Goal: Task Accomplishment & Management: Use online tool/utility

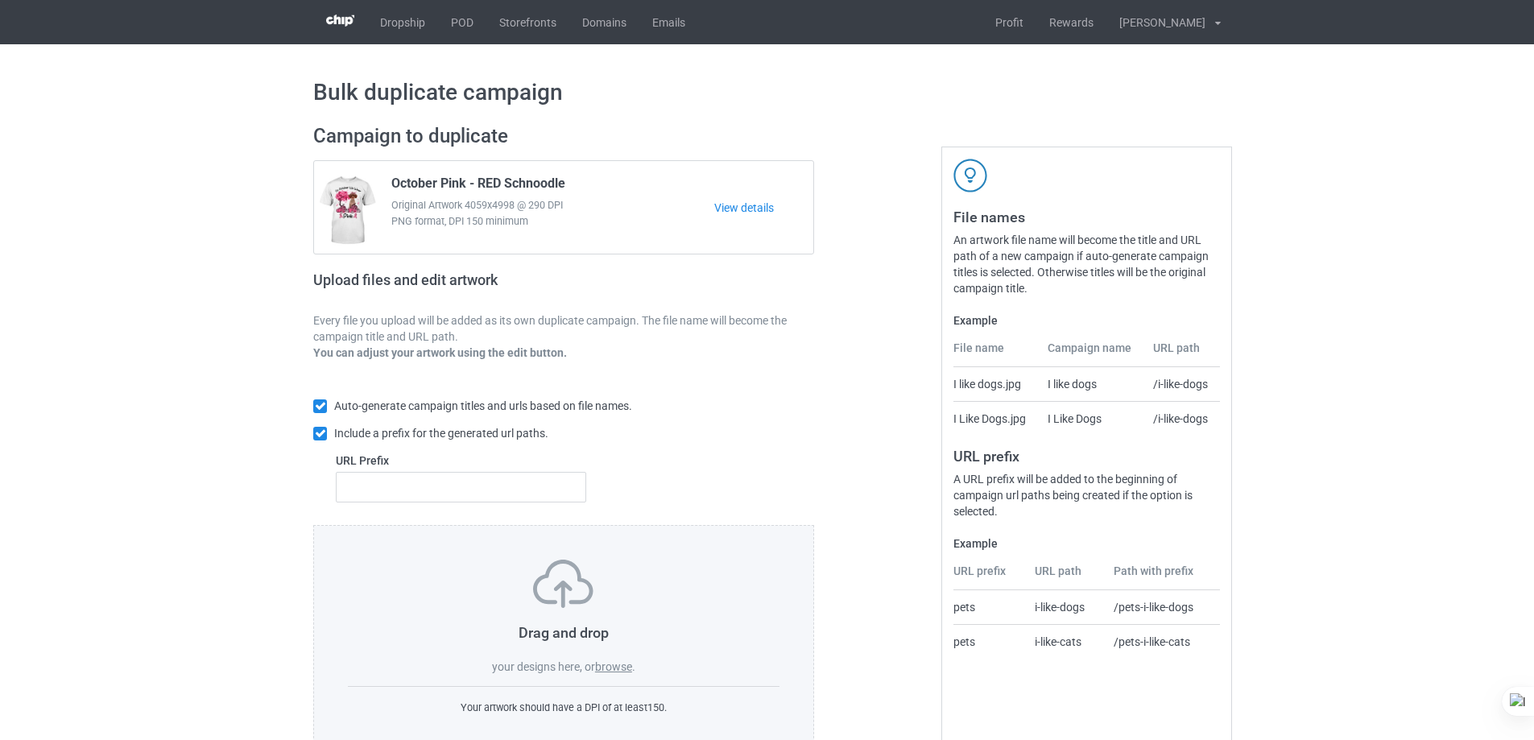
click at [614, 670] on label "browse" at bounding box center [613, 667] width 37 height 13
click at [0, 0] on input "browse" at bounding box center [0, 0] width 0 height 0
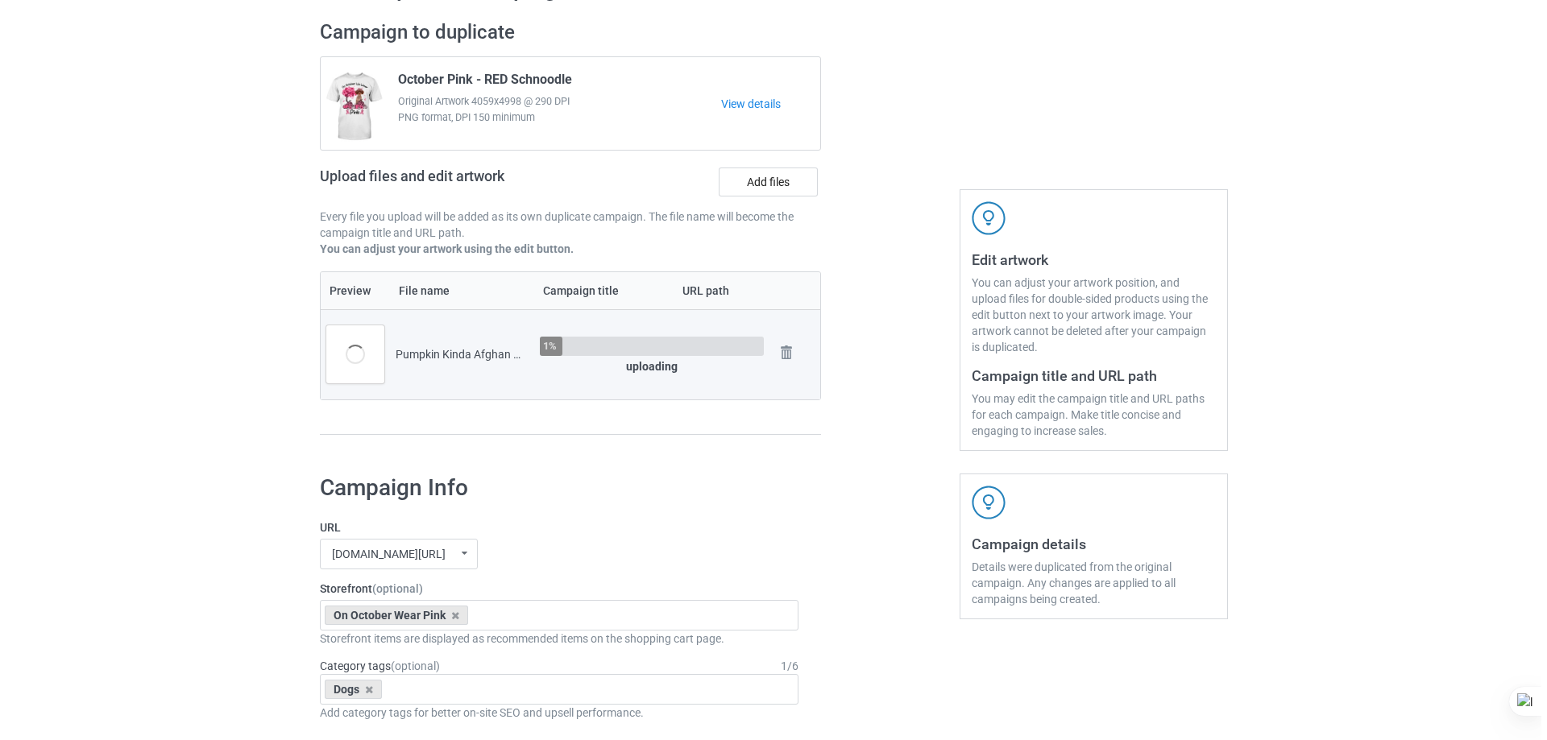
scroll to position [322, 0]
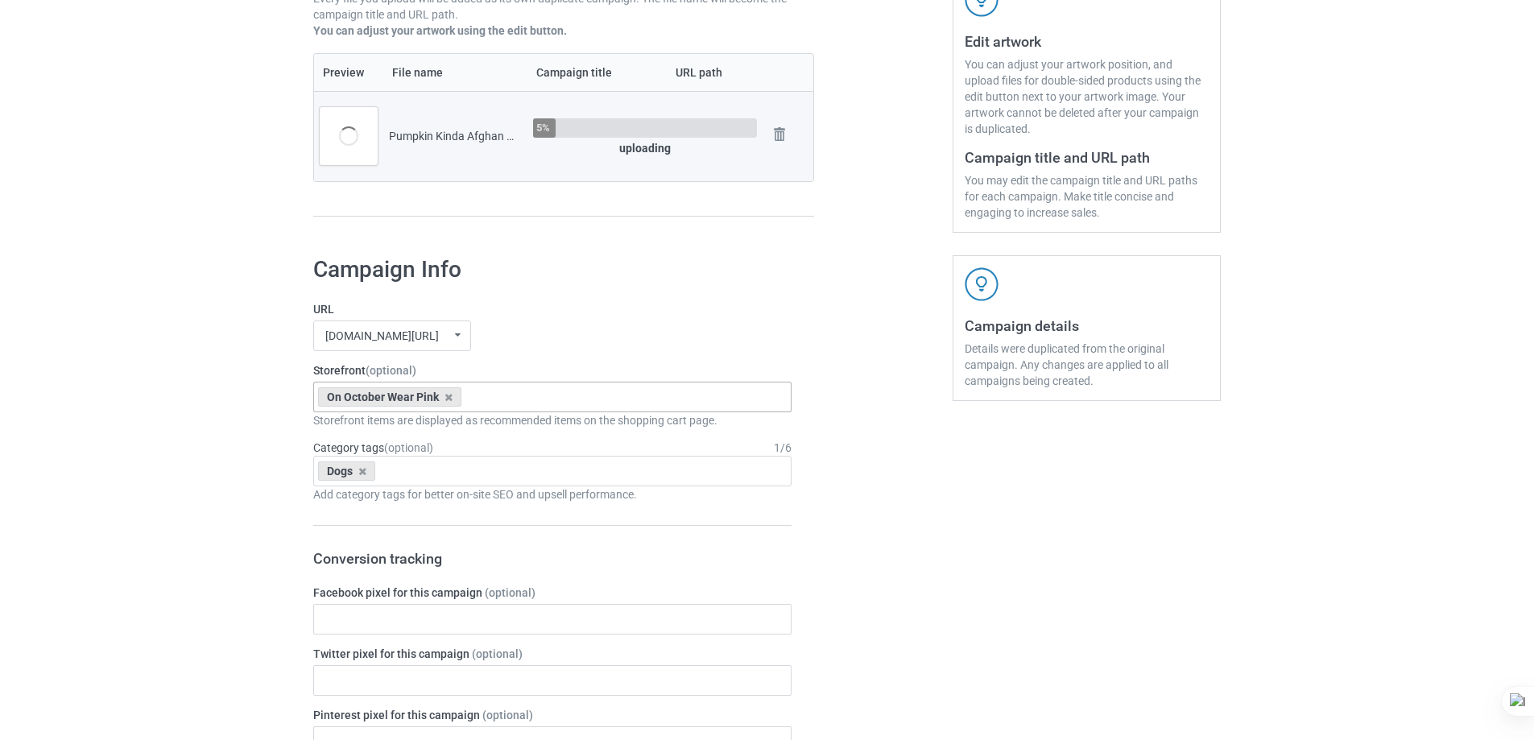
click at [551, 390] on div "On October Wear Pink Pumpkin Kinda Dogs Goofy Dogs Boot Christmas Dogs Snow Far…" at bounding box center [552, 397] width 478 height 31
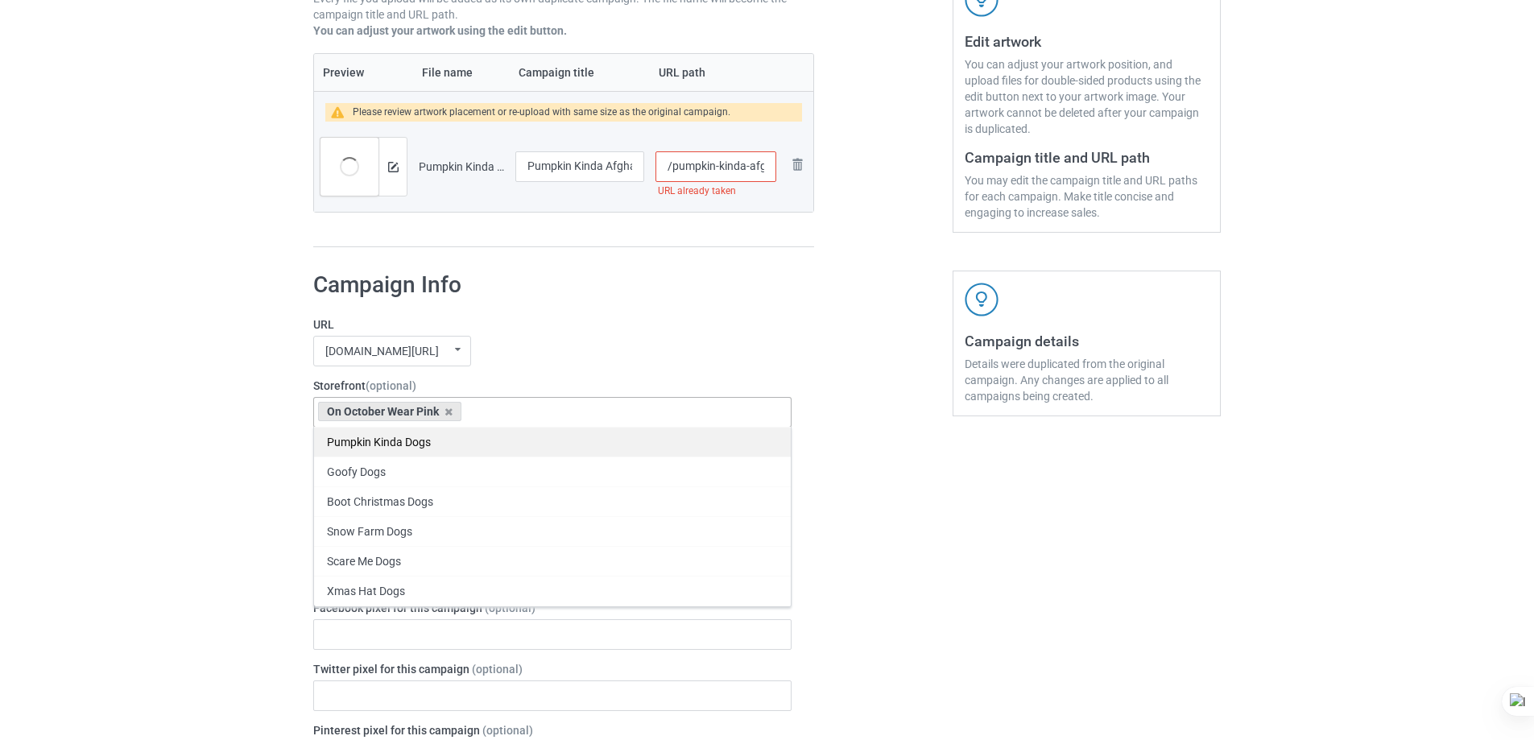
click at [455, 446] on div "Pumpkin Kinda Dogs" at bounding box center [552, 442] width 477 height 30
click at [446, 411] on icon at bounding box center [449, 412] width 8 height 10
click at [672, 168] on input "/pumpkin-kinda-afghan-hound" at bounding box center [716, 166] width 121 height 31
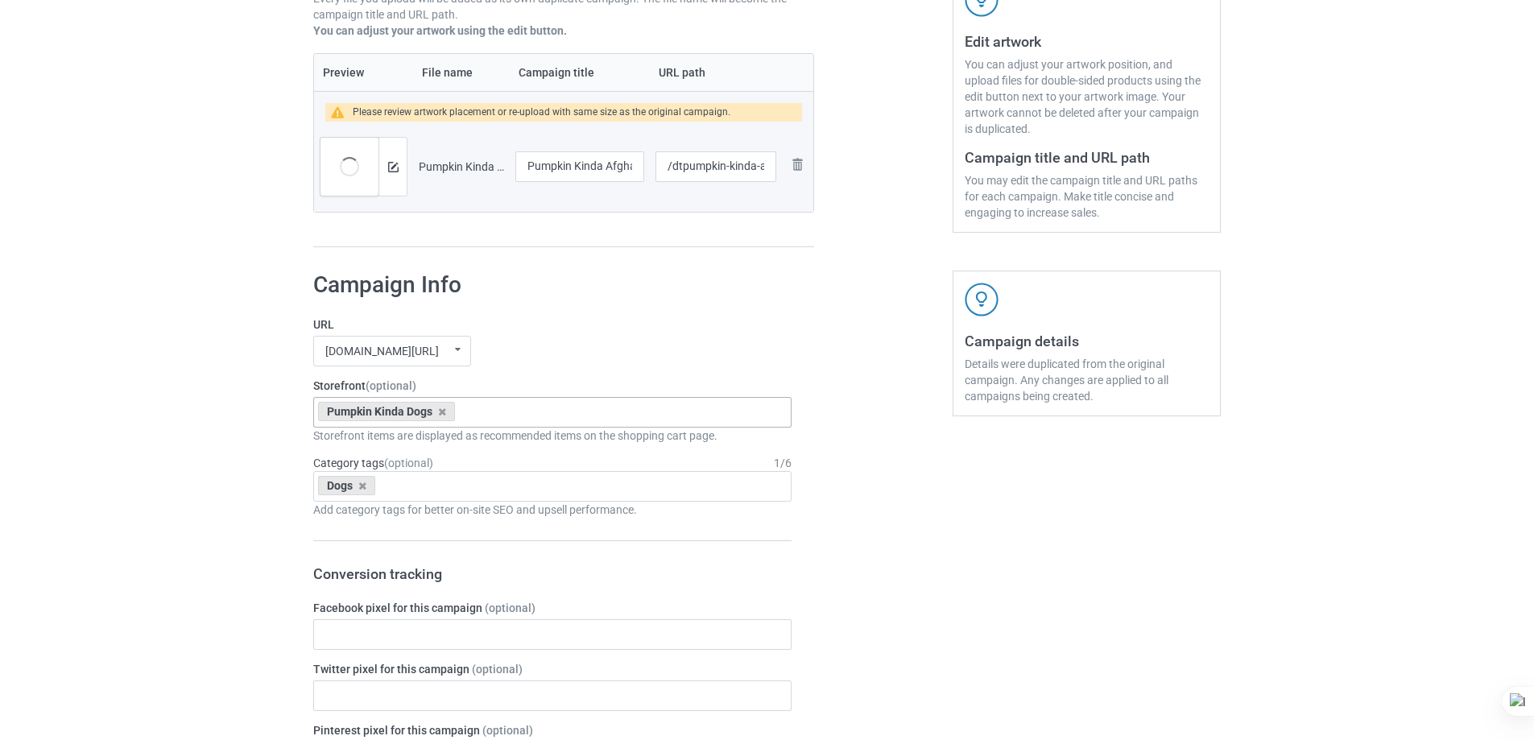
click at [675, 274] on h1 "Campaign Info" at bounding box center [552, 285] width 478 height 29
click at [681, 164] on input "/dtpumpkin-kinda-afghan-hound" at bounding box center [716, 166] width 121 height 31
type input "/dt-pumpkin-kinda-afghan-hound"
click at [388, 168] on img at bounding box center [393, 167] width 10 height 10
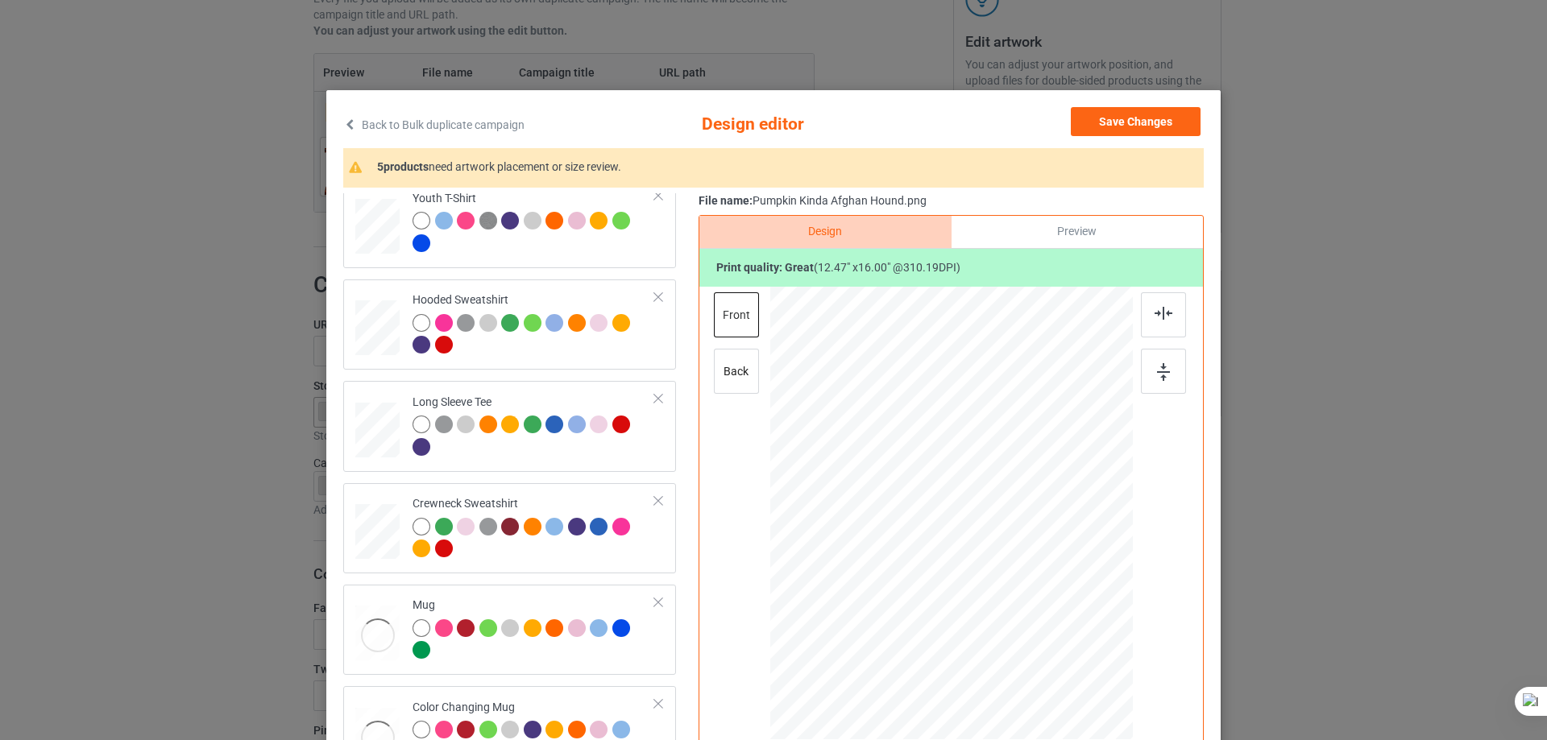
scroll to position [483, 0]
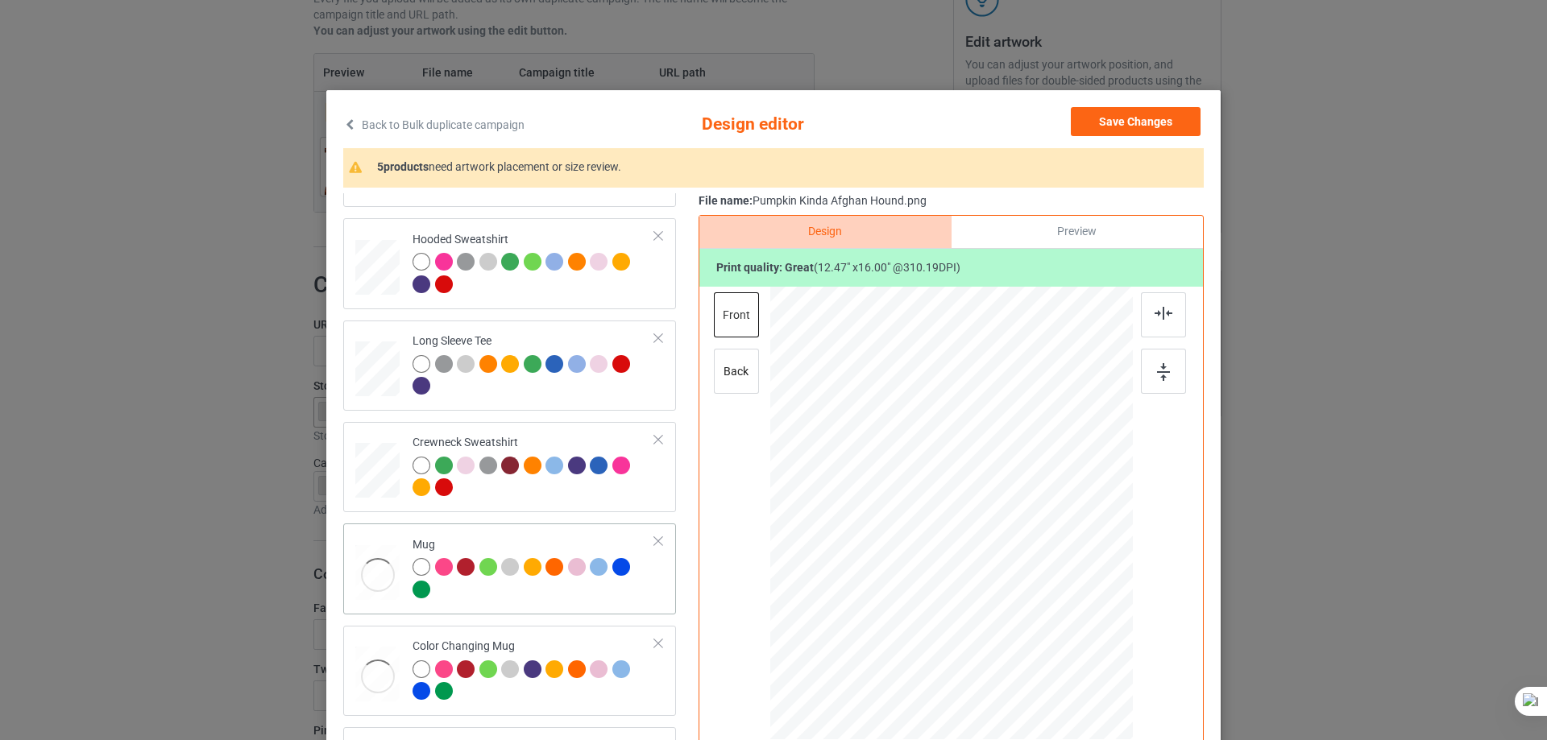
click at [535, 542] on div "Mug" at bounding box center [533, 567] width 242 height 60
click at [1095, 575] on div at bounding box center [1098, 576] width 14 height 14
click at [568, 396] on div at bounding box center [533, 377] width 242 height 44
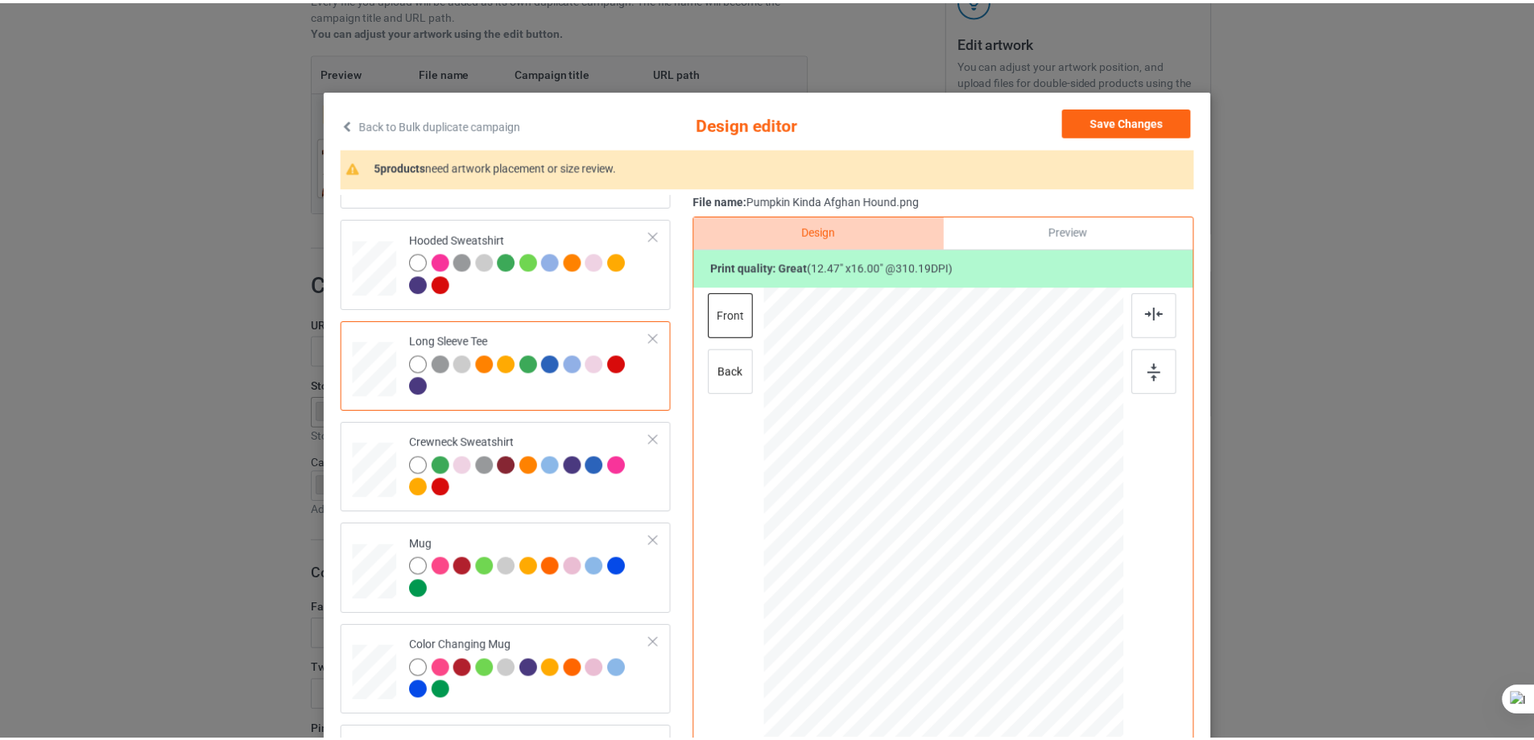
scroll to position [0, 0]
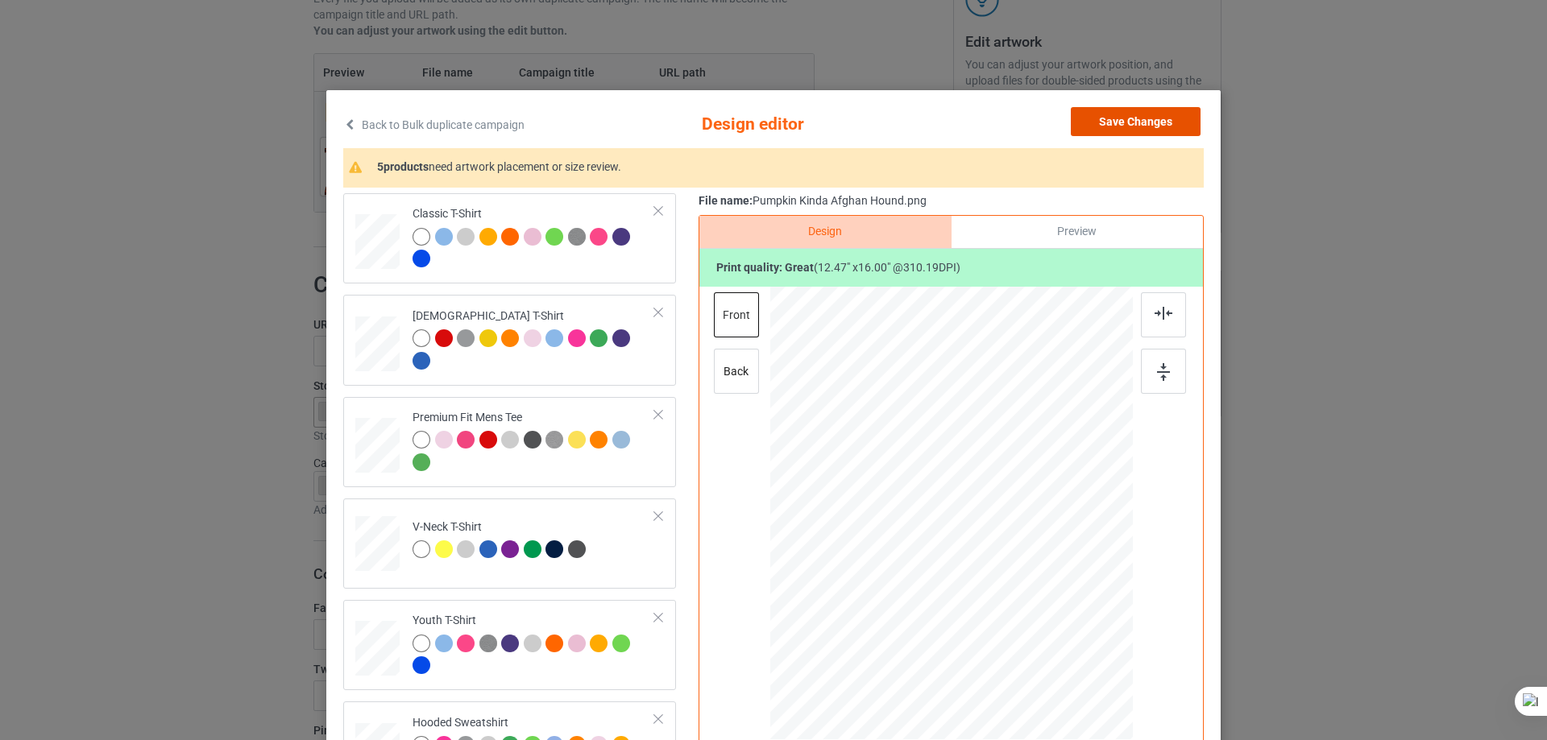
click at [1149, 126] on button "Save Changes" at bounding box center [1136, 121] width 130 height 29
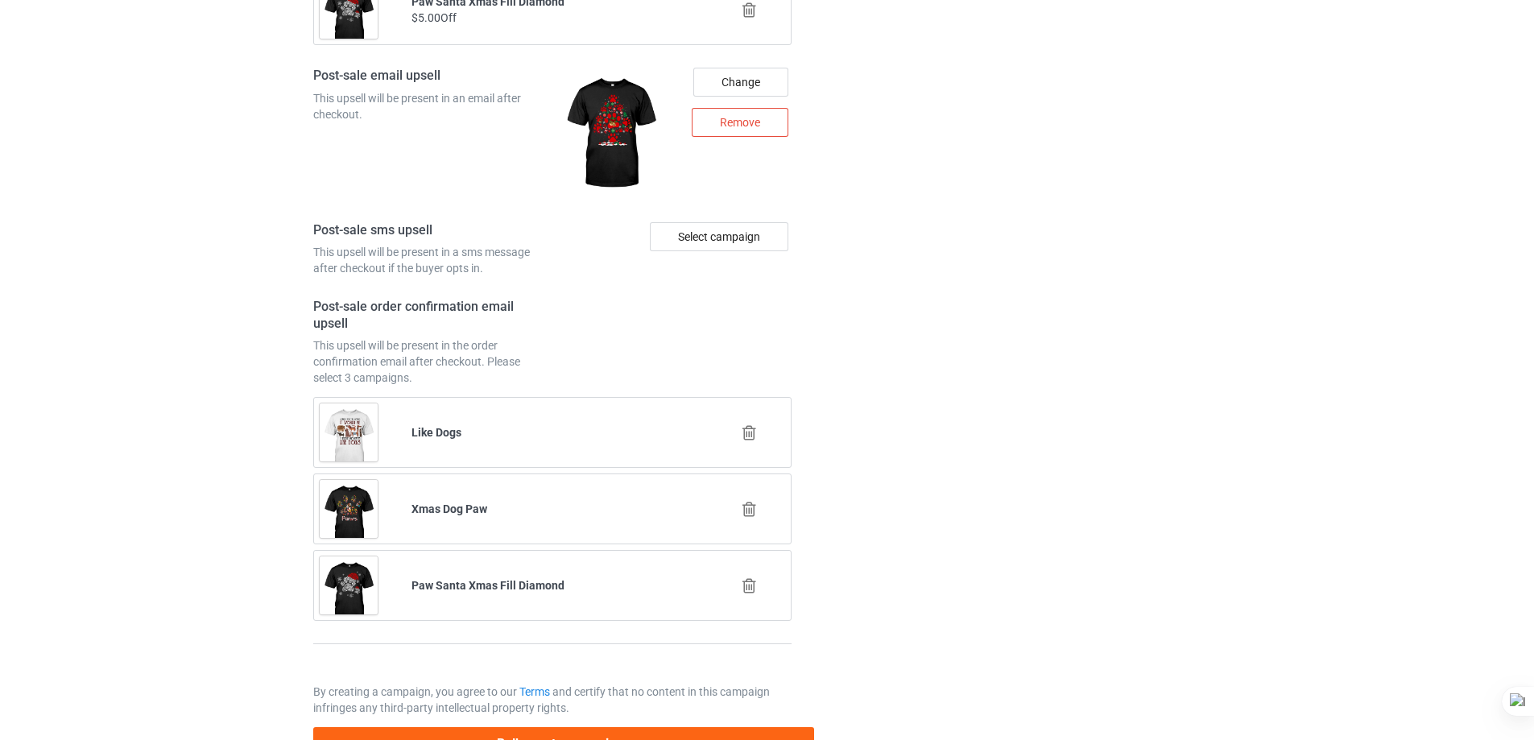
scroll to position [2202, 0]
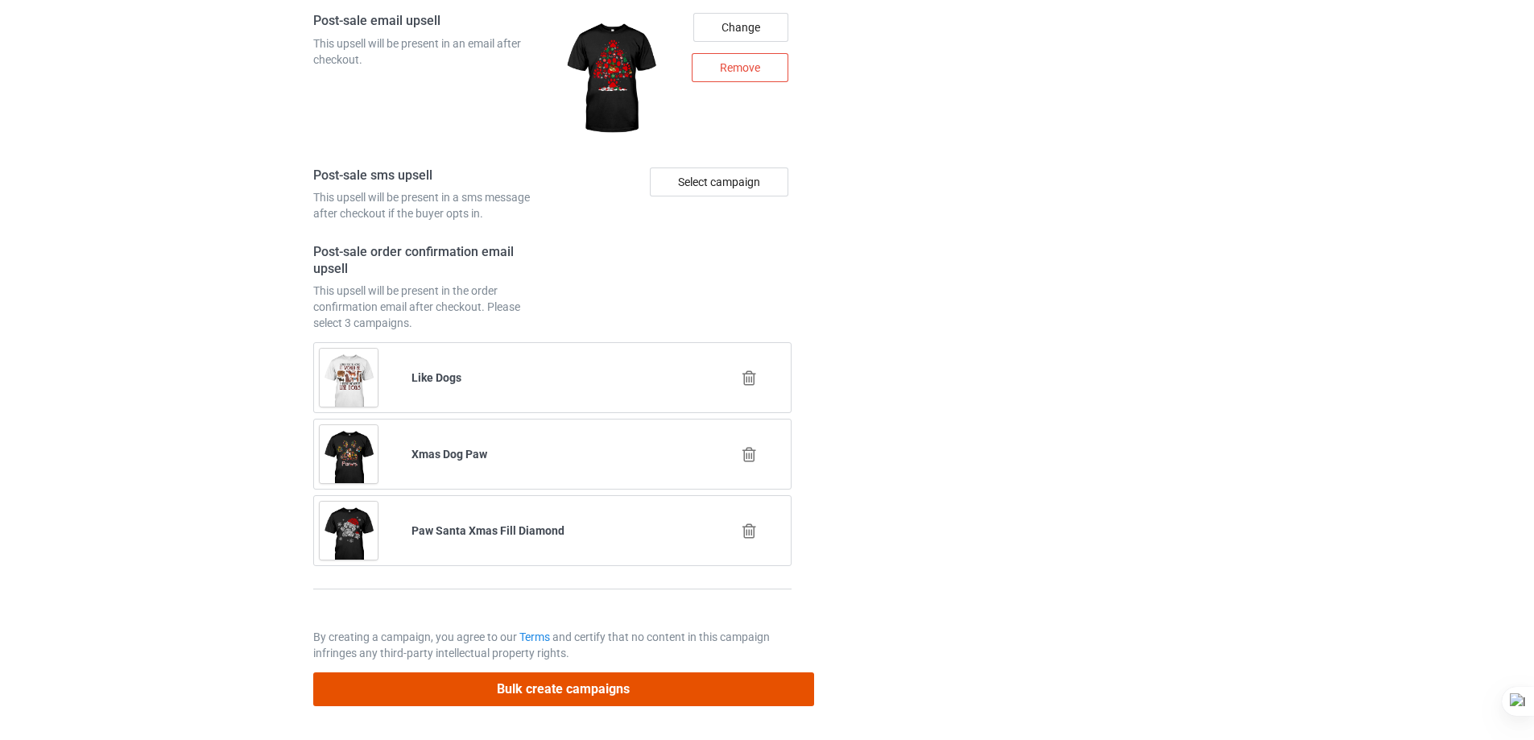
click at [726, 683] on button "Bulk create campaigns" at bounding box center [563, 689] width 501 height 33
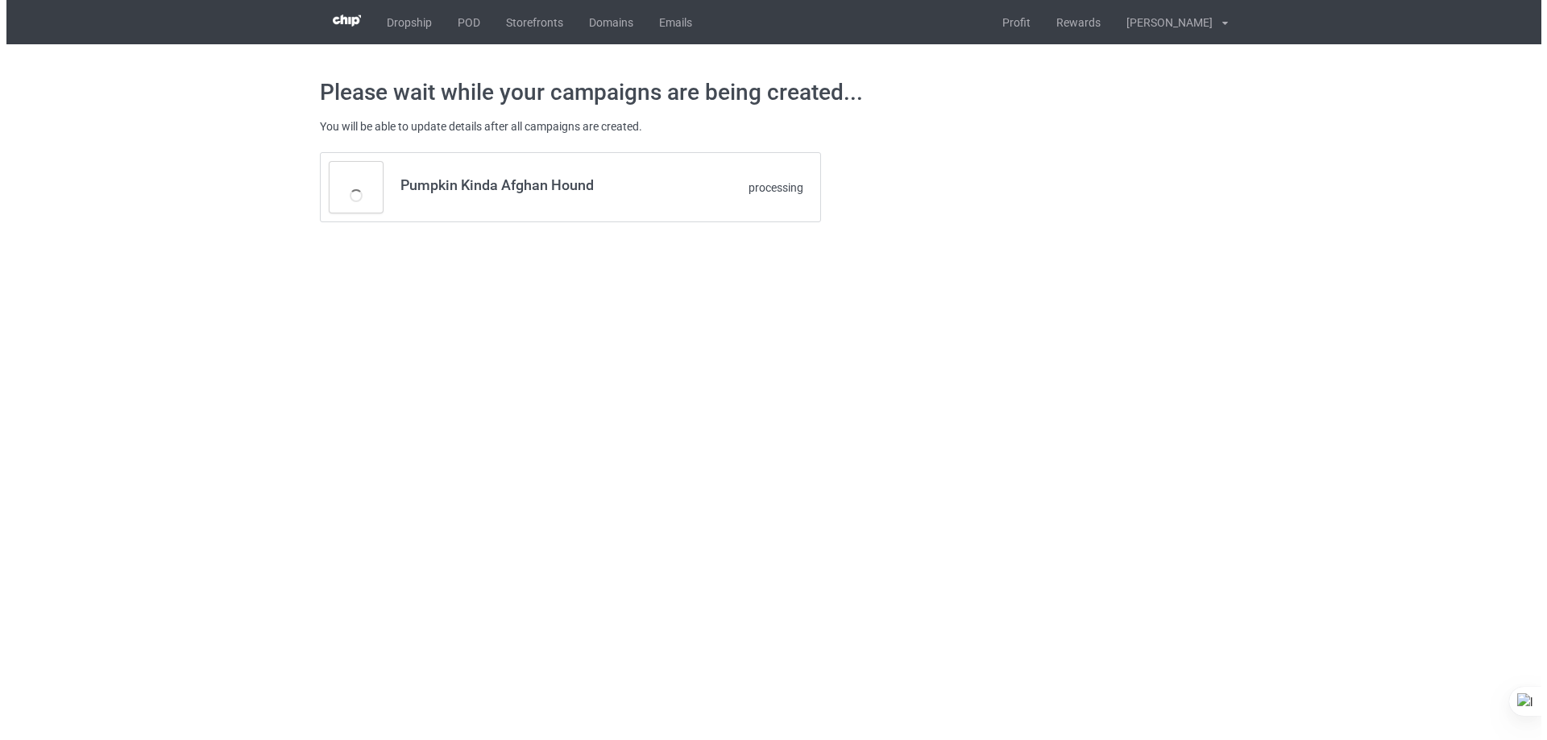
scroll to position [0, 0]
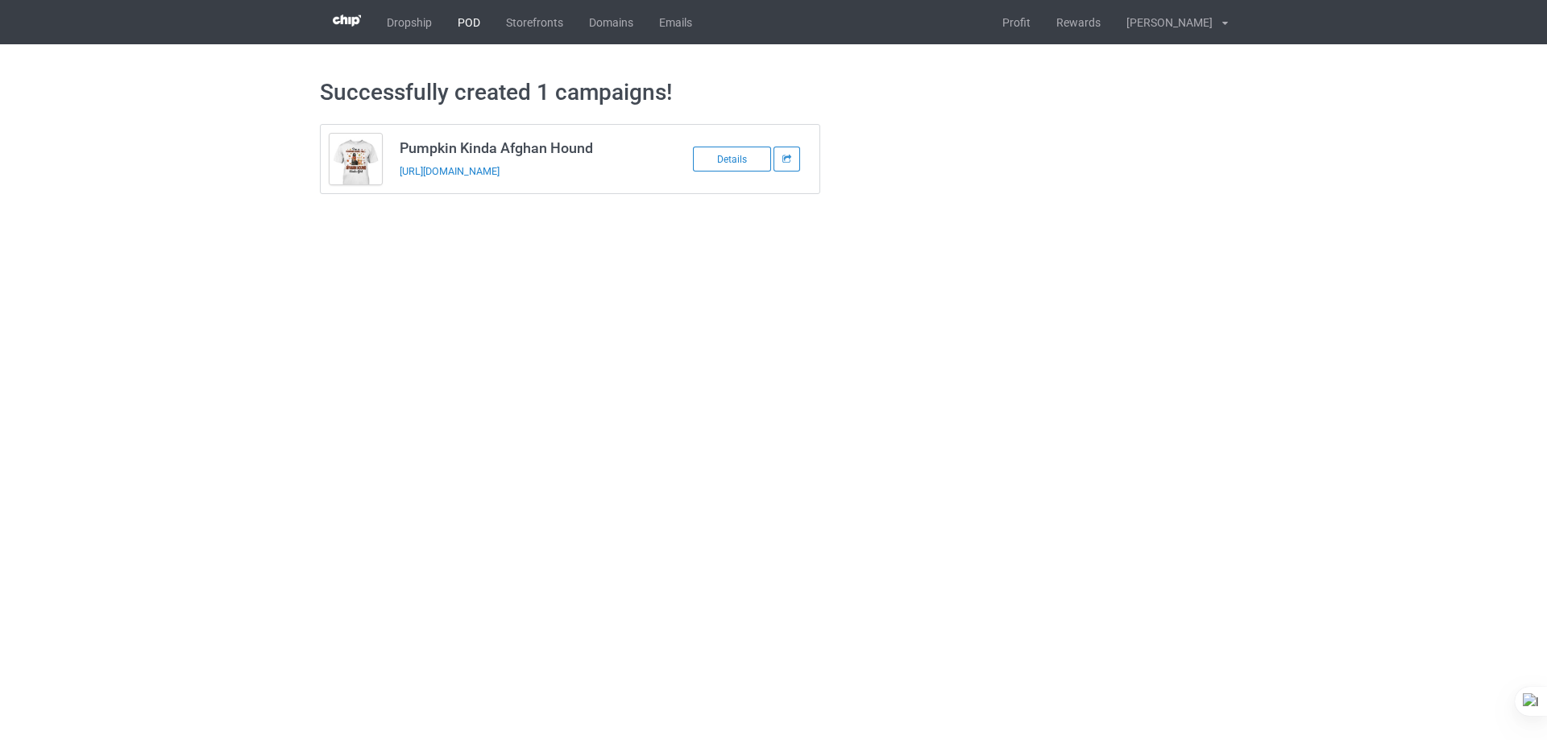
click at [472, 22] on link "POD" at bounding box center [469, 22] width 48 height 44
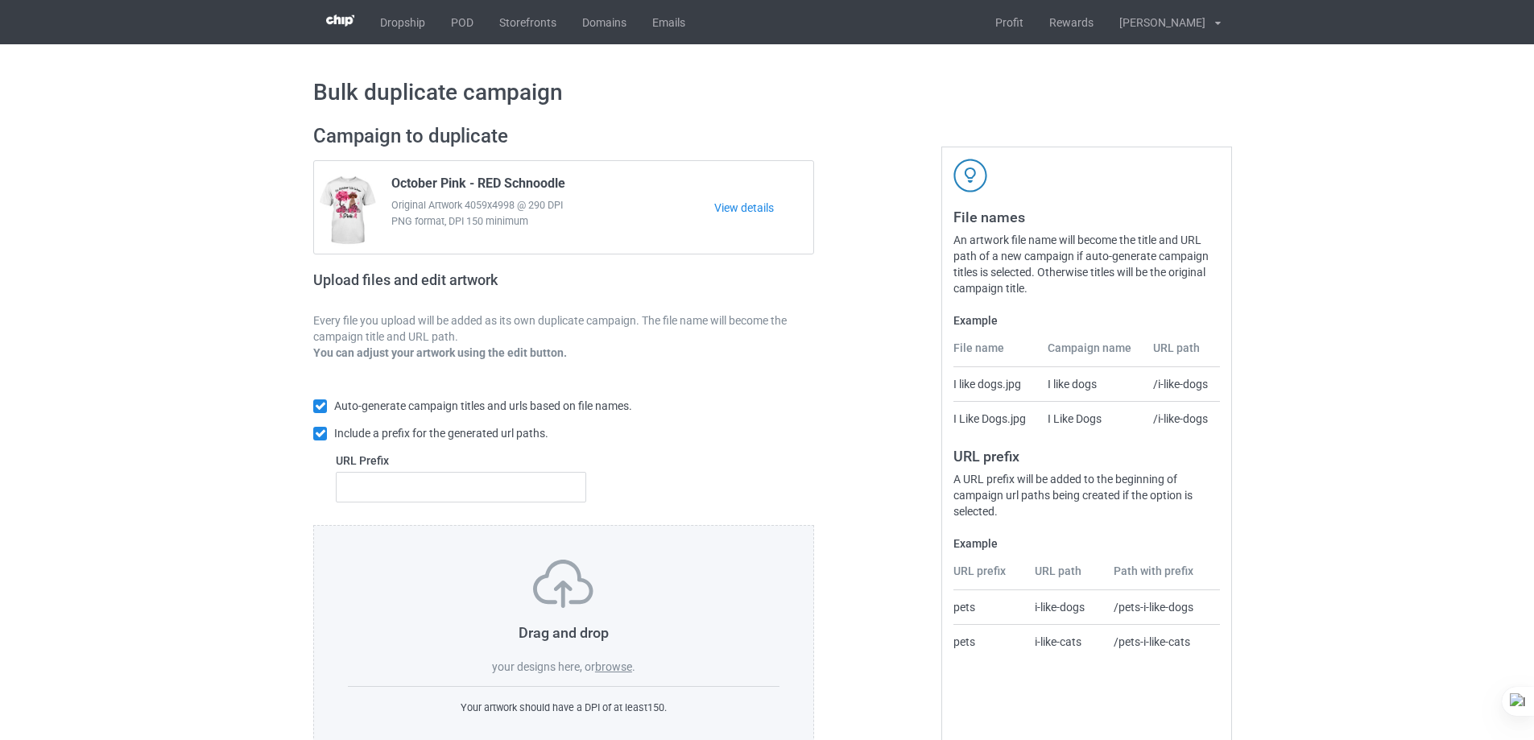
click at [527, 179] on span "October Pink - RED Schnoodle" at bounding box center [478, 187] width 174 height 22
copy div "October Pink - RED Schnoodle"
click at [504, 163] on div "October Pink - RED Schnoodle Original Artwork 4059x4998 @ 290 DPI PNG format, D…" at bounding box center [563, 207] width 499 height 93
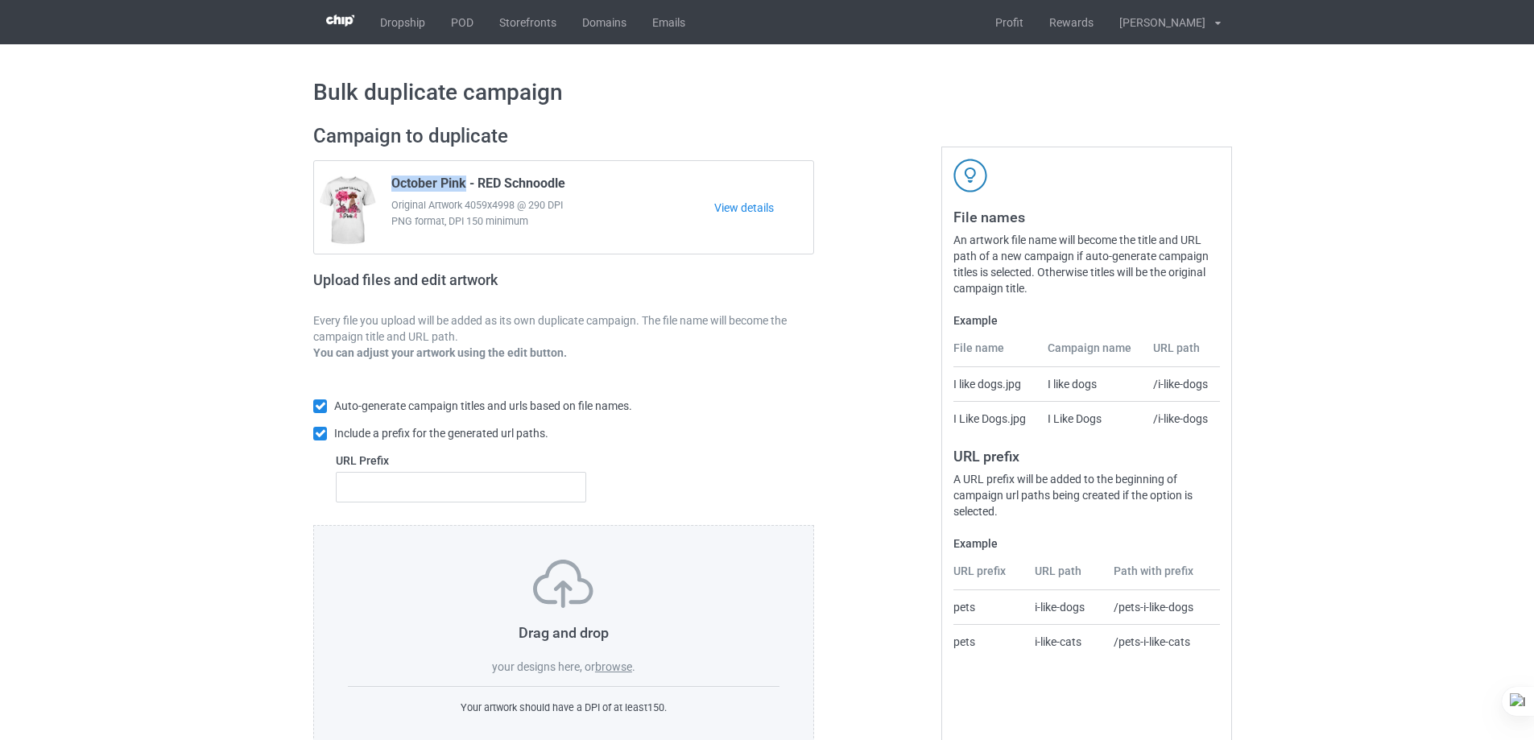
drag, startPoint x: 468, startPoint y: 185, endPoint x: 391, endPoint y: 179, distance: 77.6
click at [391, 179] on div "October Pink - RED Schnoodle Original Artwork 4059x4998 @ 290 DPI PNG format, D…" at bounding box center [547, 208] width 334 height 76
copy span "October Pink"
click at [533, 491] on input "text" at bounding box center [461, 487] width 251 height 31
type input "dt-"
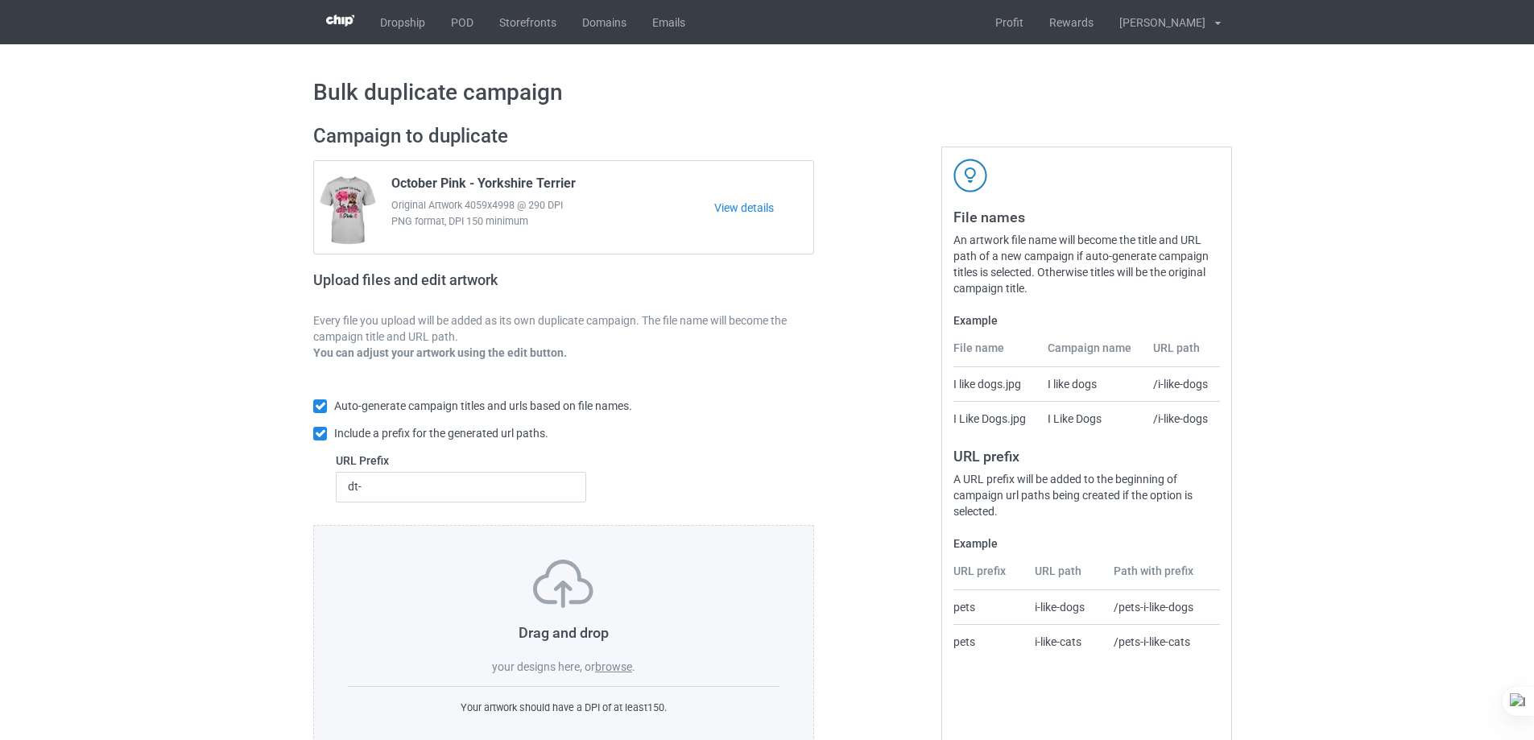
click at [619, 671] on label "browse" at bounding box center [613, 667] width 37 height 13
click at [0, 0] on input "browse" at bounding box center [0, 0] width 0 height 0
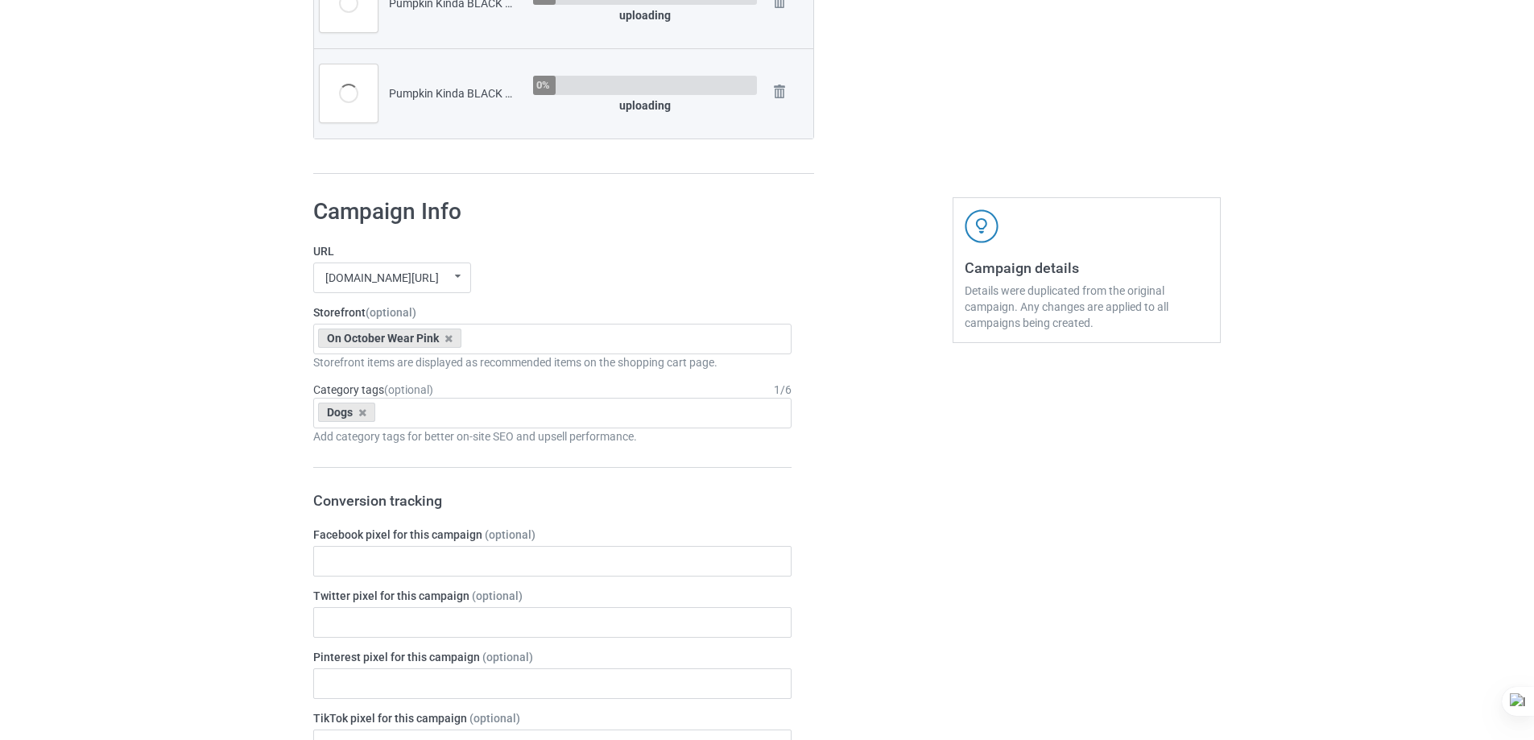
scroll to position [1772, 0]
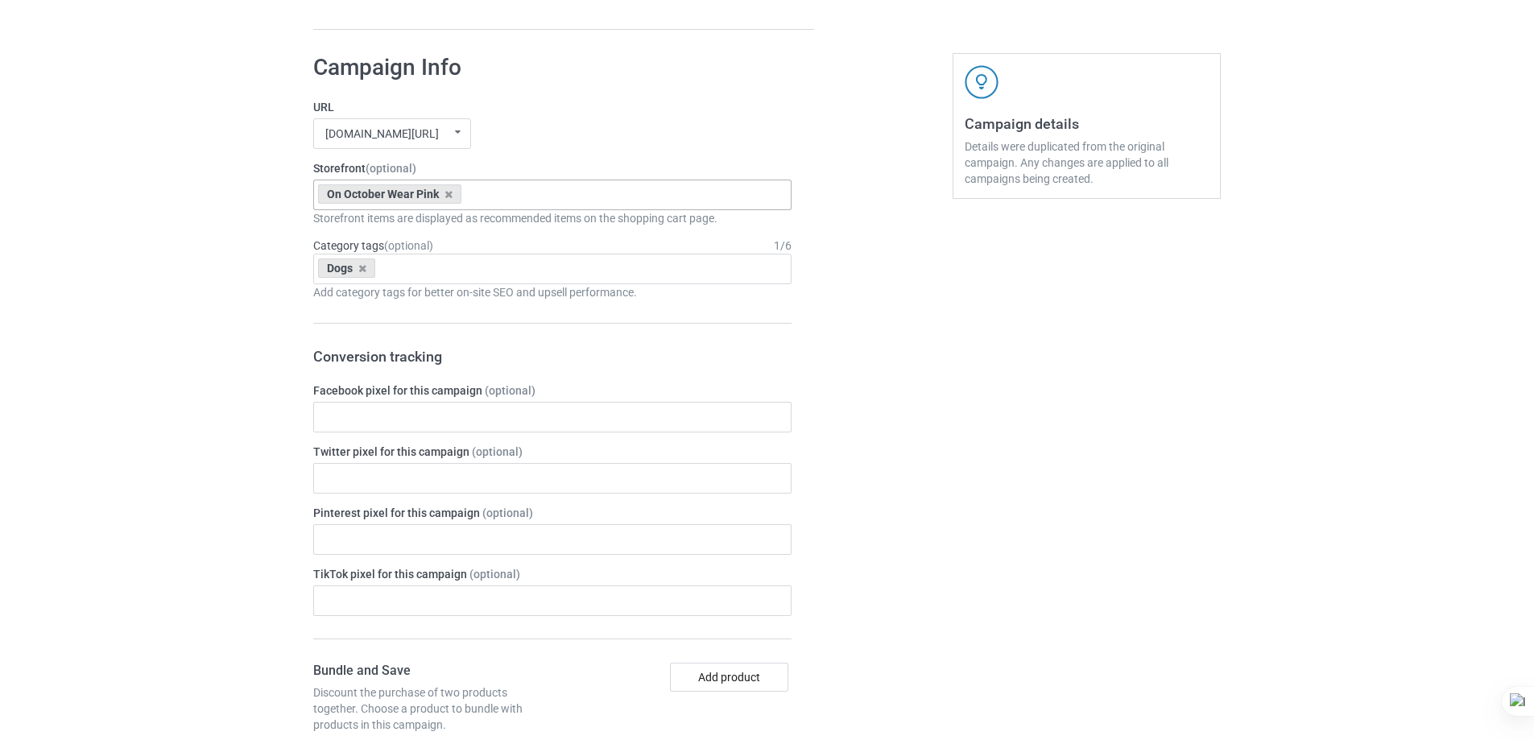
click at [597, 196] on div "On October Wear Pink Pumpkin Kinda Dogs Goofy Dogs Boot Christmas Dogs Snow Far…" at bounding box center [552, 195] width 478 height 31
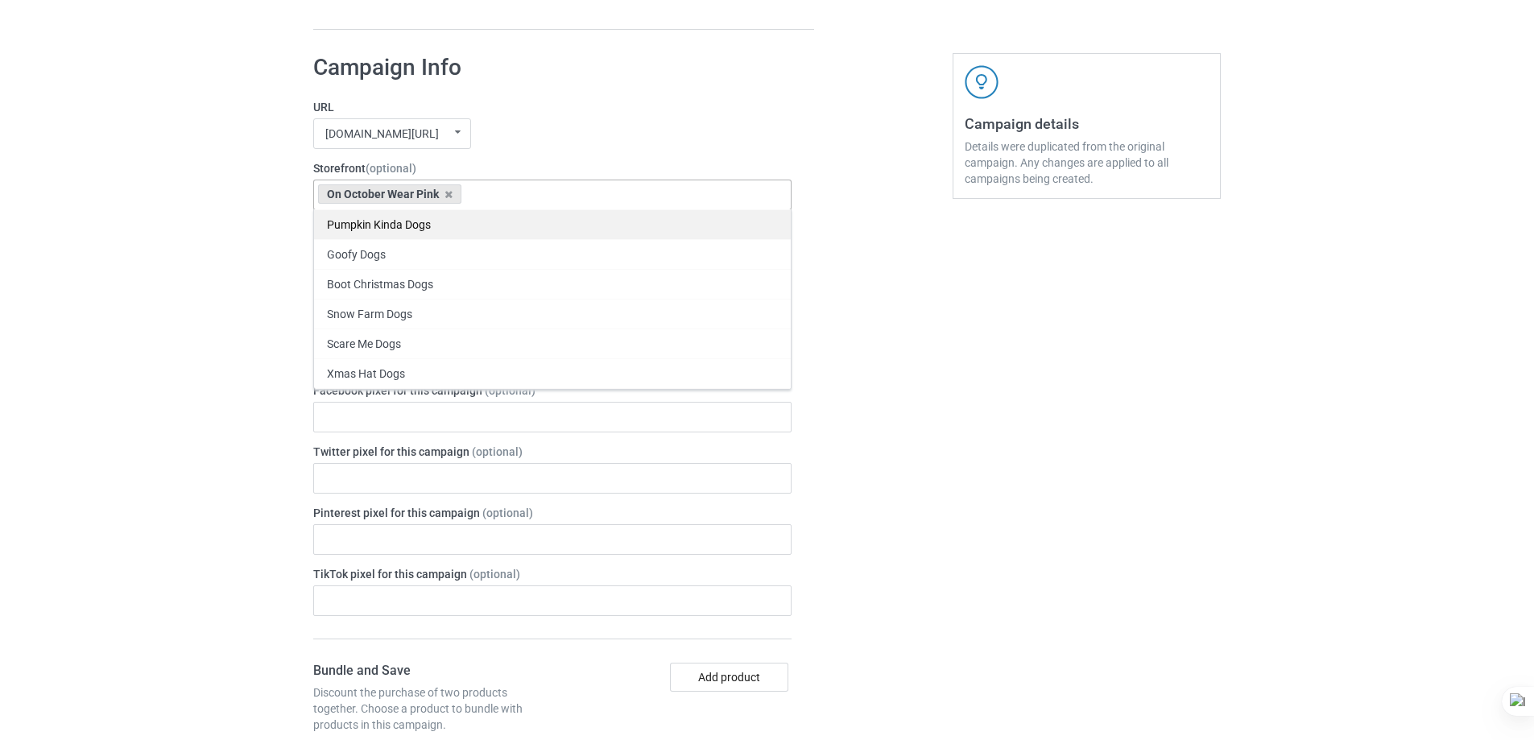
click at [474, 230] on div "Pumpkin Kinda Dogs" at bounding box center [552, 224] width 477 height 30
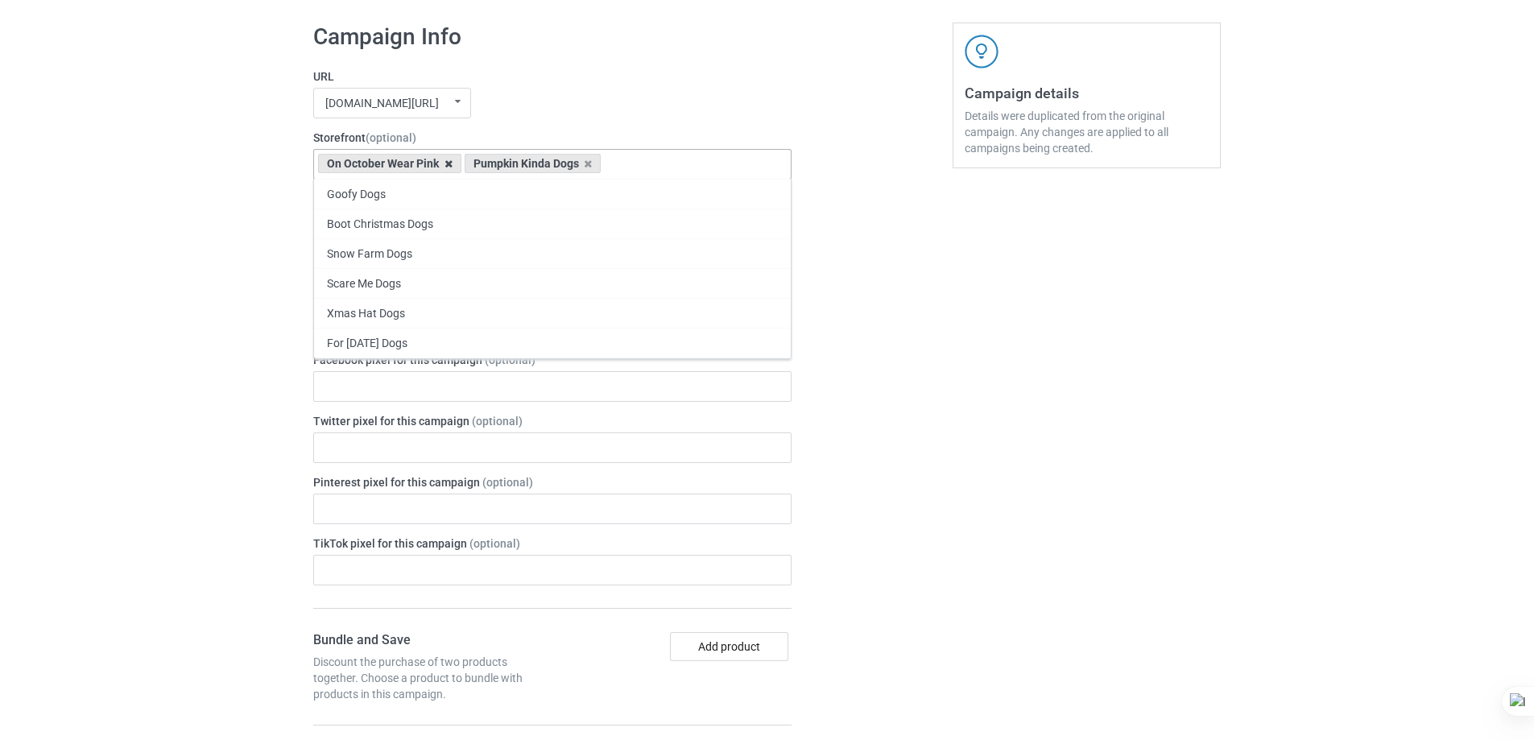
click at [451, 169] on icon at bounding box center [449, 164] width 8 height 10
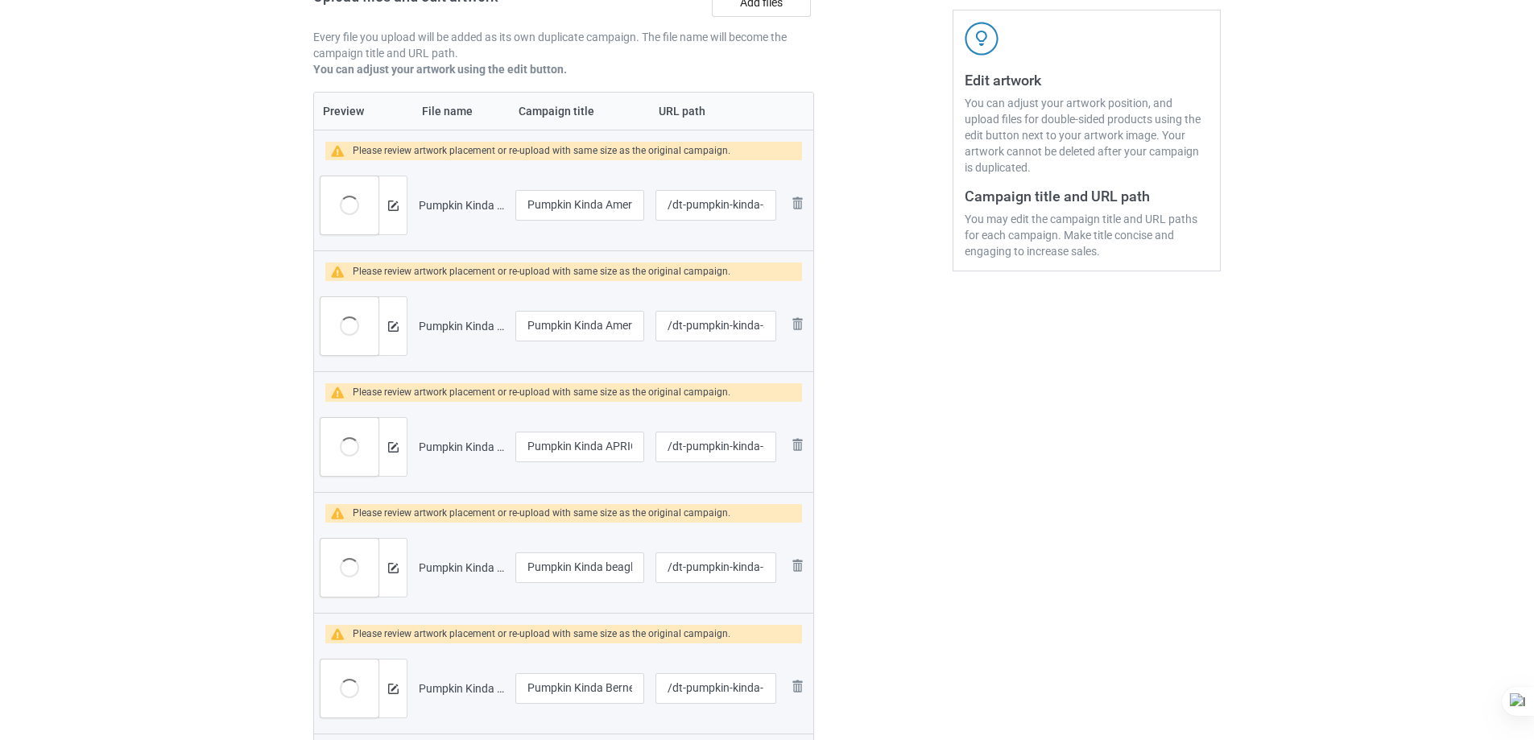
scroll to position [0, 0]
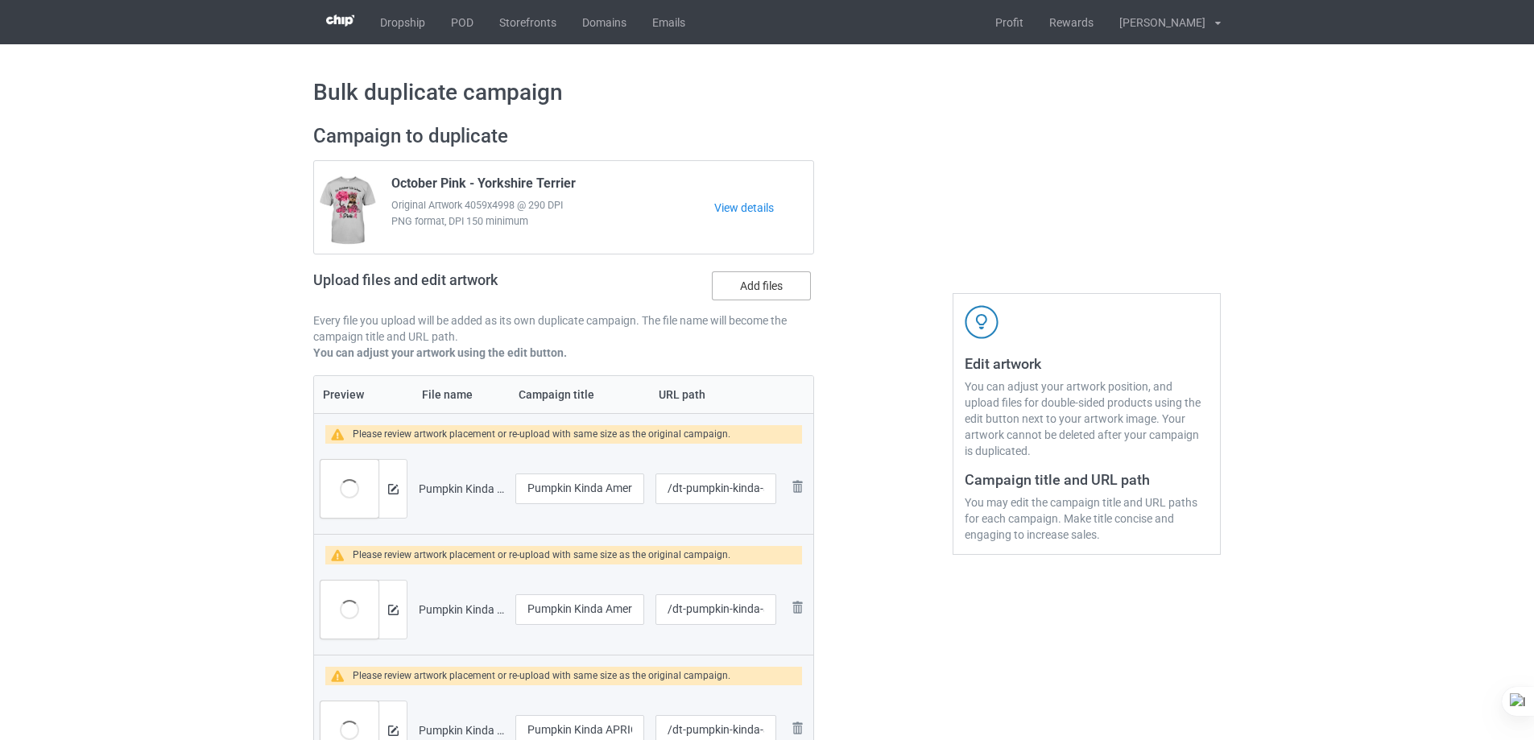
click at [778, 290] on label "Add files" at bounding box center [761, 285] width 99 height 29
click at [0, 0] on input "Add files" at bounding box center [0, 0] width 0 height 0
click at [761, 289] on label "Add files" at bounding box center [761, 285] width 99 height 29
click at [0, 0] on input "Add files" at bounding box center [0, 0] width 0 height 0
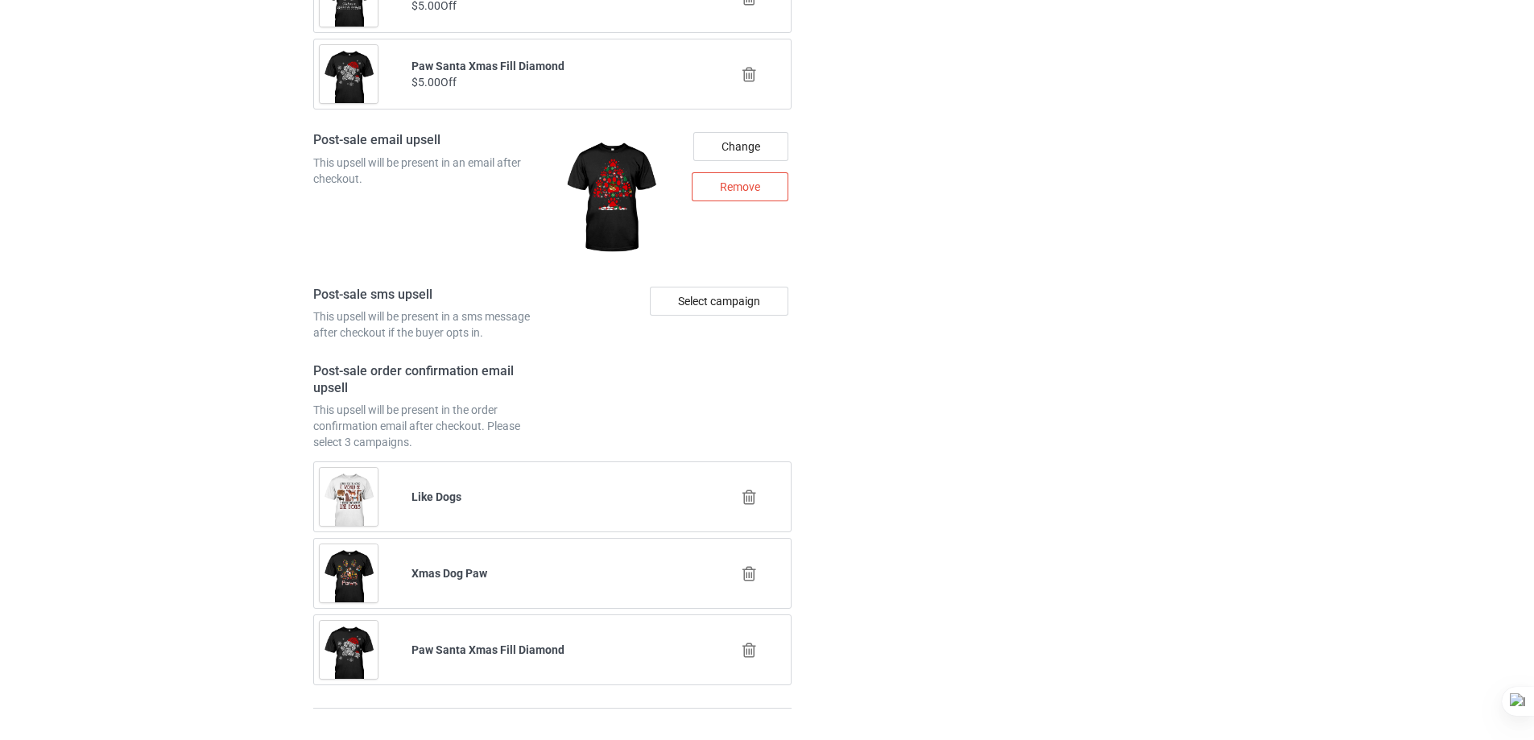
scroll to position [7760, 0]
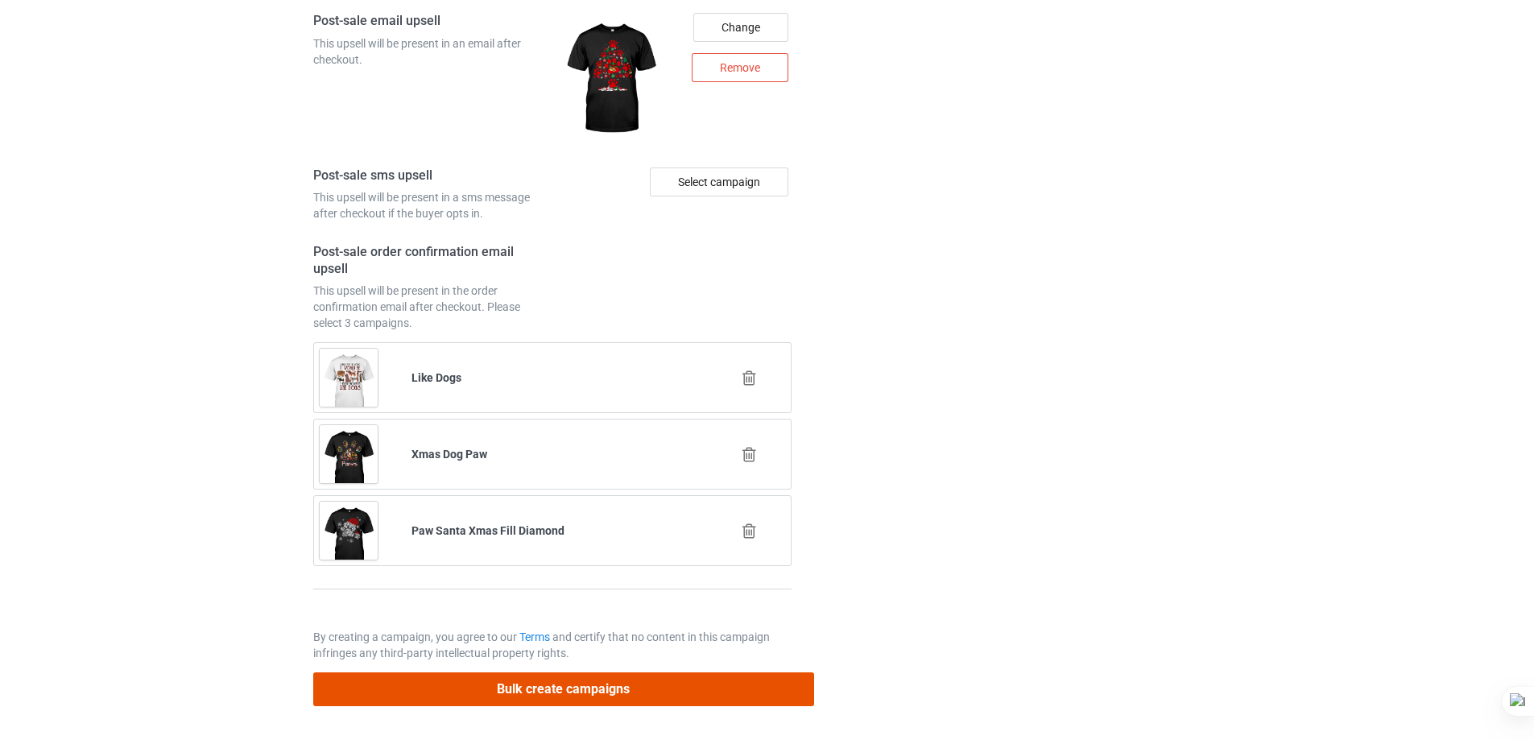
click at [685, 681] on button "Bulk create campaigns" at bounding box center [563, 689] width 501 height 33
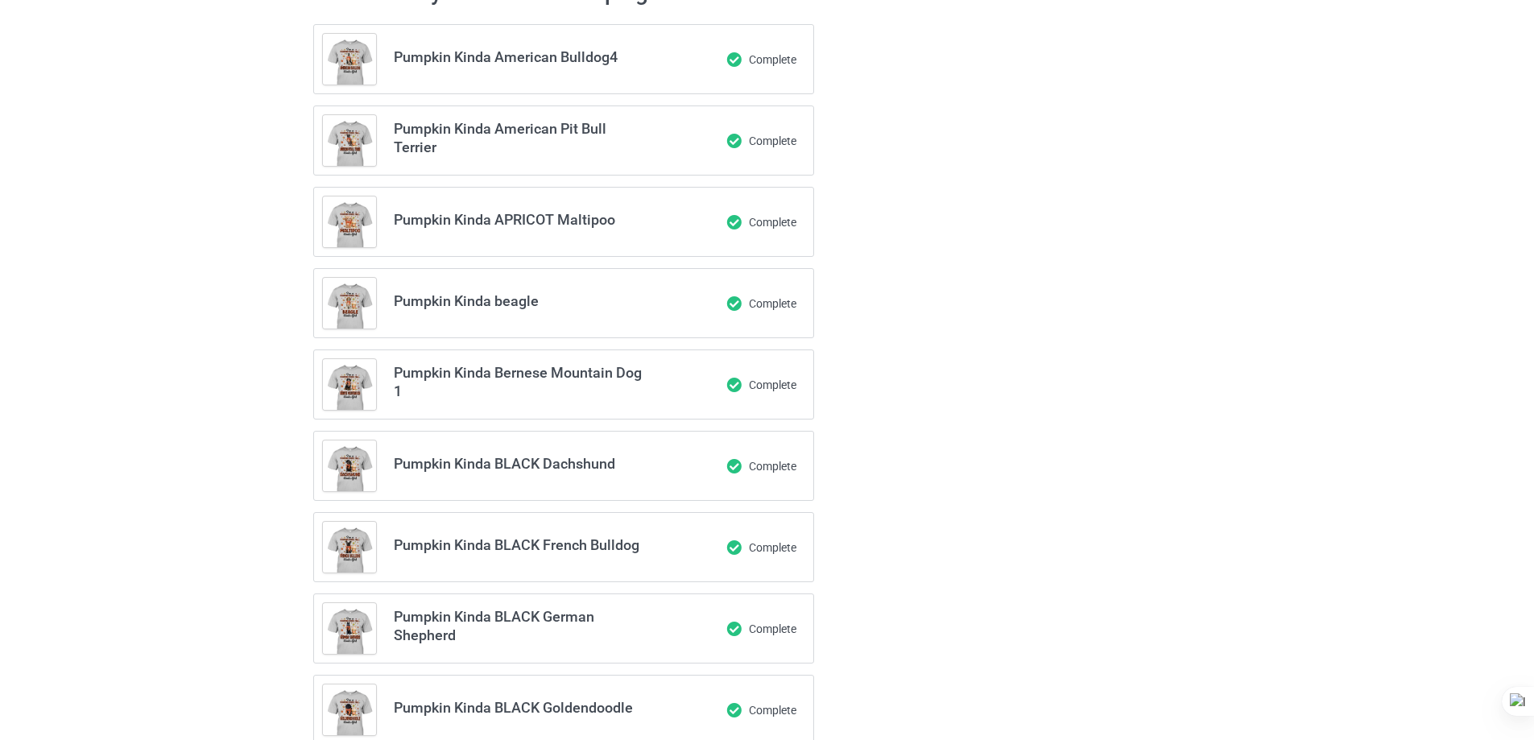
scroll to position [0, 0]
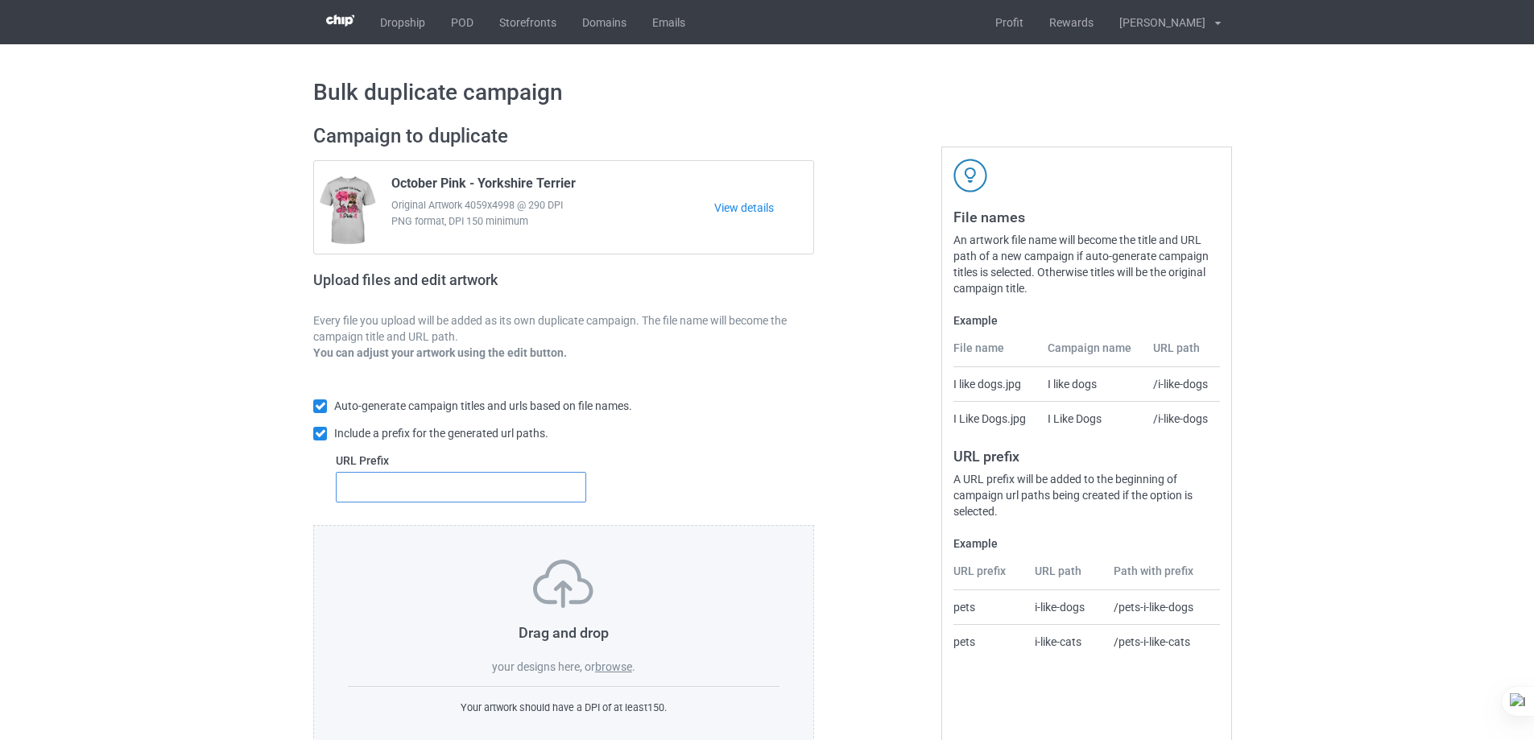
click at [460, 491] on input "text" at bounding box center [461, 487] width 251 height 31
type input "dt-"
click at [628, 669] on label "browse" at bounding box center [613, 667] width 37 height 13
click at [0, 0] on input "browse" at bounding box center [0, 0] width 0 height 0
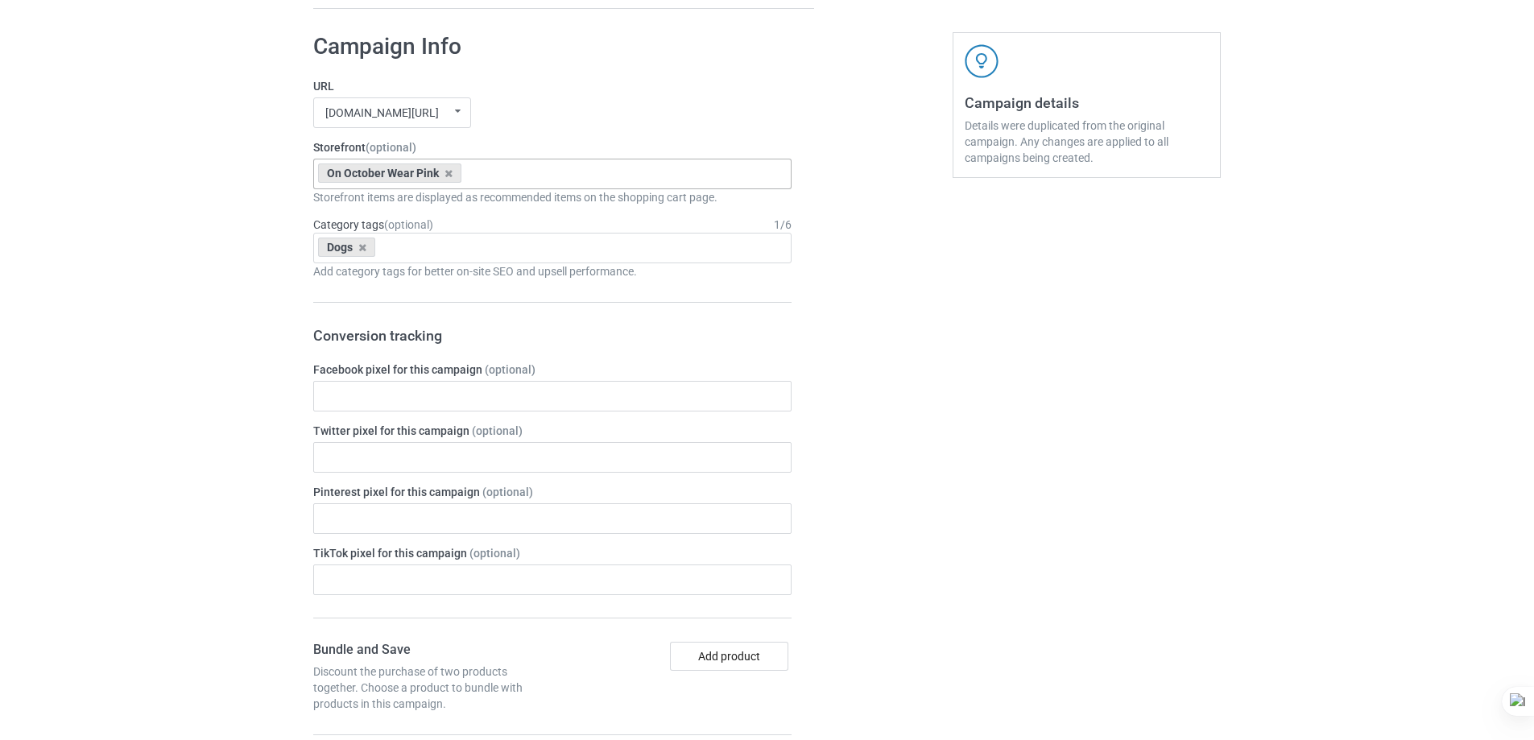
drag, startPoint x: 631, startPoint y: 205, endPoint x: 622, endPoint y: 204, distance: 9.0
click at [631, 189] on div "On October Wear Pink Pumpkin Kinda Dogs Goofy Dogs Boot Christmas Dogs Snow Far…" at bounding box center [552, 174] width 478 height 31
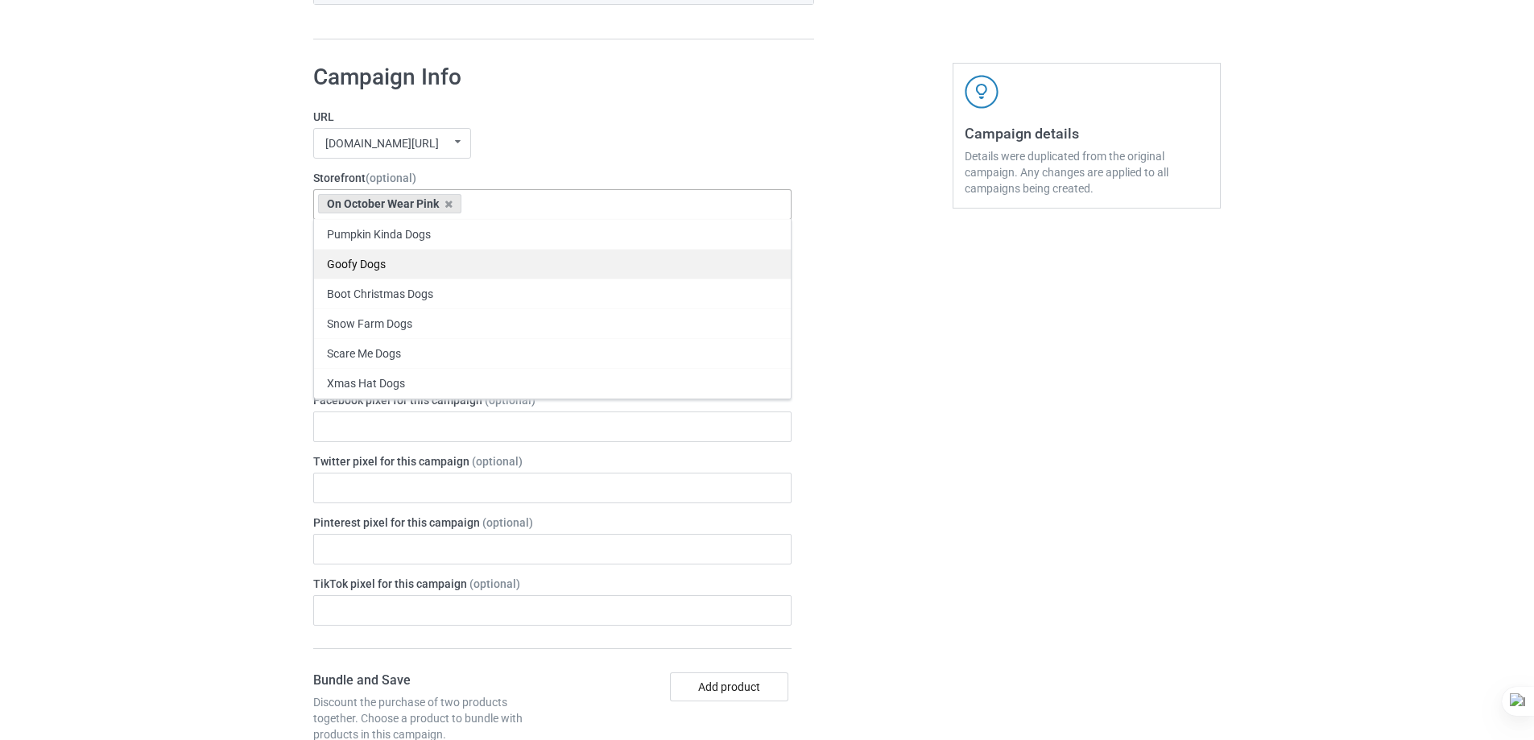
click at [475, 234] on div "Pumpkin Kinda Dogs" at bounding box center [552, 234] width 477 height 30
click at [445, 203] on icon at bounding box center [449, 204] width 8 height 10
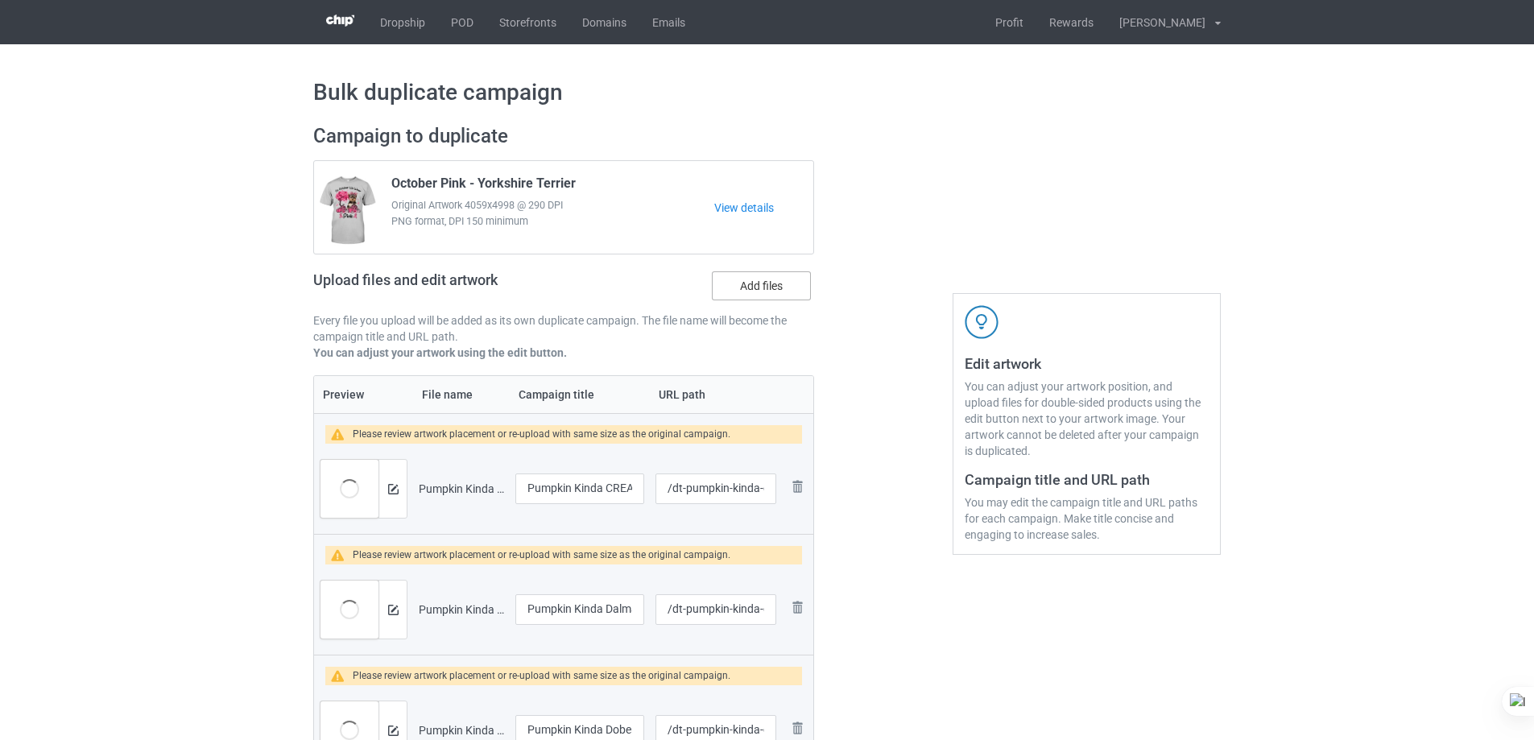
click at [777, 288] on label "Add files" at bounding box center [761, 285] width 99 height 29
click at [0, 0] on input "Add files" at bounding box center [0, 0] width 0 height 0
click at [789, 288] on label "Add files" at bounding box center [761, 285] width 99 height 29
click at [0, 0] on input "Add files" at bounding box center [0, 0] width 0 height 0
click at [781, 289] on label "Add files" at bounding box center [761, 285] width 99 height 29
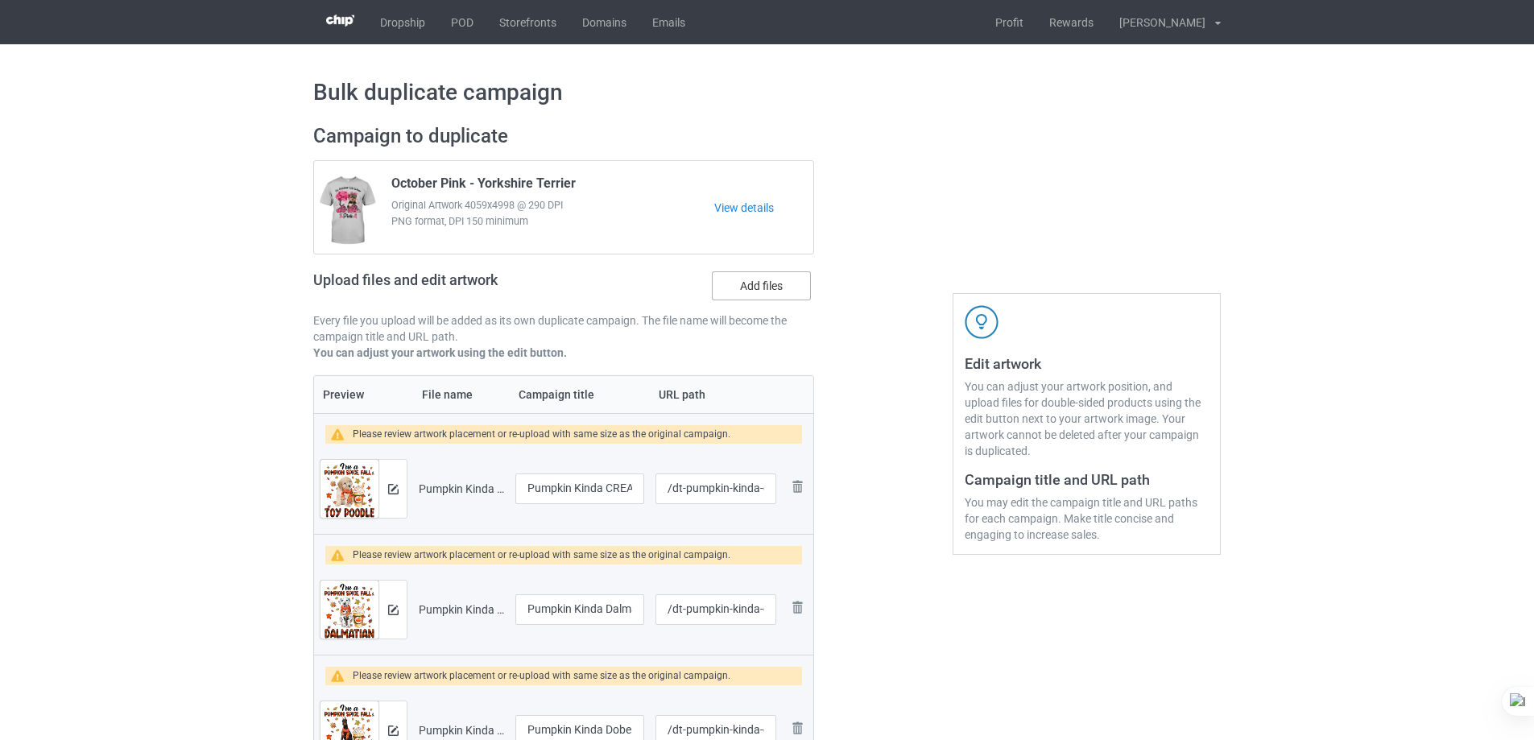
click at [0, 0] on input "Add files" at bounding box center [0, 0] width 0 height 0
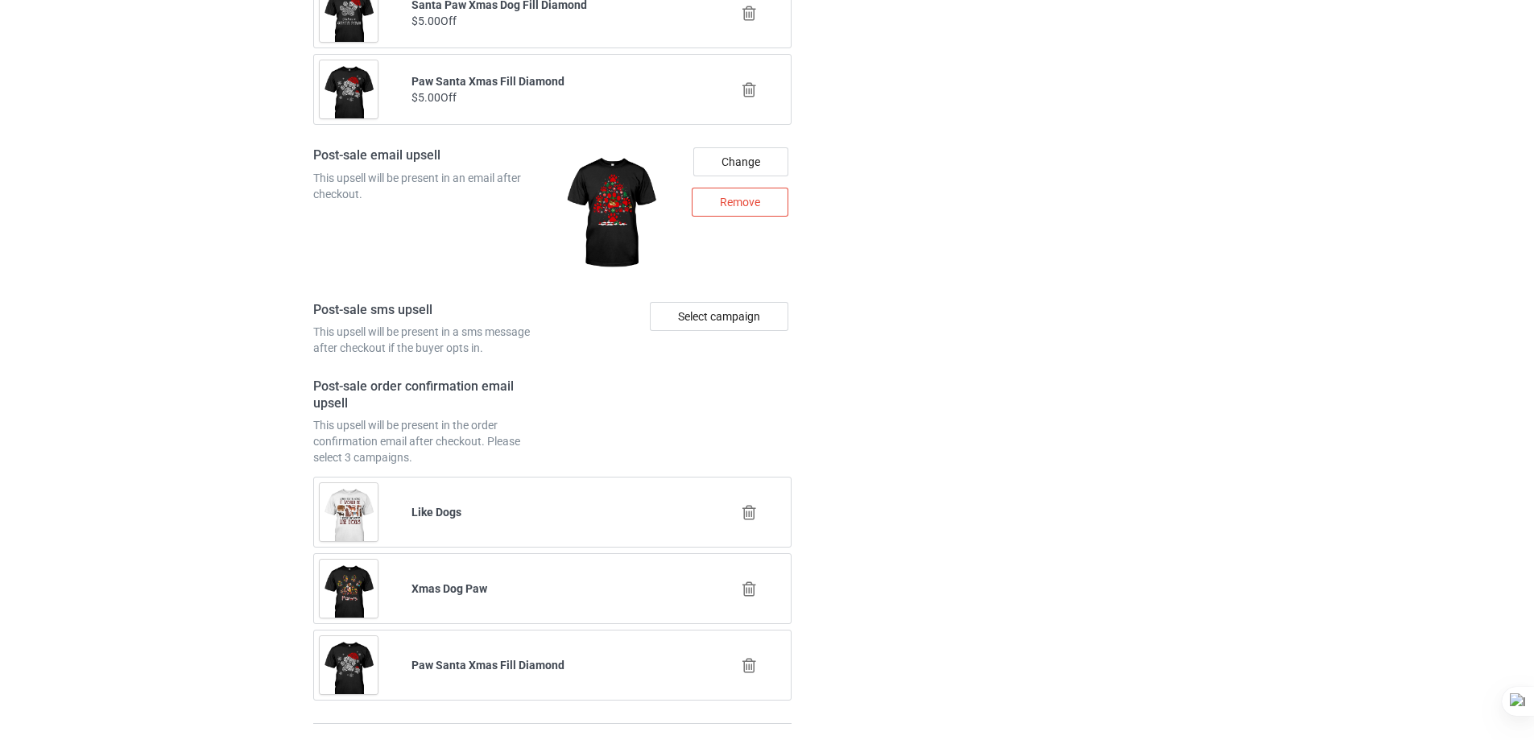
scroll to position [5948, 0]
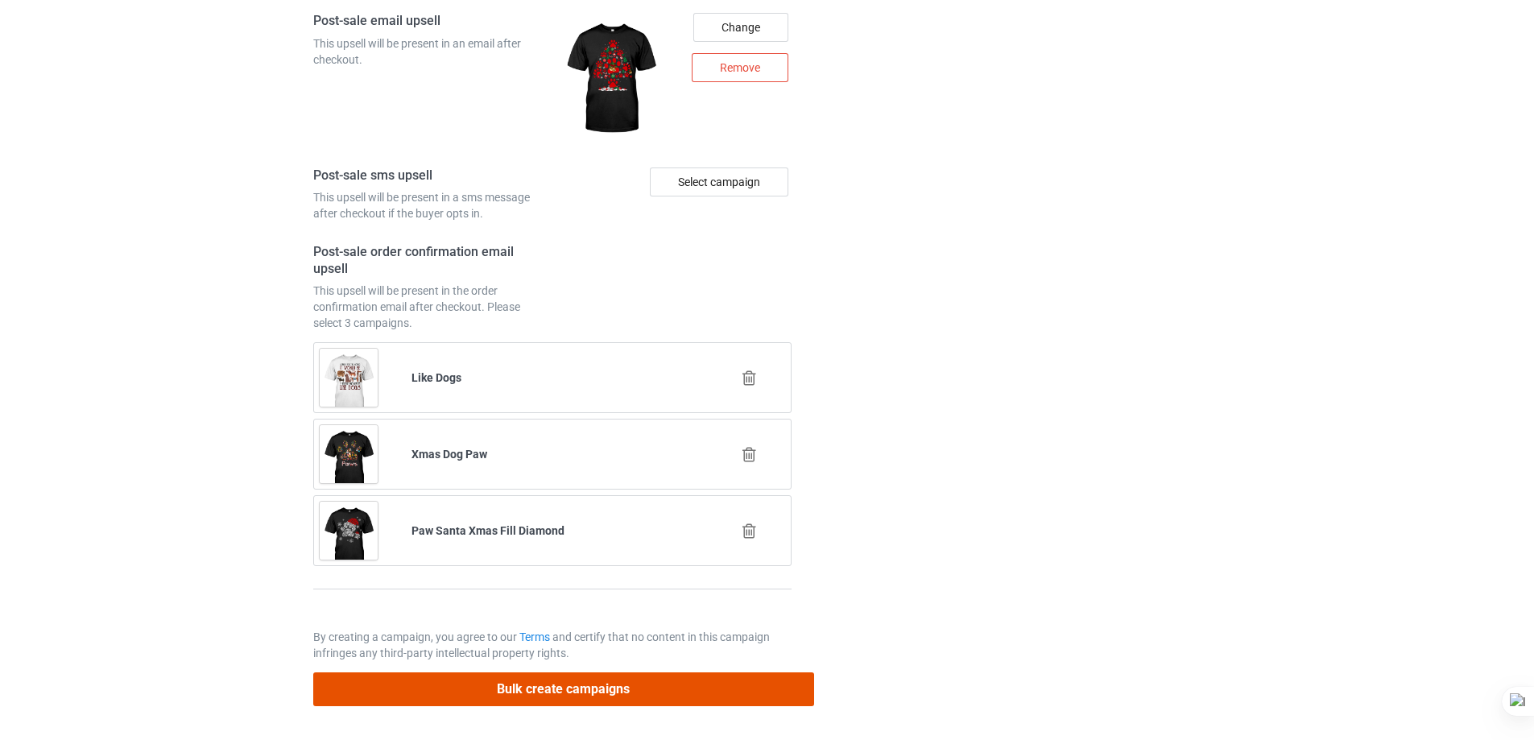
click at [667, 690] on button "Bulk create campaigns" at bounding box center [563, 689] width 501 height 33
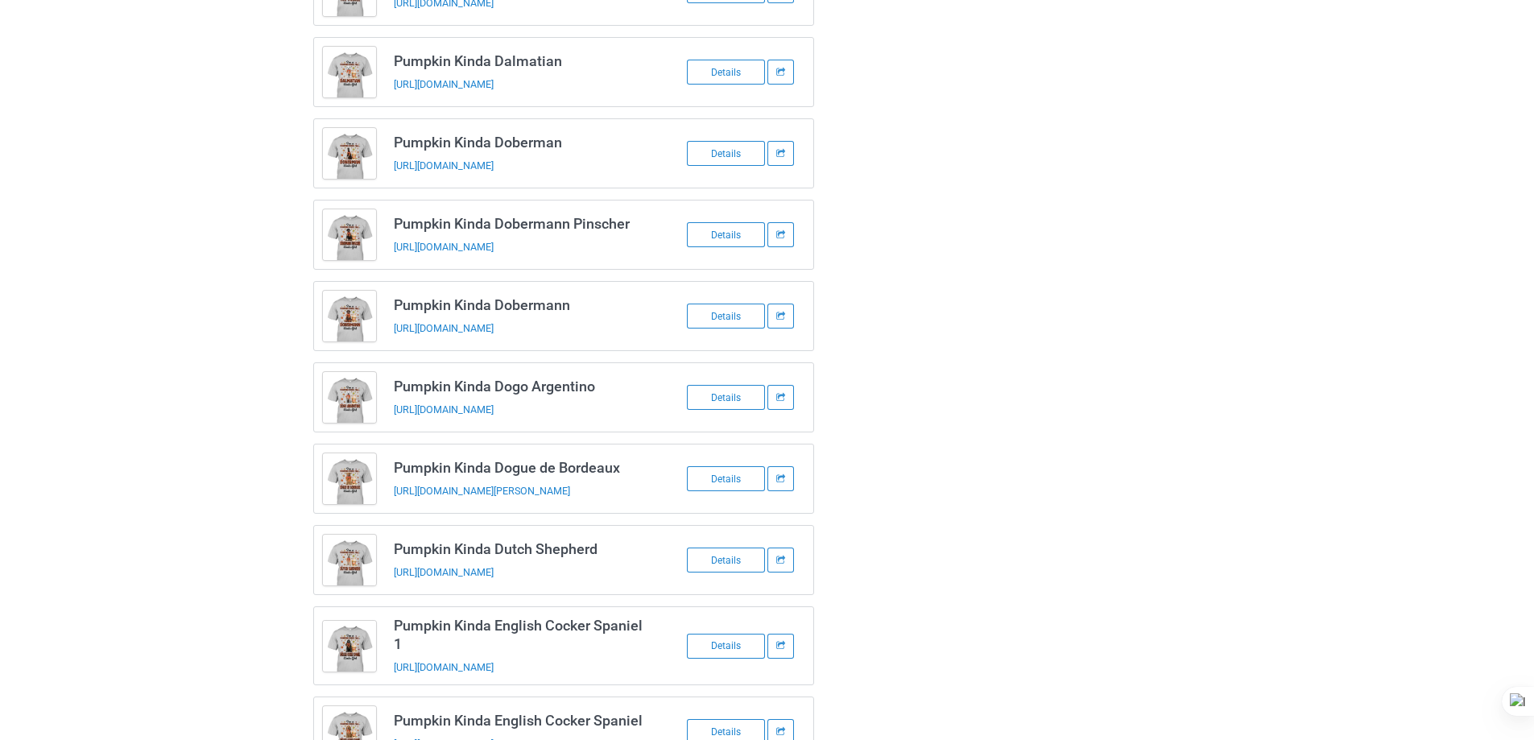
scroll to position [0, 0]
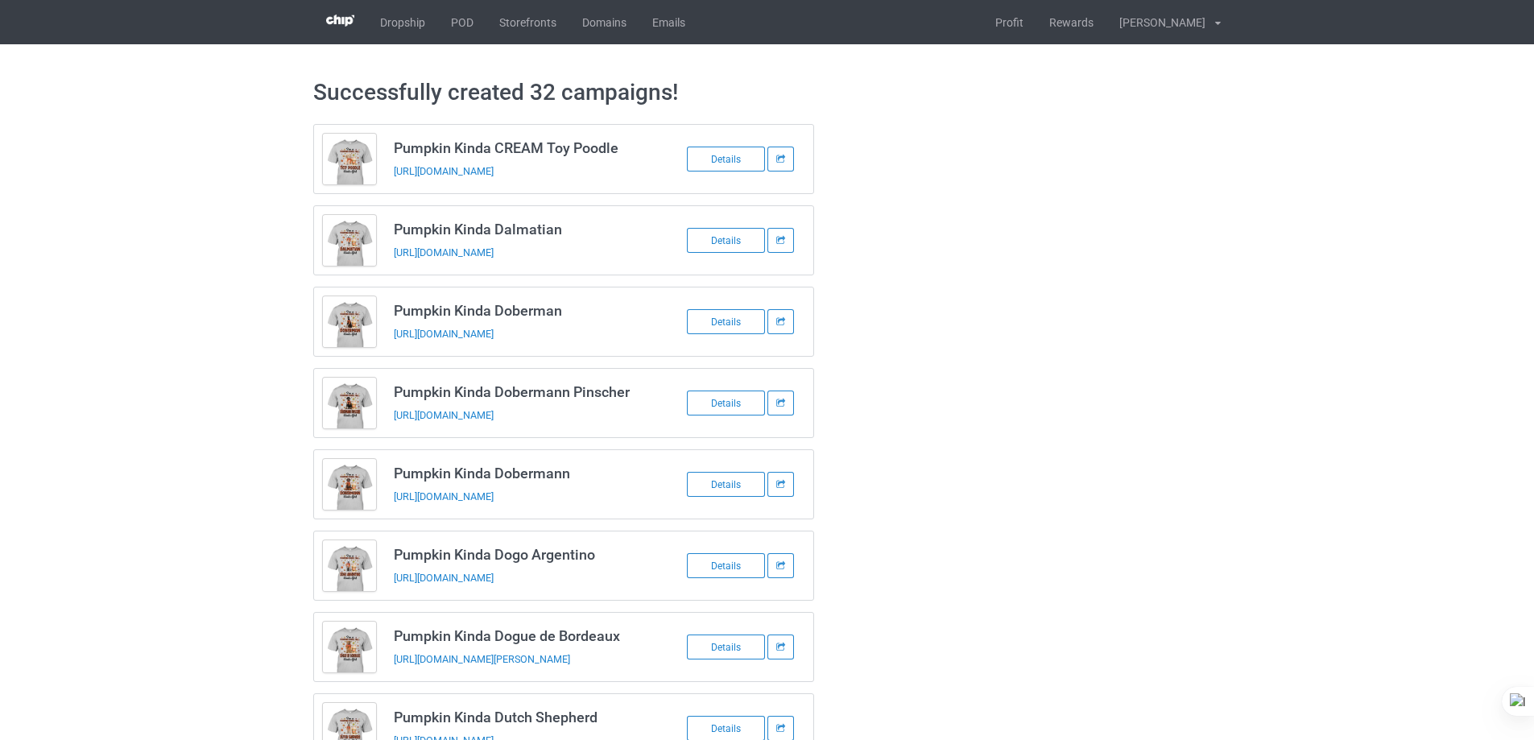
click at [467, 149] on h3 "Pumpkin Kinda CREAM Toy Poodle" at bounding box center [521, 148] width 255 height 19
copy h3 "Kinda"
click at [544, 13] on link "Storefronts" at bounding box center [528, 22] width 83 height 44
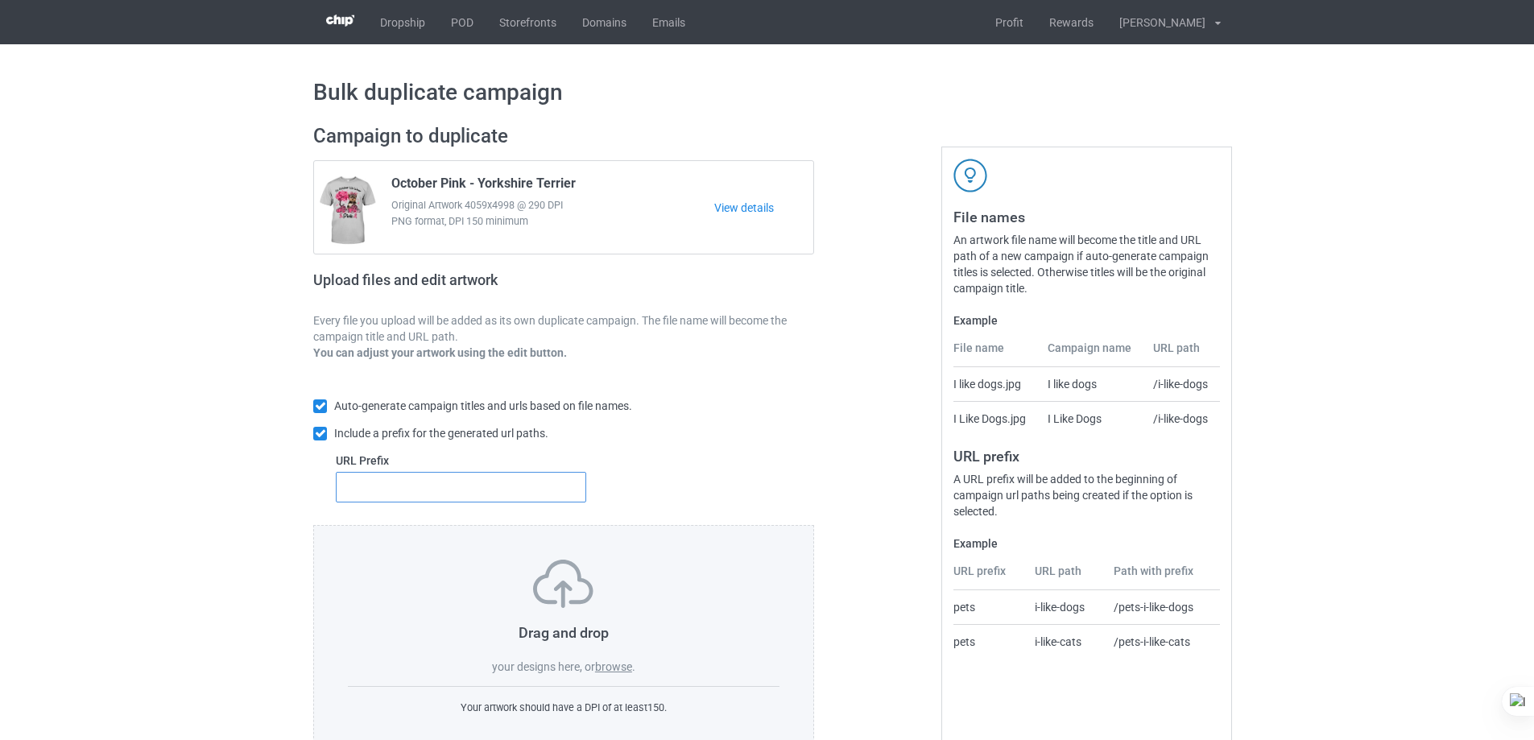
click at [547, 485] on input "text" at bounding box center [461, 487] width 251 height 31
type input "dt-"
click at [611, 666] on label "browse" at bounding box center [613, 667] width 37 height 13
click at [0, 0] on input "browse" at bounding box center [0, 0] width 0 height 0
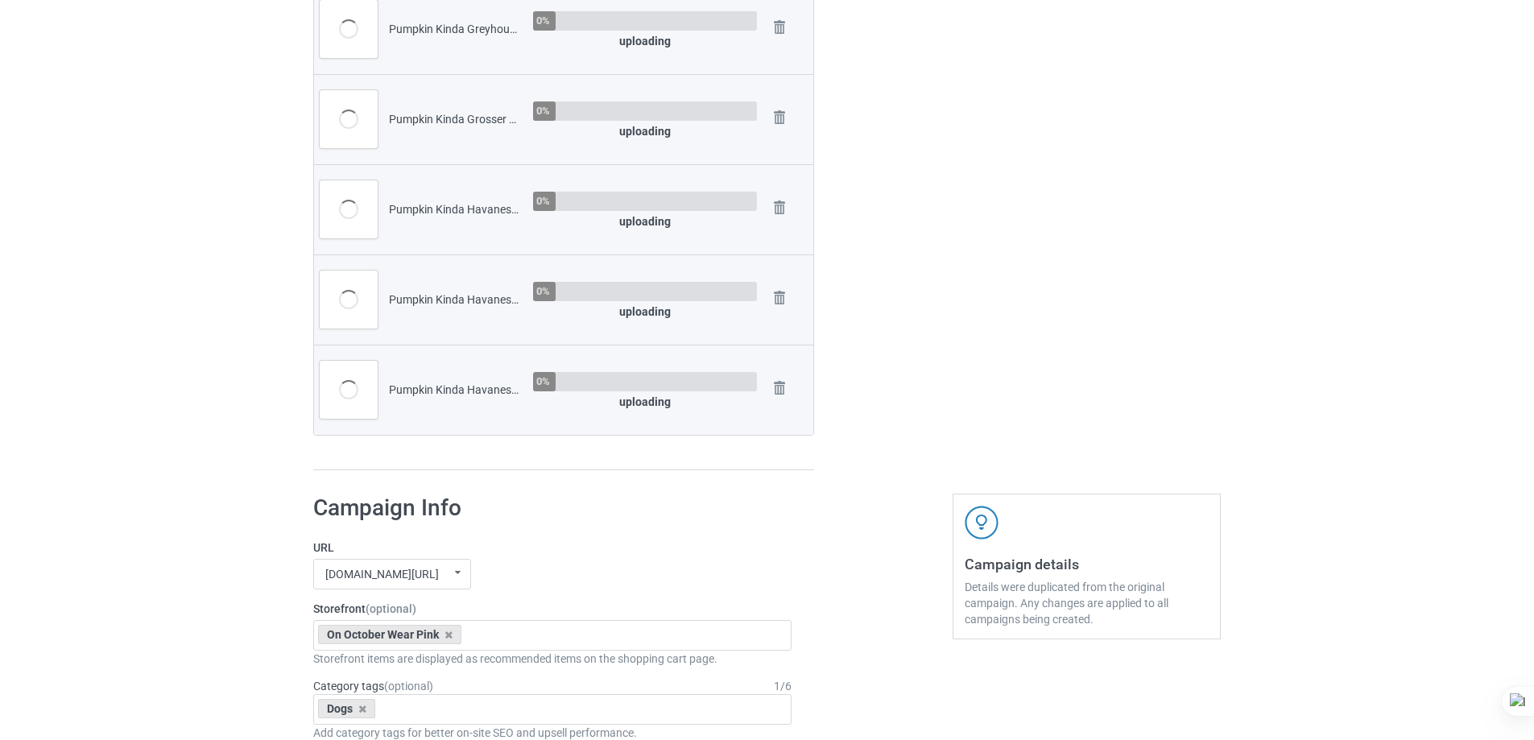
scroll to position [1611, 0]
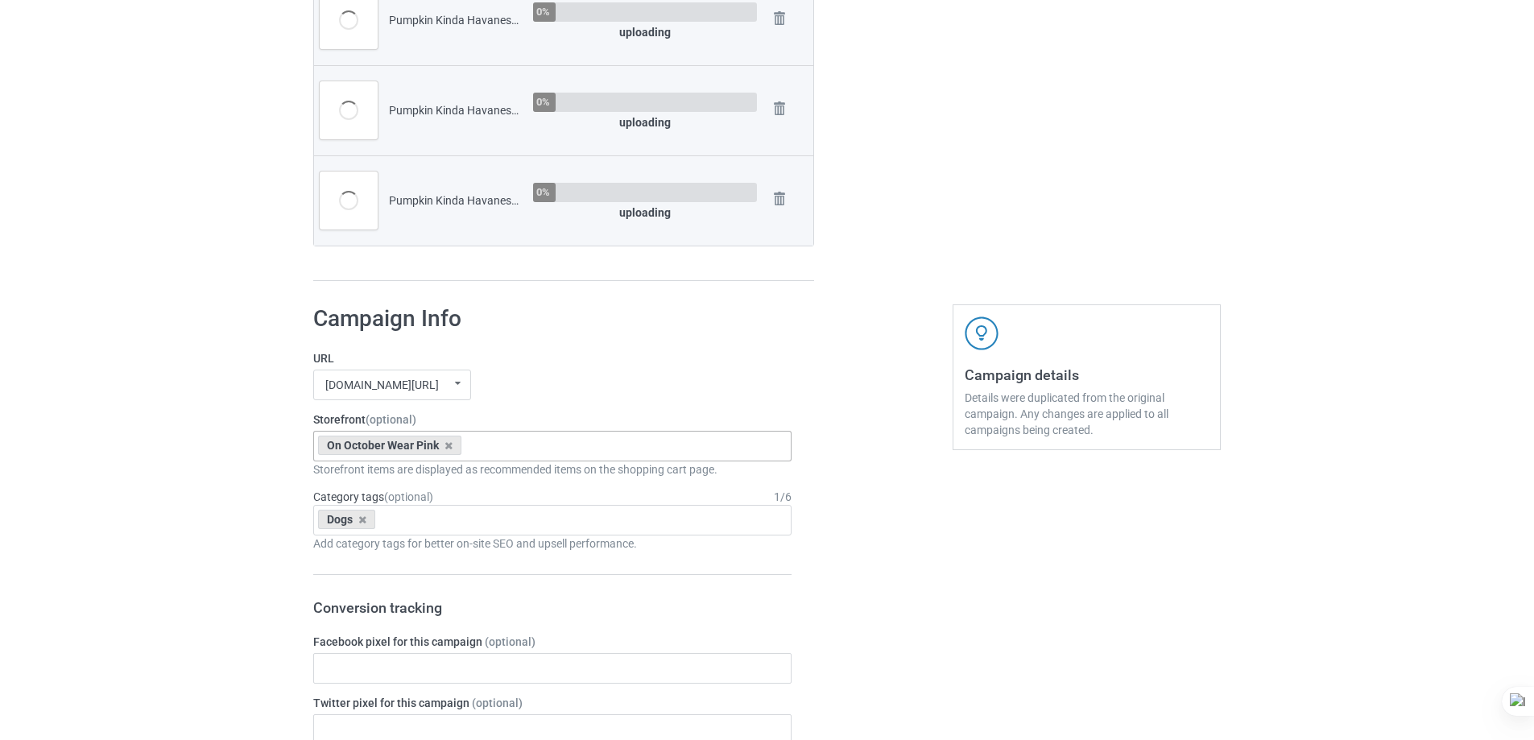
click at [507, 434] on div "On October Wear Pink Pumpkin Kinda Dogs Goofy Dogs Boot Christmas Dogs Snow Far…" at bounding box center [552, 446] width 478 height 31
click at [455, 478] on div "Pumpkin Kinda Dogs" at bounding box center [552, 476] width 477 height 30
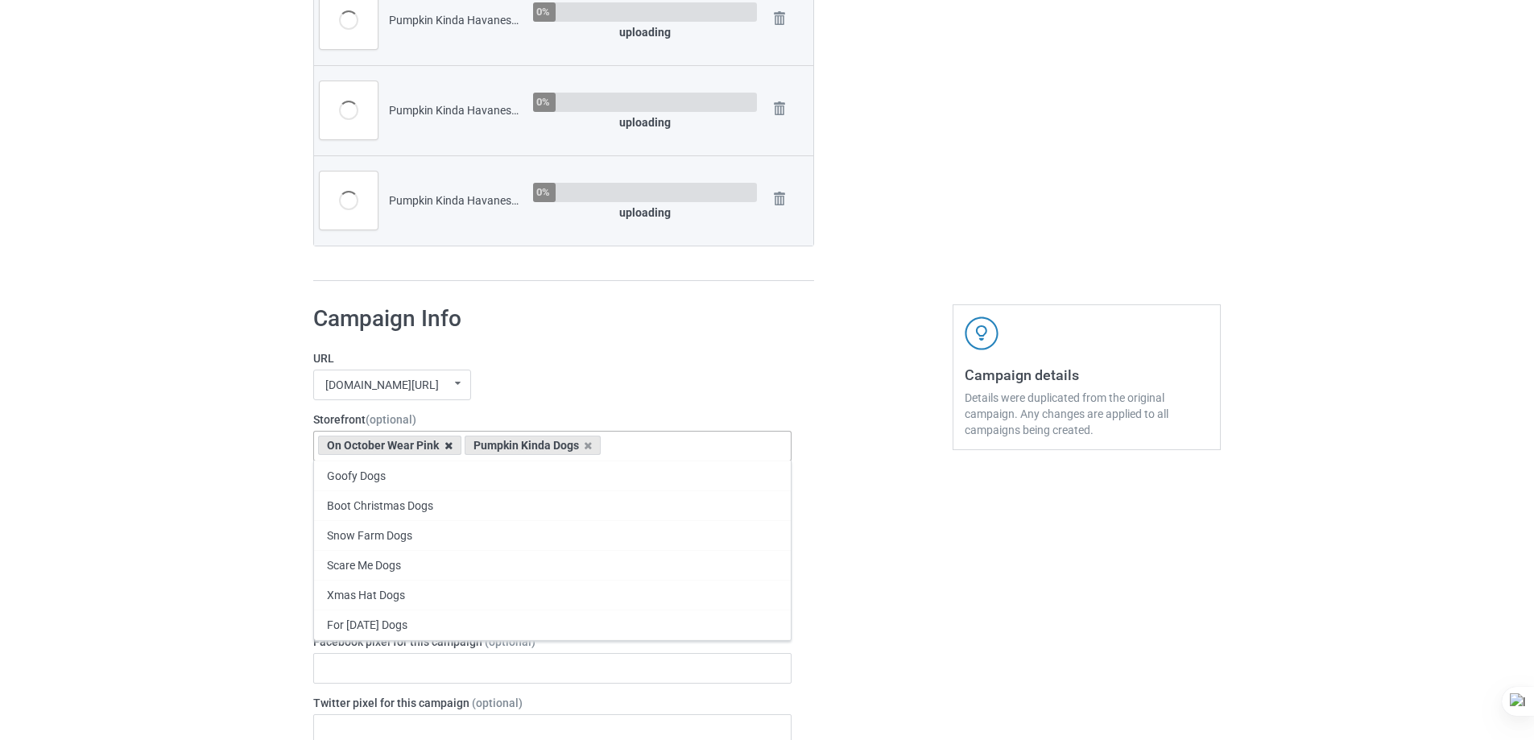
click at [451, 447] on icon at bounding box center [449, 446] width 8 height 10
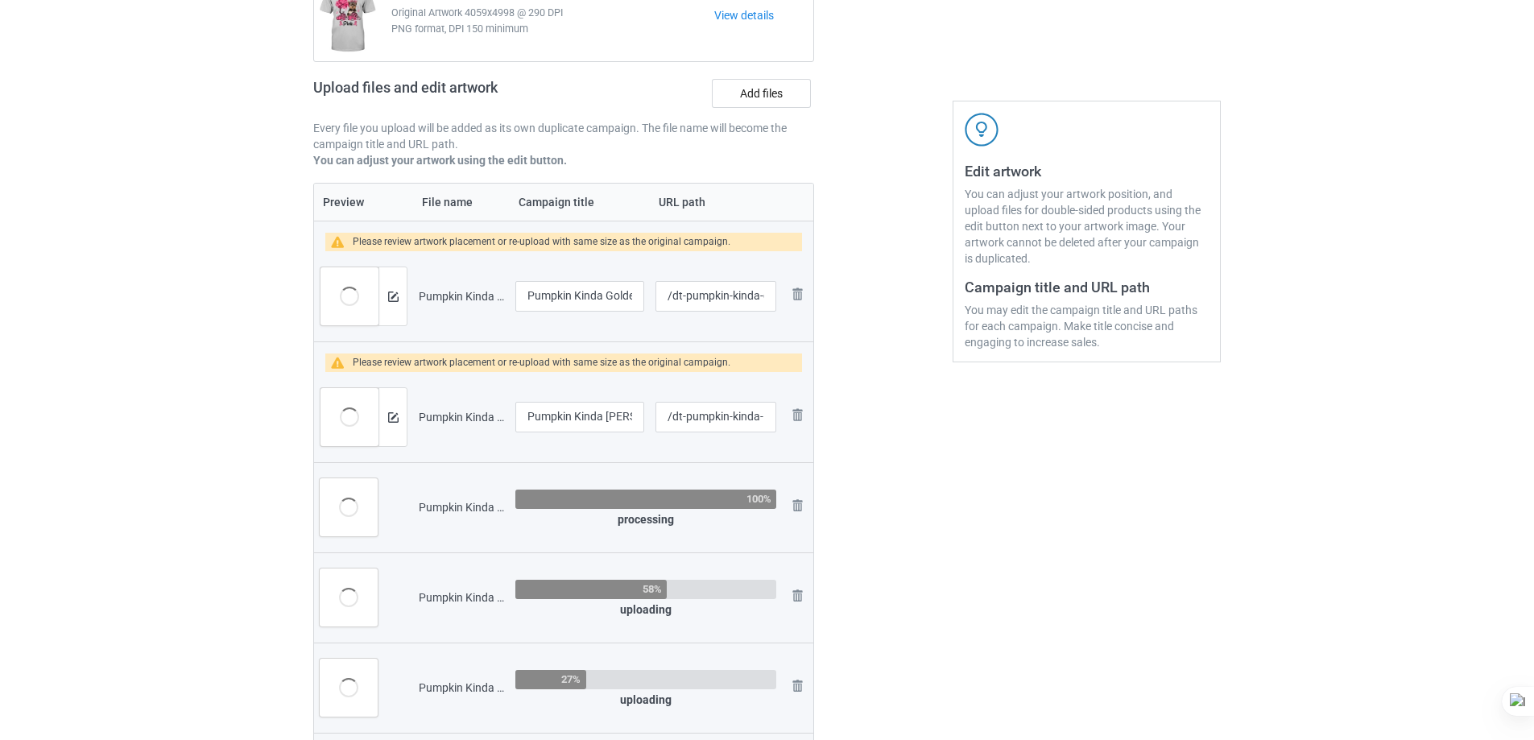
scroll to position [192, 0]
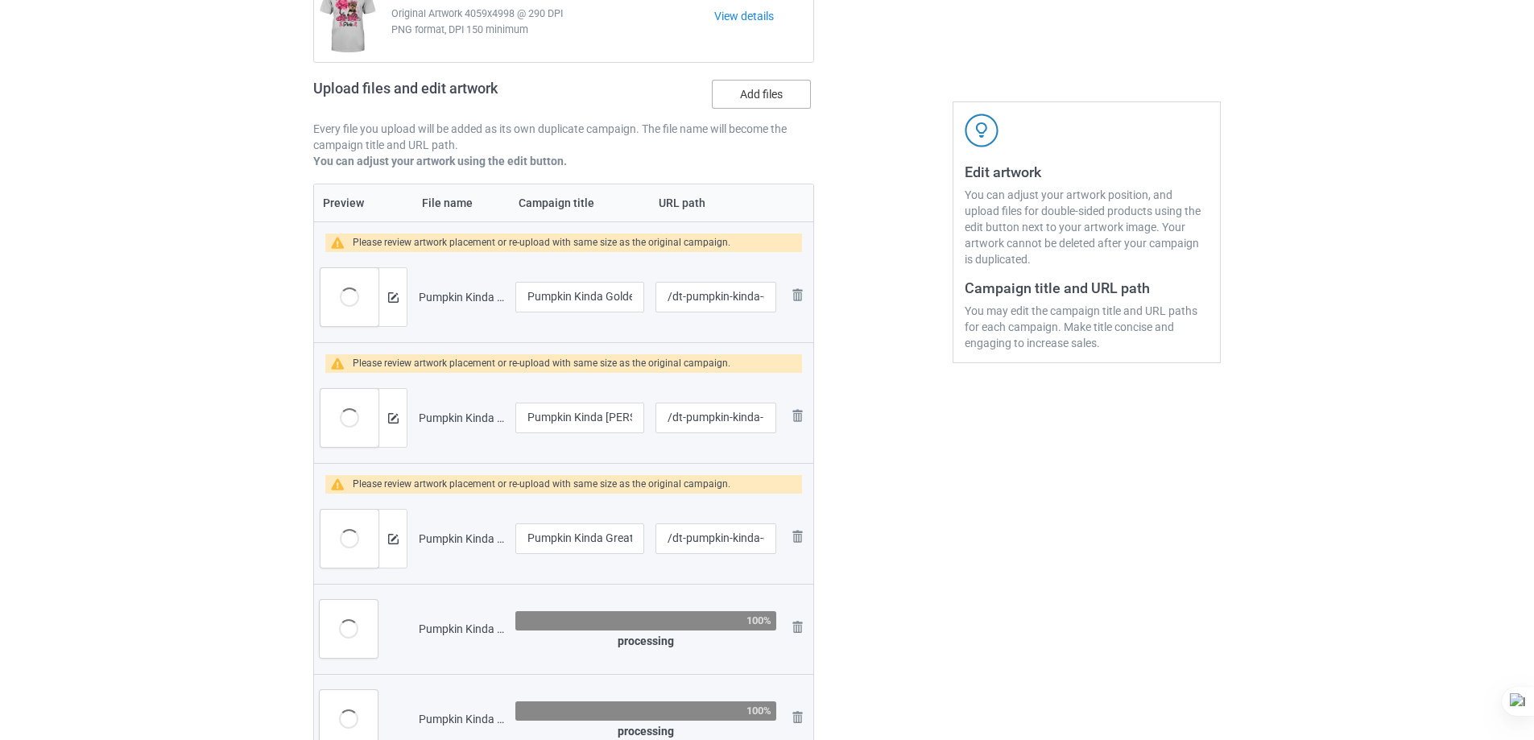
click at [799, 100] on label "Add files" at bounding box center [761, 94] width 99 height 29
click at [0, 0] on input "Add files" at bounding box center [0, 0] width 0 height 0
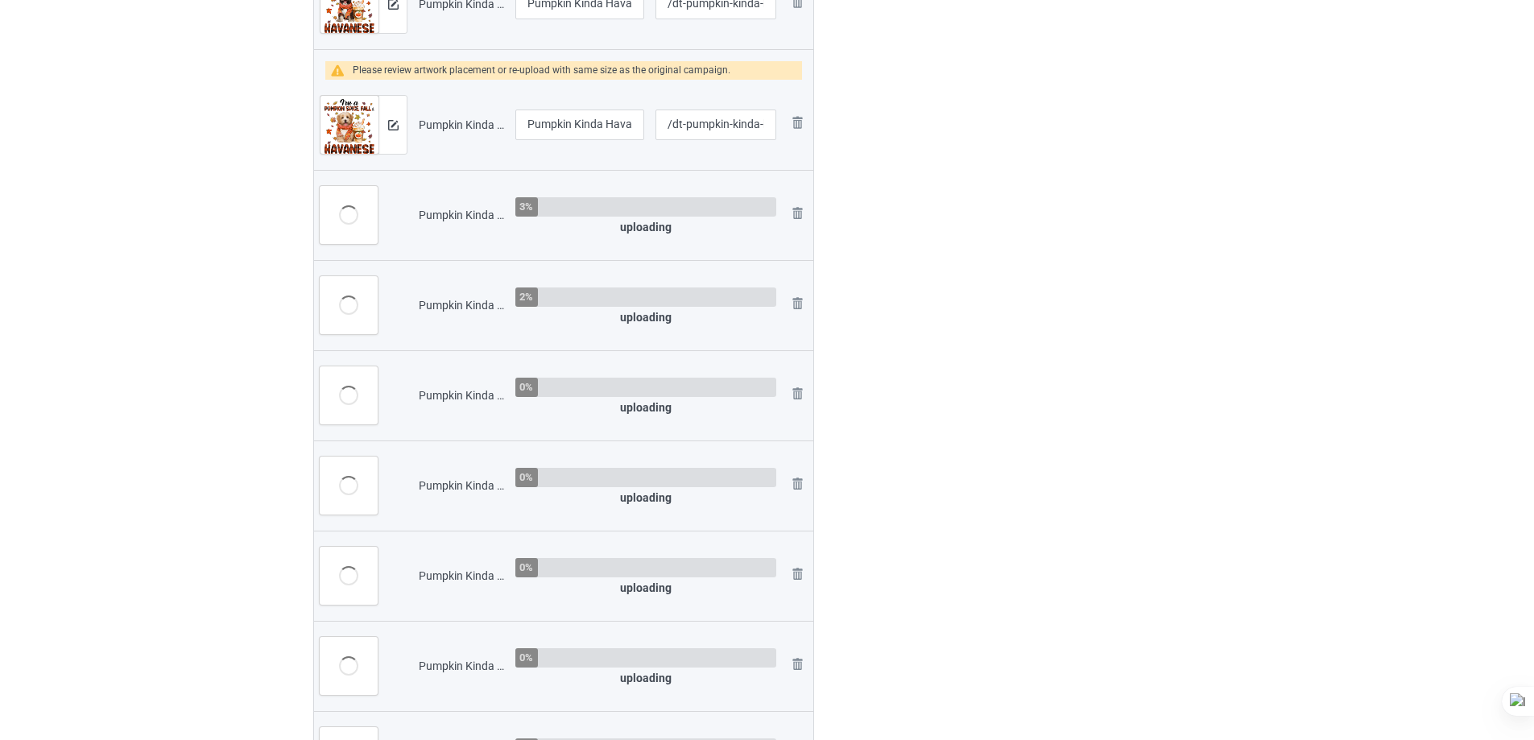
scroll to position [2205, 0]
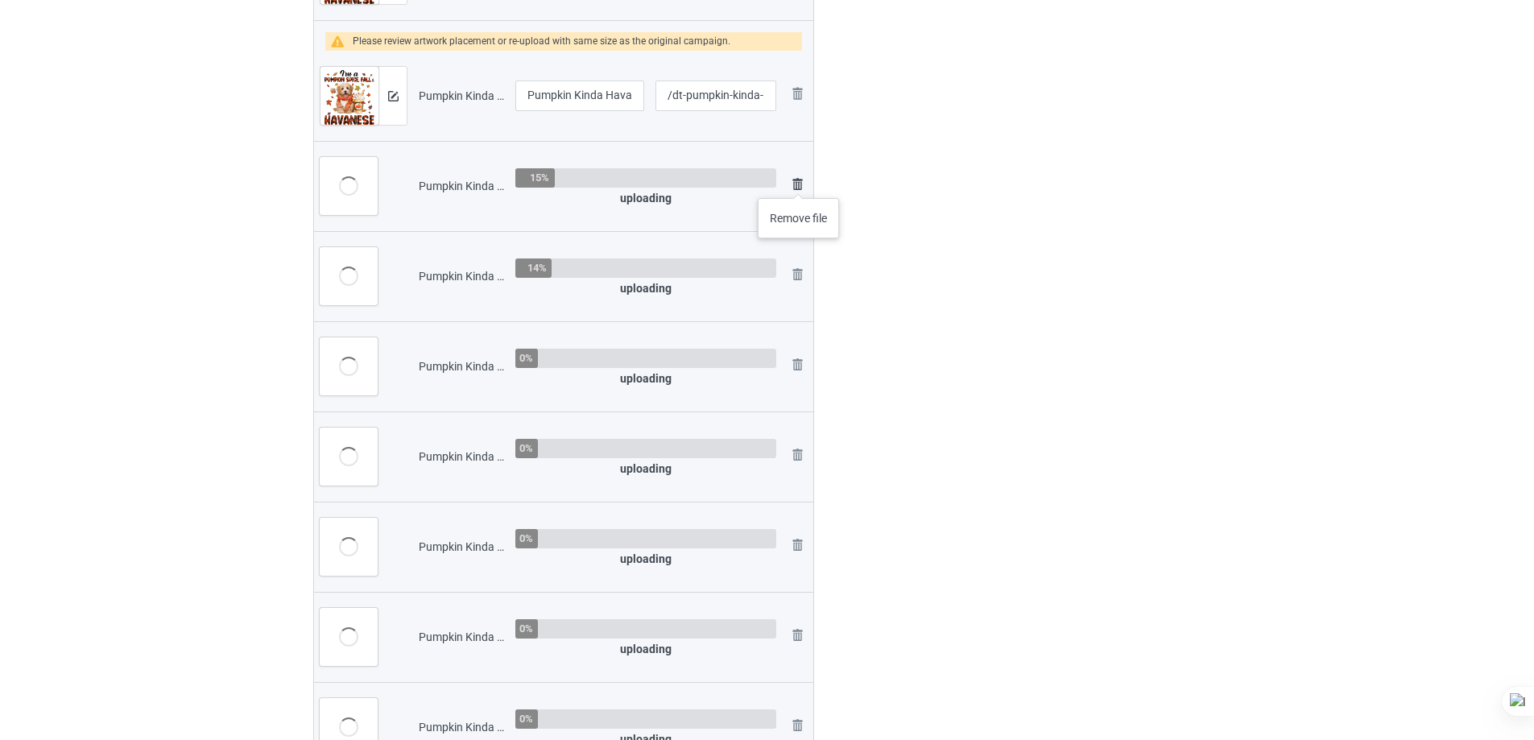
click at [799, 182] on img at bounding box center [797, 184] width 19 height 19
click at [799, 265] on link at bounding box center [797, 276] width 19 height 23
click at [799, 355] on link at bounding box center [797, 366] width 19 height 23
click at [0, 0] on img at bounding box center [0, 0] width 0 height 0
click at [799, 182] on link at bounding box center [797, 186] width 19 height 23
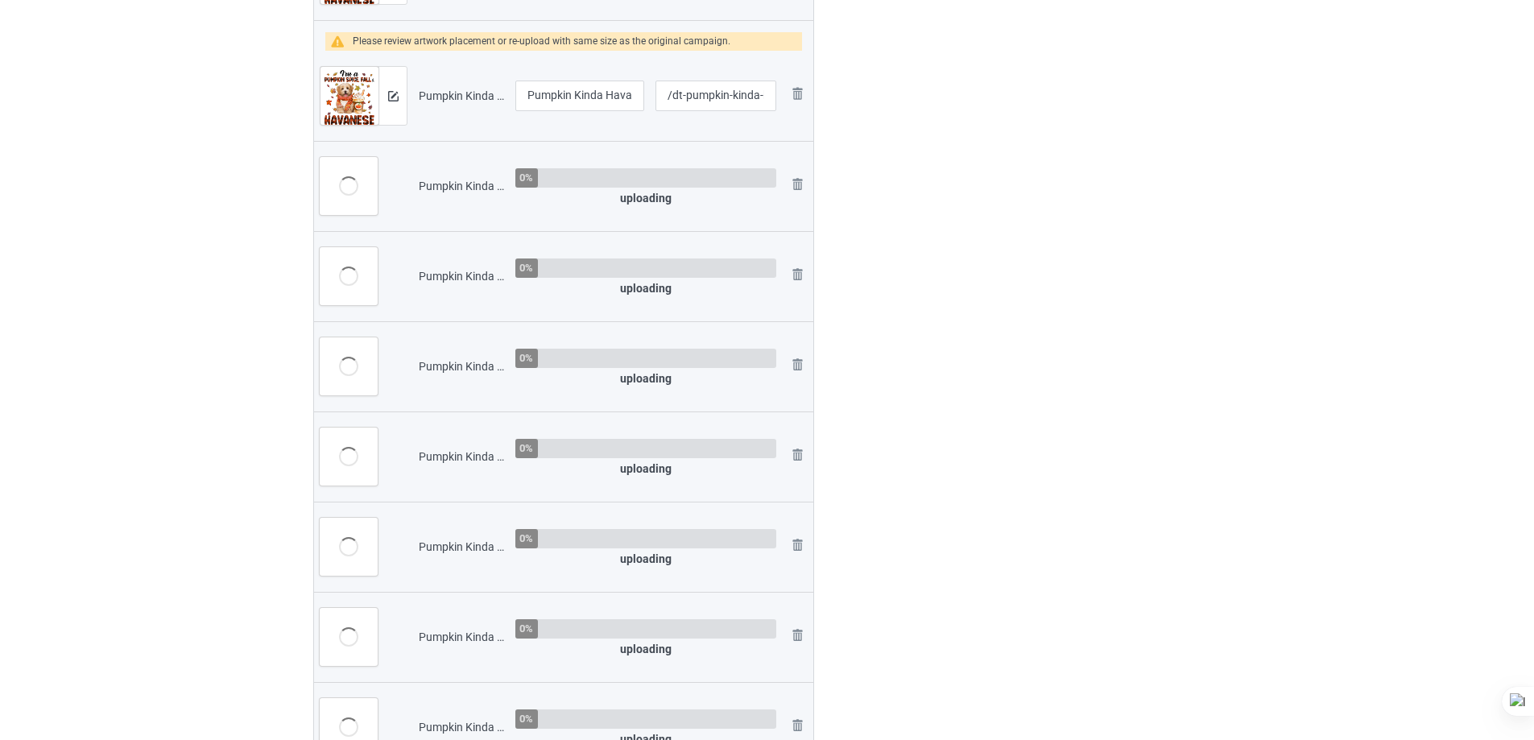
click at [0, 0] on img at bounding box center [0, 0] width 0 height 0
click at [799, 265] on link at bounding box center [797, 276] width 19 height 23
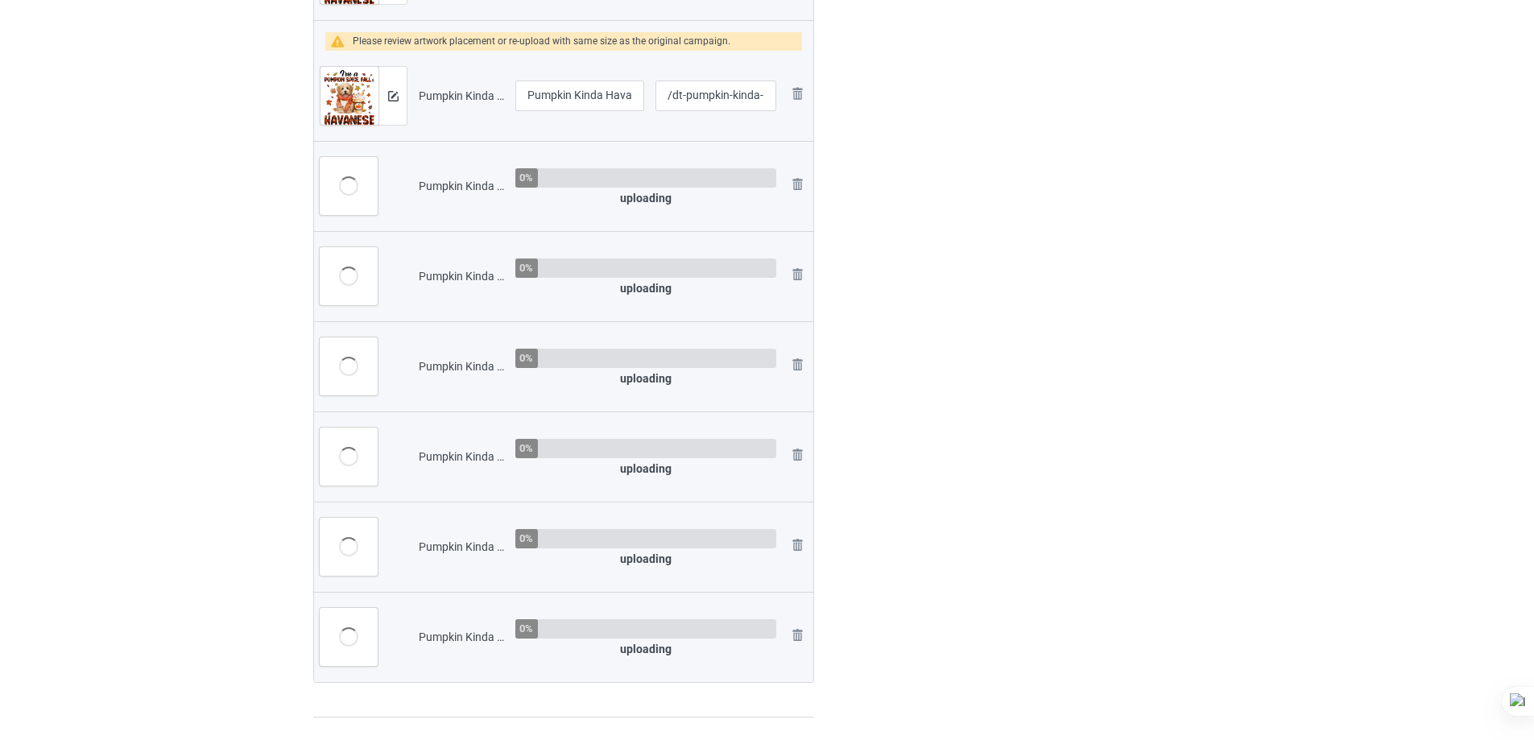
click at [0, 0] on img at bounding box center [0, 0] width 0 height 0
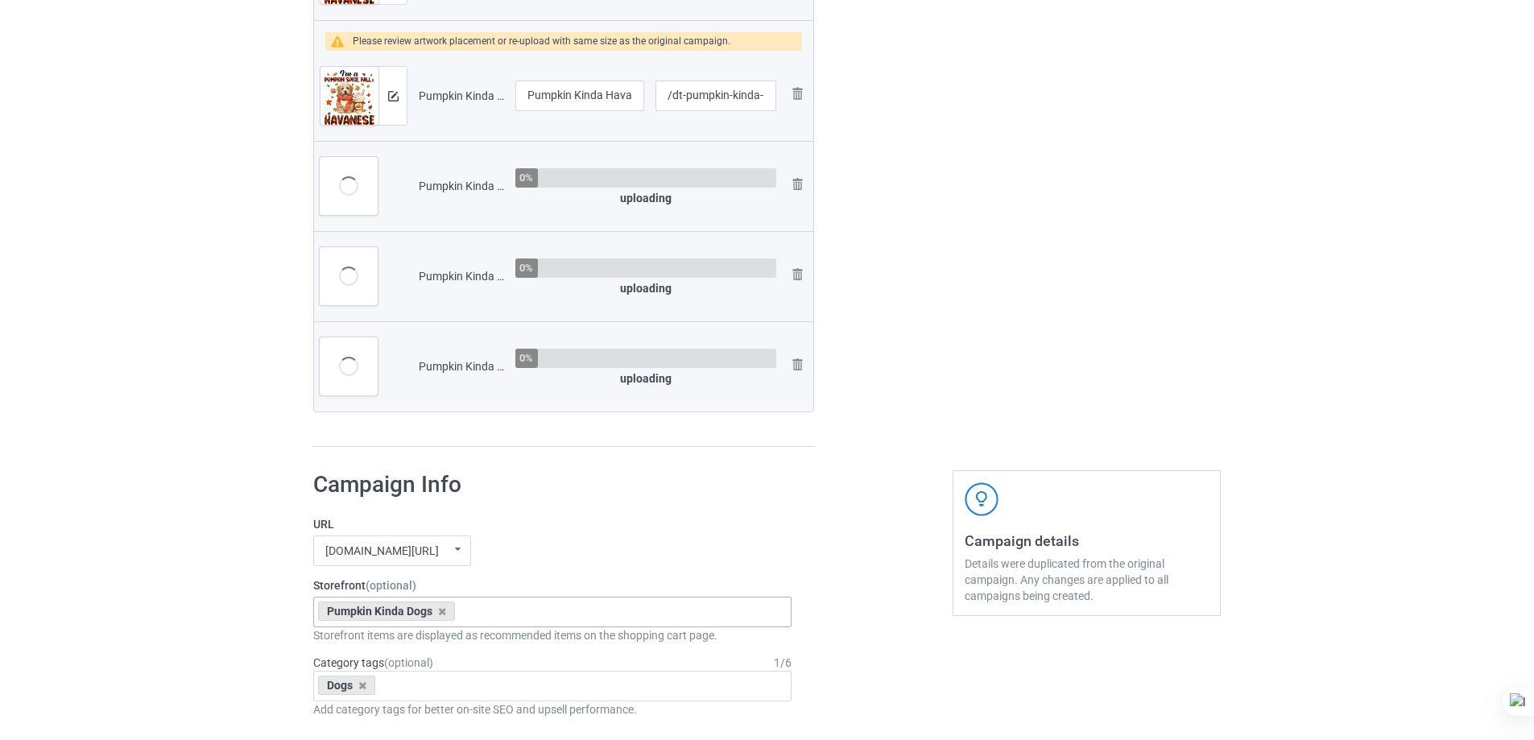
click at [0, 0] on img at bounding box center [0, 0] width 0 height 0
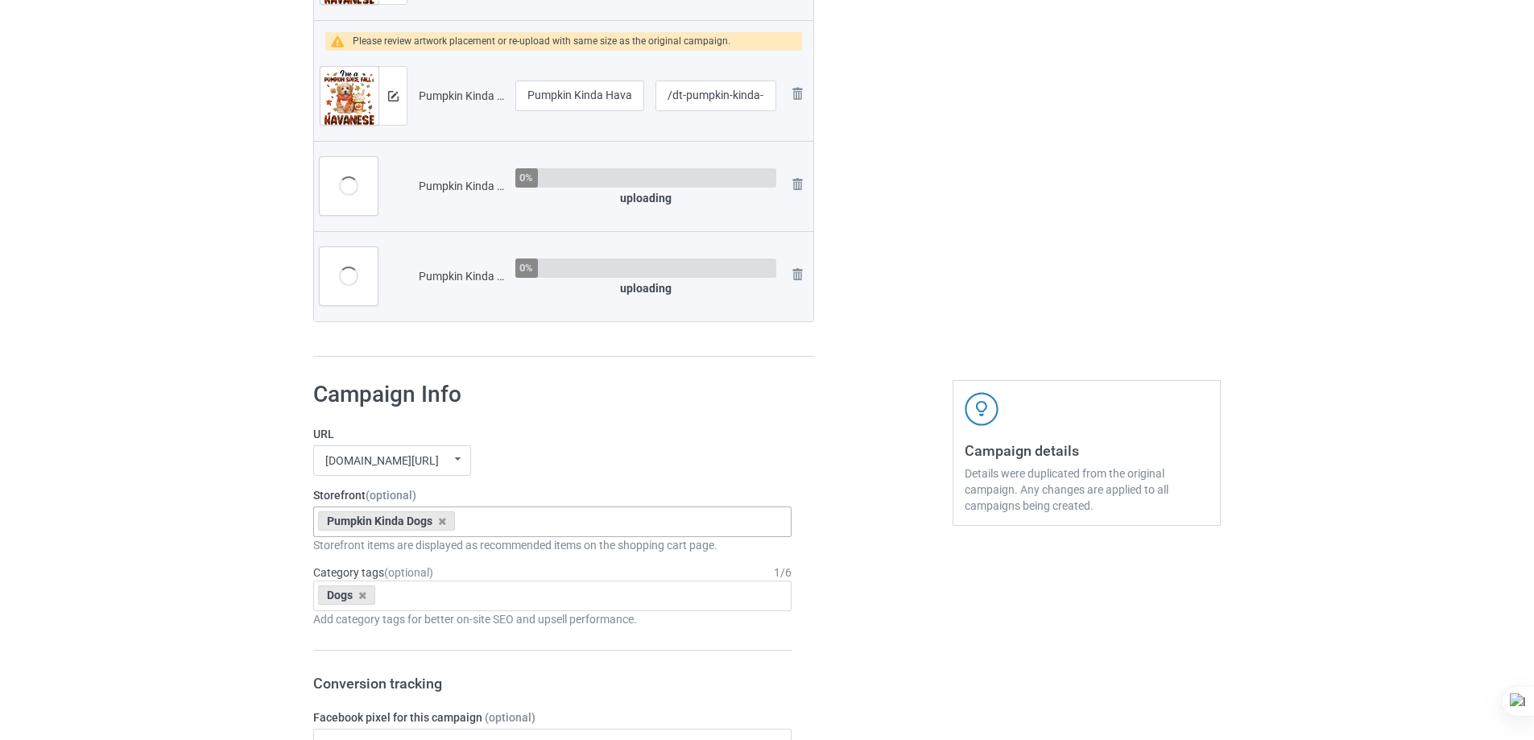
click at [0, 0] on img at bounding box center [0, 0] width 0 height 0
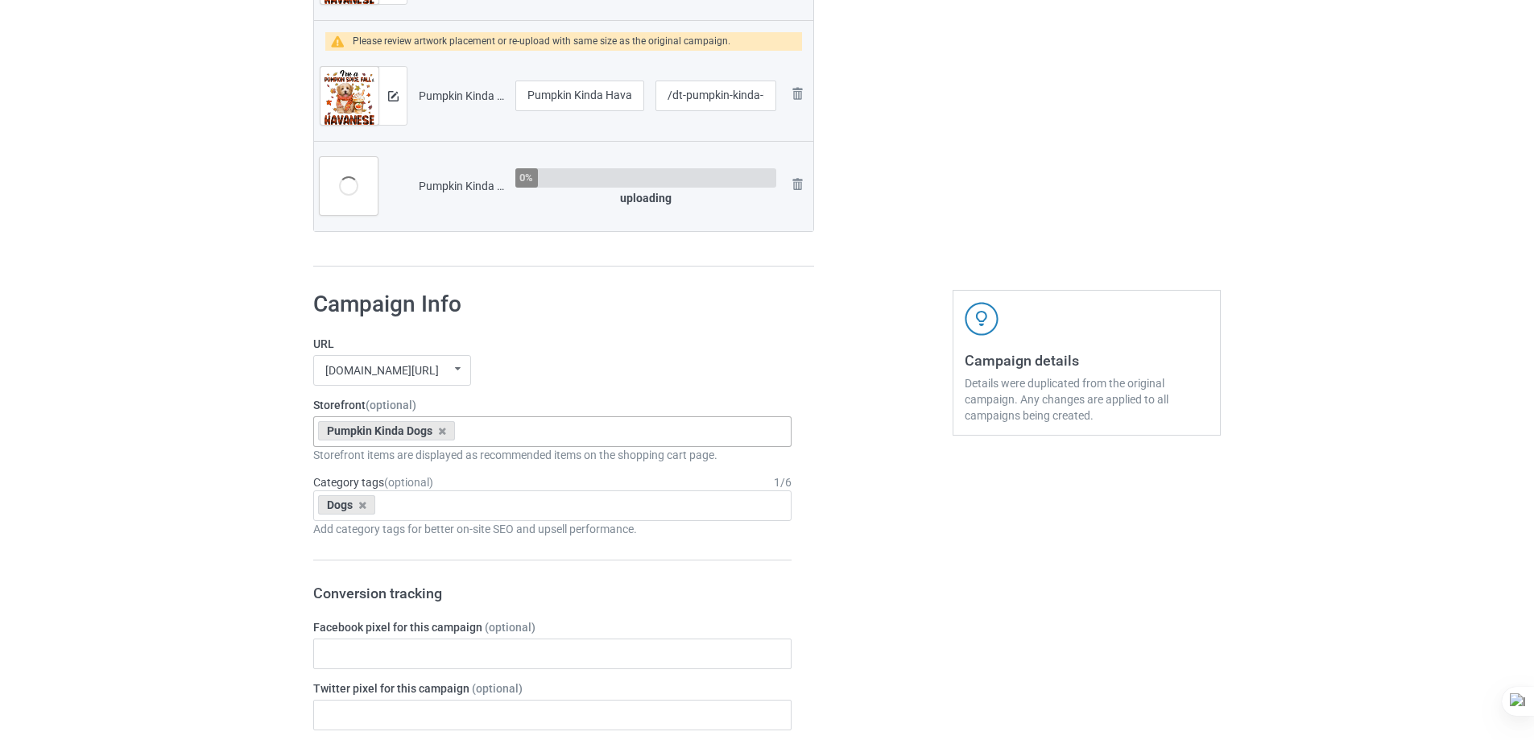
click at [0, 0] on img at bounding box center [0, 0] width 0 height 0
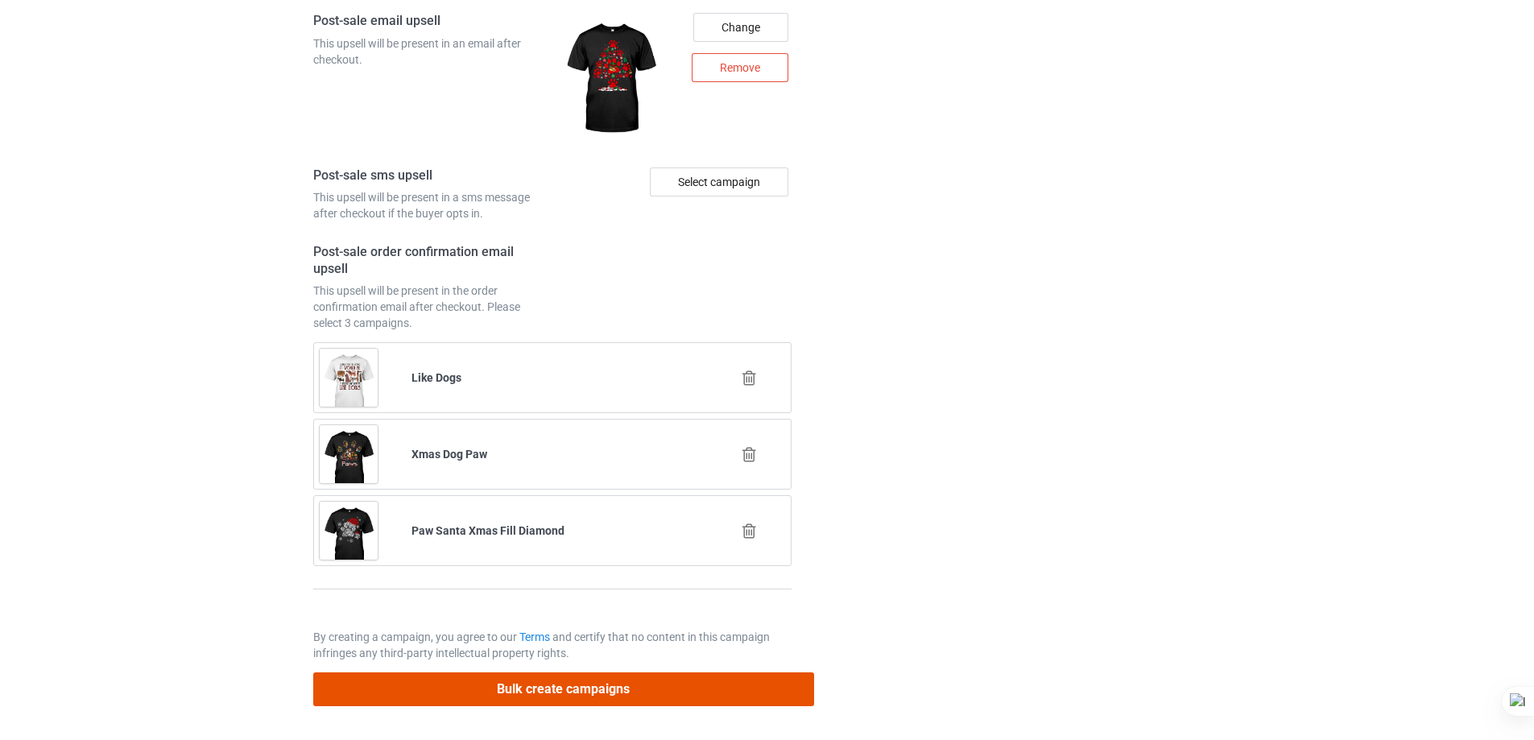
click at [657, 674] on button "Bulk create campaigns" at bounding box center [563, 689] width 501 height 33
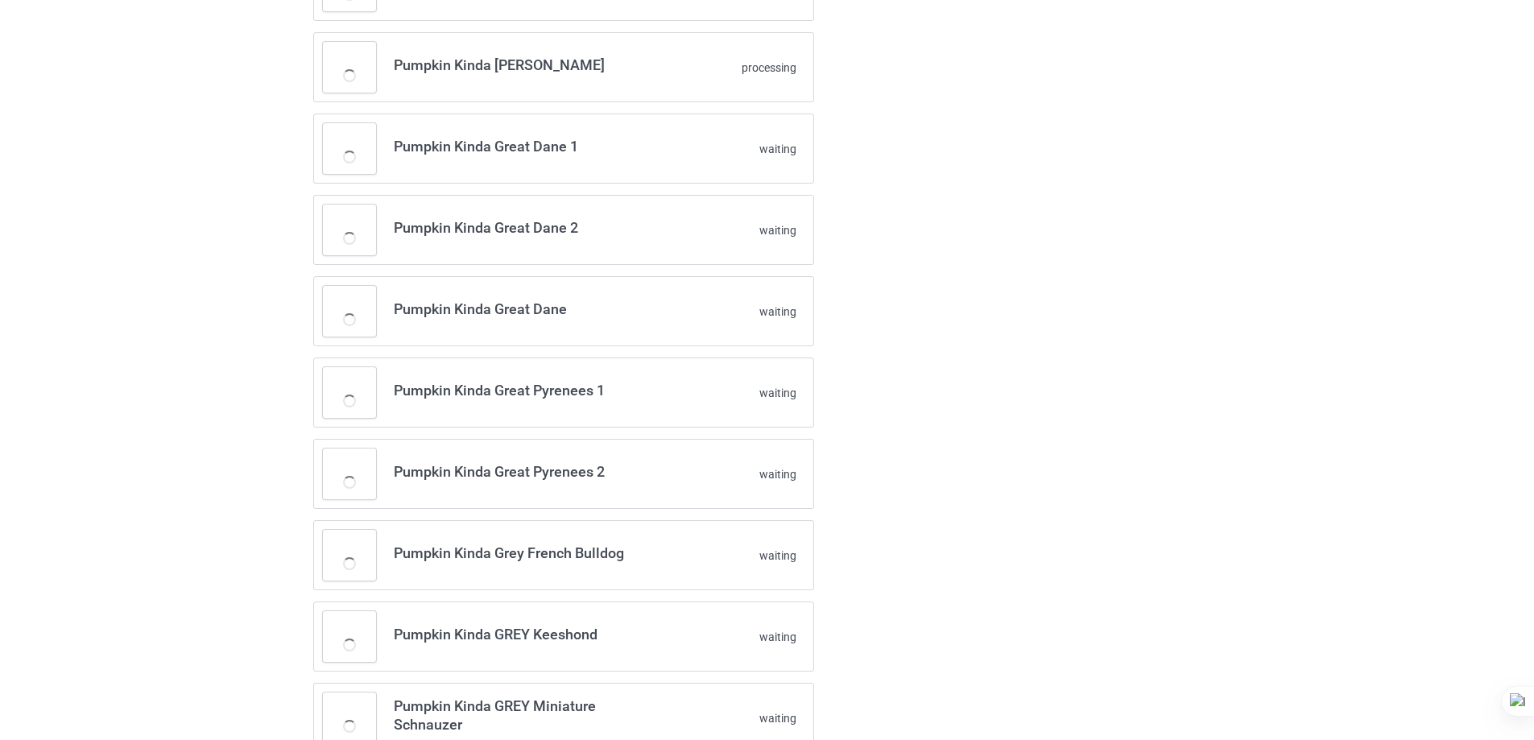
scroll to position [0, 0]
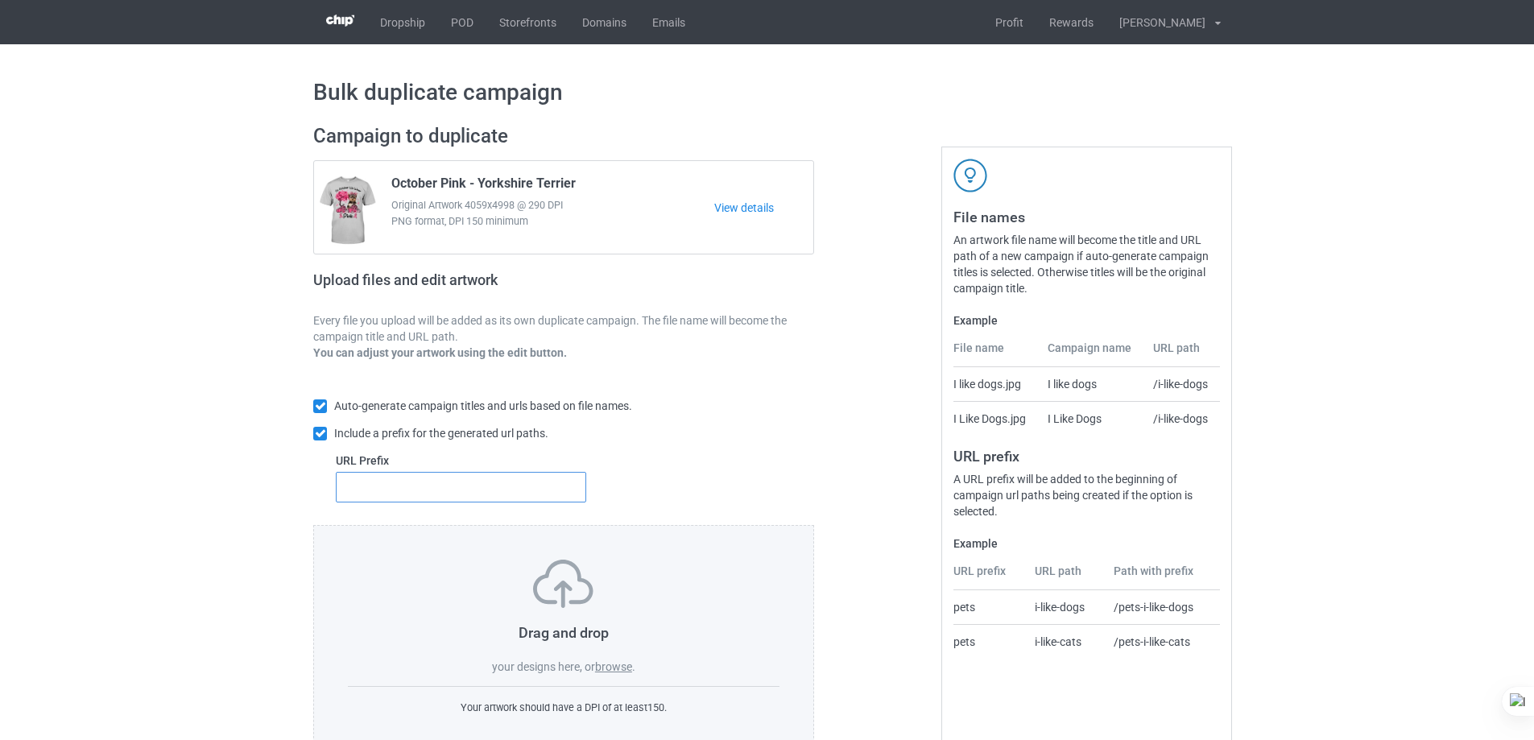
click at [510, 481] on input "text" at bounding box center [461, 487] width 251 height 31
type input "dt-"
click at [608, 661] on label "browse" at bounding box center [613, 667] width 37 height 13
click at [0, 0] on input "browse" at bounding box center [0, 0] width 0 height 0
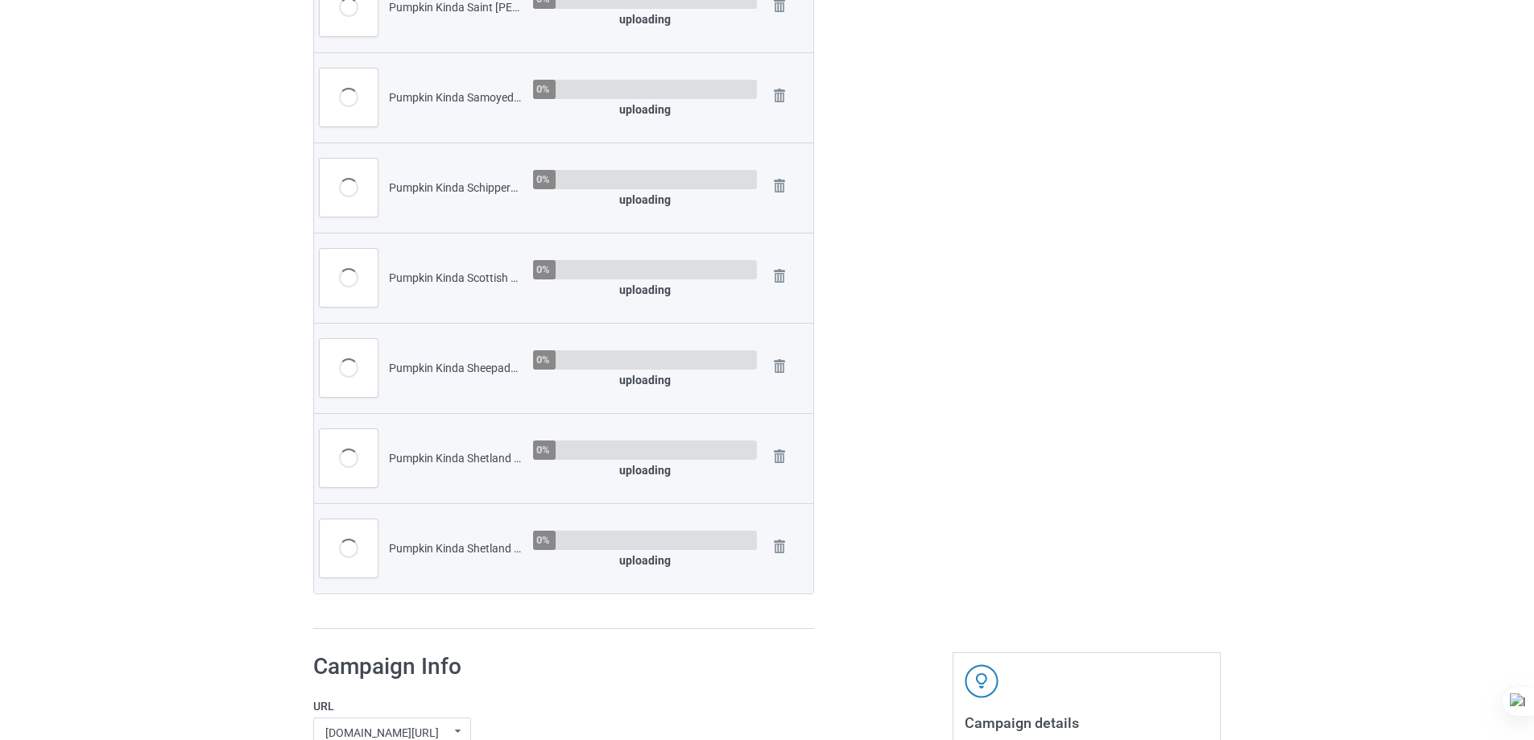
scroll to position [2900, 0]
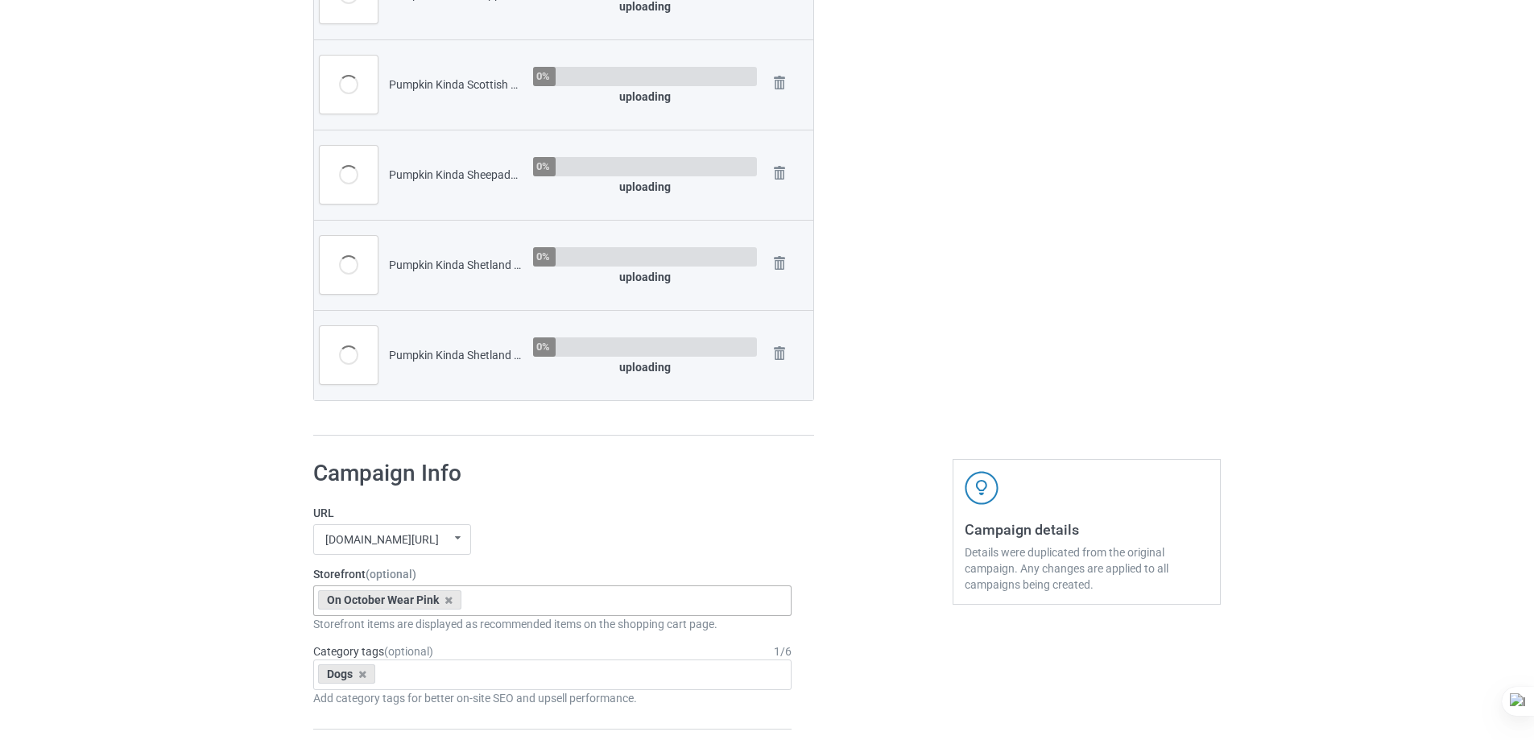
click at [521, 598] on div "On October Wear Pink Pumpkin Kinda Dogs Goofy Dogs Boot Christmas Dogs Snow Far…" at bounding box center [552, 601] width 478 height 31
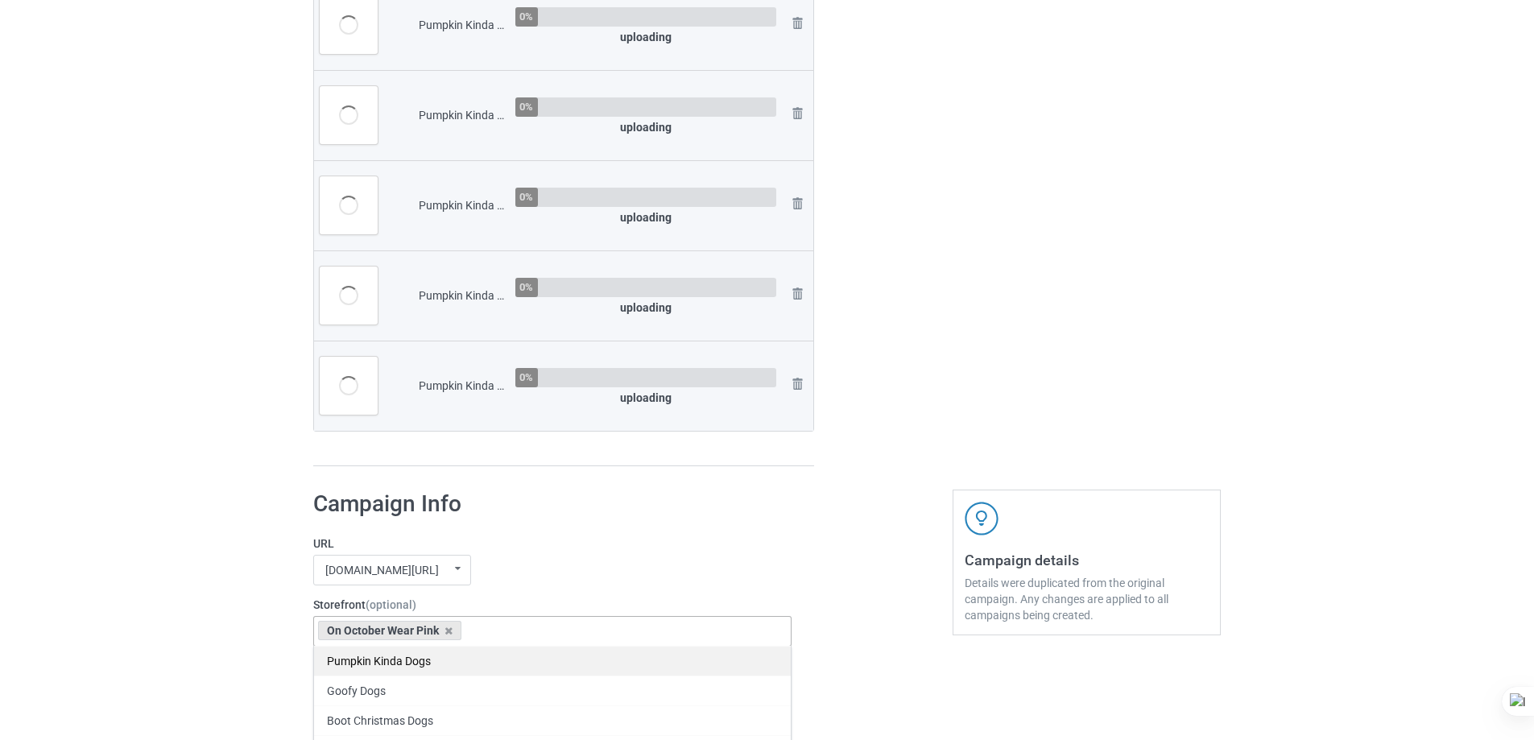
scroll to position [2961, 0]
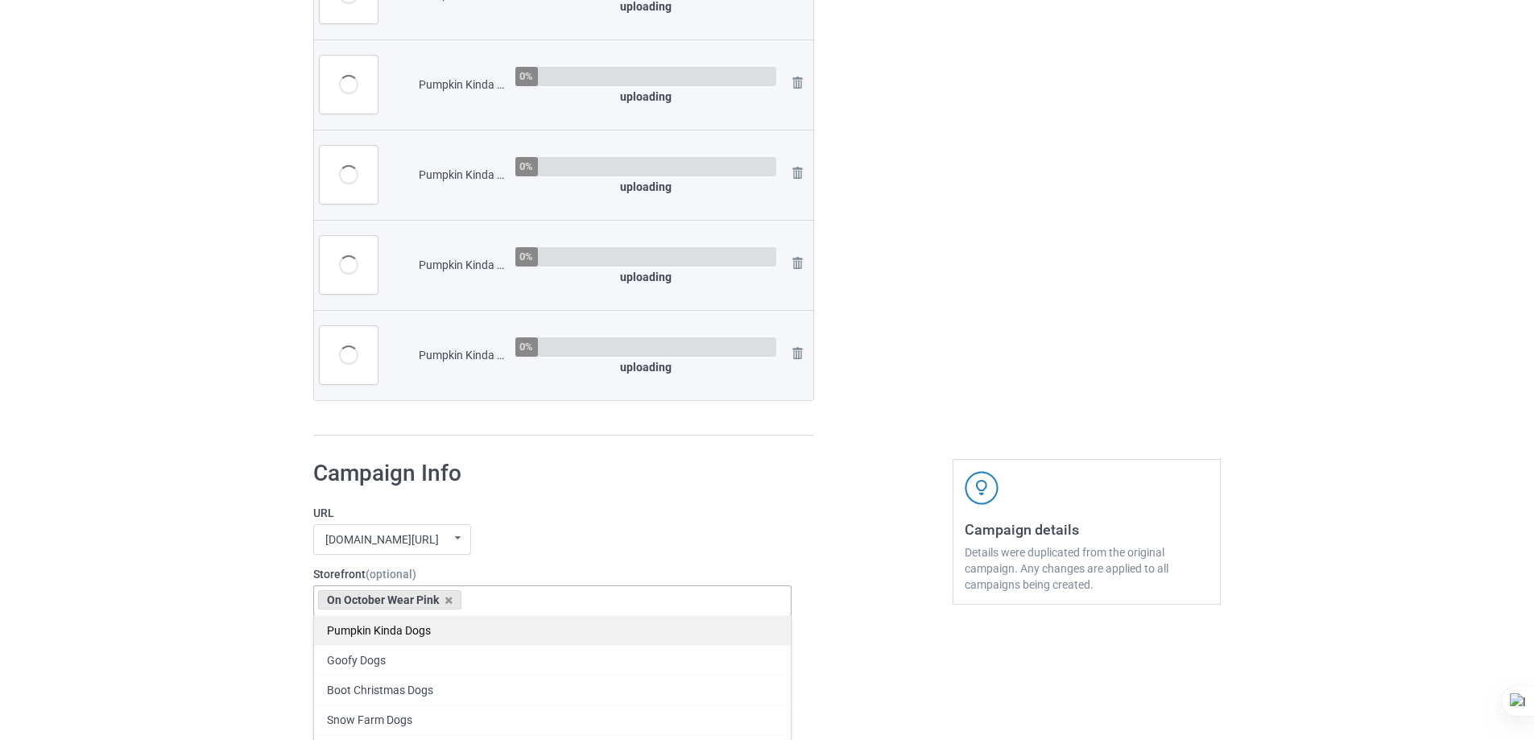
click at [400, 632] on div "Pumpkin Kinda Dogs" at bounding box center [552, 630] width 477 height 30
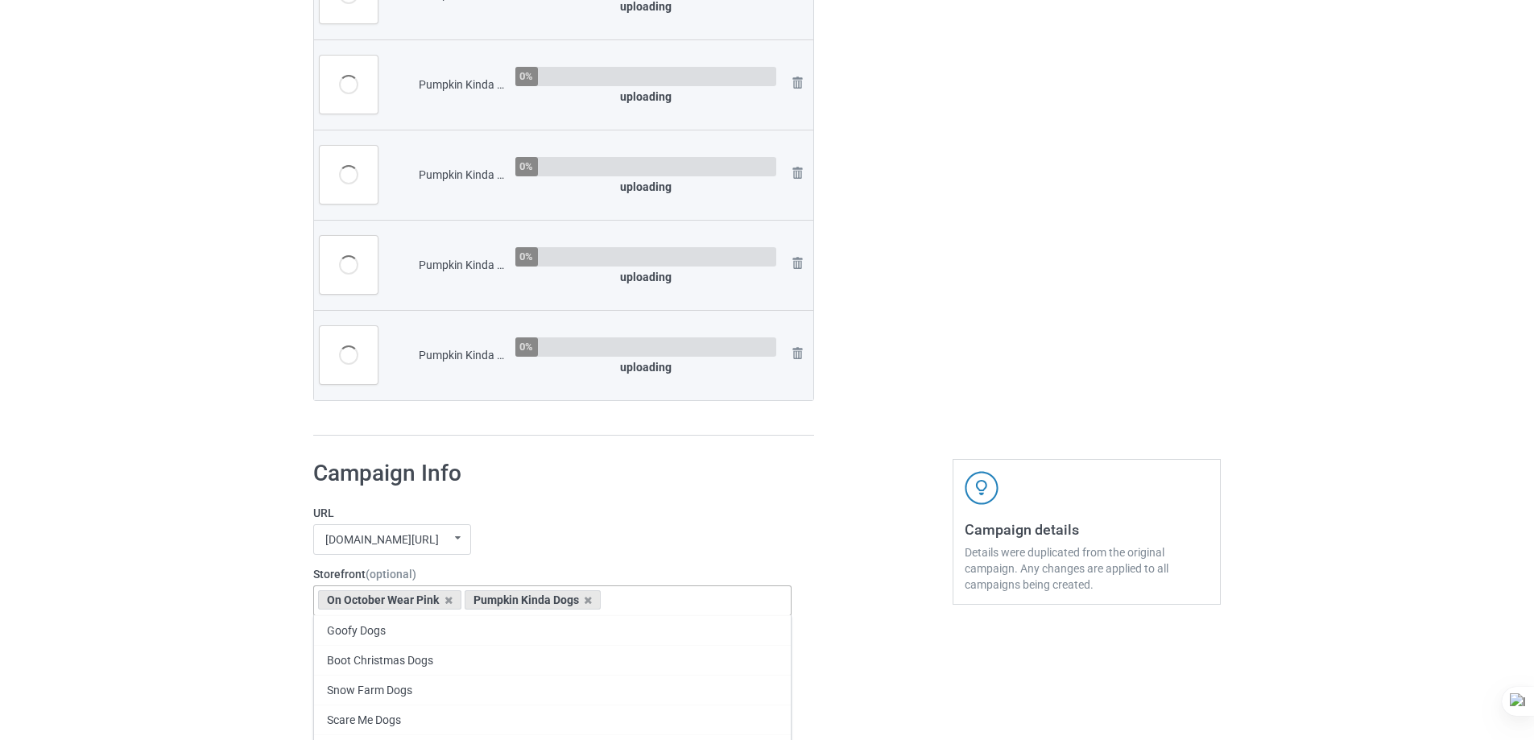
click at [452, 603] on div "On October Wear Pink" at bounding box center [389, 599] width 143 height 19
click at [450, 599] on div "On October Wear Pink" at bounding box center [389, 599] width 143 height 19
click at [447, 599] on icon at bounding box center [449, 600] width 8 height 10
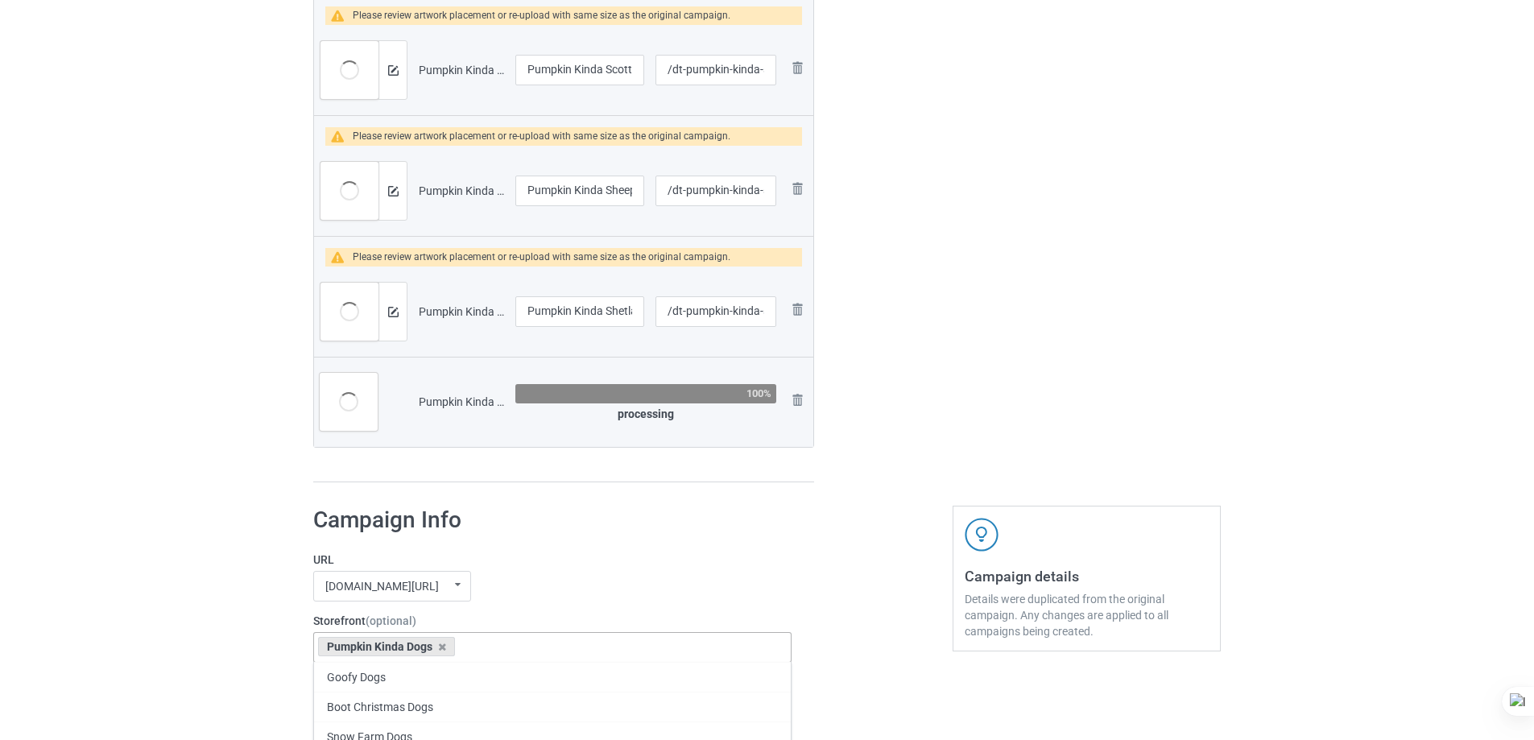
scroll to position [3786, 0]
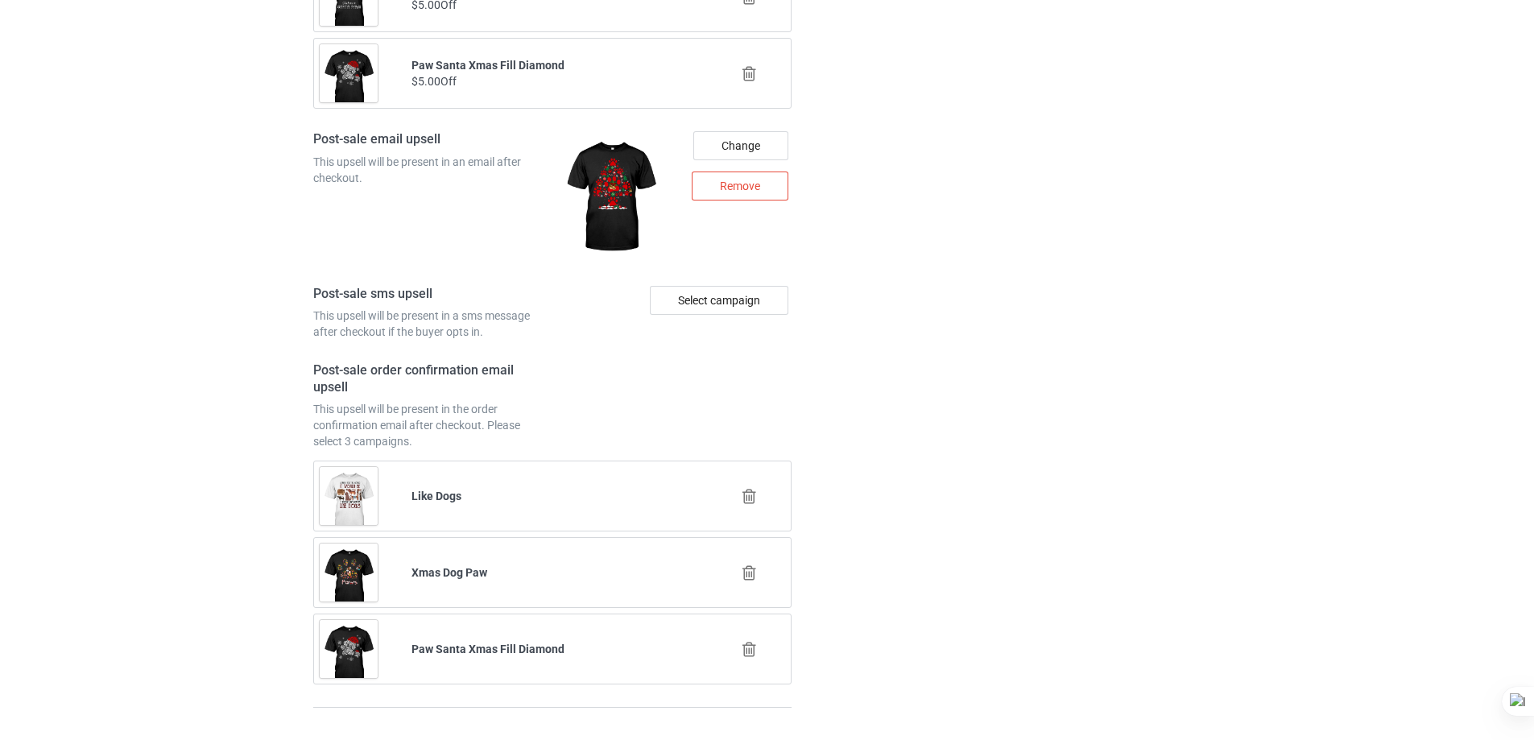
scroll to position [5948, 0]
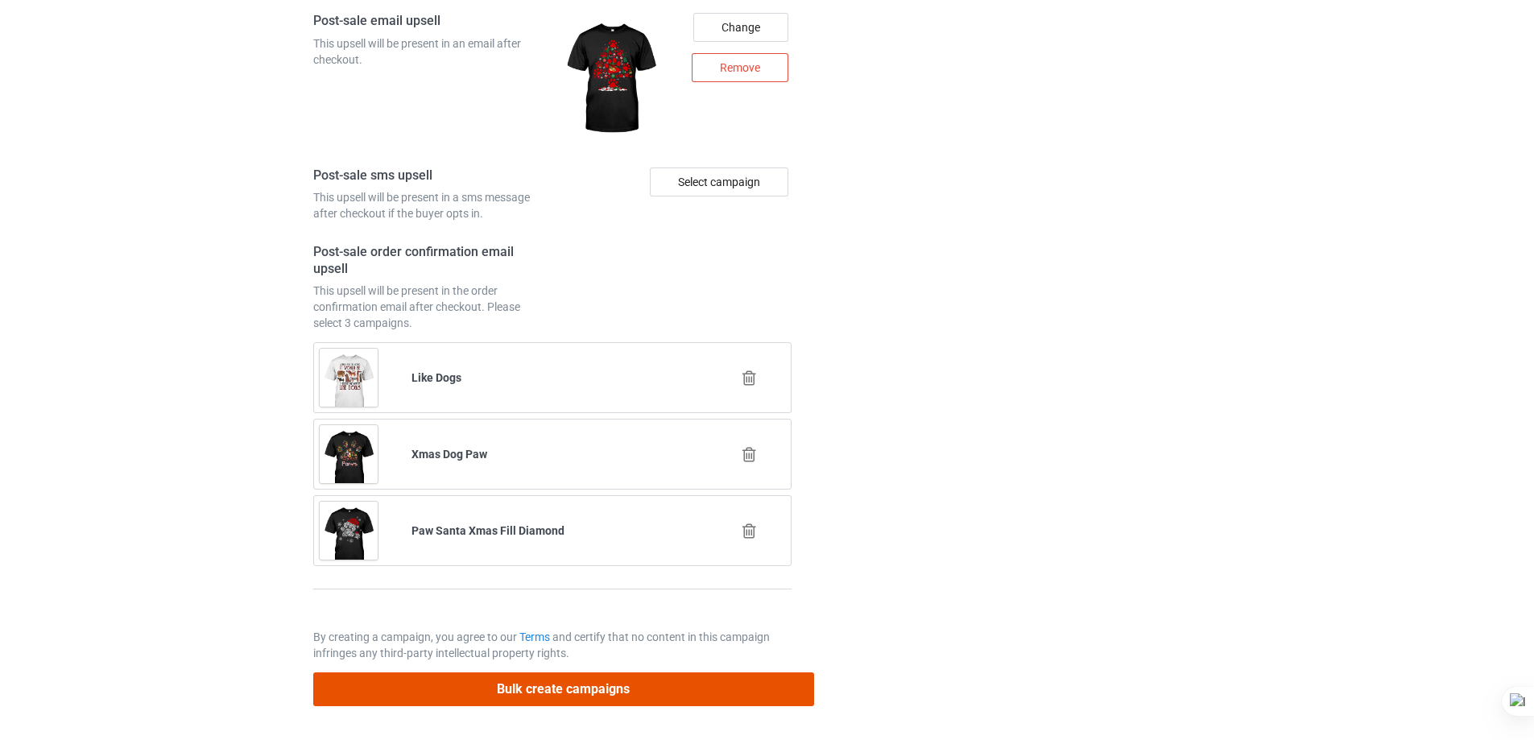
click at [678, 693] on button "Bulk create campaigns" at bounding box center [563, 689] width 501 height 33
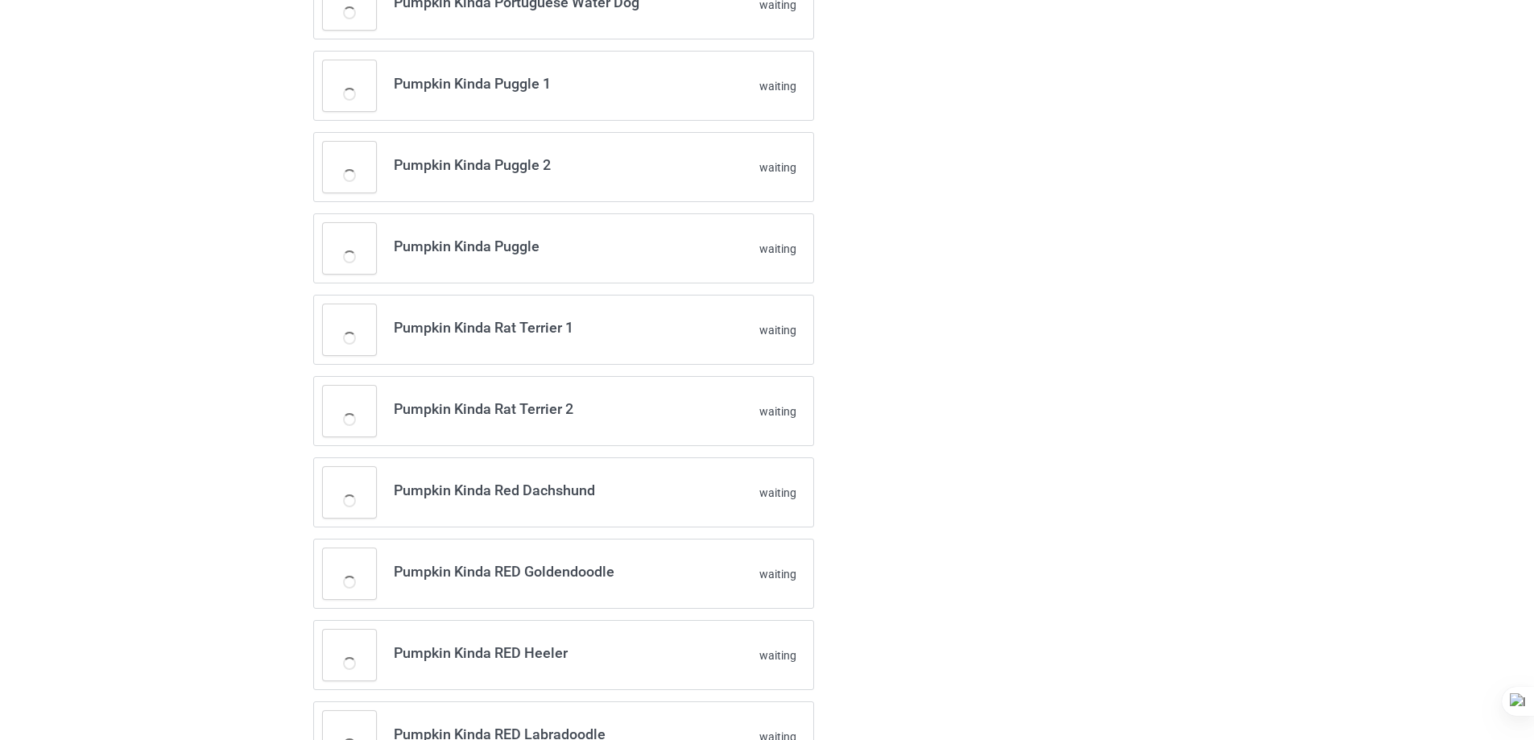
scroll to position [0, 0]
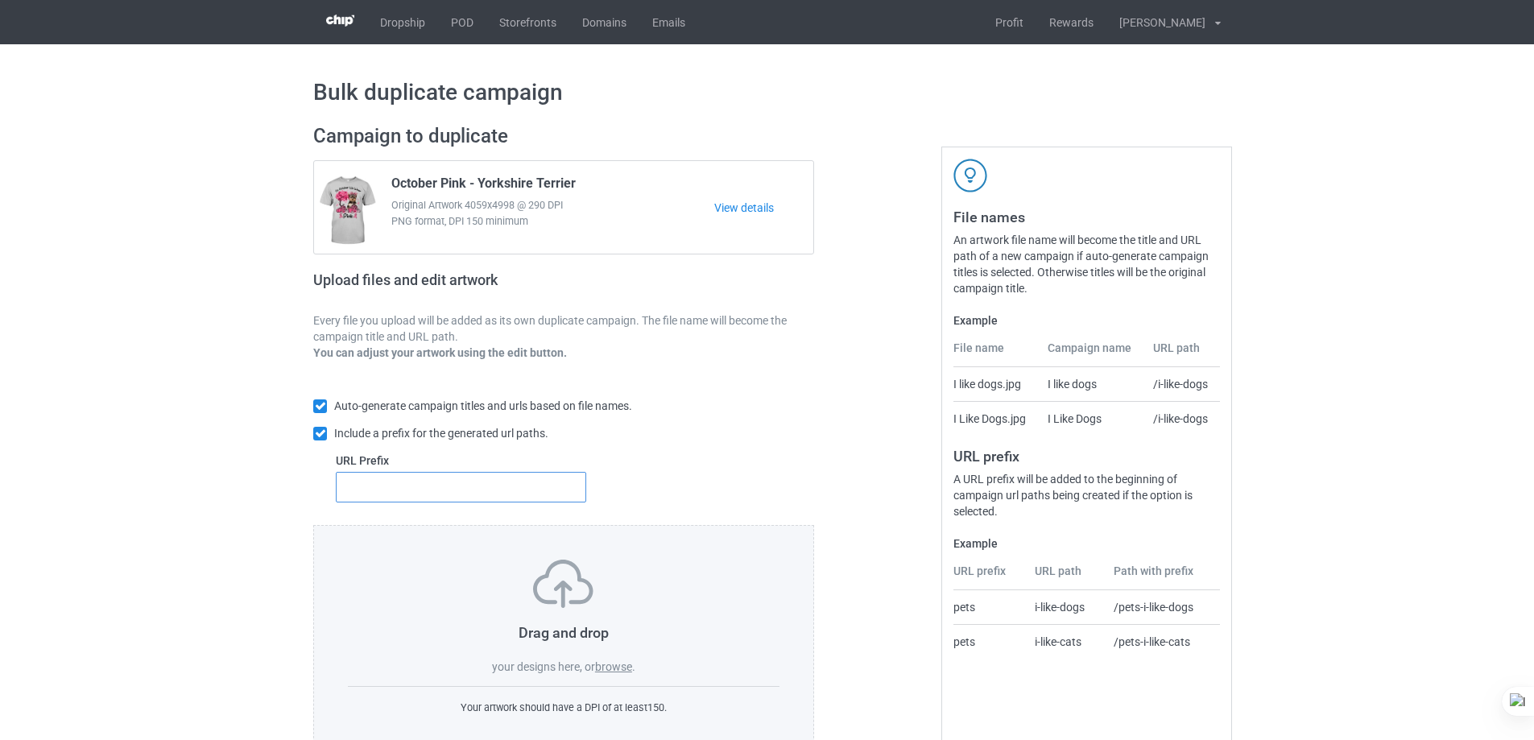
click at [468, 483] on input "text" at bounding box center [461, 487] width 251 height 31
type input "dt-"
click at [608, 673] on label "browse" at bounding box center [613, 667] width 37 height 13
click at [0, 0] on input "browse" at bounding box center [0, 0] width 0 height 0
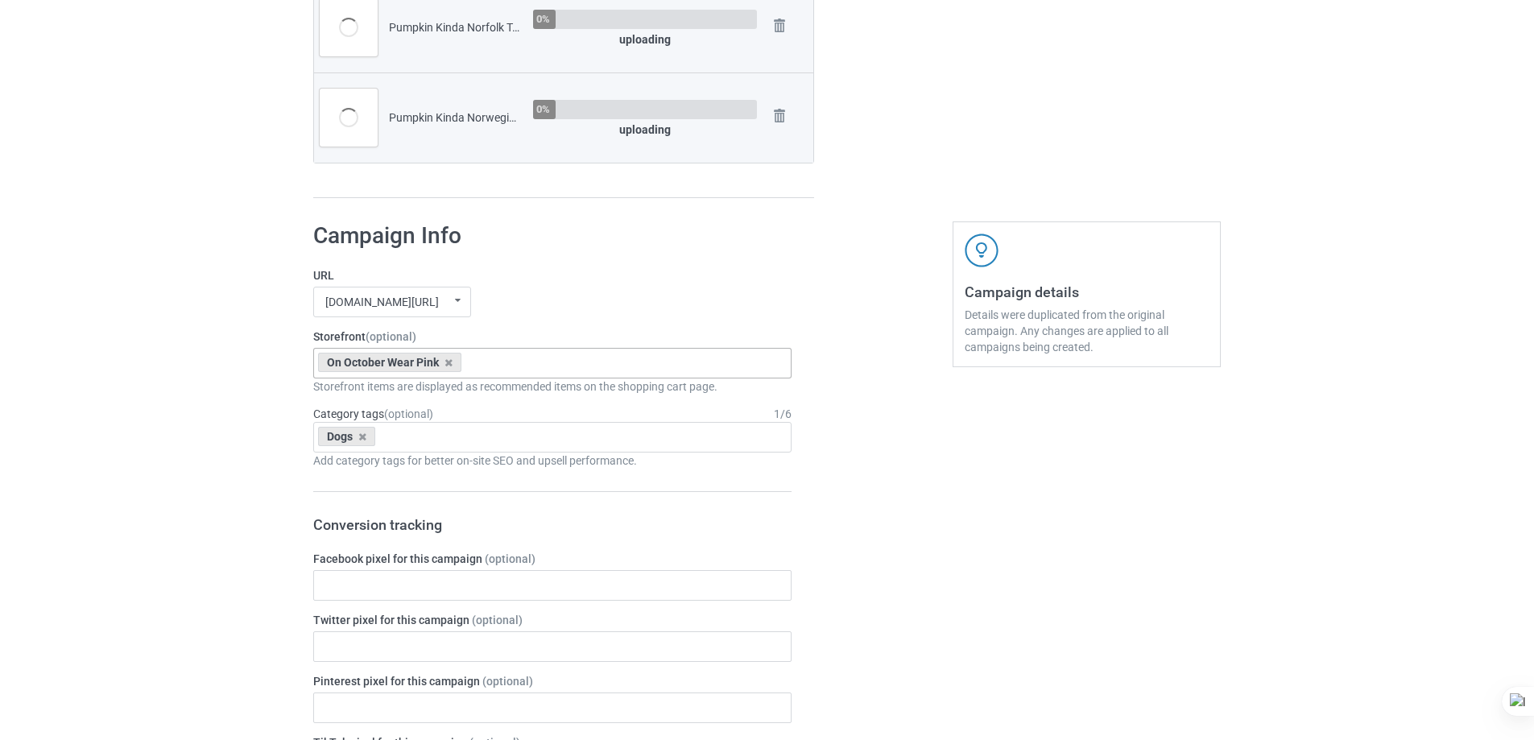
scroll to position [1692, 0]
click at [557, 367] on div "On October Wear Pink Pumpkin Kinda Dogs Goofy Dogs Boot Christmas Dogs Snow Far…" at bounding box center [552, 365] width 478 height 31
click at [458, 394] on div "Pumpkin Kinda Dogs" at bounding box center [552, 395] width 477 height 30
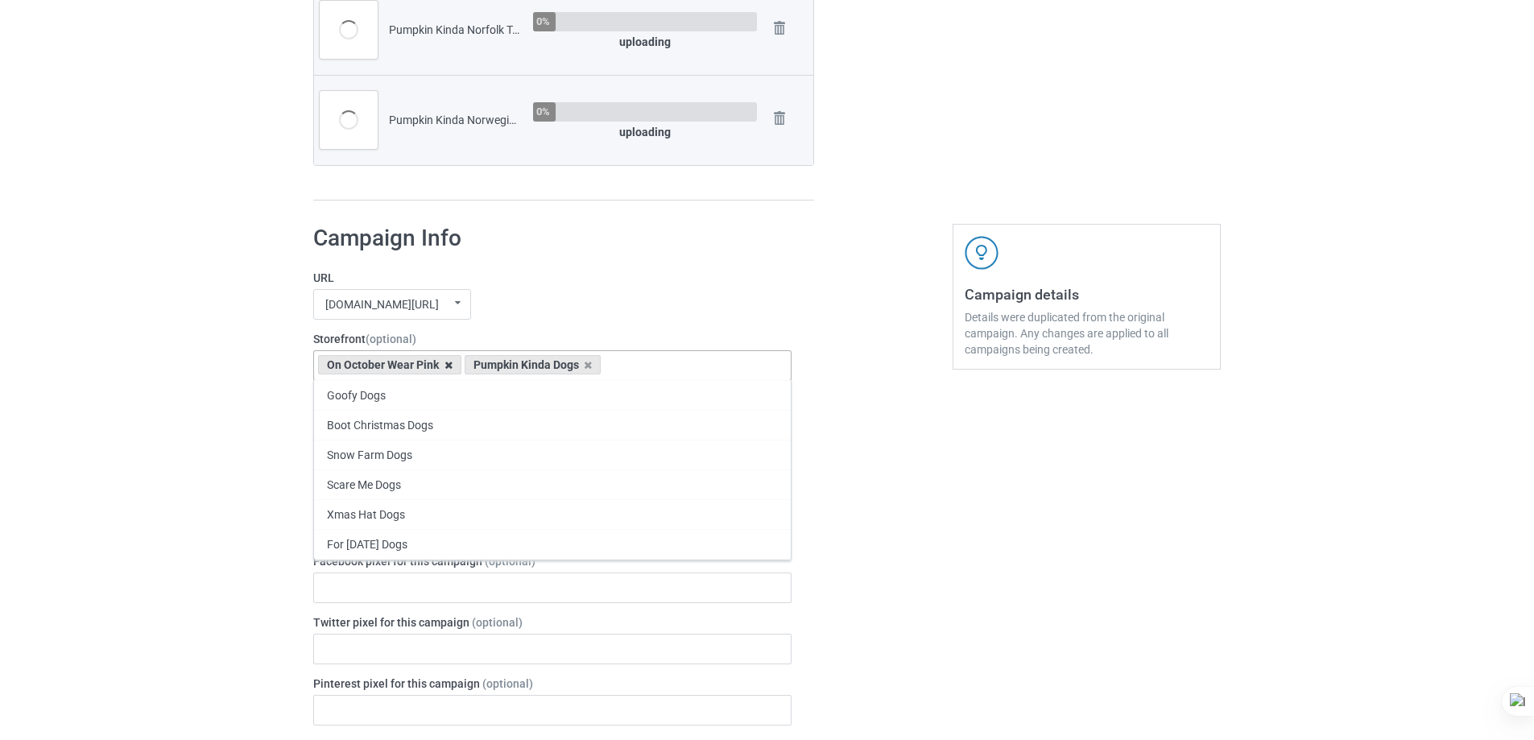
click at [450, 364] on icon at bounding box center [449, 365] width 8 height 10
click at [659, 309] on div "mangtee.com/ undefined/ mangtee.com/ undefined/ fami-tee.com/ teechip.com/ 5a13…" at bounding box center [552, 304] width 478 height 31
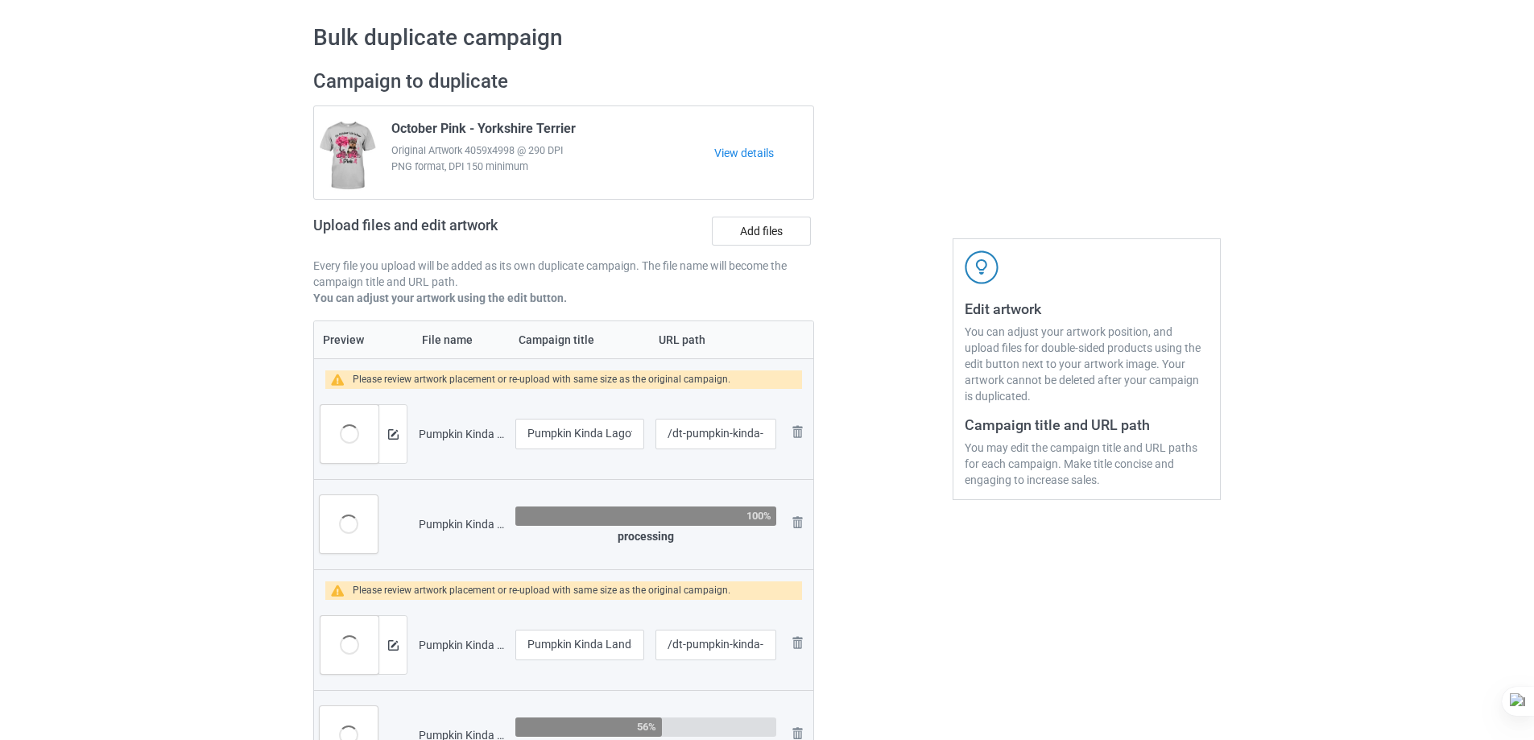
scroll to position [0, 0]
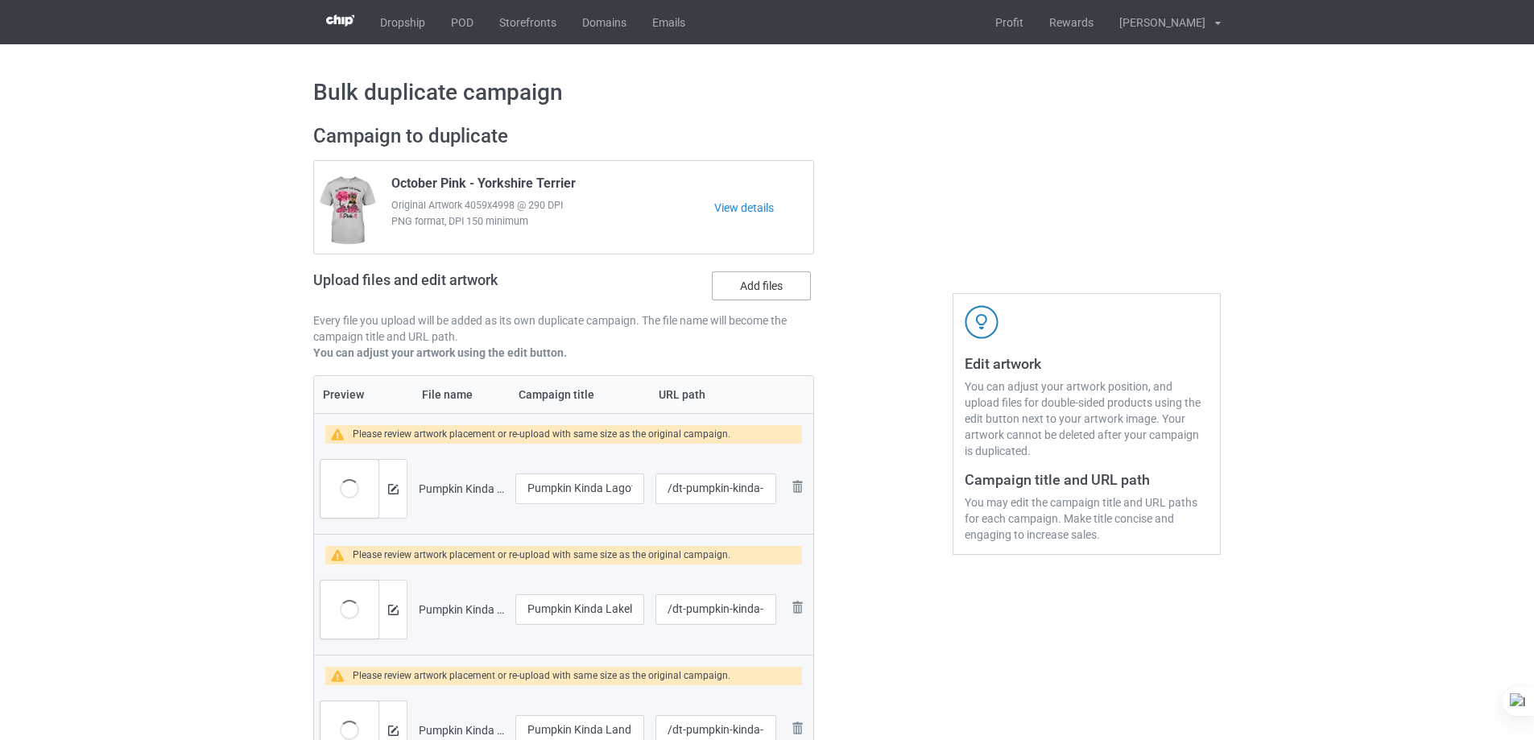
click at [776, 286] on label "Add files" at bounding box center [761, 285] width 99 height 29
click at [0, 0] on input "Add files" at bounding box center [0, 0] width 0 height 0
click at [775, 284] on label "Add files" at bounding box center [761, 285] width 99 height 29
click at [0, 0] on input "Add files" at bounding box center [0, 0] width 0 height 0
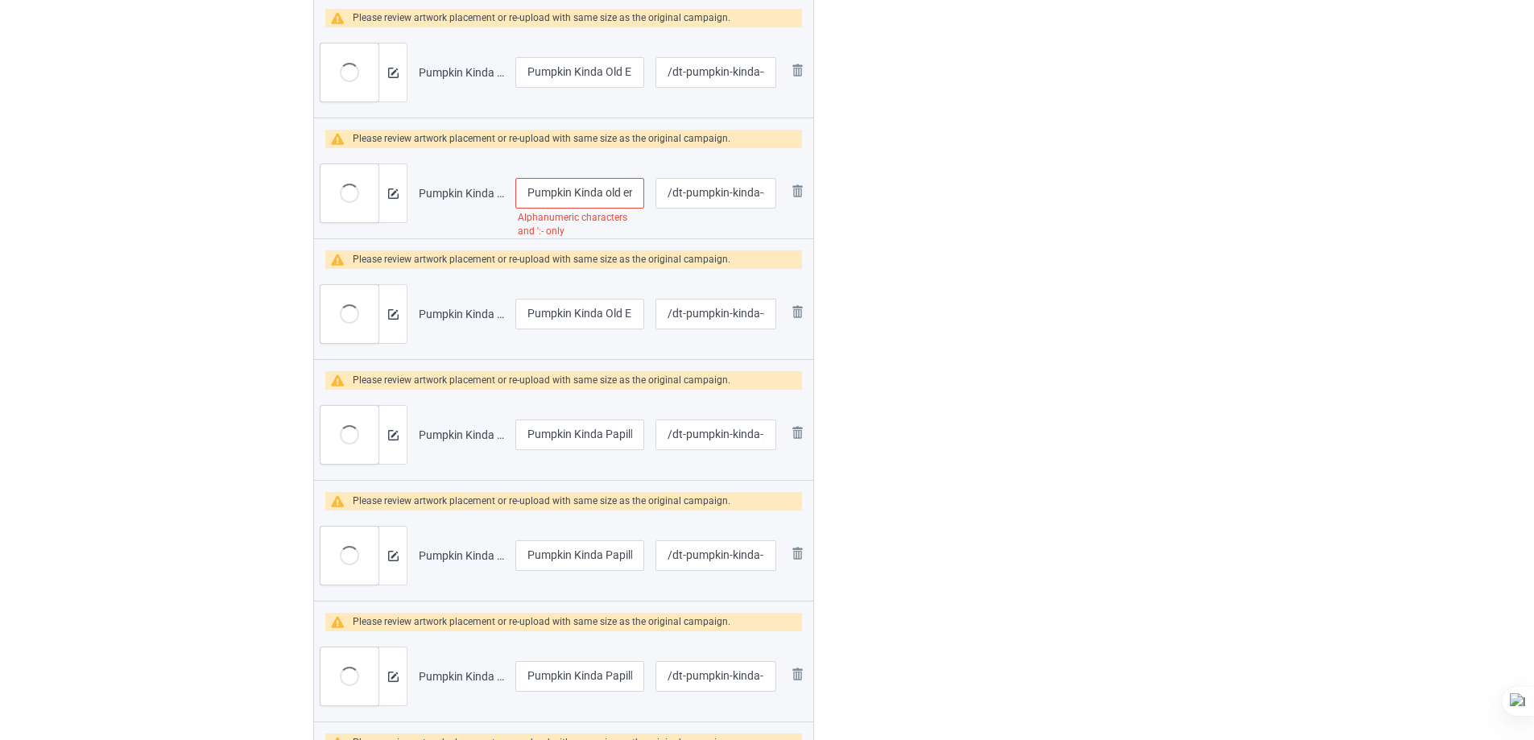
scroll to position [4361, 0]
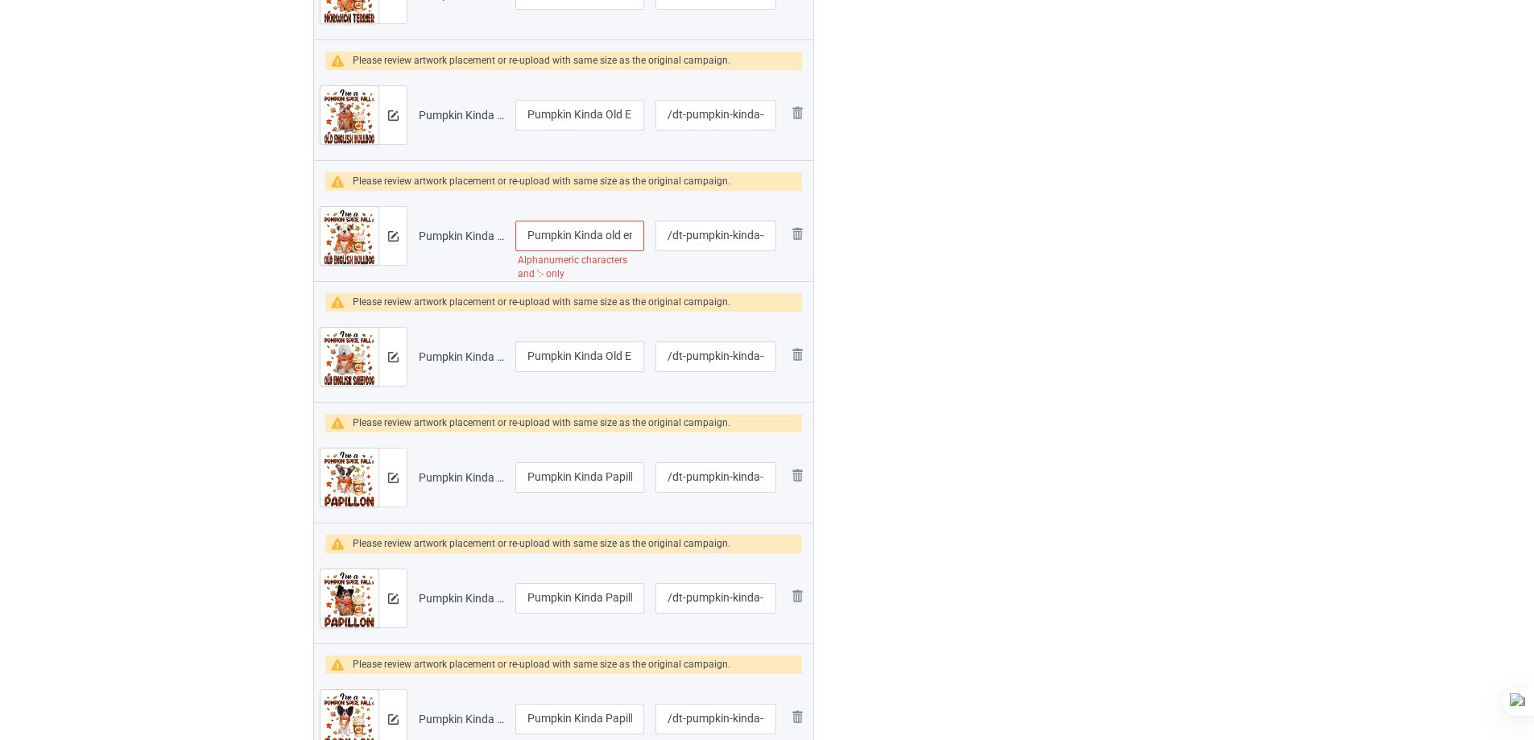
click at [615, 235] on input "Pumpkin Kinda old english bulldog~1" at bounding box center [580, 236] width 129 height 31
drag, startPoint x: 615, startPoint y: 235, endPoint x: 645, endPoint y: 238, distance: 30.8
click at [645, 238] on td "Pumpkin Kinda english bulldog~1 Alphanumeric characters and ':- only" at bounding box center [580, 236] width 140 height 90
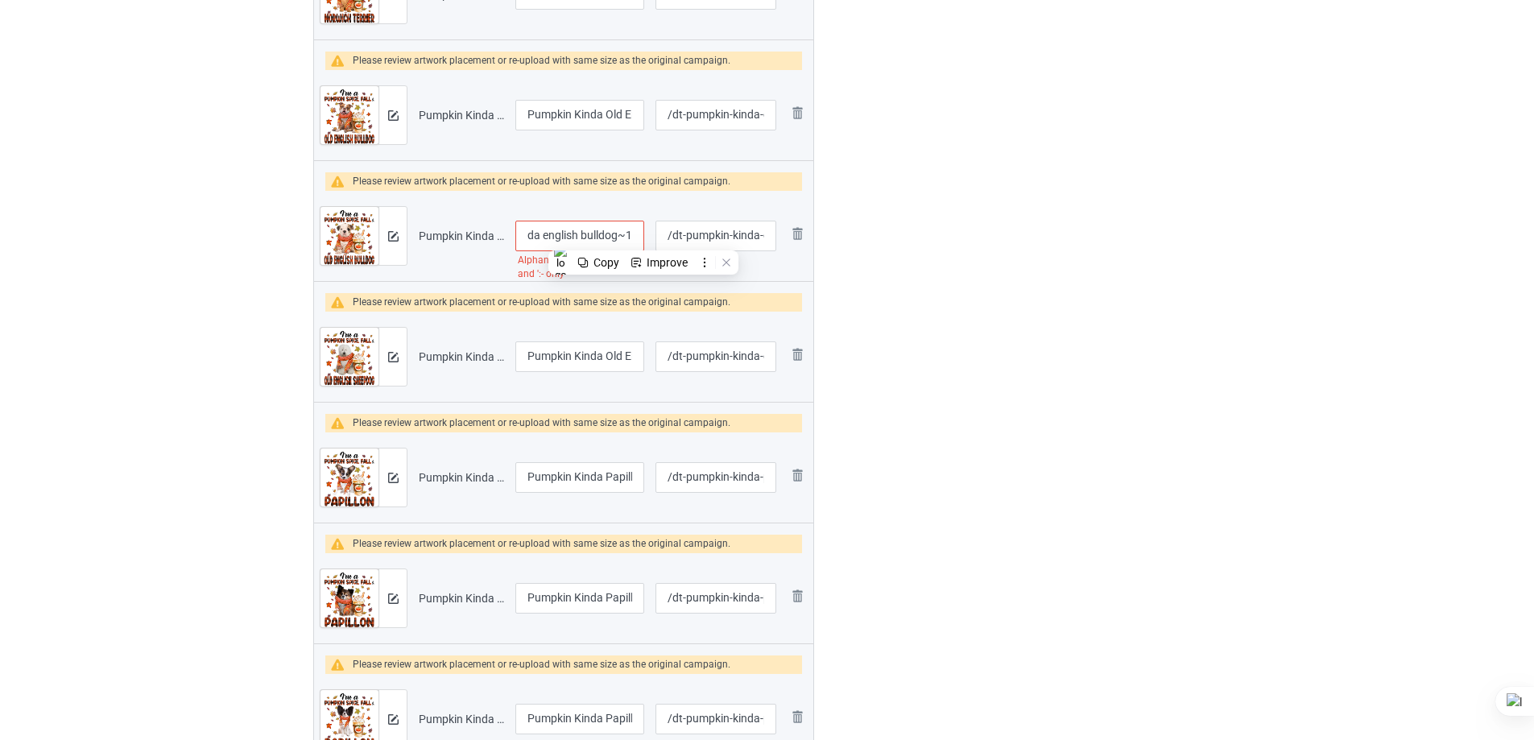
click at [634, 237] on input "Pumpkin Kinda english bulldog~1" at bounding box center [580, 236] width 129 height 31
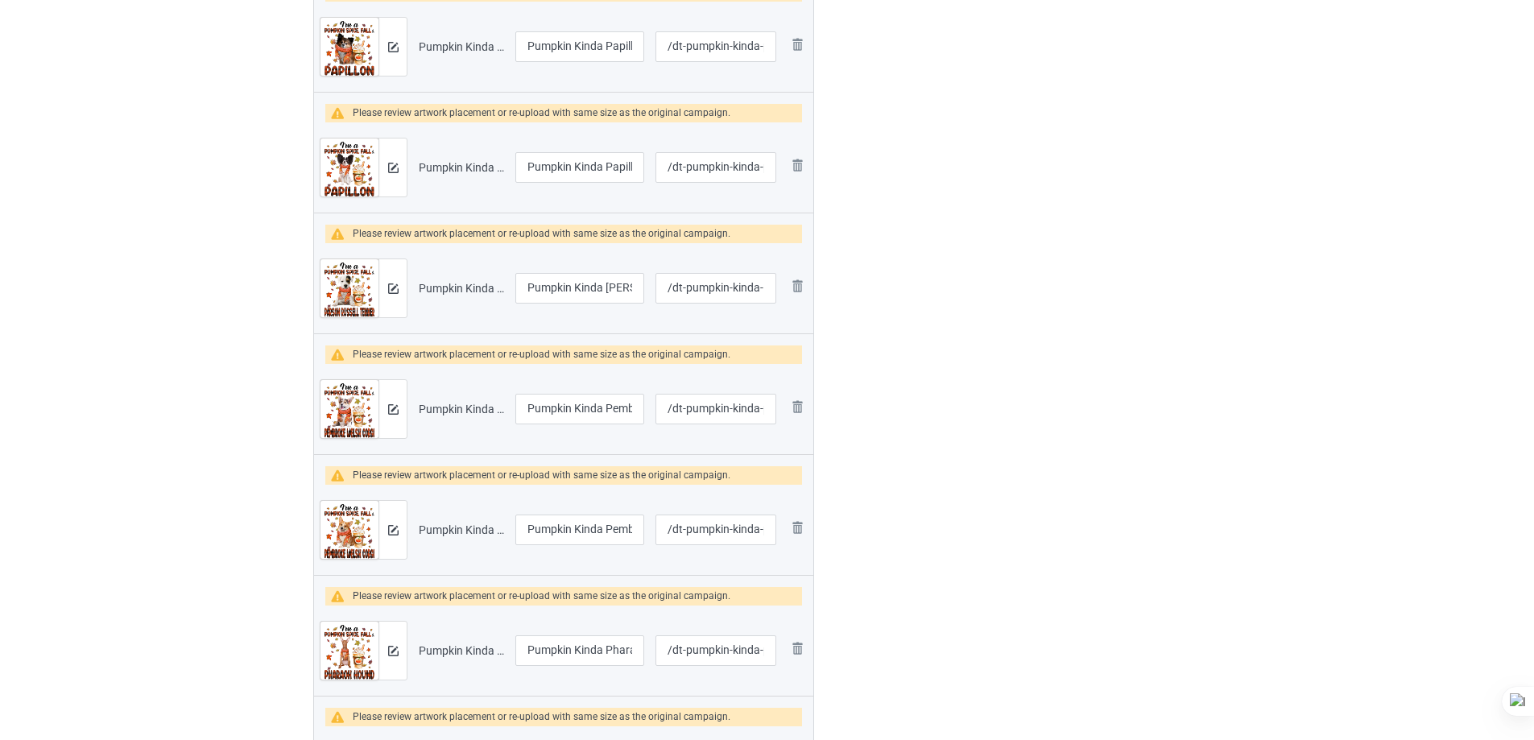
scroll to position [4925, 0]
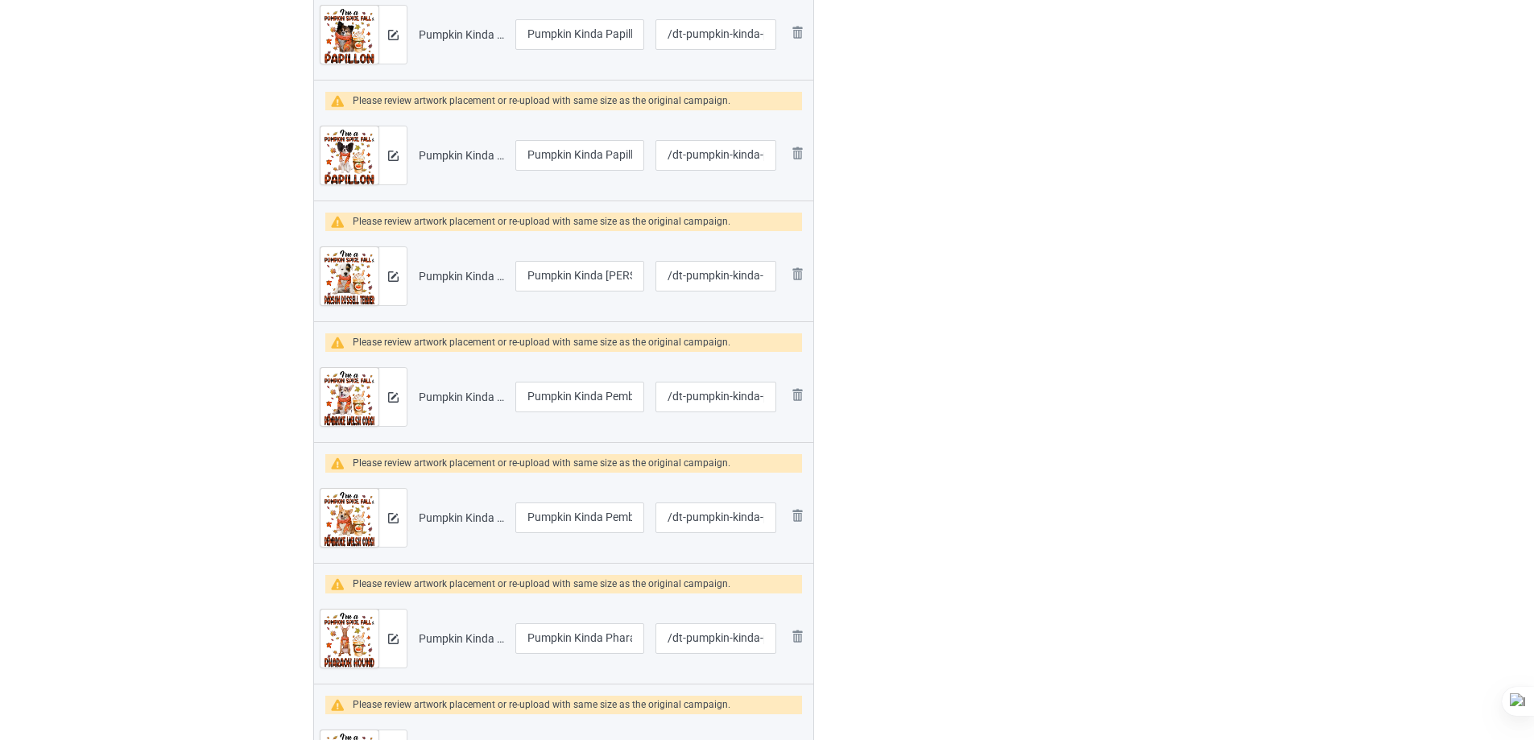
type input "Pumpkin Kinda english bulldog"
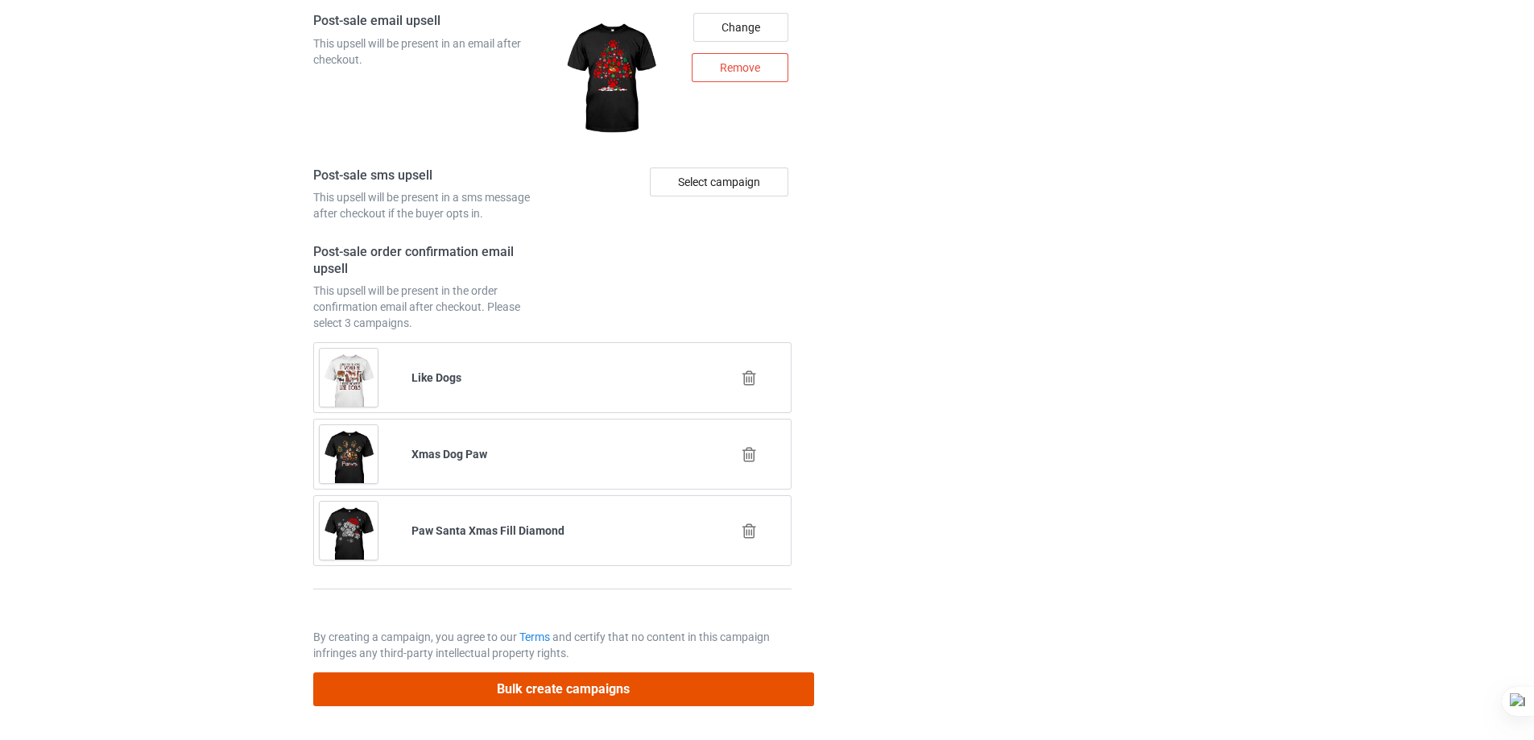
click at [665, 693] on button "Bulk create campaigns" at bounding box center [563, 689] width 501 height 33
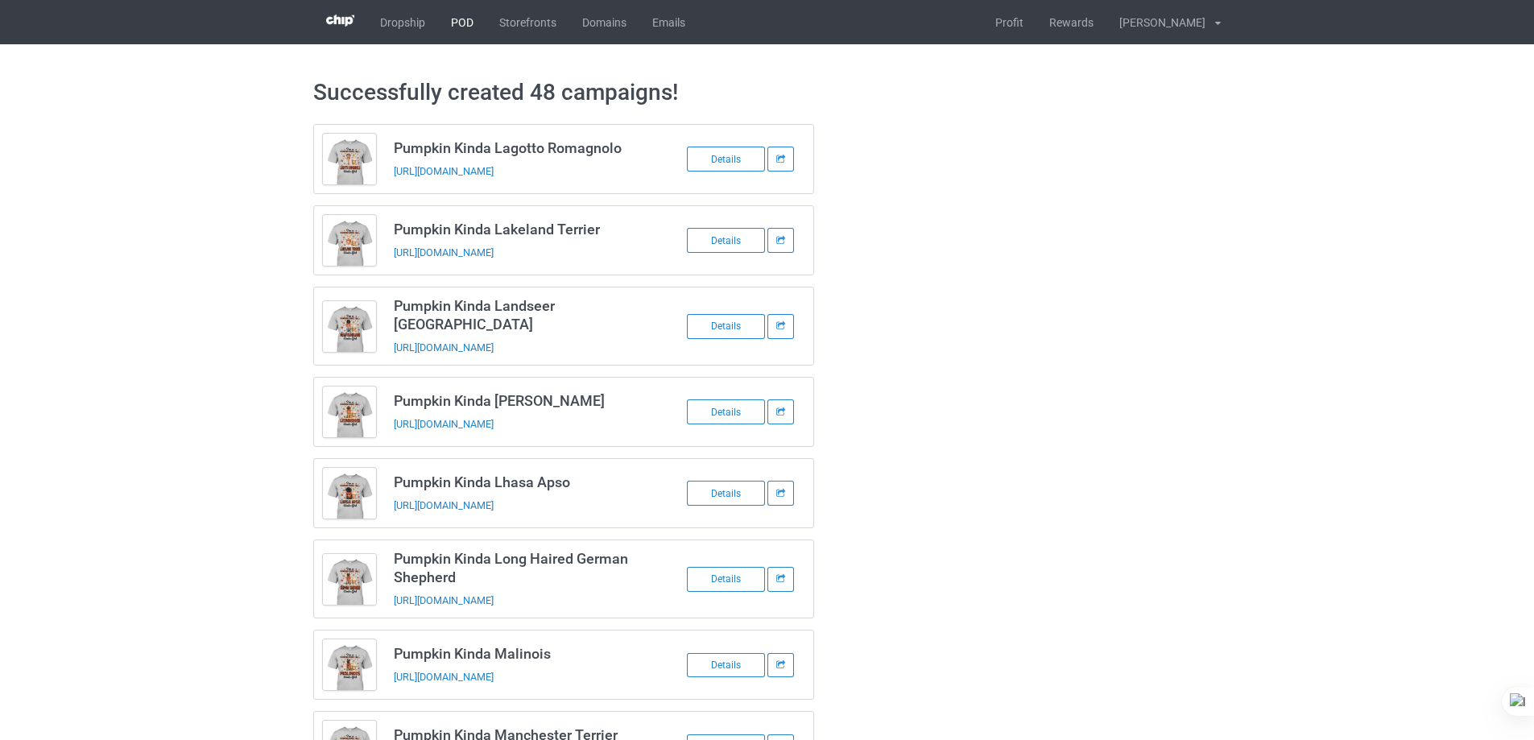
click at [465, 27] on link "POD" at bounding box center [462, 22] width 48 height 44
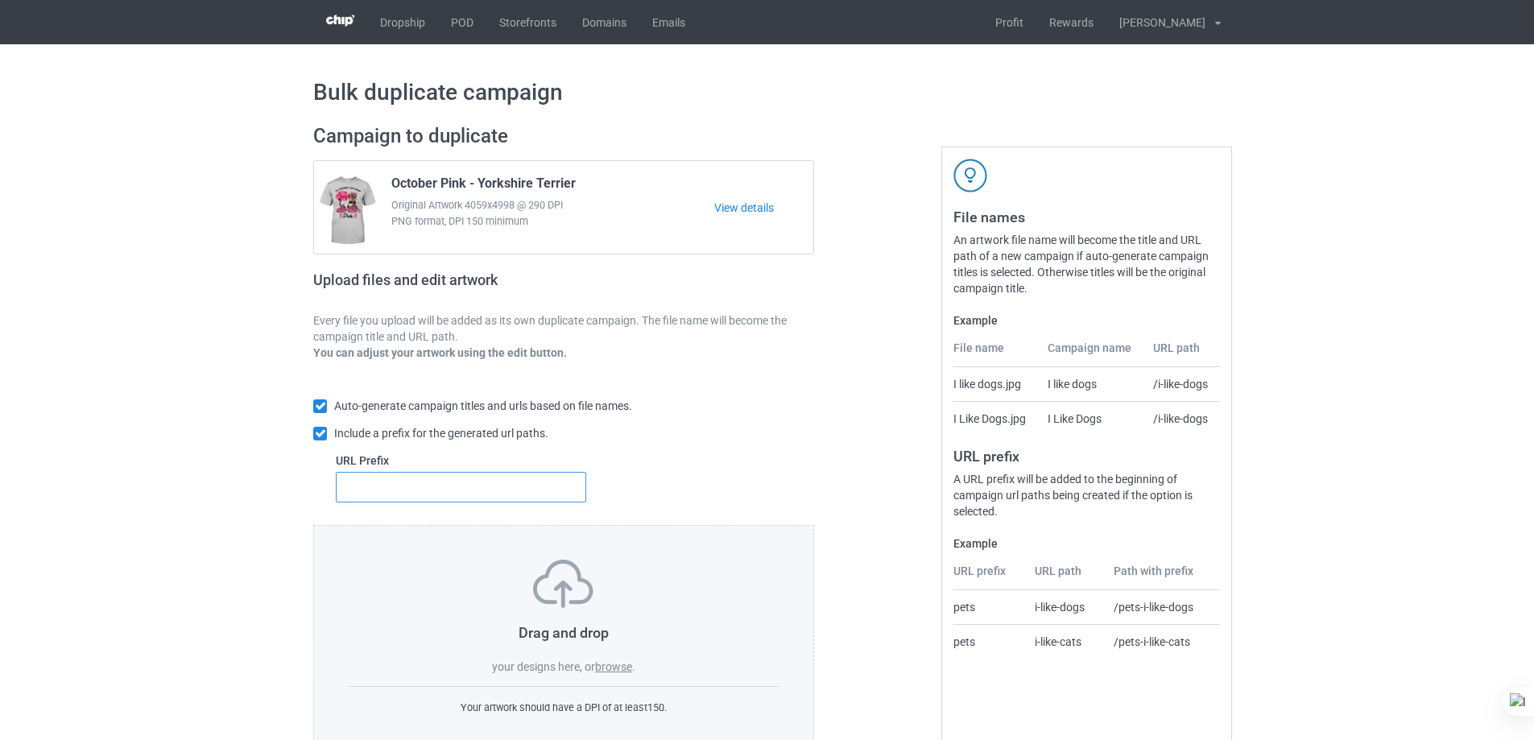
click at [477, 495] on input "text" at bounding box center [461, 487] width 251 height 31
type input "dt-"
click at [615, 672] on label "browse" at bounding box center [613, 667] width 37 height 13
click at [0, 0] on input "browse" at bounding box center [0, 0] width 0 height 0
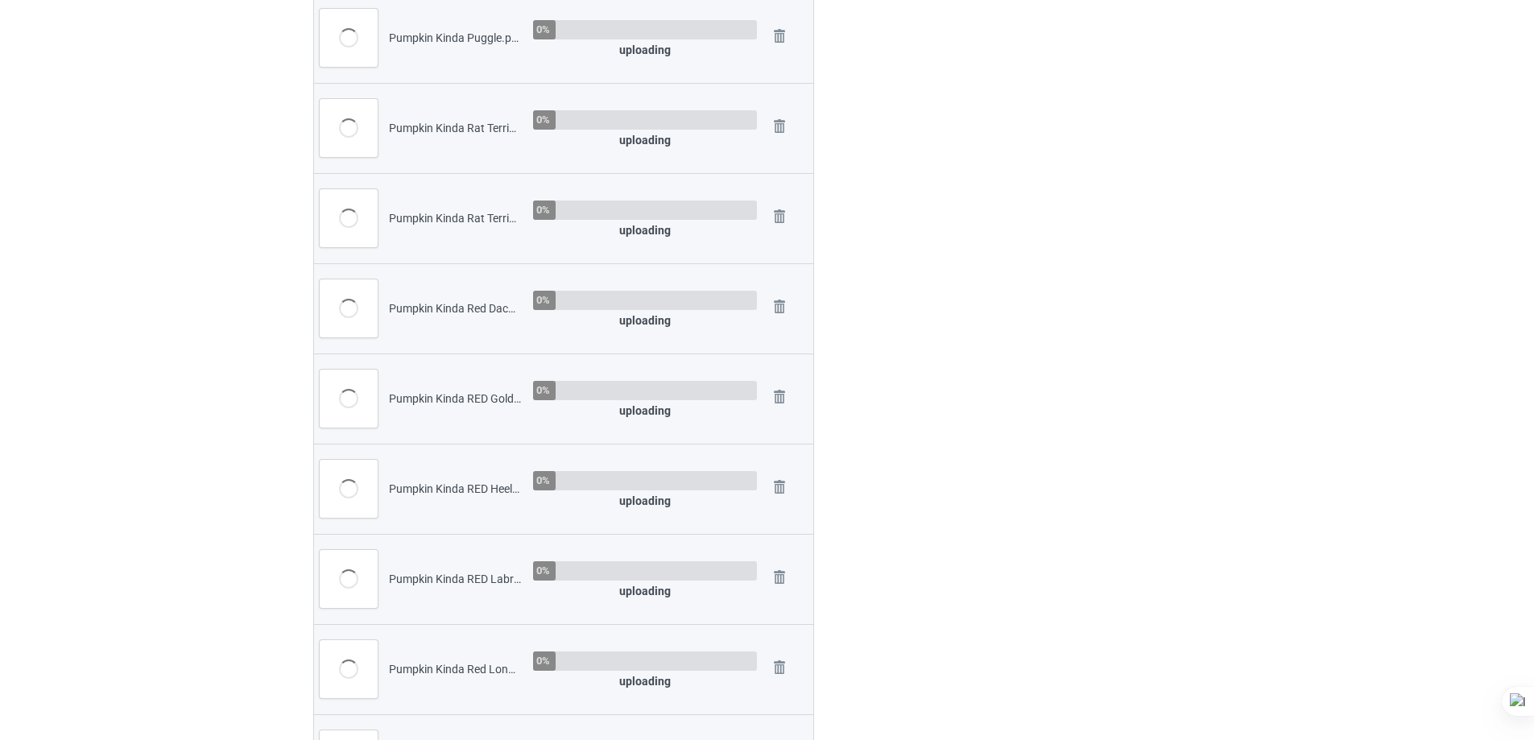
scroll to position [1530, 0]
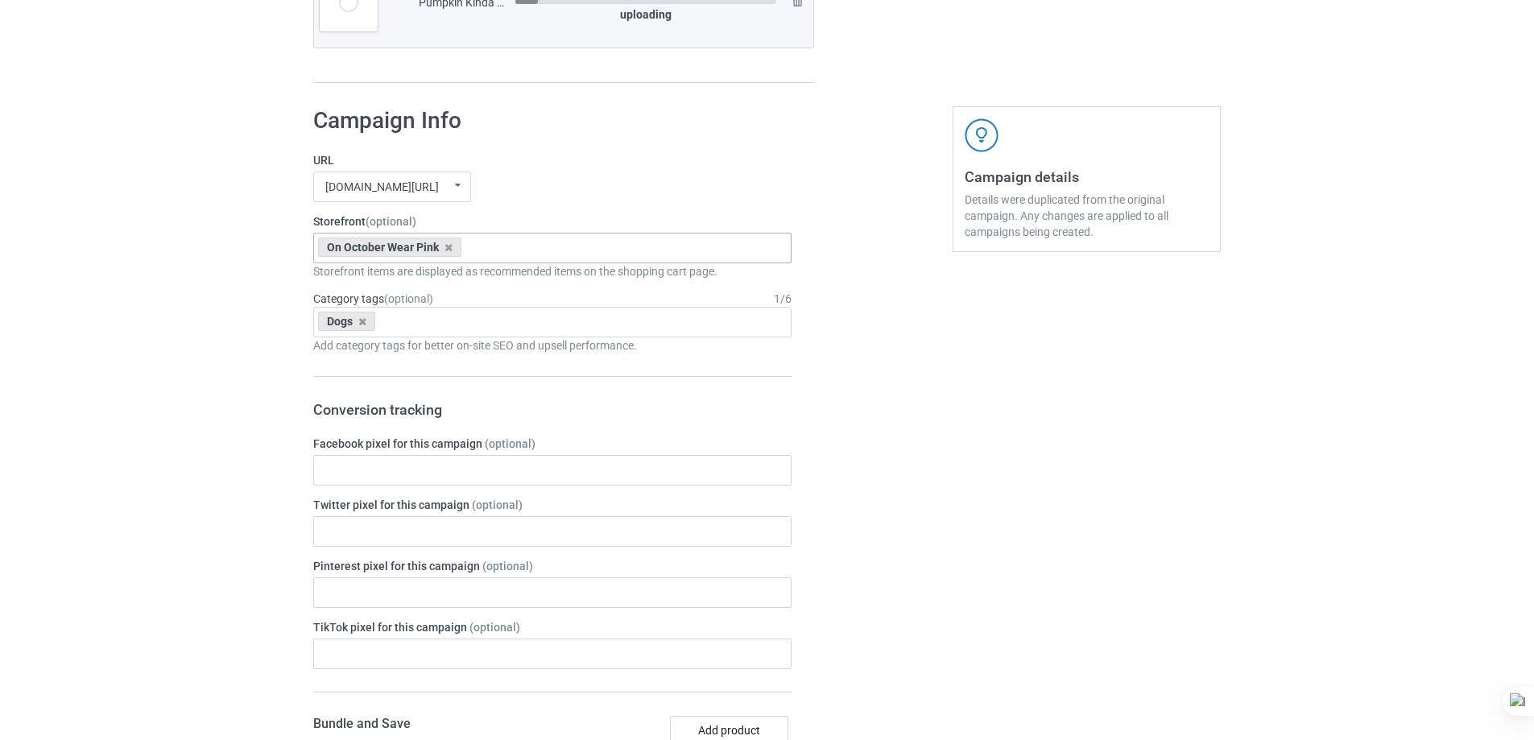
click at [658, 263] on div "On October Wear Pink Pumpkin Kinda Dogs Goofy Dogs Boot Christmas Dogs Snow Far…" at bounding box center [552, 248] width 478 height 31
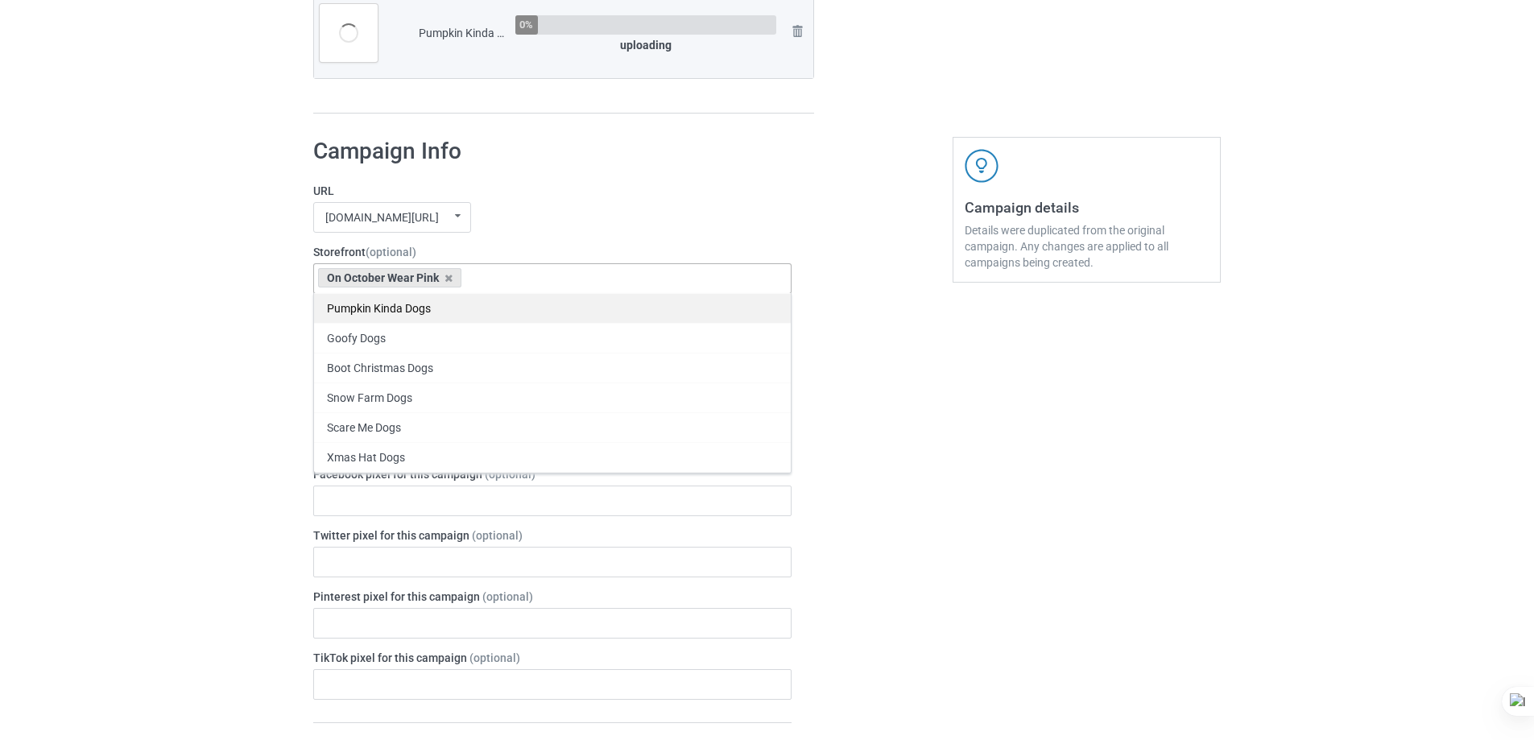
click at [431, 308] on div "Pumpkin Kinda Dogs" at bounding box center [552, 308] width 477 height 30
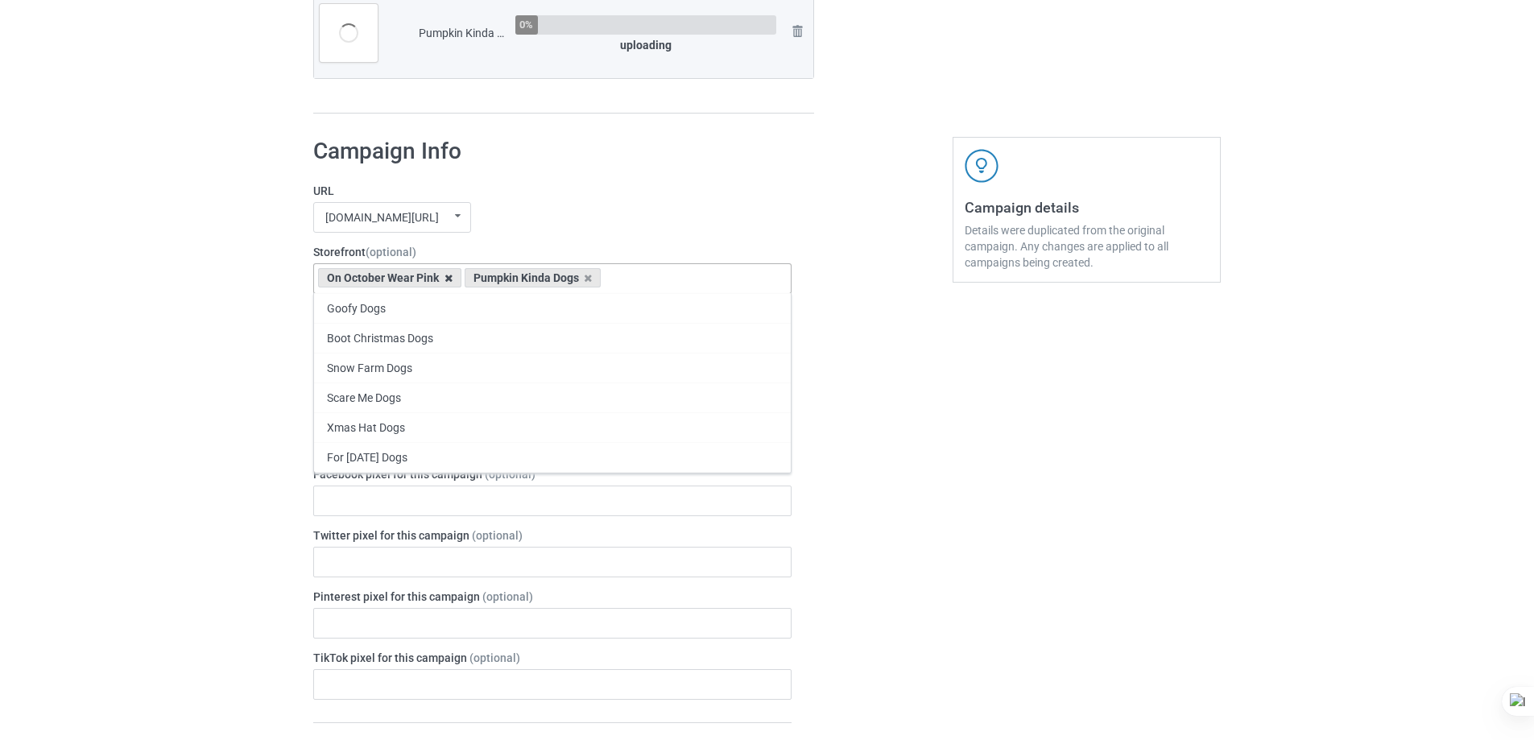
click at [448, 275] on icon at bounding box center [449, 278] width 8 height 10
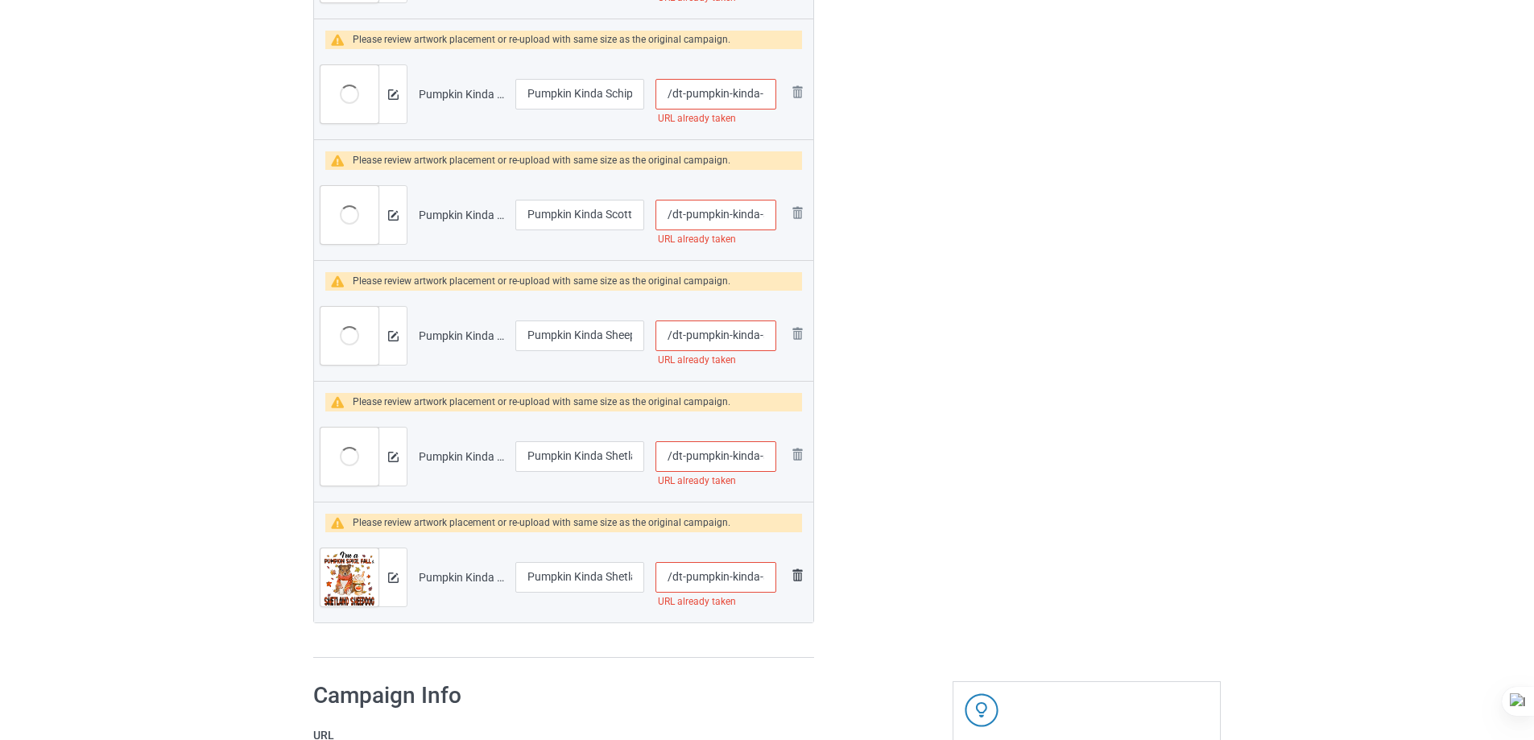
scroll to position [0, 102]
drag, startPoint x: 729, startPoint y: 579, endPoint x: 812, endPoint y: 579, distance: 83.0
click at [812, 579] on tr "Preview and edit artwork Pumpkin Kinda Shetland Sheepdog 2.png Pumpkin Kinda Sh…" at bounding box center [563, 577] width 499 height 90
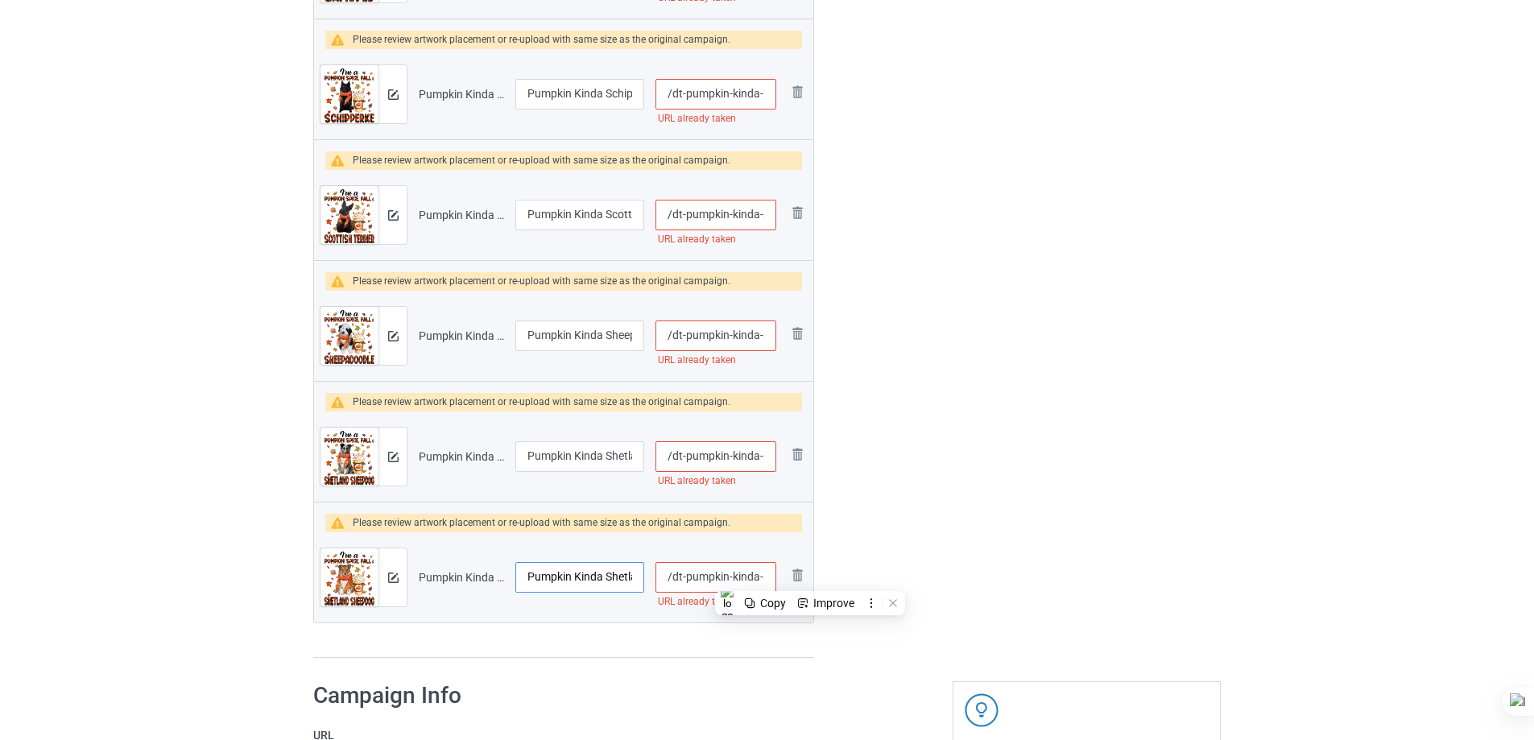
scroll to position [0, 81]
drag, startPoint x: 596, startPoint y: 581, endPoint x: 657, endPoint y: 582, distance: 61.2
click at [657, 582] on tr "Preview and edit artwork Pumpkin Kinda Shetland Sheepdog 2.png Pumpkin Kinda Sh…" at bounding box center [563, 577] width 499 height 90
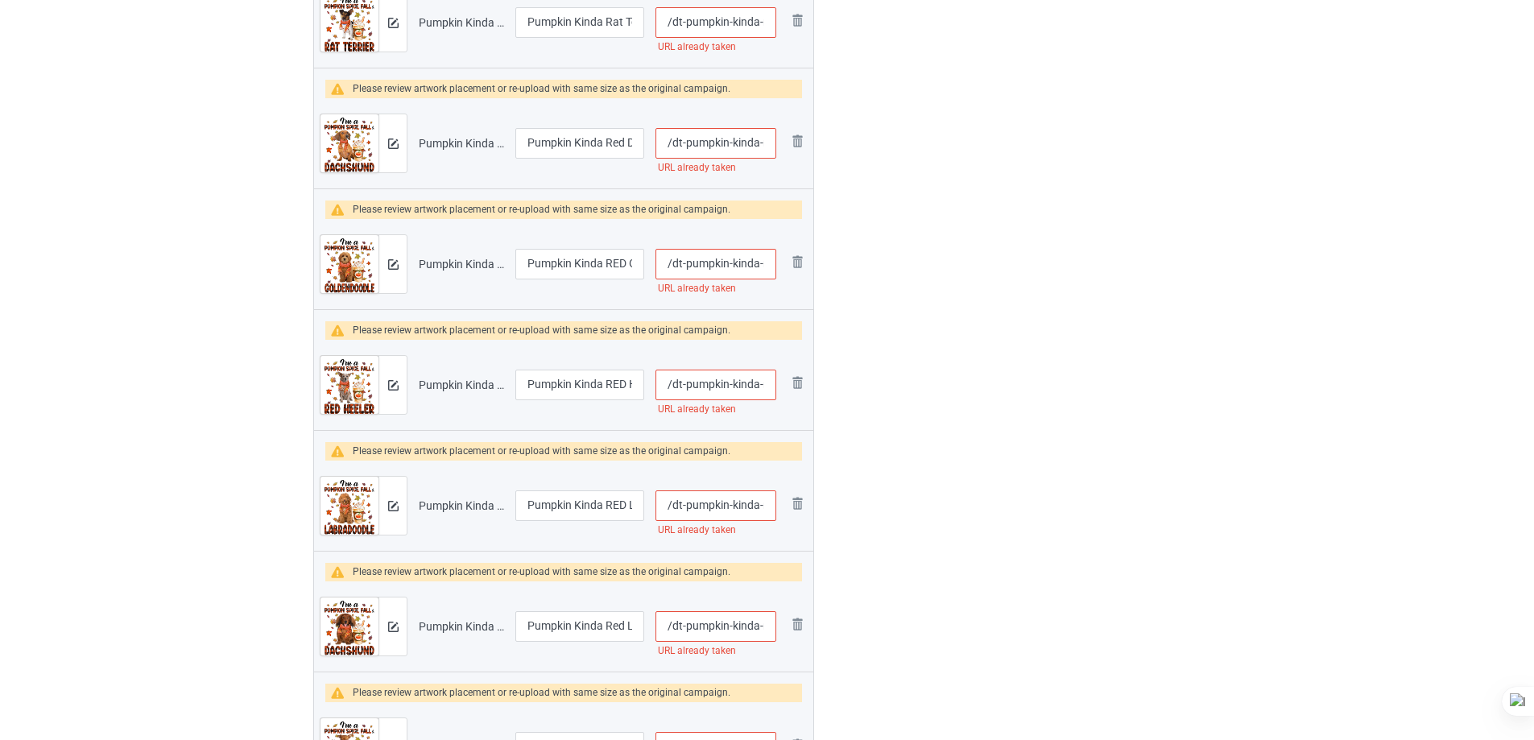
scroll to position [1321, 0]
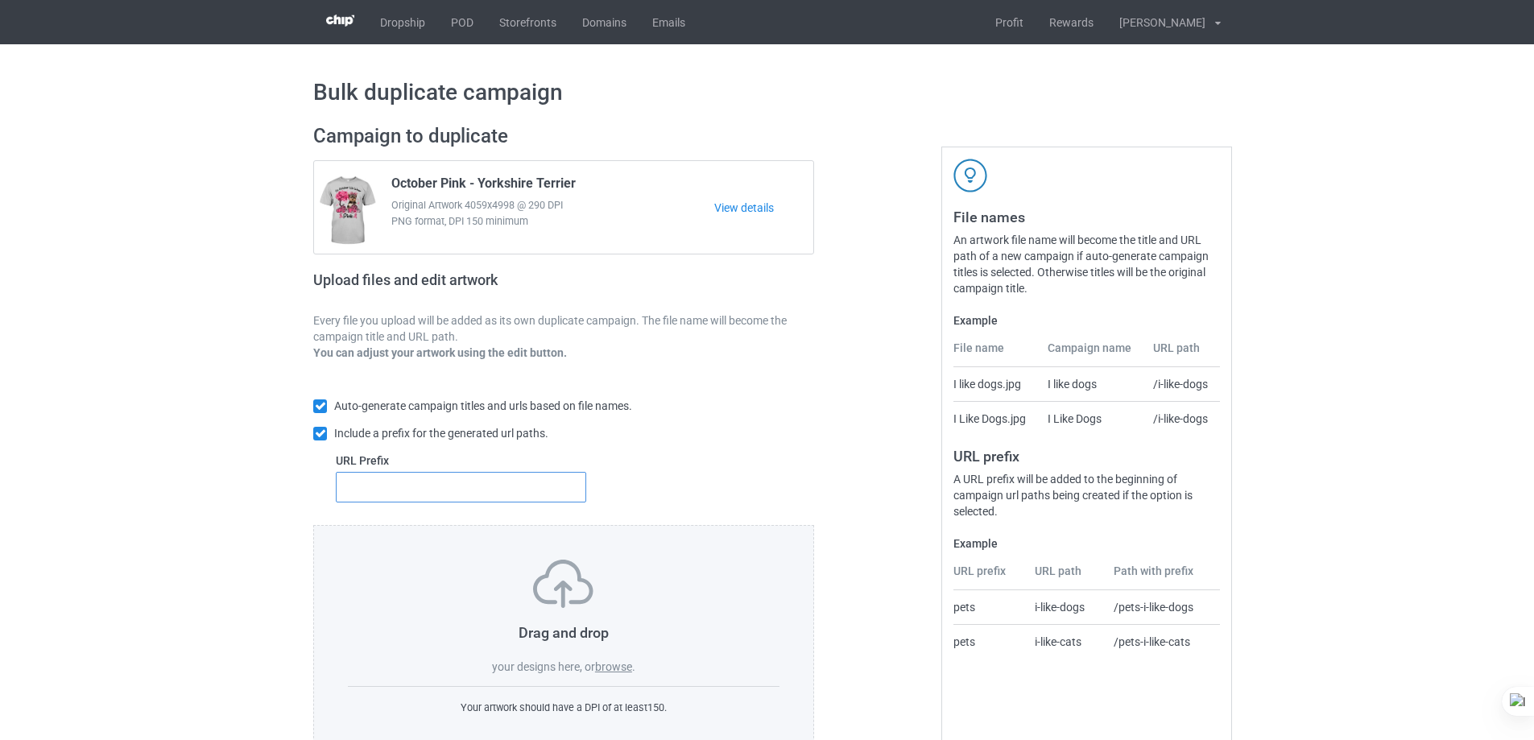
click at [467, 482] on input "text" at bounding box center [461, 487] width 251 height 31
type input "dt-"
click at [611, 665] on label "browse" at bounding box center [613, 667] width 37 height 13
click at [0, 0] on input "browse" at bounding box center [0, 0] width 0 height 0
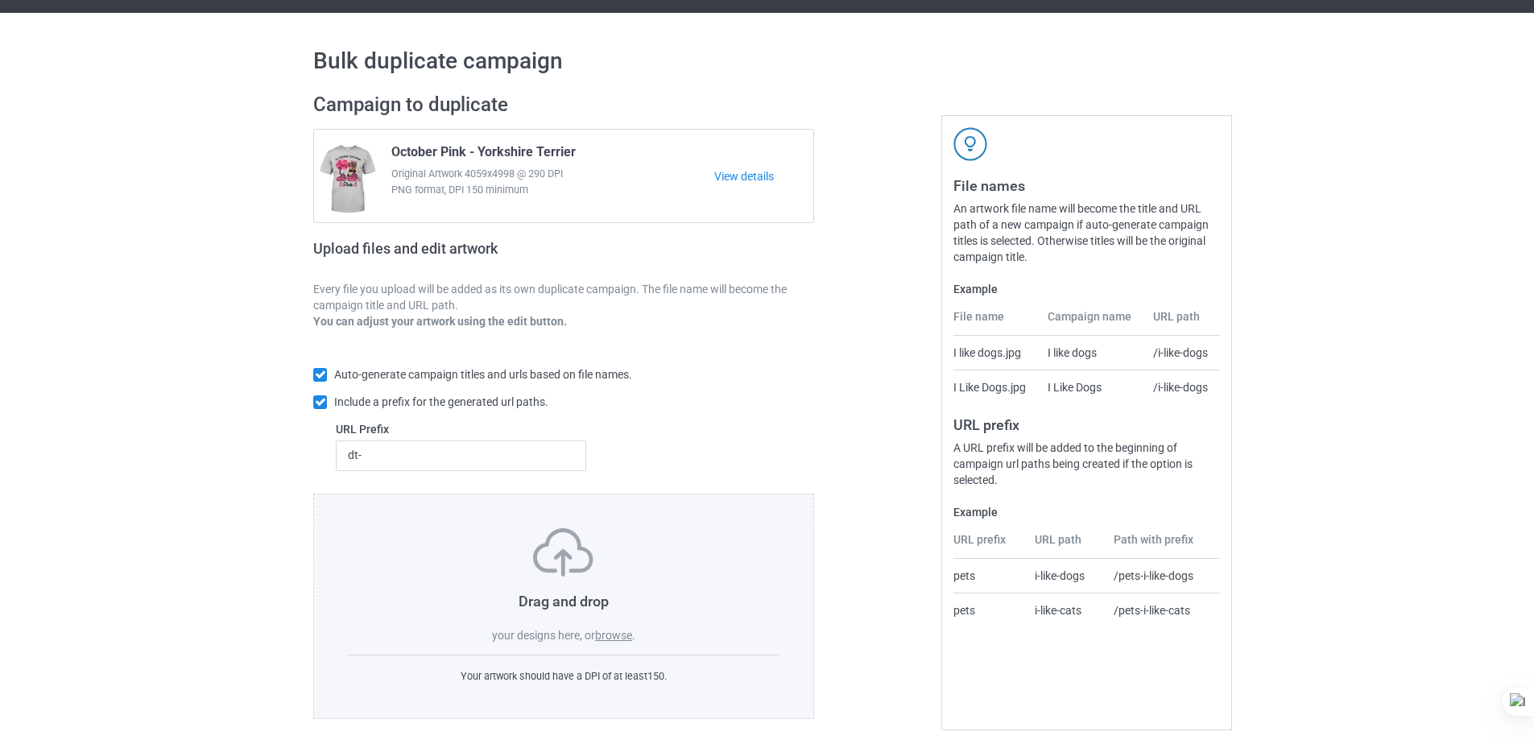
scroll to position [45, 0]
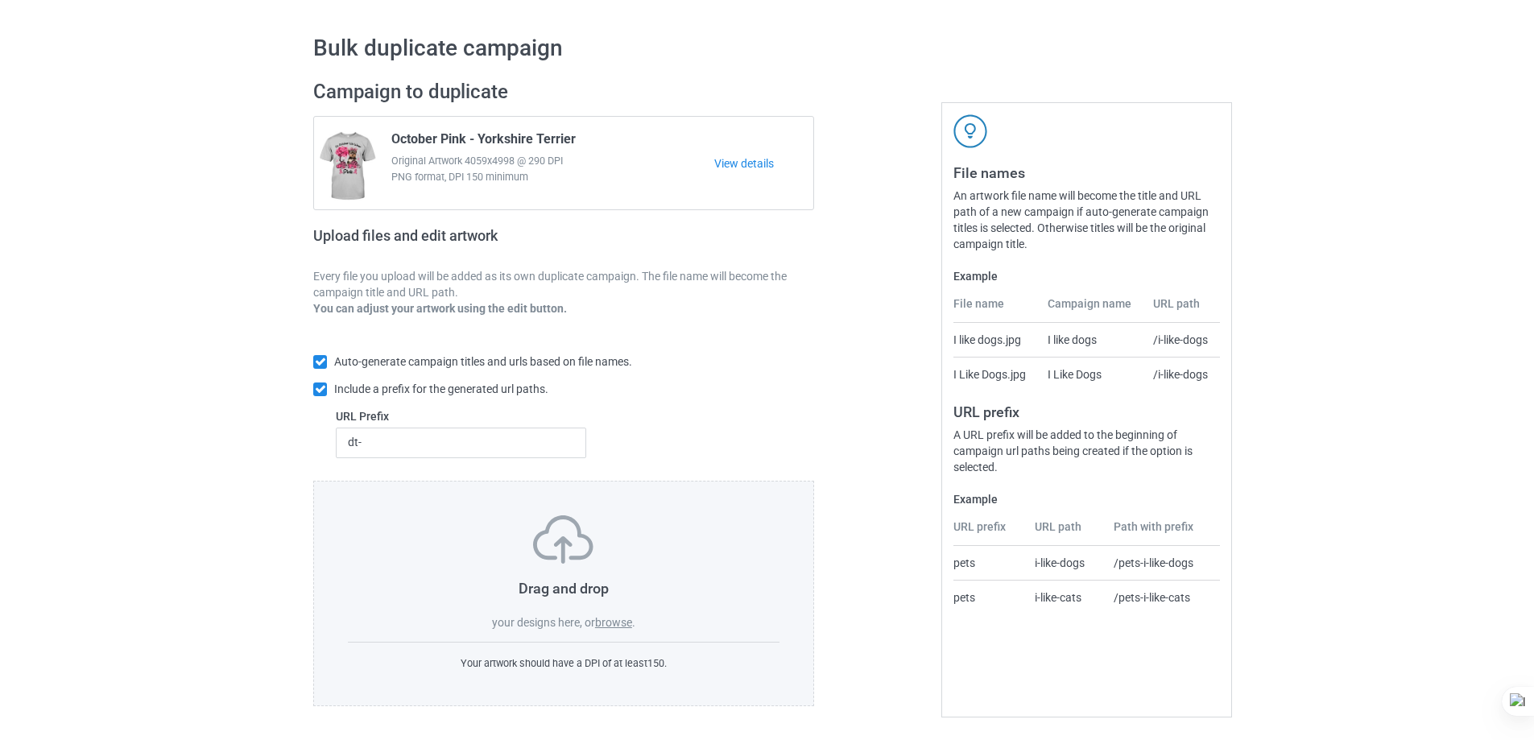
click at [628, 623] on label "browse" at bounding box center [613, 622] width 37 height 13
click at [0, 0] on input "browse" at bounding box center [0, 0] width 0 height 0
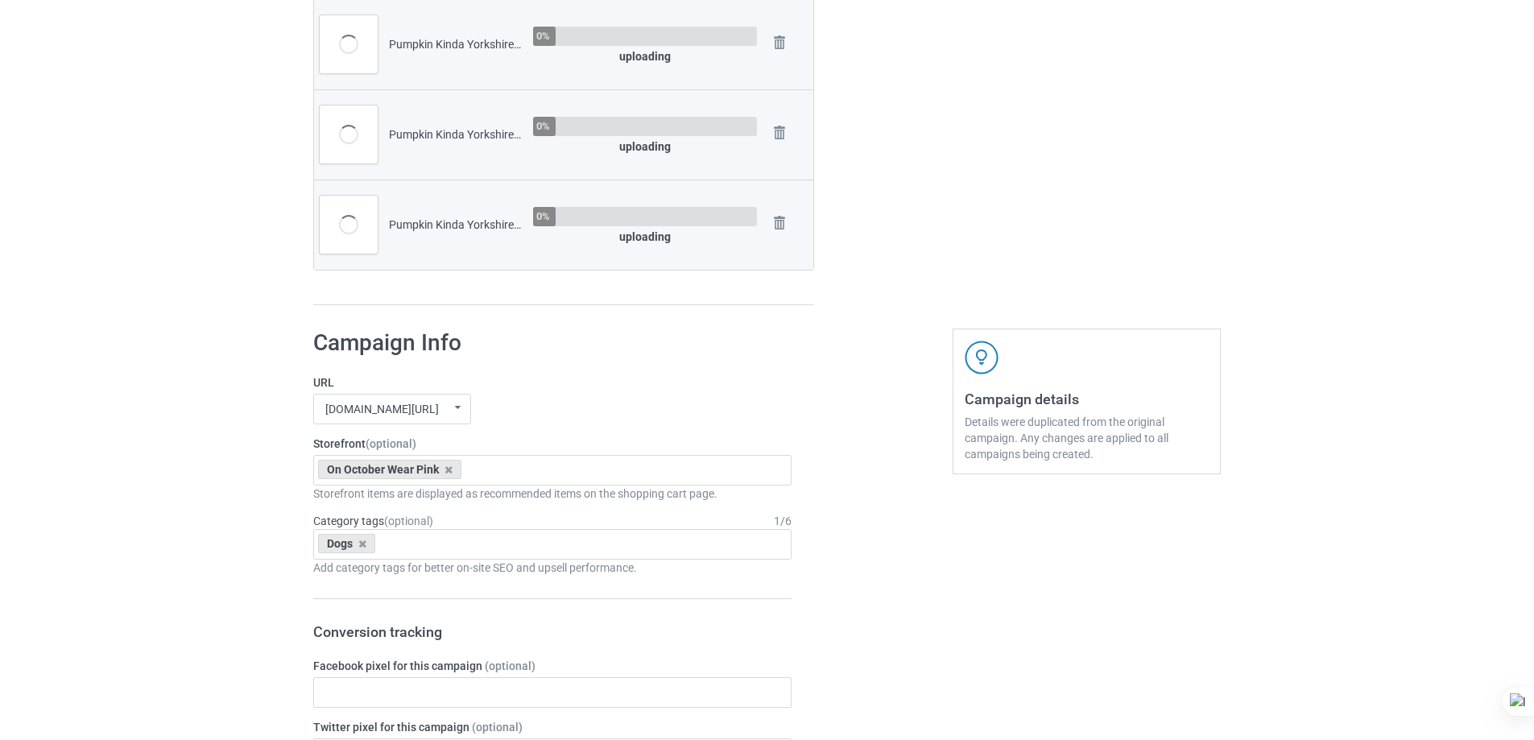
scroll to position [2462, 0]
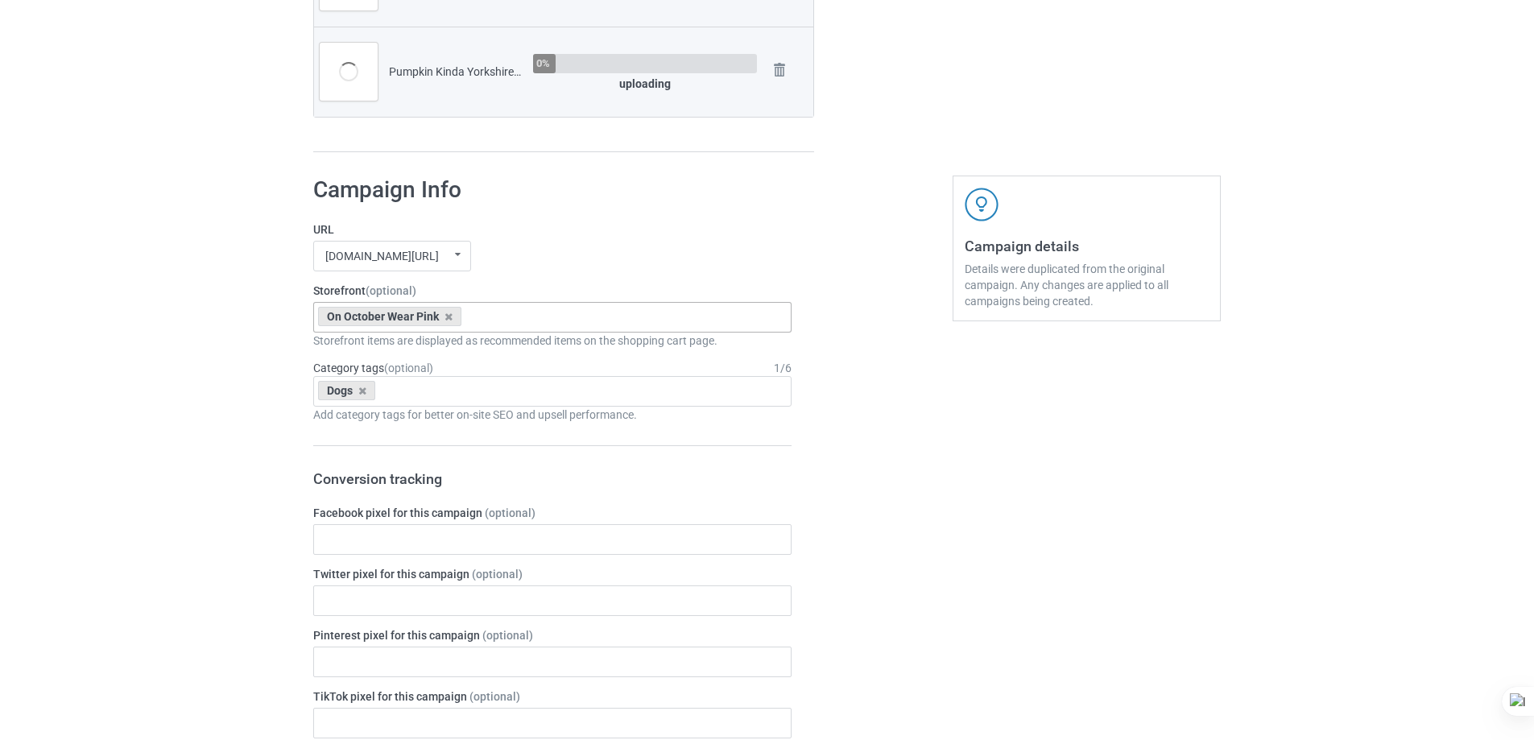
click at [546, 325] on div "On October Wear Pink Pumpkin Kinda Dogs Goofy Dogs Boot Christmas Dogs Snow Far…" at bounding box center [552, 317] width 478 height 31
click at [426, 352] on div "Pumpkin Kinda Dogs" at bounding box center [552, 347] width 477 height 30
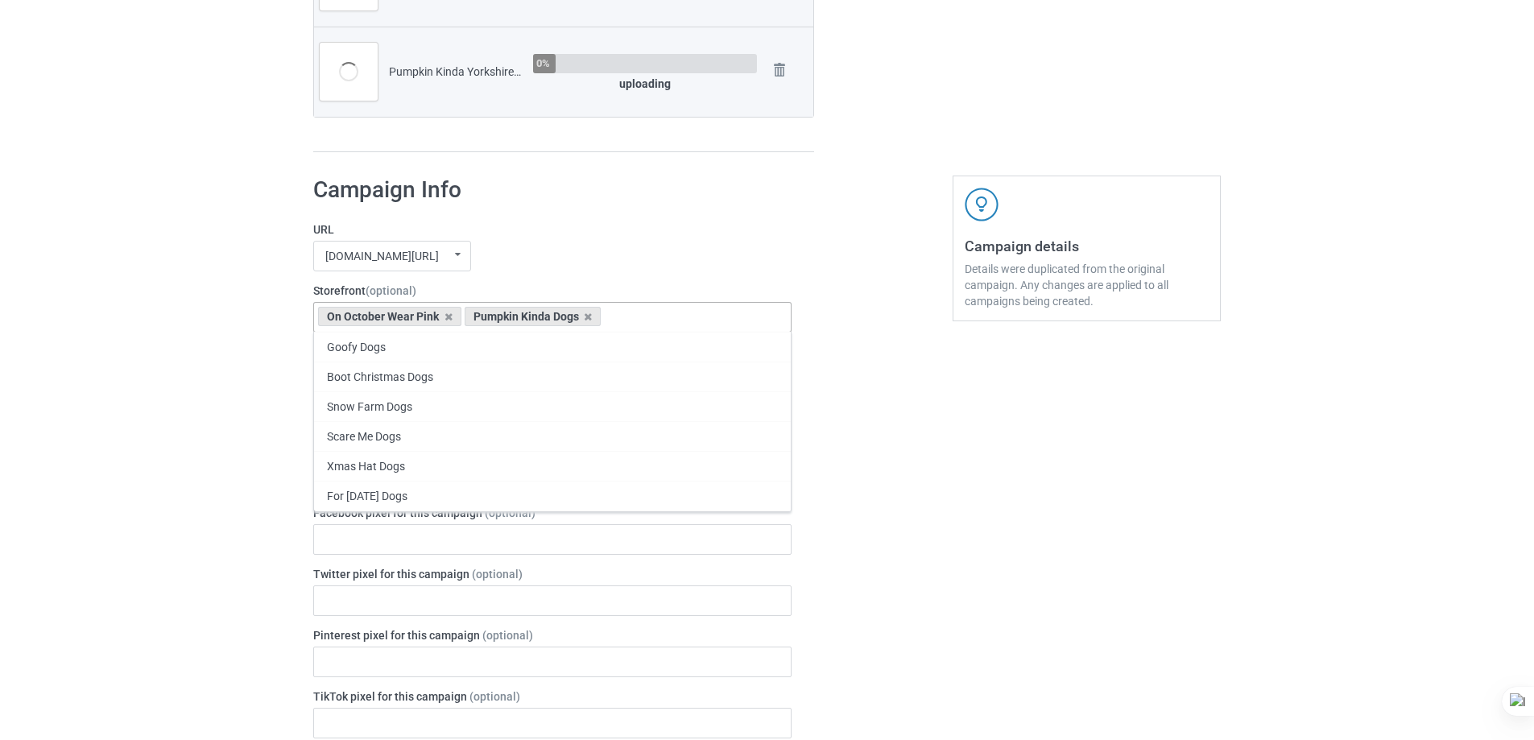
click at [441, 317] on div "On October Wear Pink" at bounding box center [389, 316] width 143 height 19
click at [449, 317] on icon at bounding box center [449, 317] width 8 height 10
click at [634, 263] on div "[DOMAIN_NAME][URL] undefined/ [DOMAIN_NAME][URL] undefined/ [DOMAIN_NAME][URL] …" at bounding box center [552, 256] width 478 height 31
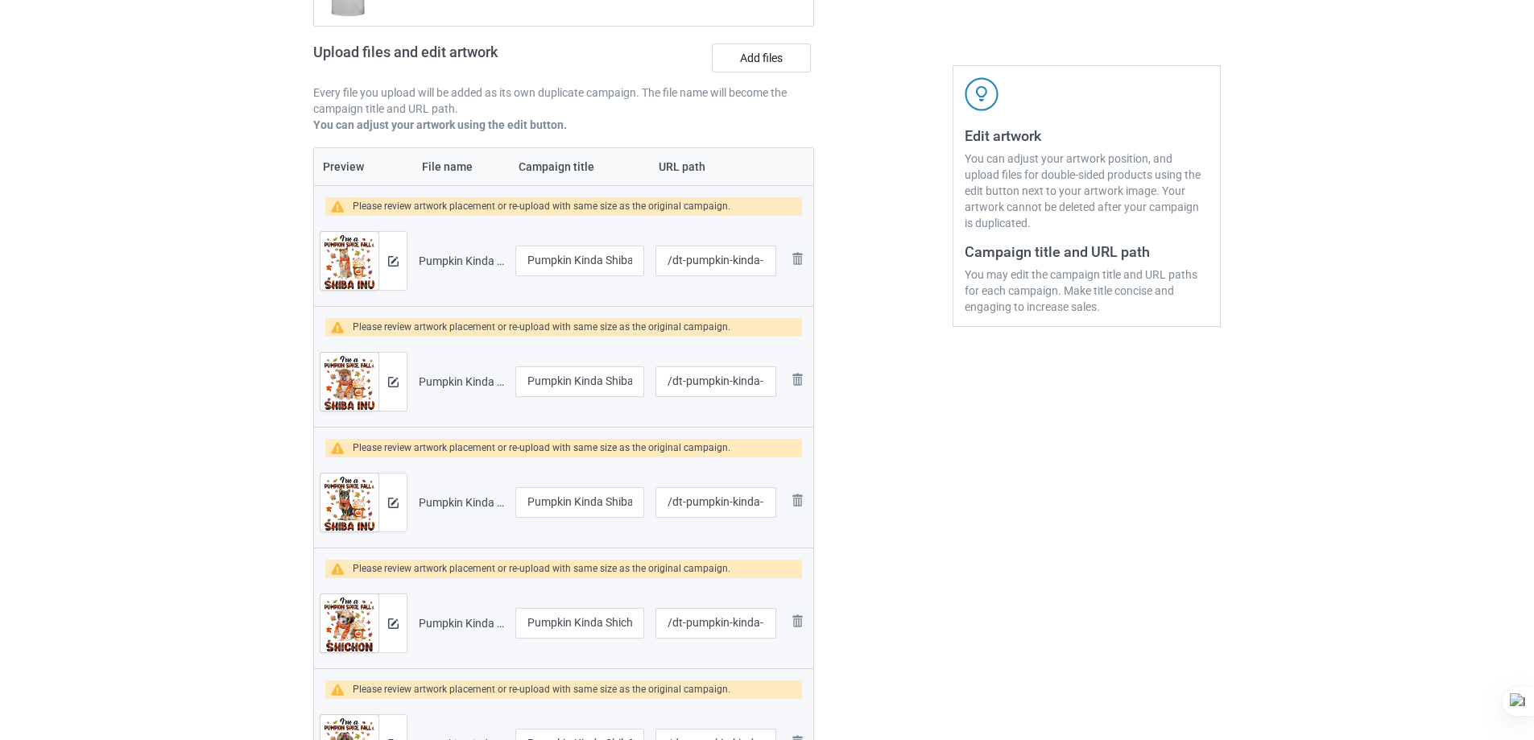
scroll to position [179, 0]
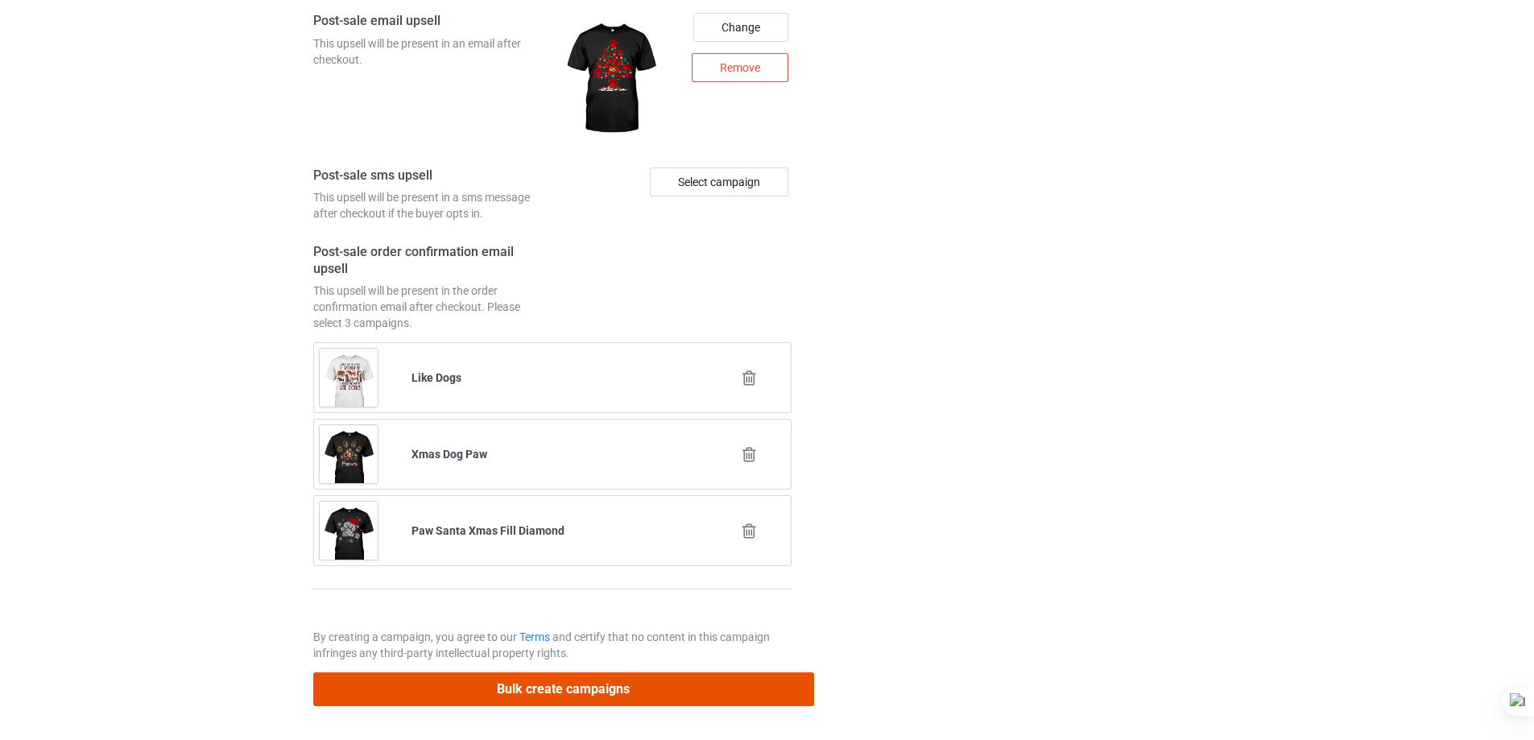
click at [547, 684] on button "Bulk create campaigns" at bounding box center [563, 689] width 501 height 33
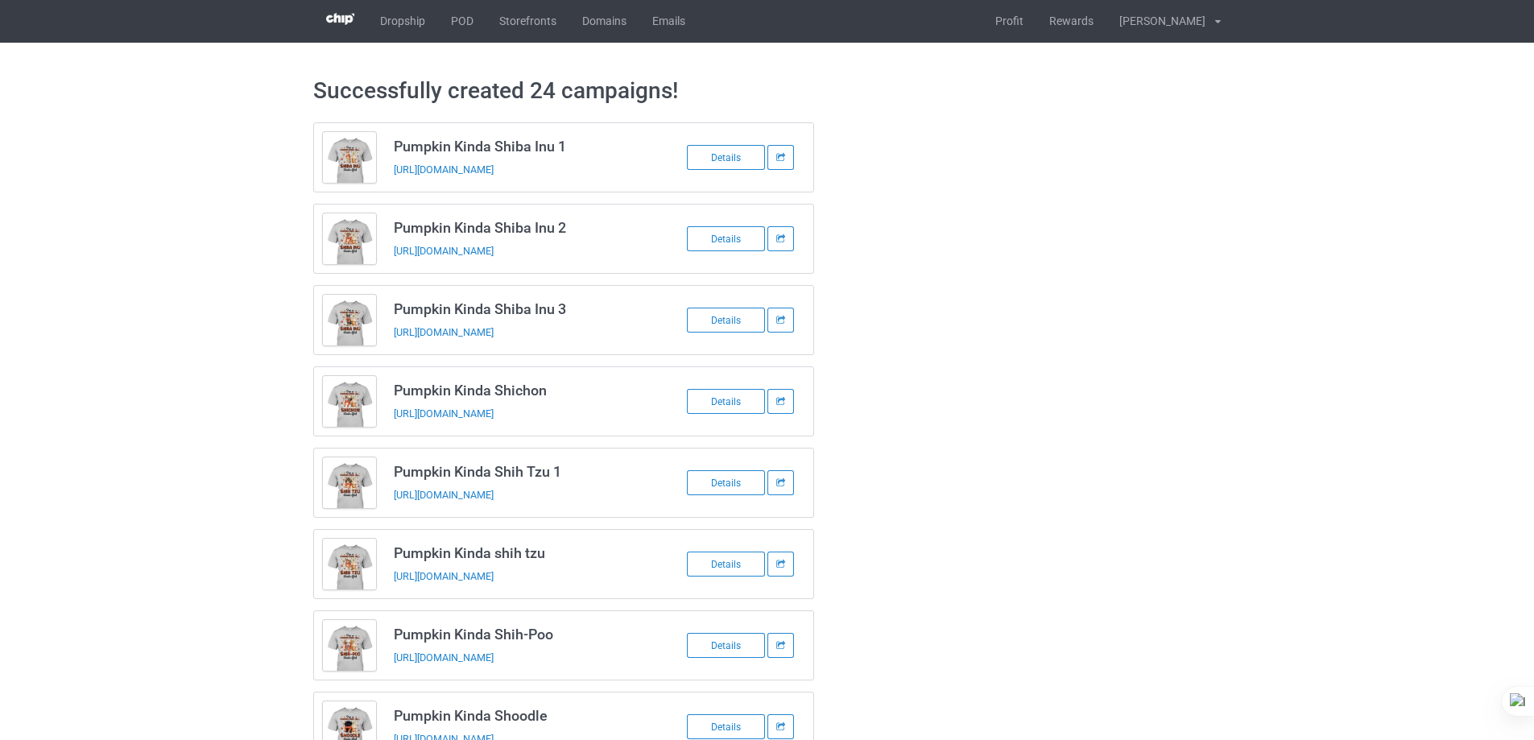
scroll to position [0, 0]
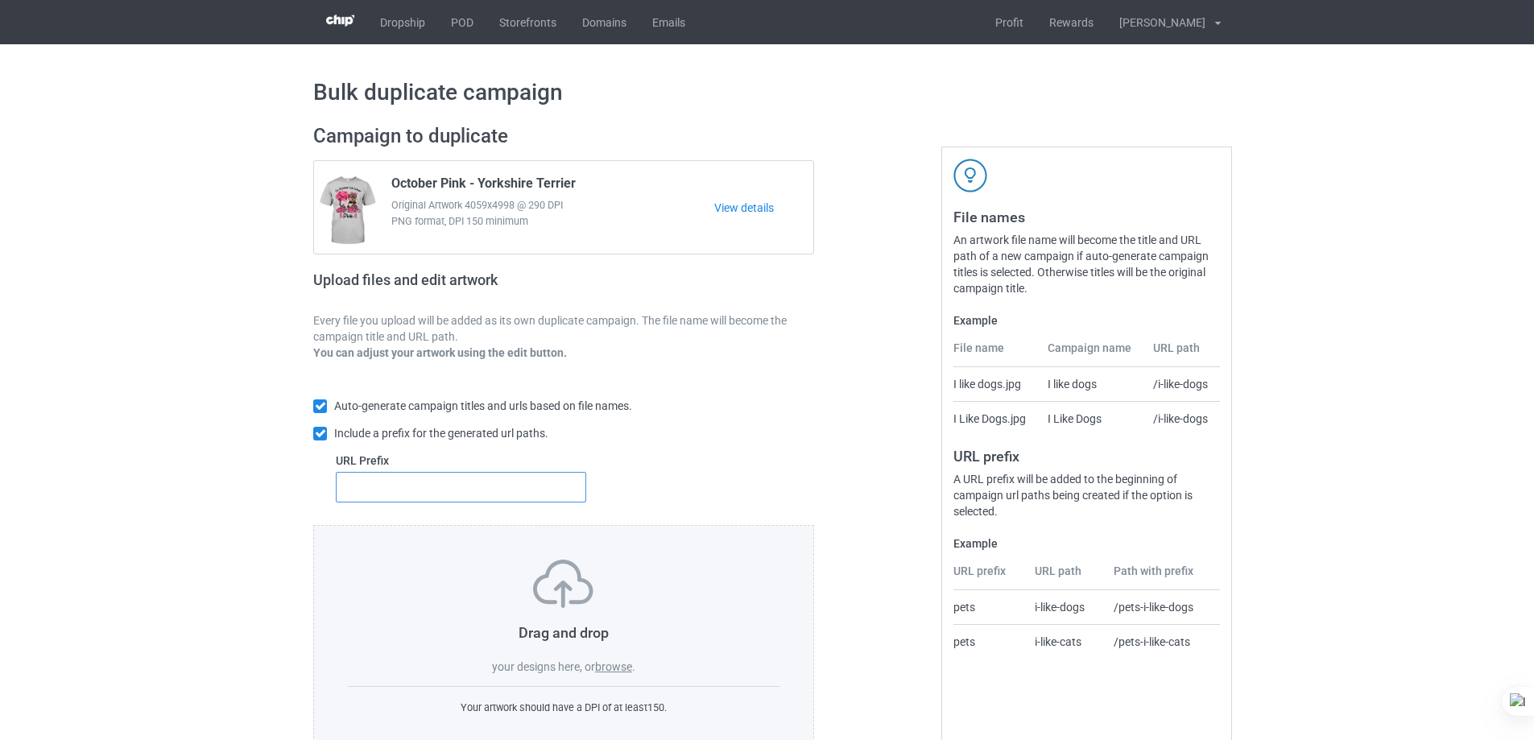
click at [457, 489] on input "text" at bounding box center [461, 487] width 251 height 31
type input "dt-"
click at [615, 664] on label "browse" at bounding box center [613, 667] width 37 height 13
click at [0, 0] on input "browse" at bounding box center [0, 0] width 0 height 0
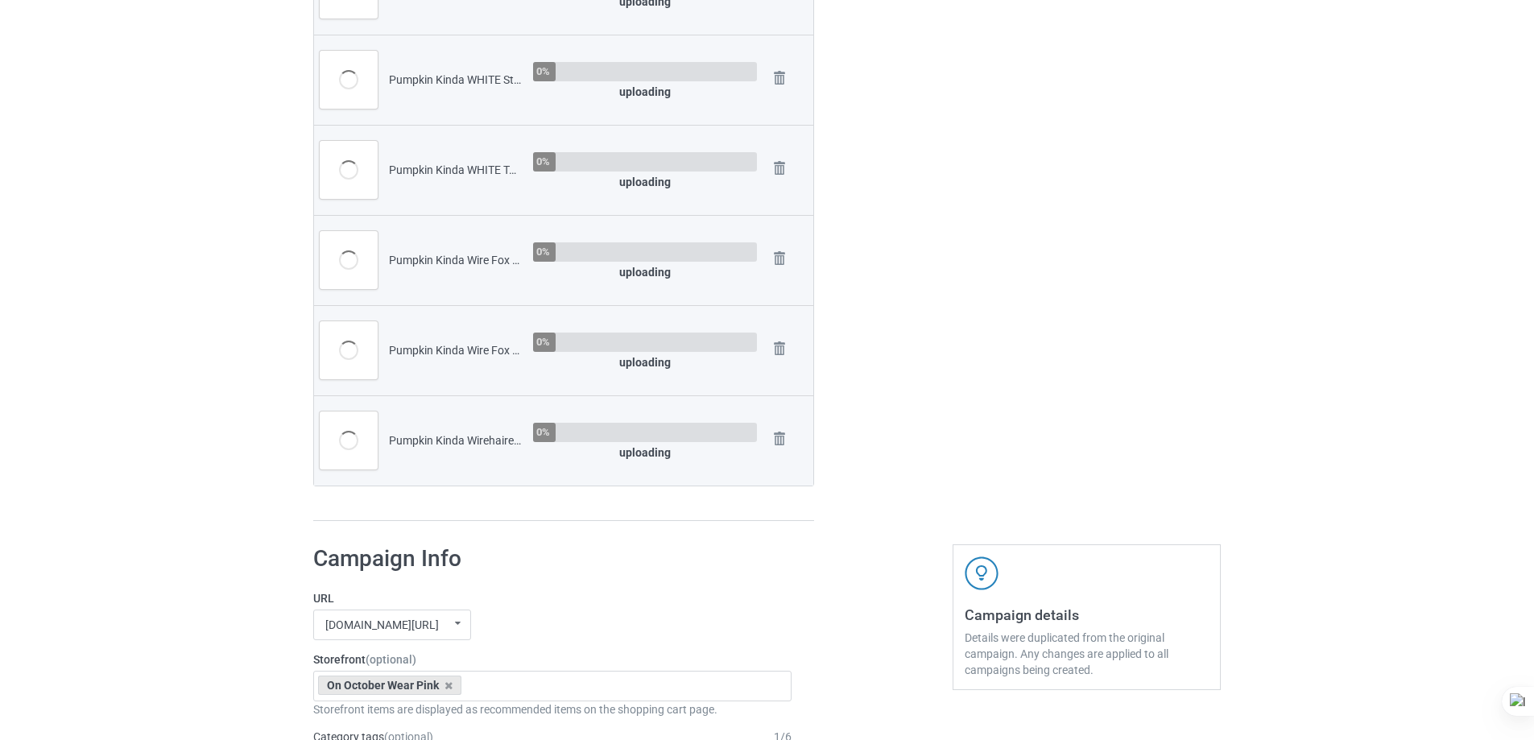
scroll to position [1772, 0]
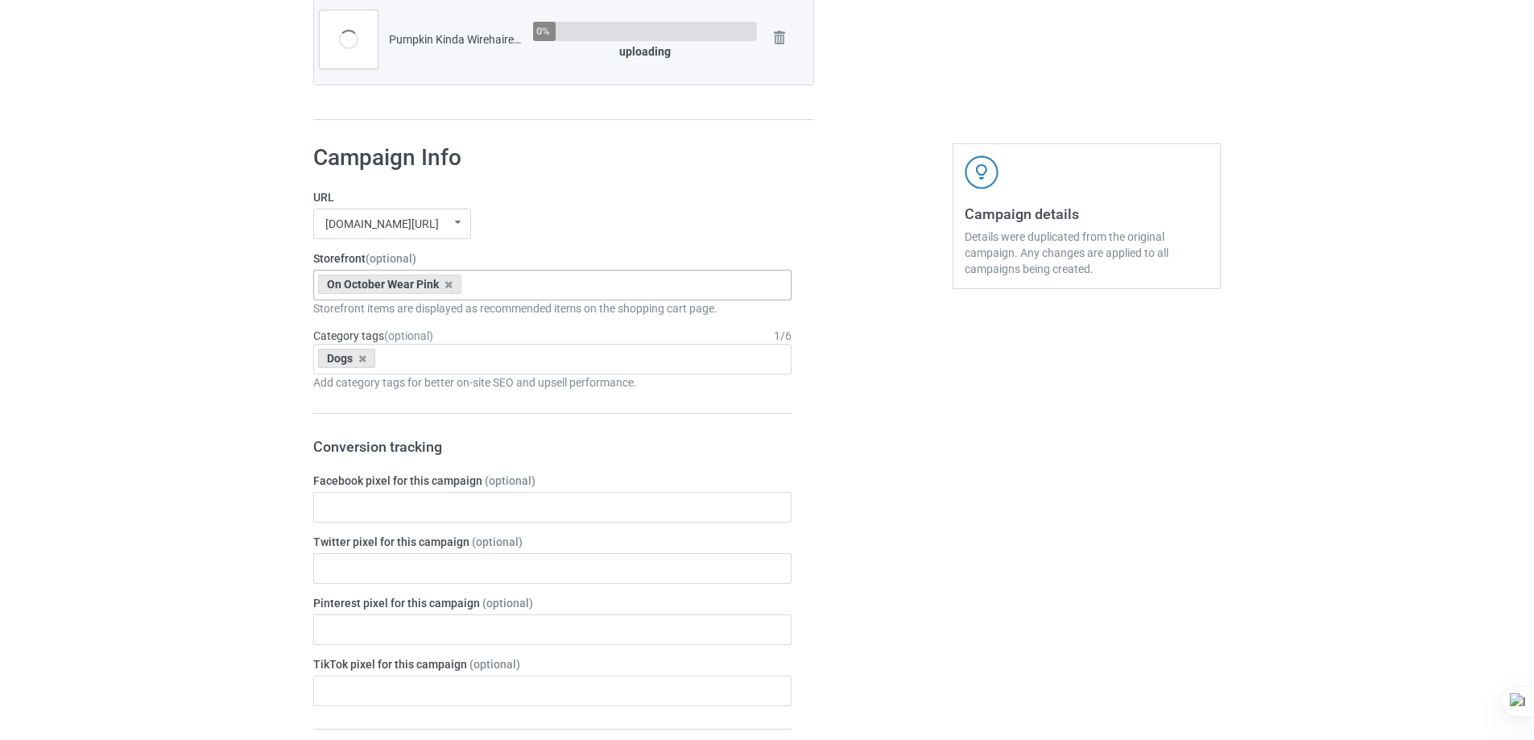
click at [568, 297] on div "On October Wear Pink Pumpkin Kinda Dogs Goofy Dogs Boot Christmas Dogs Snow Far…" at bounding box center [552, 285] width 478 height 31
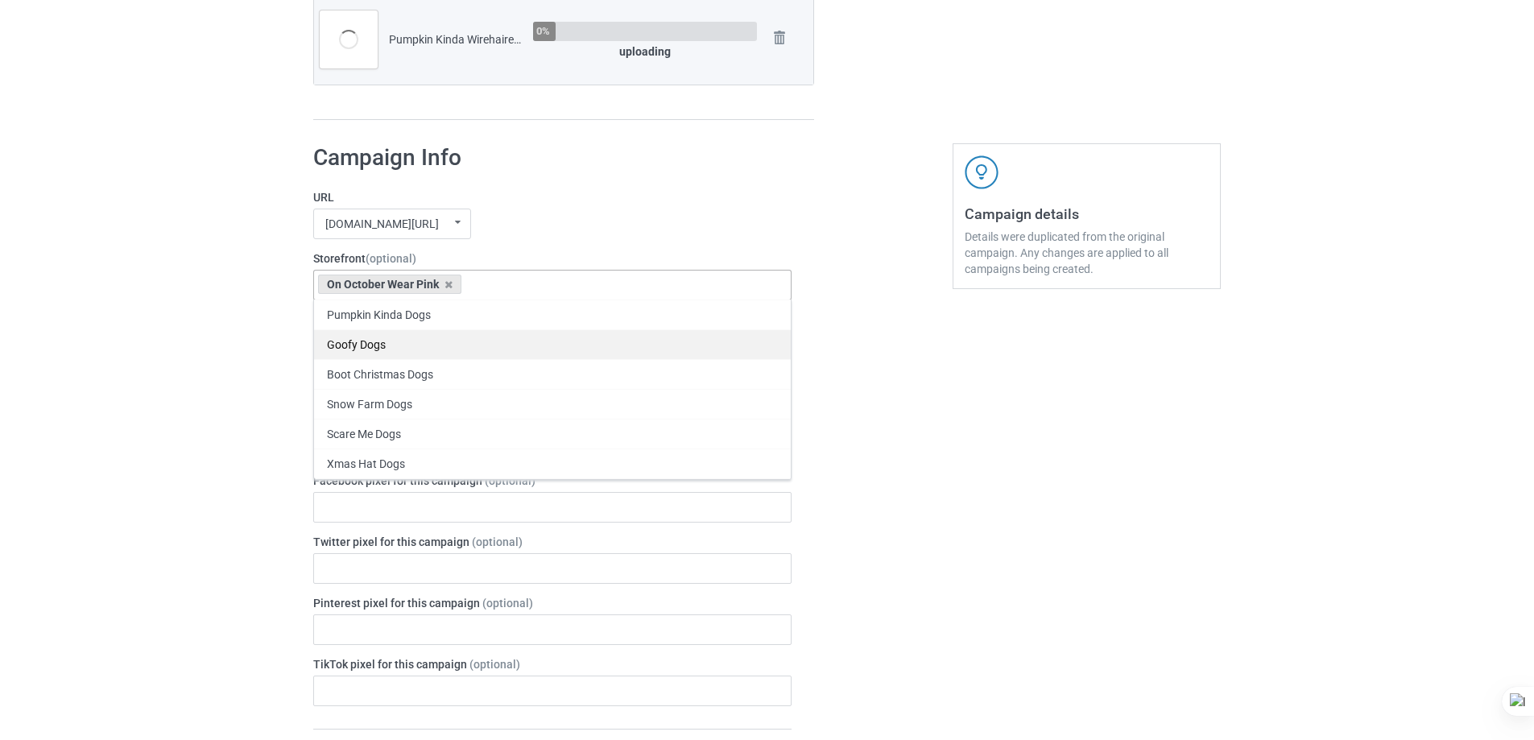
click at [447, 316] on div "Pumpkin Kinda Dogs" at bounding box center [552, 315] width 477 height 30
click at [445, 285] on icon at bounding box center [449, 285] width 8 height 10
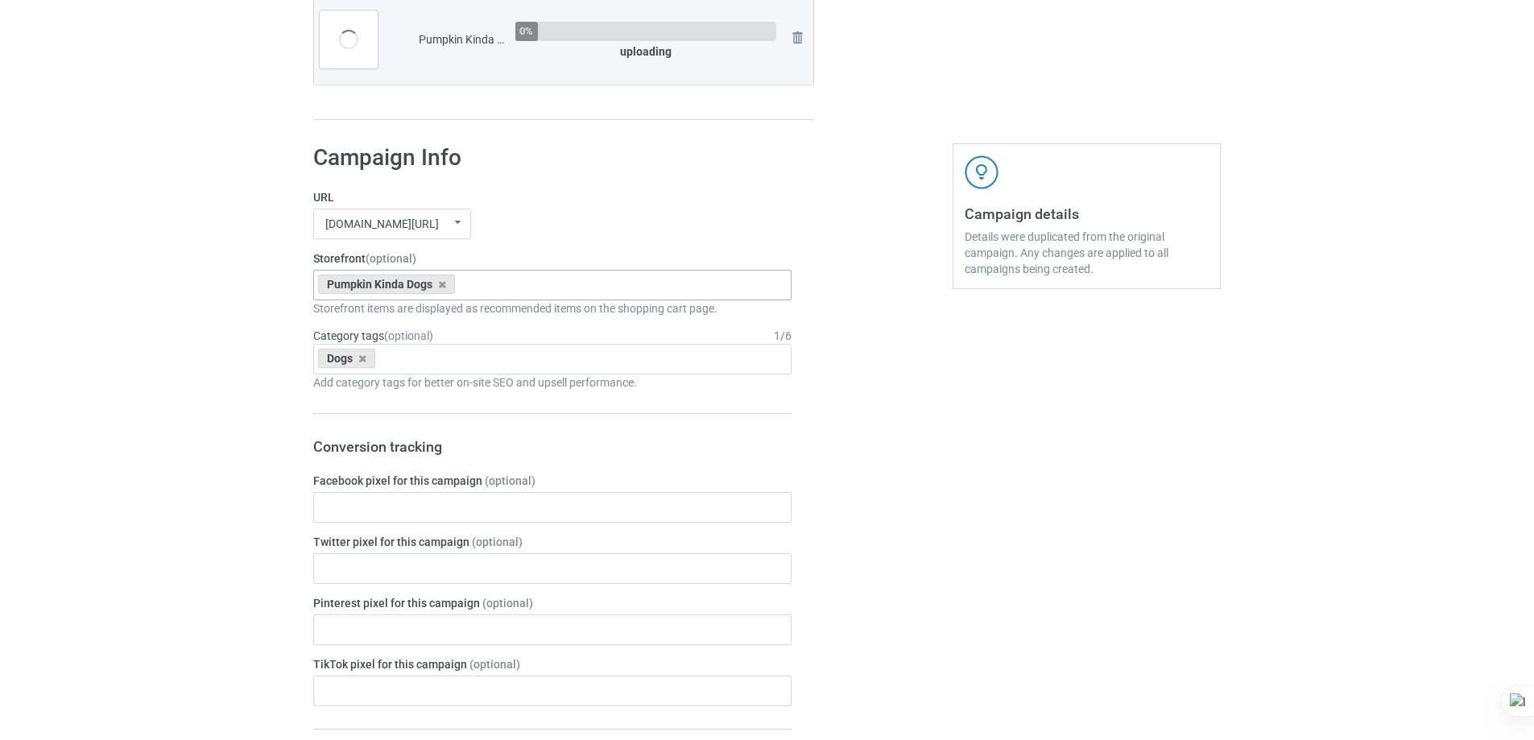
drag, startPoint x: 639, startPoint y: 230, endPoint x: 672, endPoint y: 258, distance: 42.9
click at [644, 231] on div "[DOMAIN_NAME][URL] undefined/ [DOMAIN_NAME][URL] undefined/ [DOMAIN_NAME][URL] …" at bounding box center [552, 224] width 478 height 31
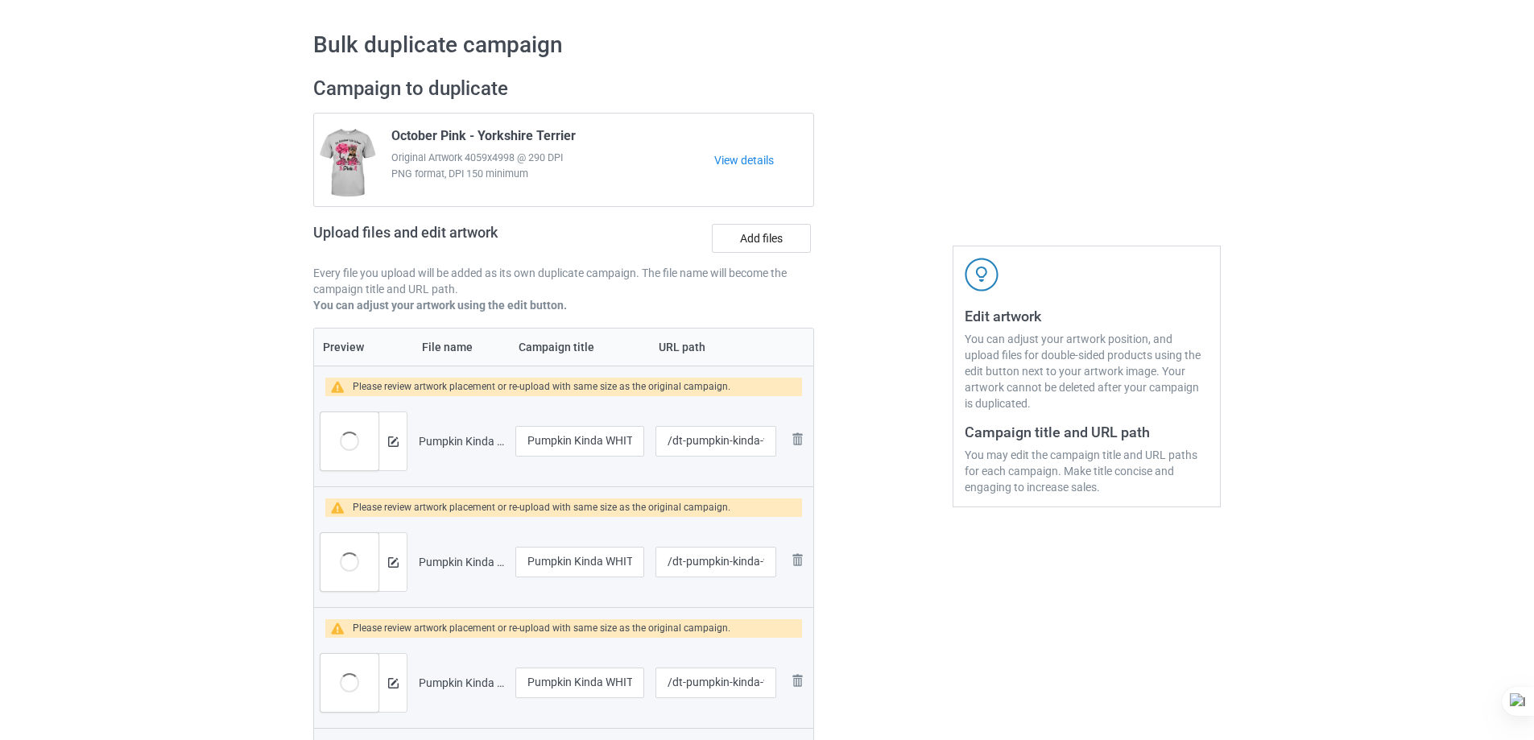
scroll to position [42, 0]
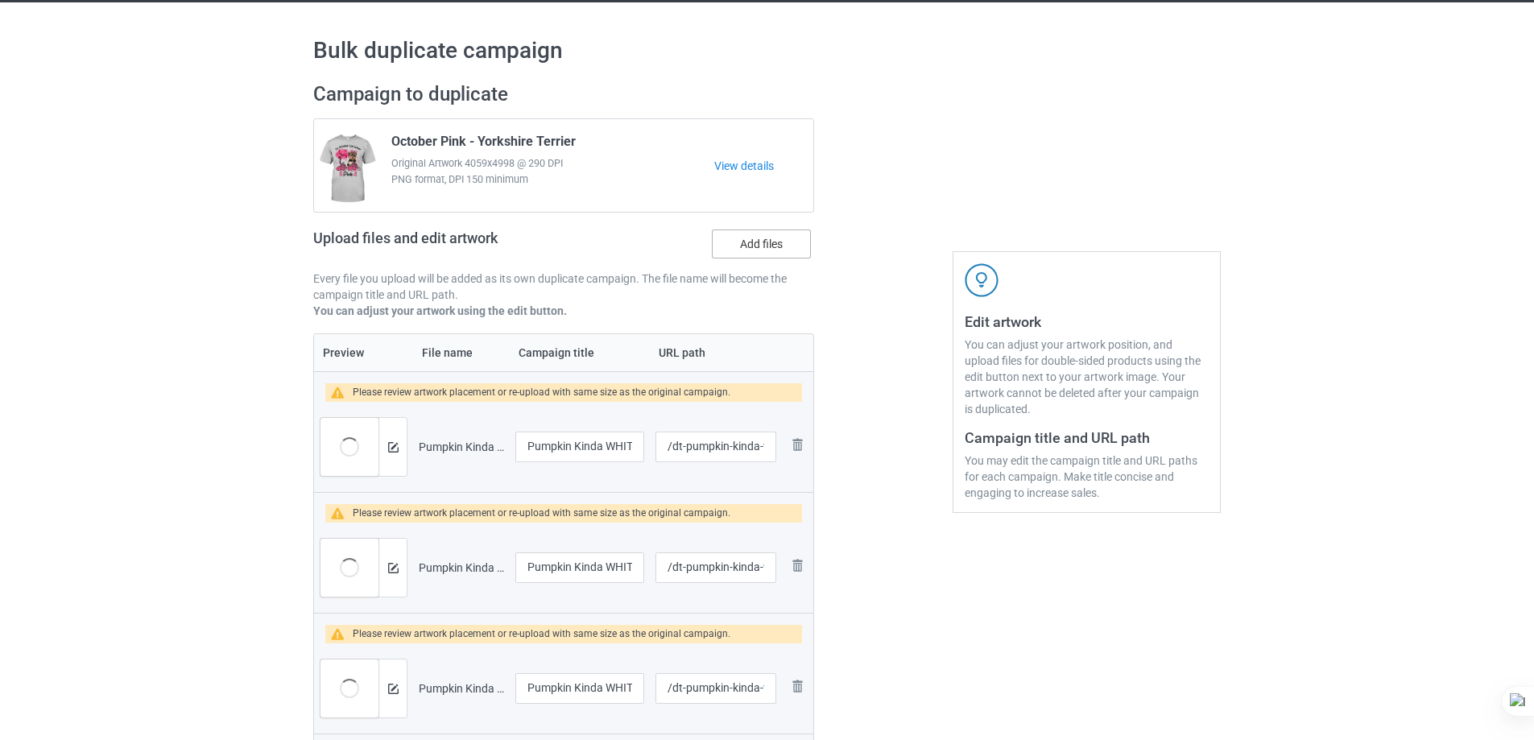
drag, startPoint x: 763, startPoint y: 252, endPoint x: 776, endPoint y: 250, distance: 13.1
click at [768, 250] on label "Add files" at bounding box center [761, 244] width 99 height 29
click at [0, 0] on input "Add files" at bounding box center [0, 0] width 0 height 0
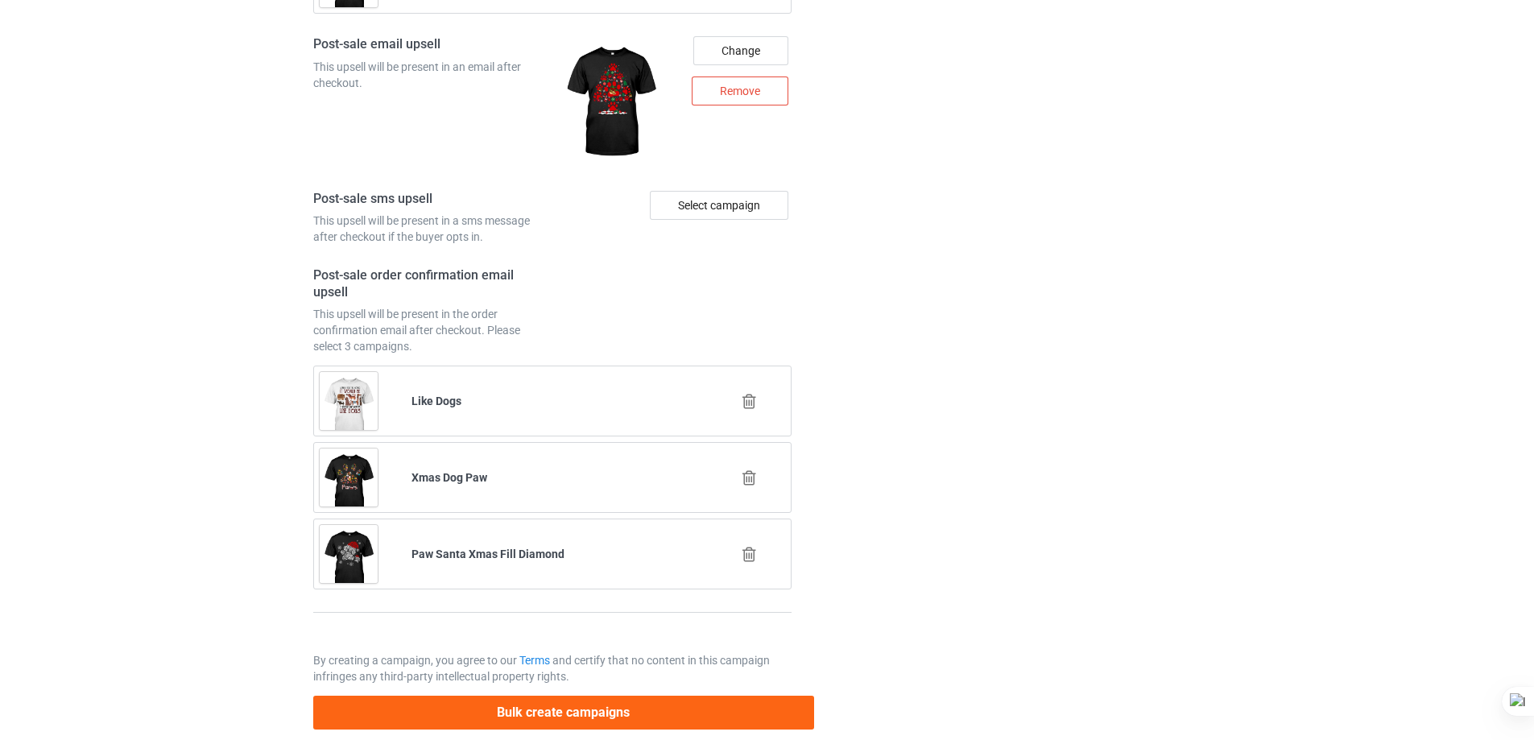
scroll to position [5948, 0]
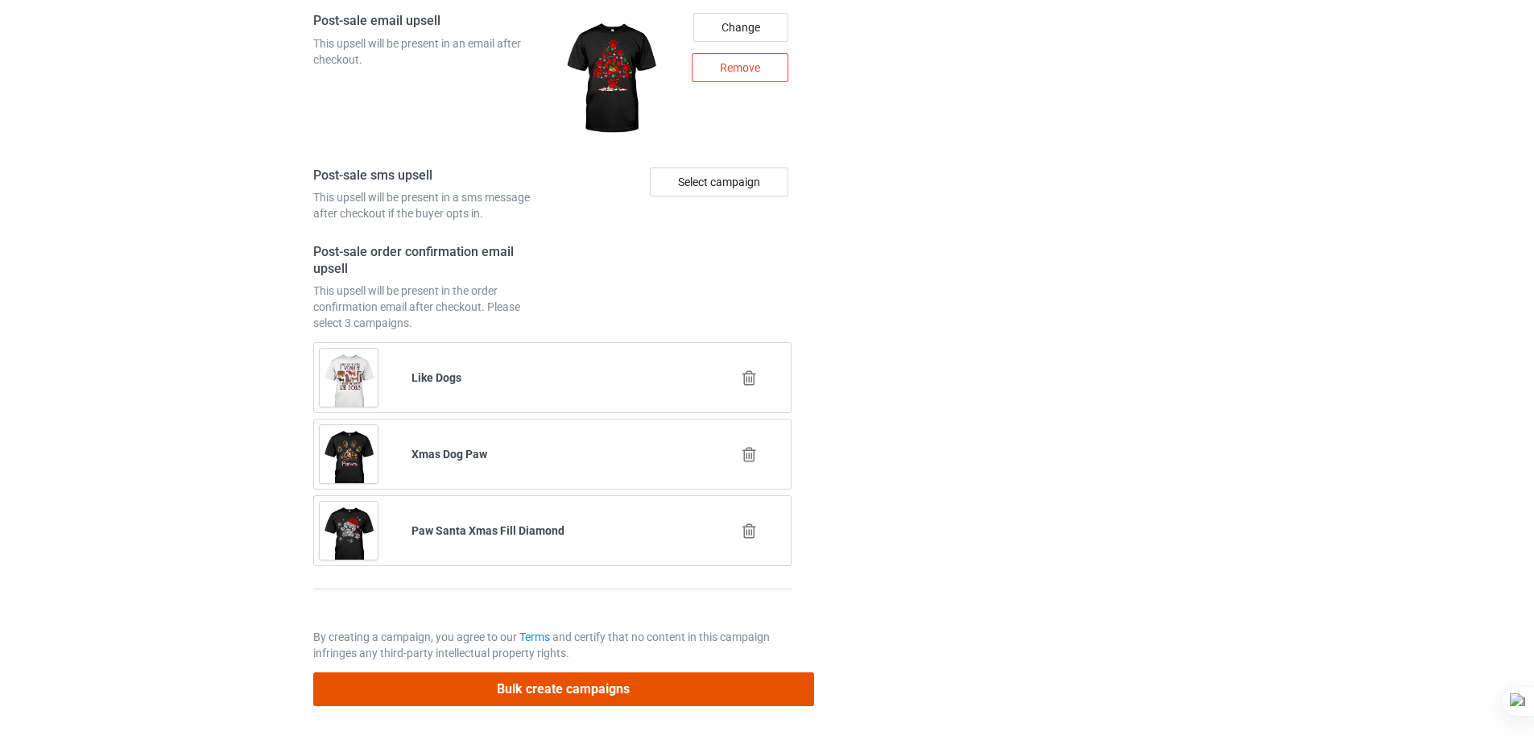
click at [701, 690] on button "Bulk create campaigns" at bounding box center [563, 689] width 501 height 33
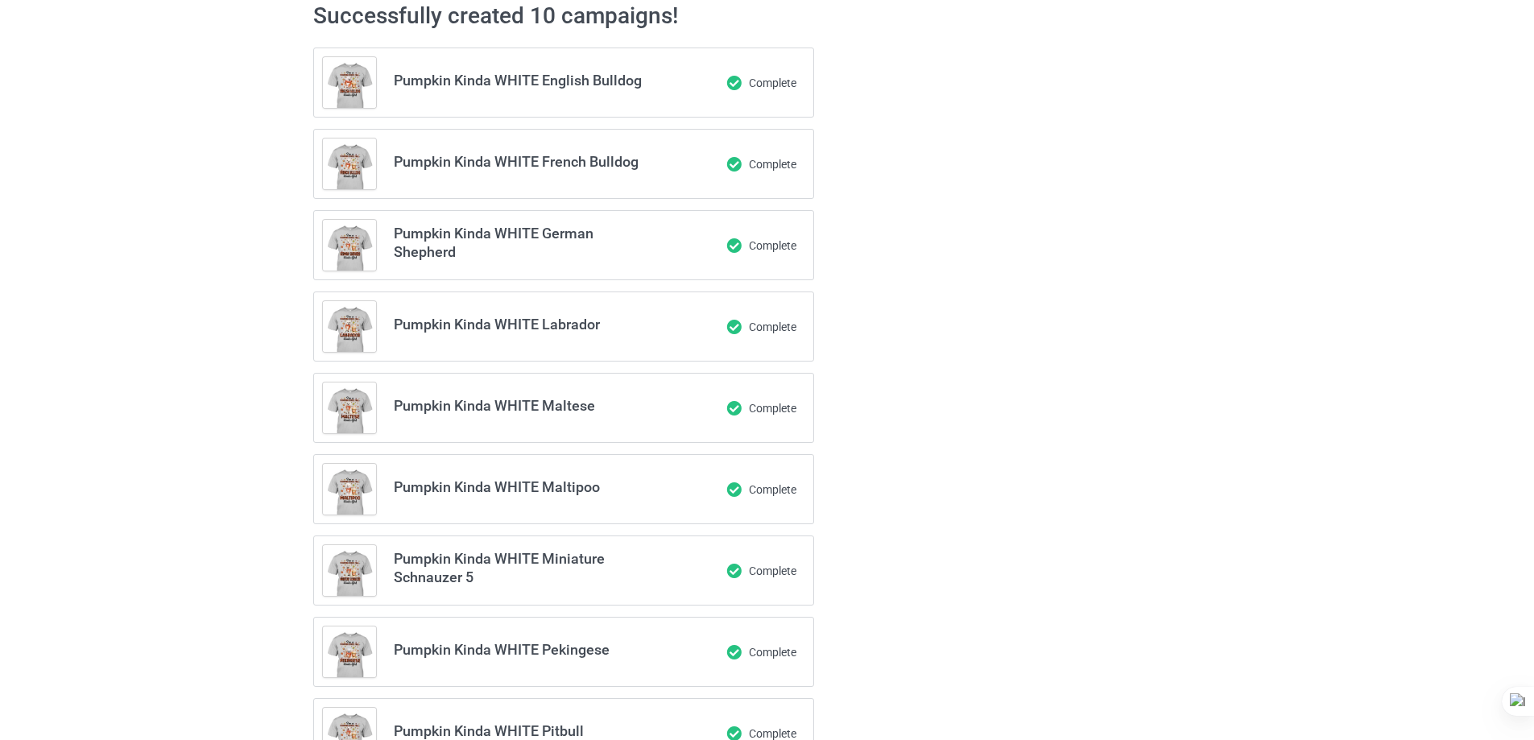
scroll to position [0, 0]
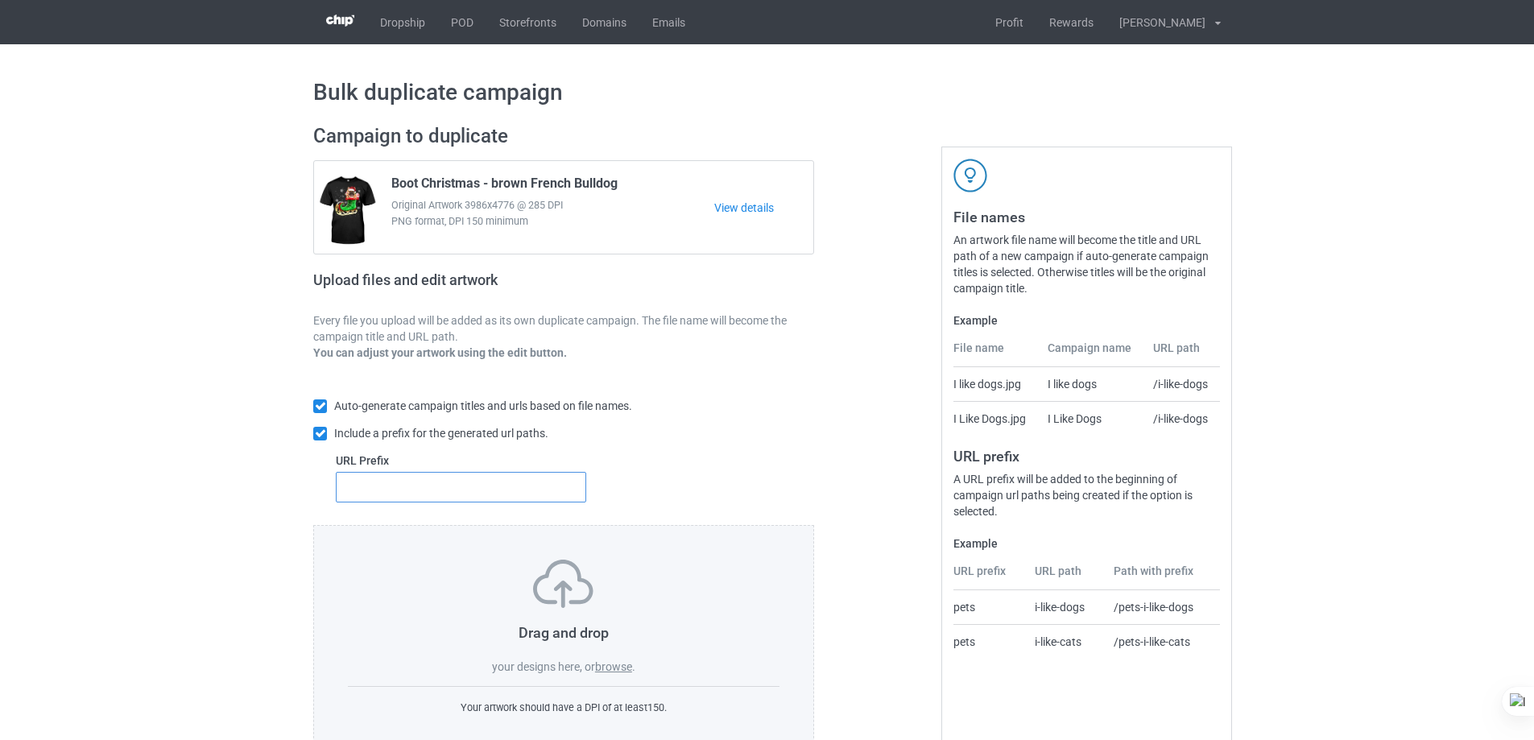
click at [421, 485] on input "text" at bounding box center [461, 487] width 251 height 31
type input "dt-"
click at [627, 671] on label "browse" at bounding box center [613, 667] width 37 height 13
click at [0, 0] on input "browse" at bounding box center [0, 0] width 0 height 0
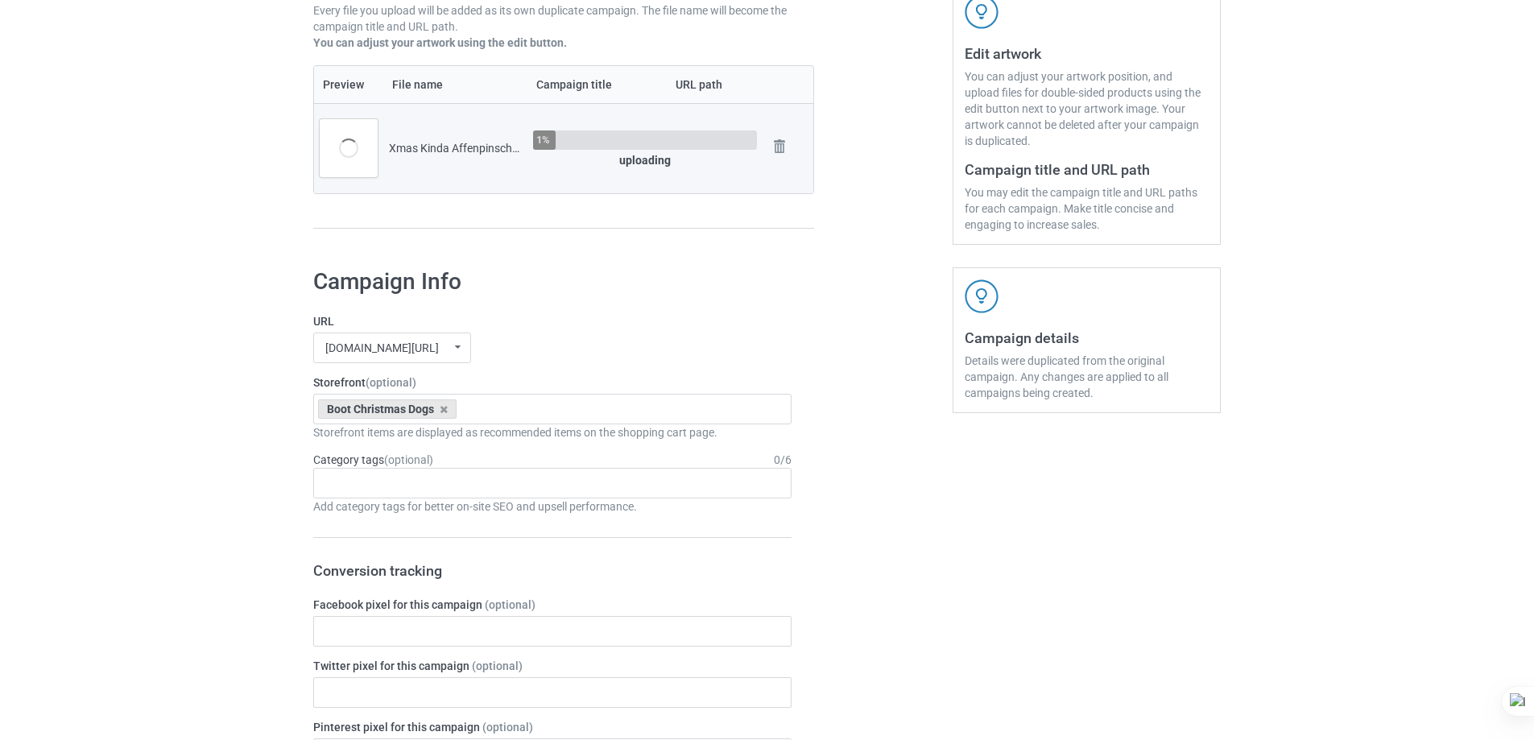
scroll to position [322, 0]
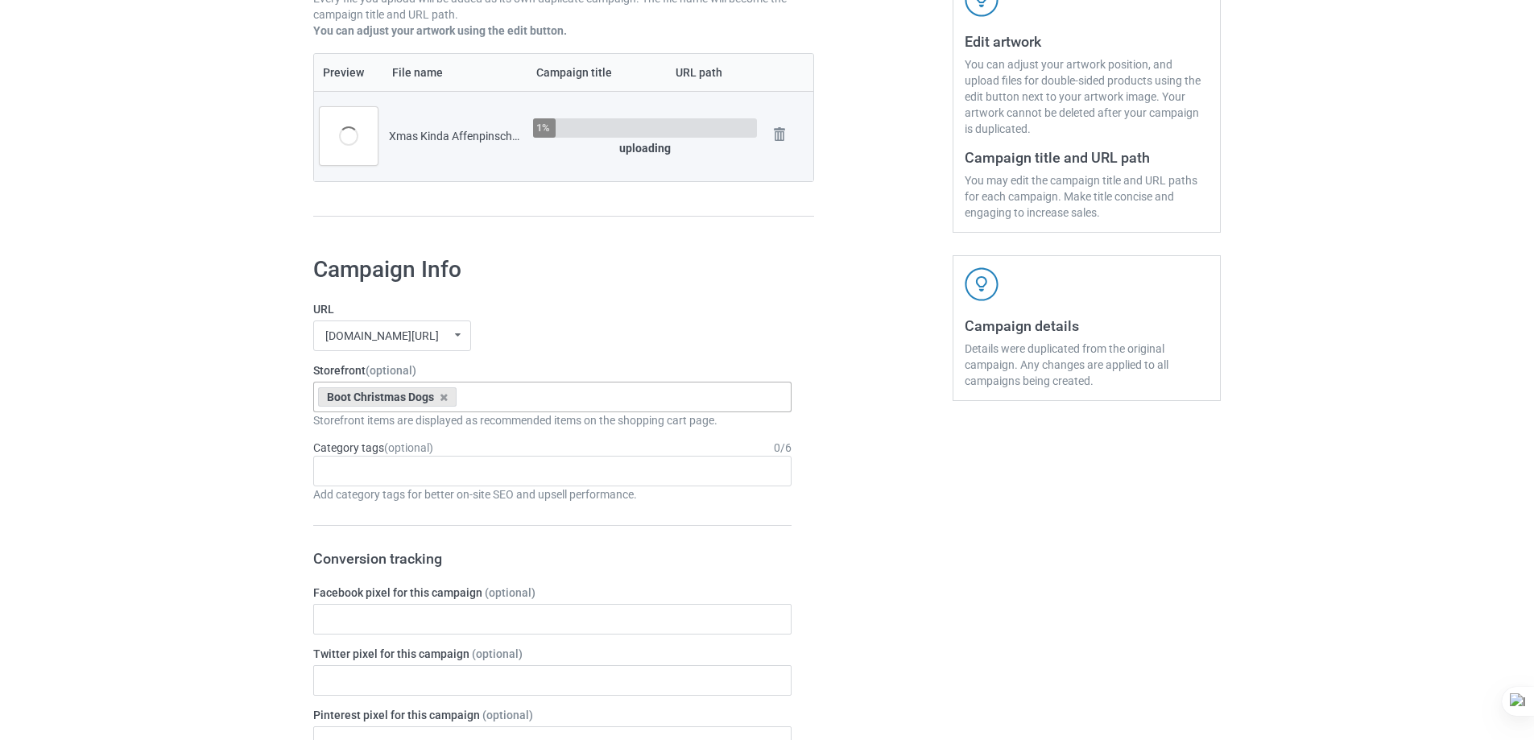
click at [550, 393] on div "Boot Christmas Dogs Xmas Kinda Dogs Pumpkin Kinda Dogs Goofy Dogs Snow Farm Dog…" at bounding box center [552, 397] width 478 height 31
click at [440, 428] on div "Xmas Kinda Dogs" at bounding box center [552, 427] width 477 height 30
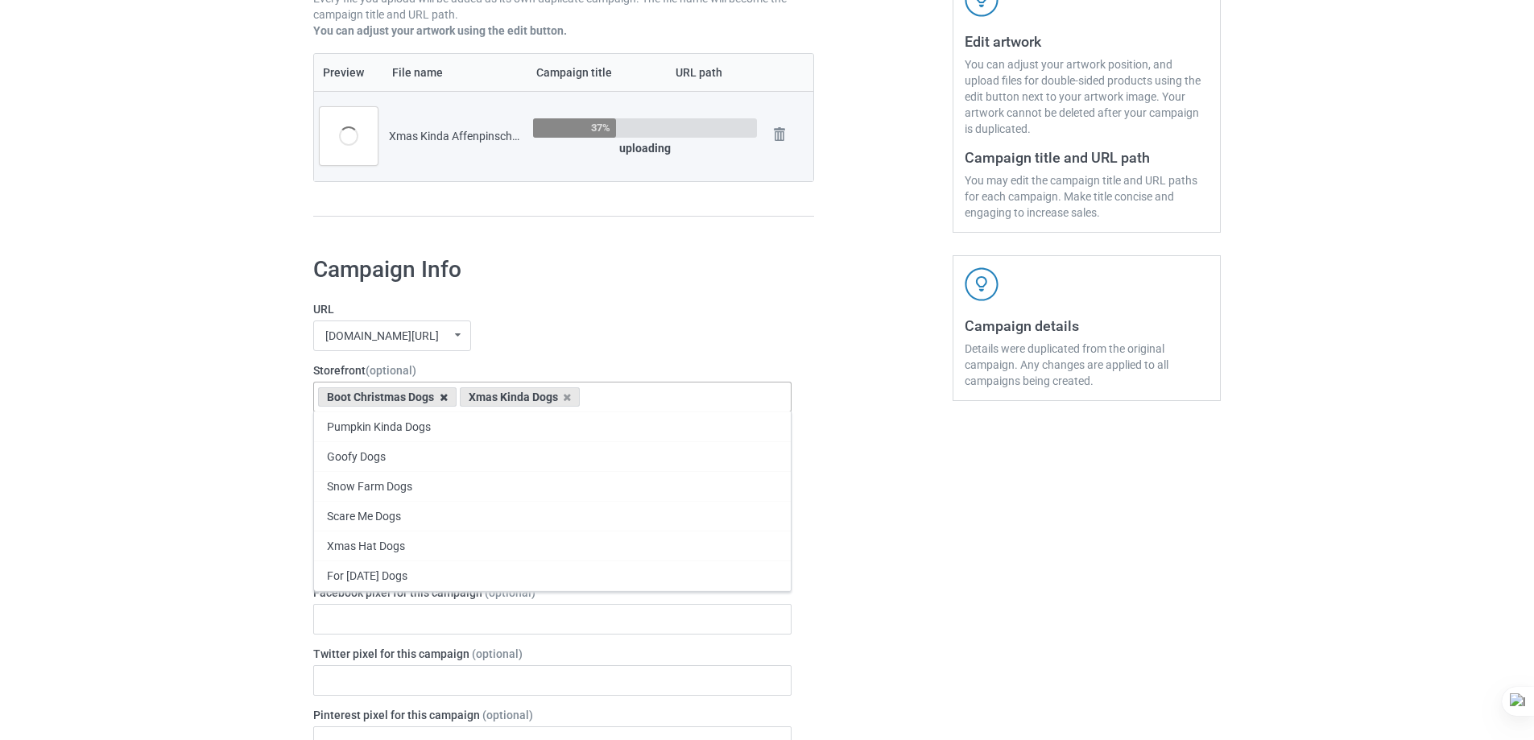
click at [443, 399] on icon at bounding box center [444, 397] width 8 height 10
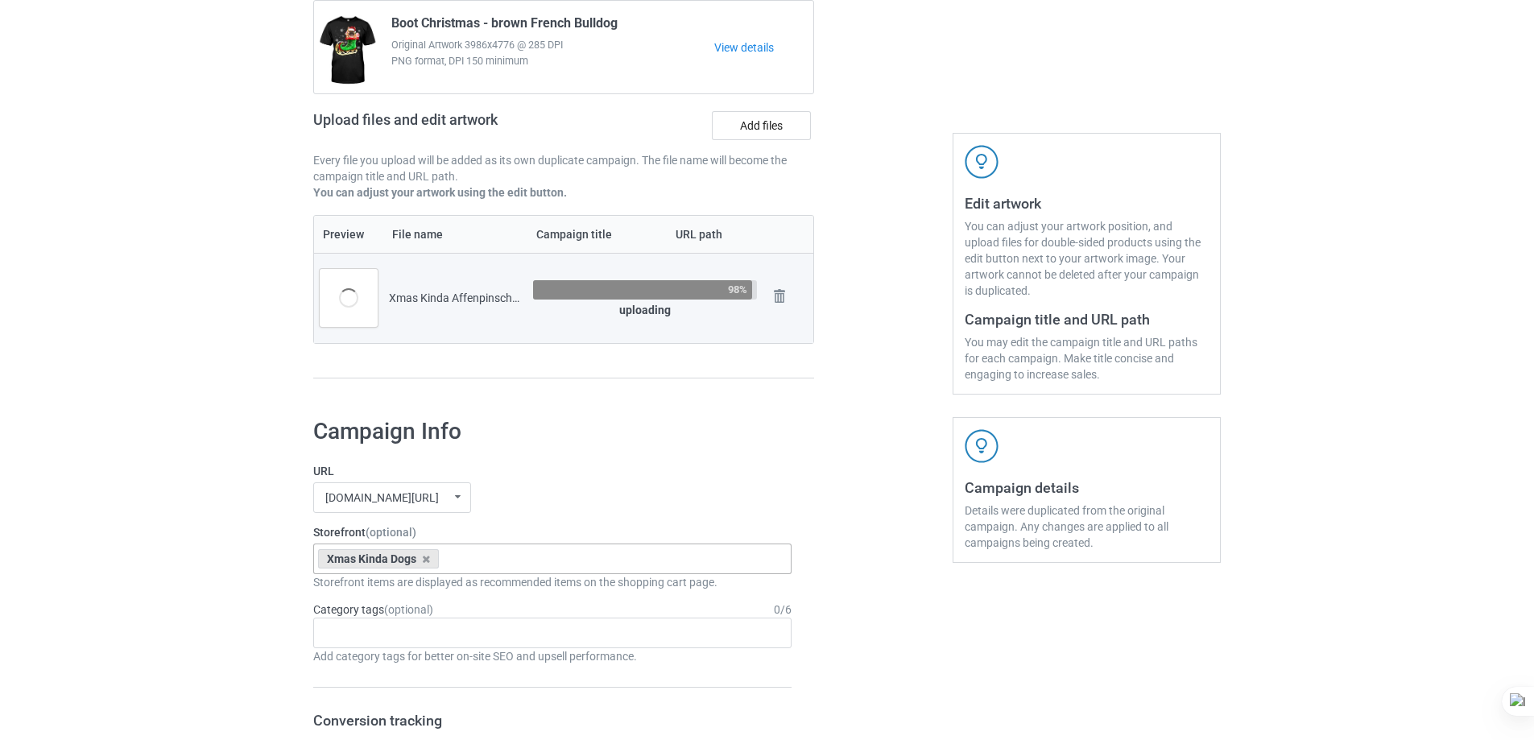
scroll to position [0, 0]
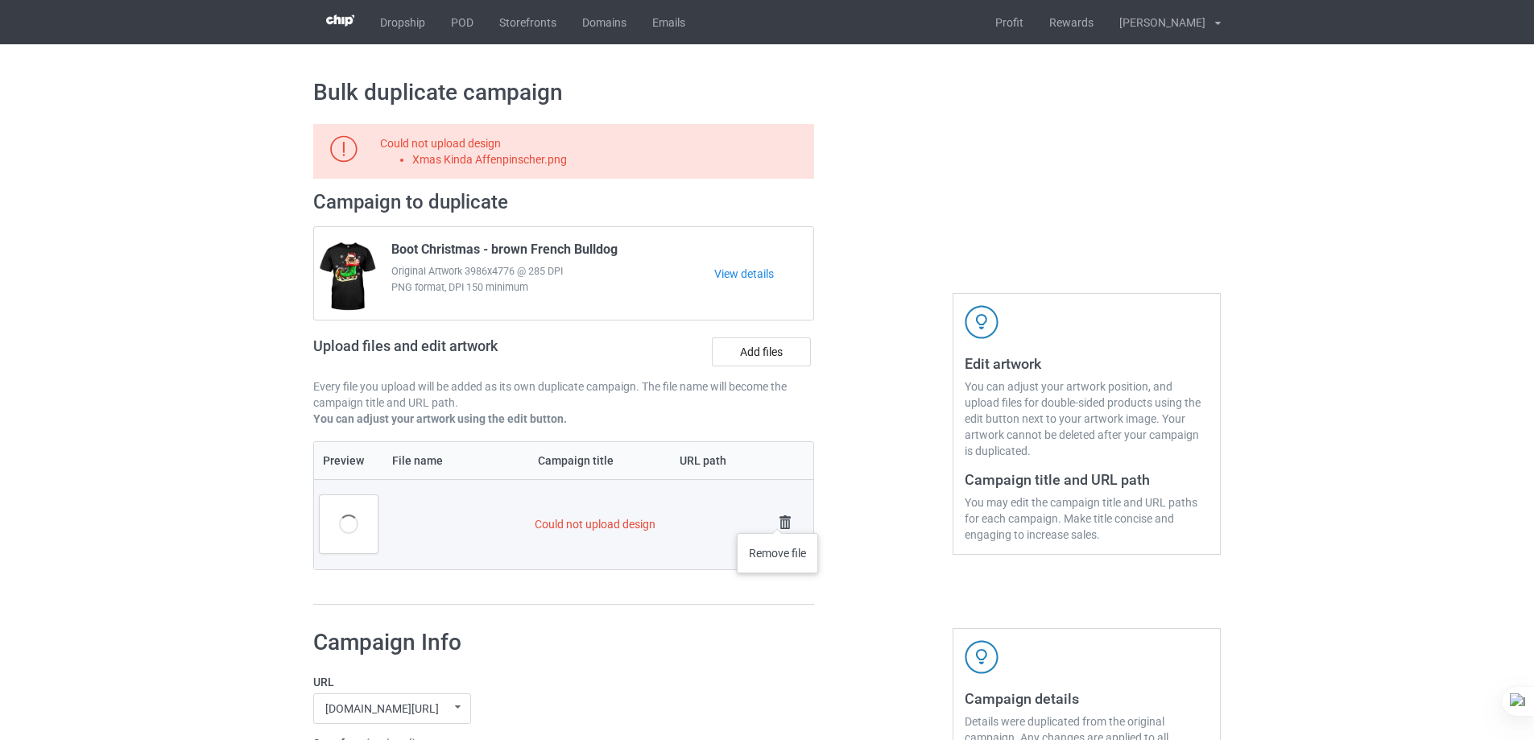
click at [778, 519] on img at bounding box center [785, 522] width 23 height 23
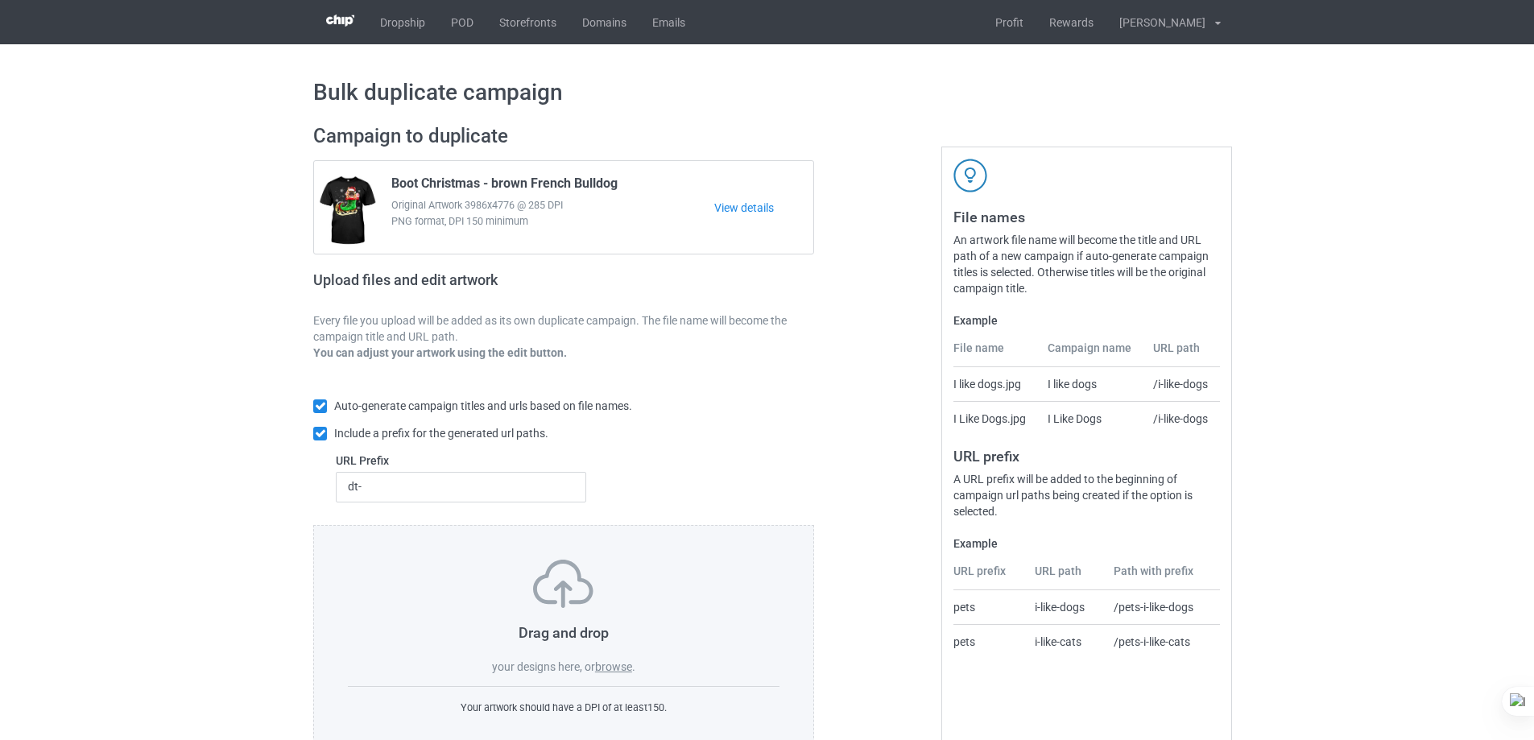
click at [618, 664] on label "browse" at bounding box center [613, 667] width 37 height 13
click at [0, 0] on input "browse" at bounding box center [0, 0] width 0 height 0
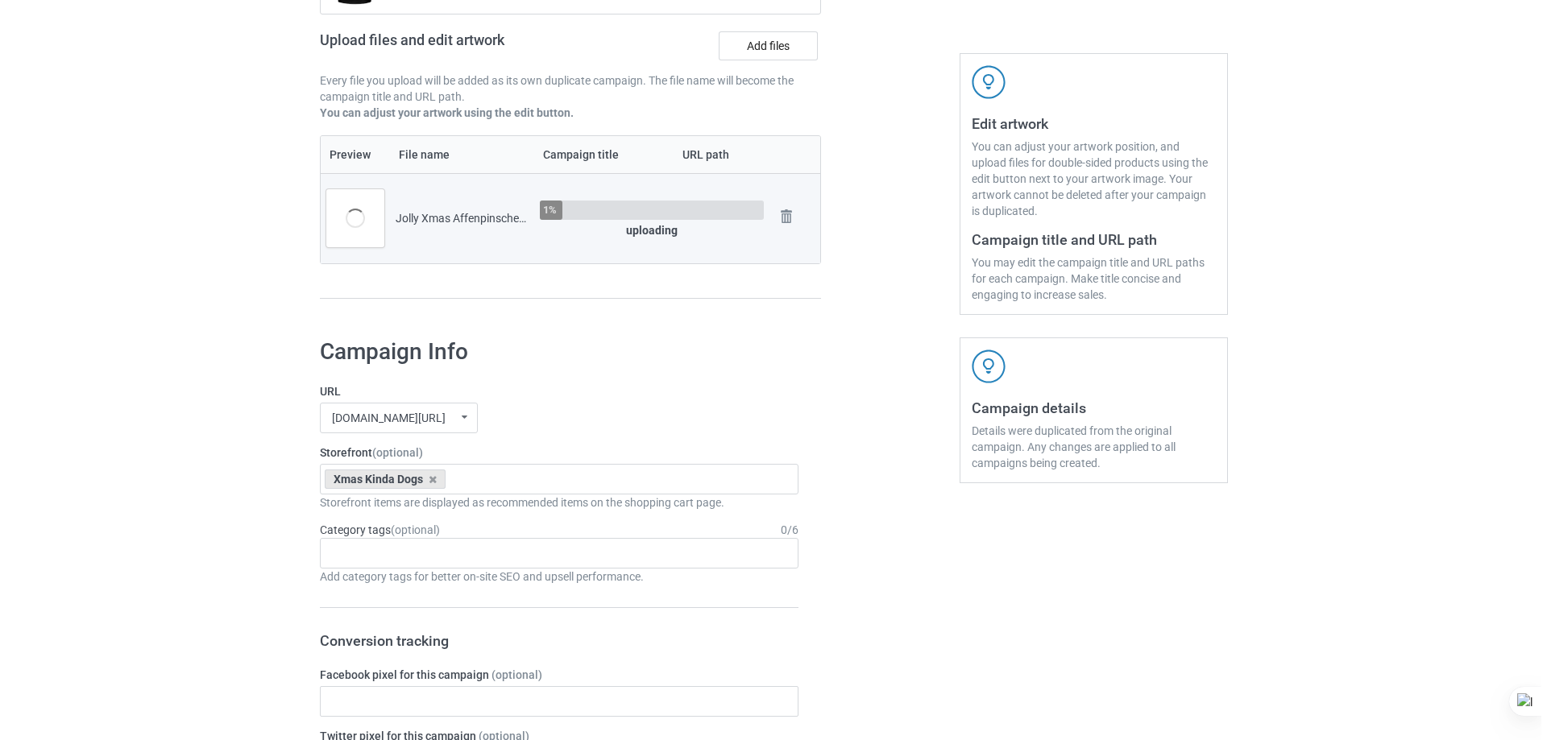
scroll to position [242, 0]
click at [505, 483] on div "Xmas Kinda Dogs Pumpkin Kinda Dogs Goofy Dogs Boot Christmas Dogs Snow Farm Dog…" at bounding box center [552, 477] width 478 height 31
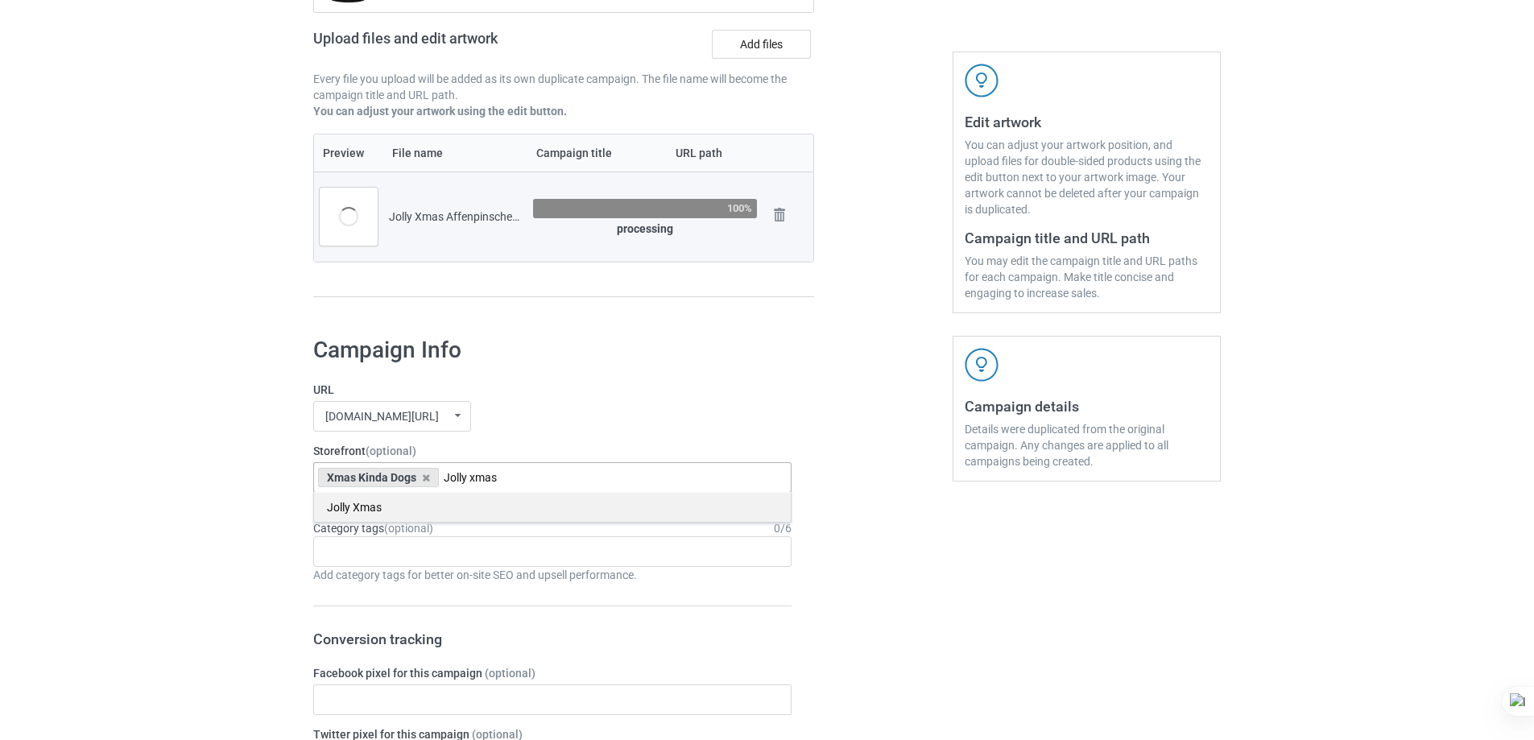
type input "Jolly xmas"
click at [400, 509] on div "Jolly Xmas" at bounding box center [552, 507] width 477 height 30
click at [429, 476] on icon at bounding box center [426, 478] width 8 height 10
drag, startPoint x: 559, startPoint y: 426, endPoint x: 589, endPoint y: 425, distance: 29.8
click at [561, 425] on div "[DOMAIN_NAME][URL] undefined/ [DOMAIN_NAME][URL] undefined/ [DOMAIN_NAME][URL] …" at bounding box center [552, 416] width 478 height 31
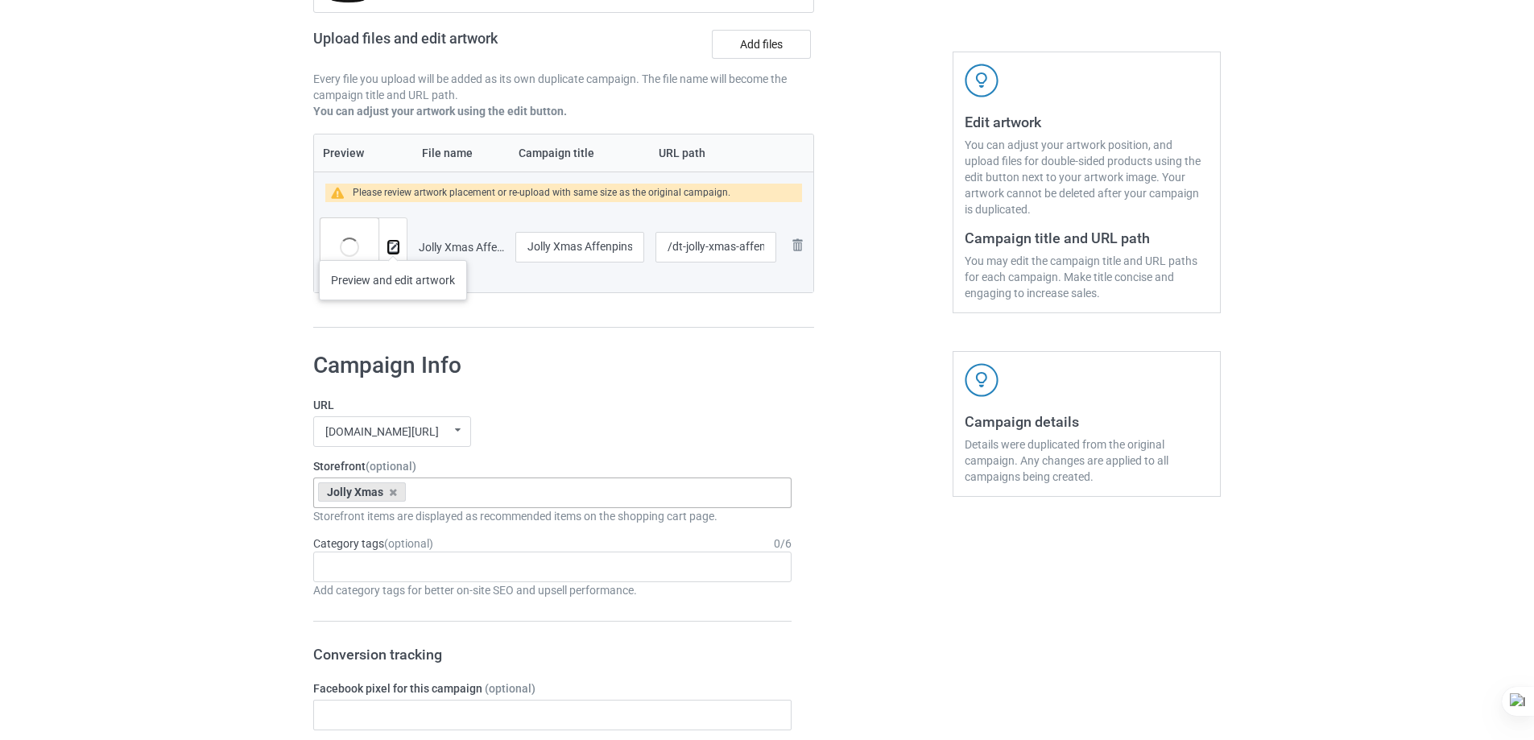
click at [393, 244] on img at bounding box center [393, 247] width 10 height 10
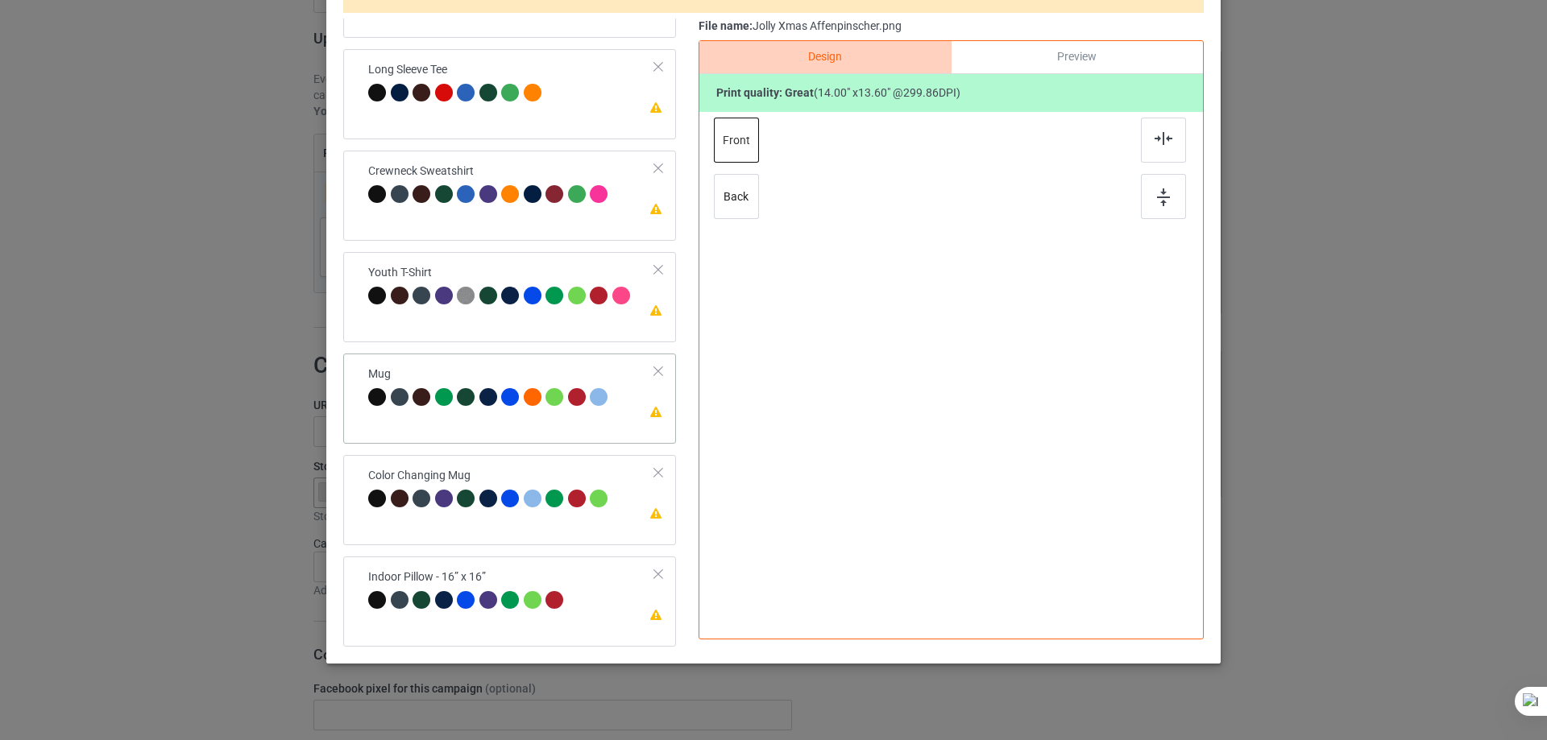
scroll to position [189, 0]
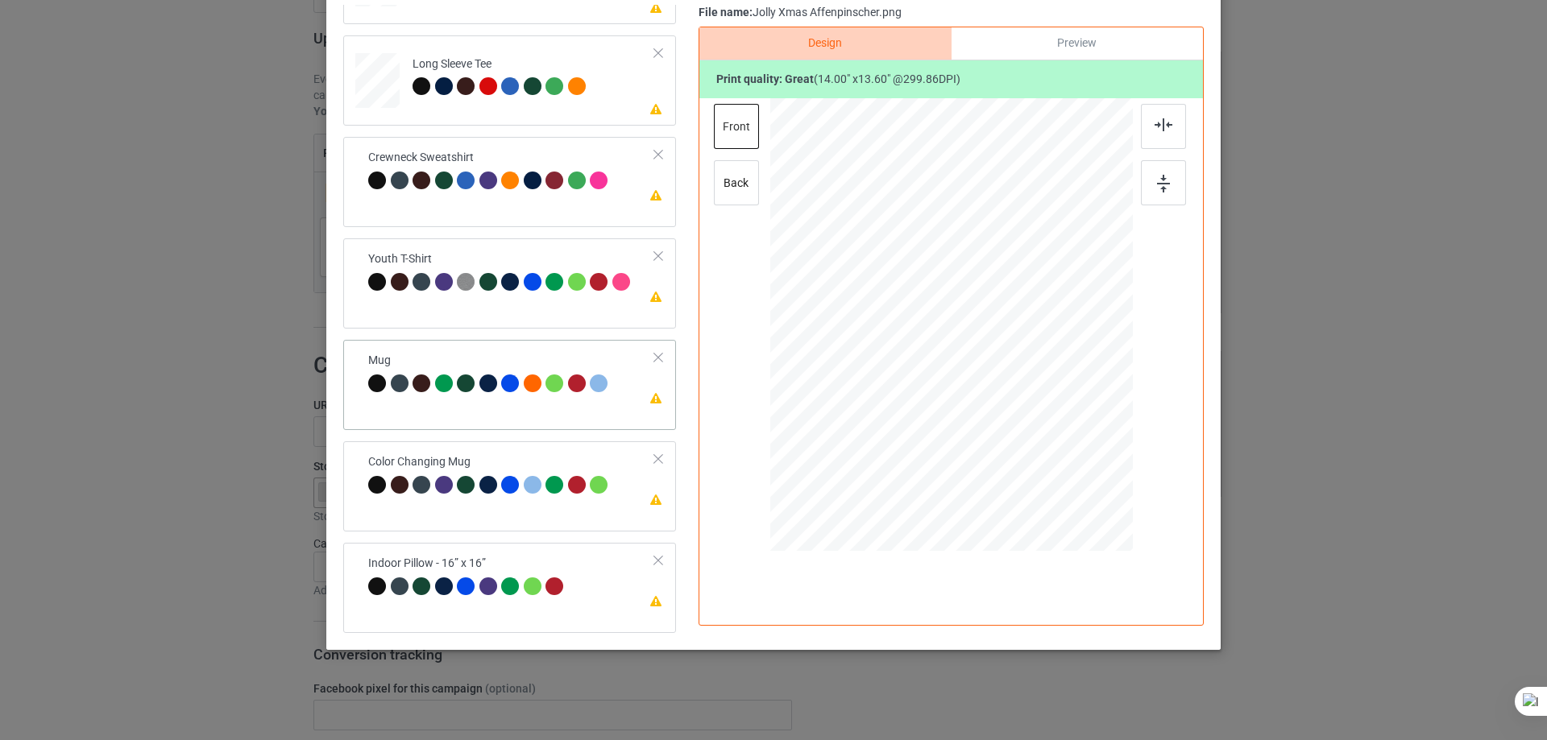
click at [505, 364] on div "Mug" at bounding box center [490, 372] width 244 height 38
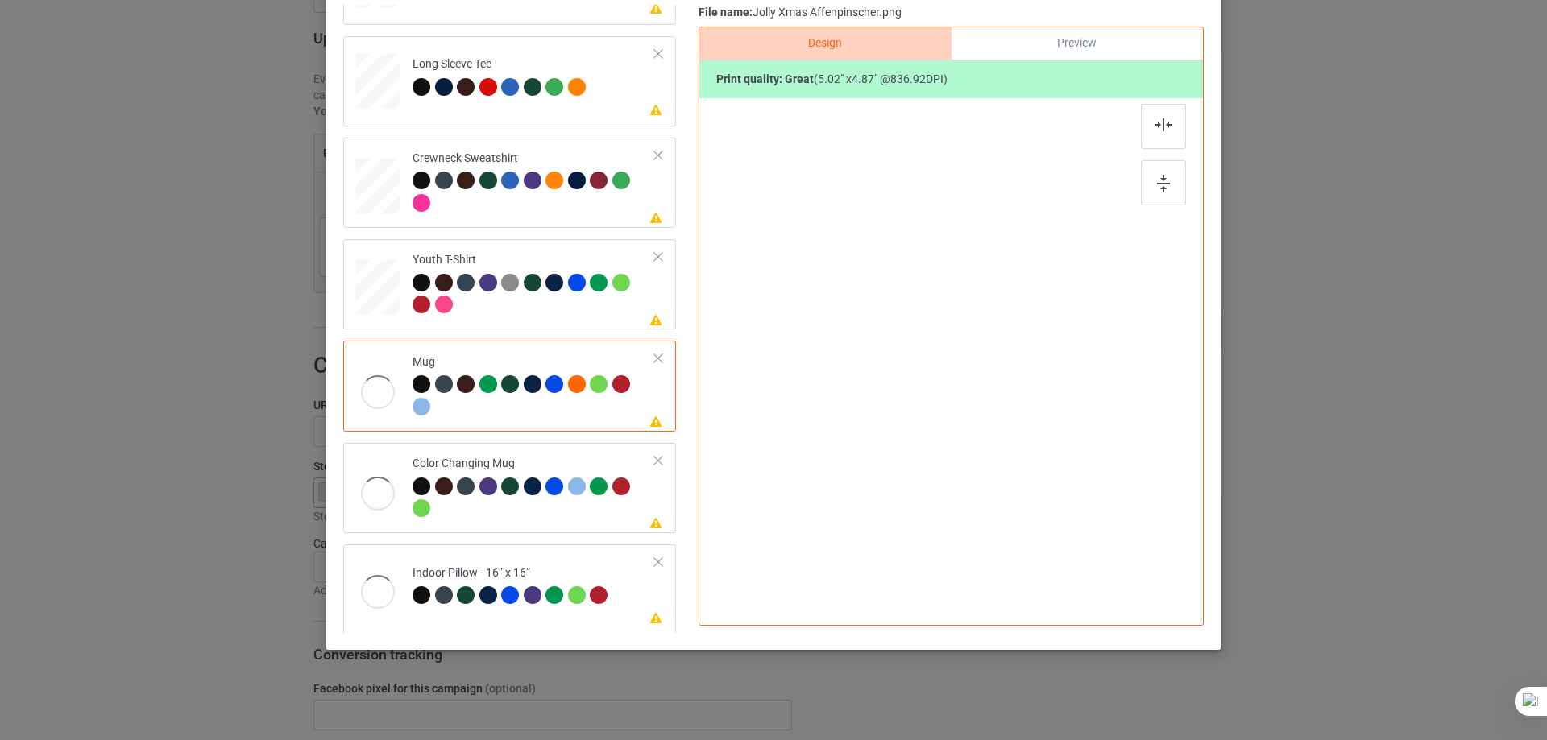
scroll to position [478, 0]
drag, startPoint x: 1052, startPoint y: 430, endPoint x: 951, endPoint y: 338, distance: 136.3
click at [1010, 354] on div at bounding box center [951, 324] width 362 height 151
drag, startPoint x: 1027, startPoint y: 332, endPoint x: 1037, endPoint y: 333, distance: 10.6
click at [1037, 333] on div at bounding box center [1051, 325] width 102 height 100
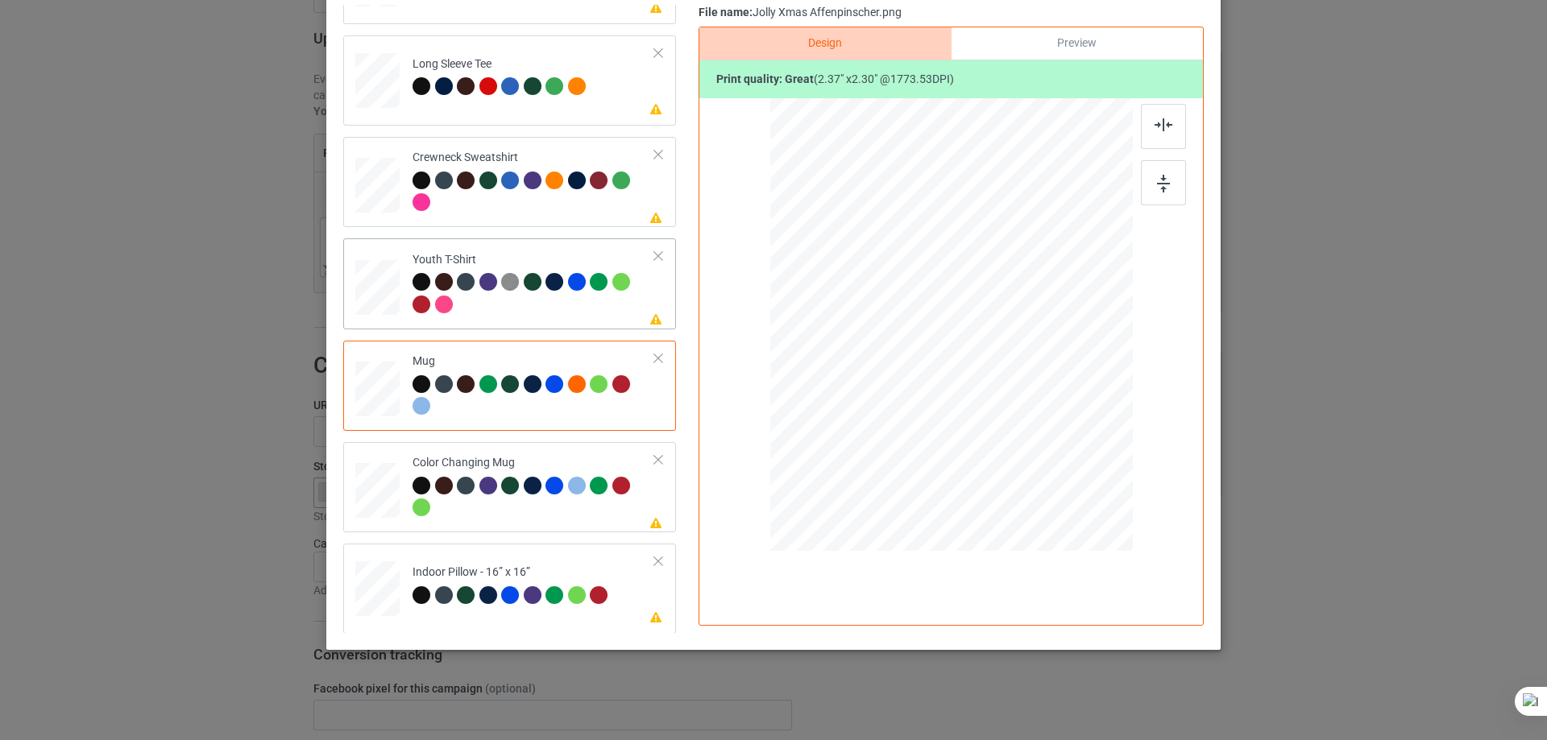
click at [535, 313] on div at bounding box center [533, 295] width 242 height 44
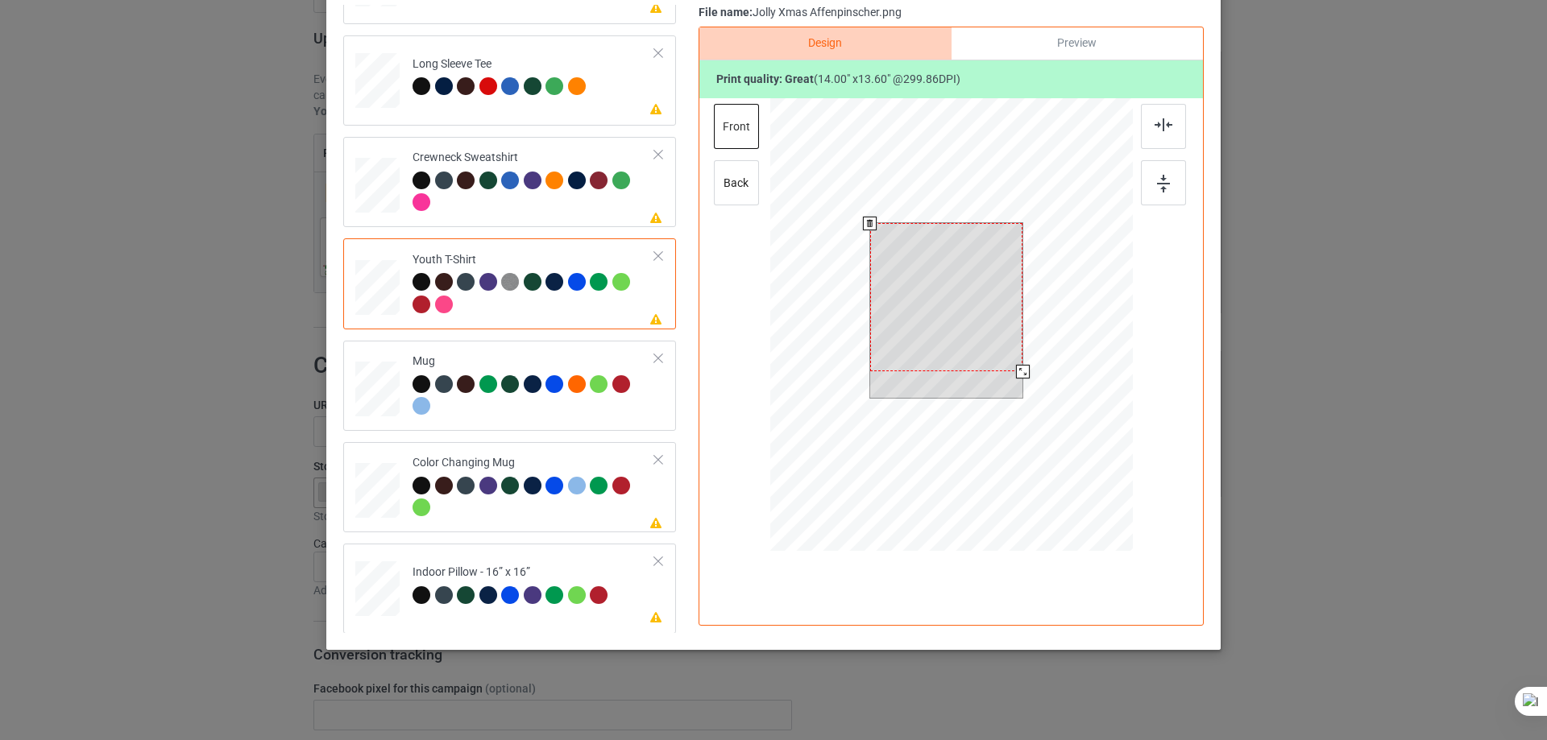
click at [1020, 395] on div at bounding box center [951, 327] width 362 height 458
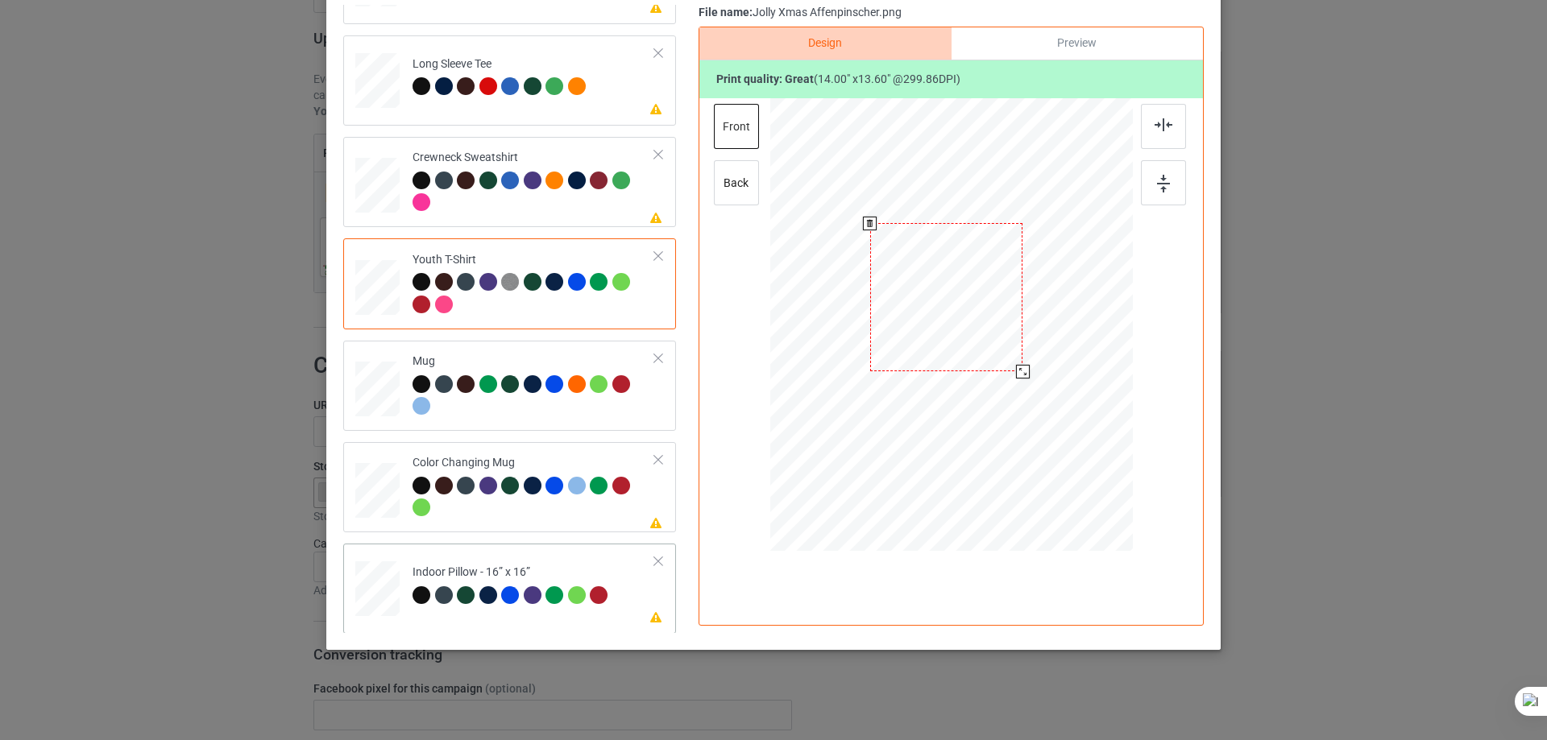
click at [546, 565] on div "Indoor Pillow - 16” x 16”" at bounding box center [512, 584] width 200 height 38
click at [1056, 454] on div at bounding box center [951, 325] width 362 height 362
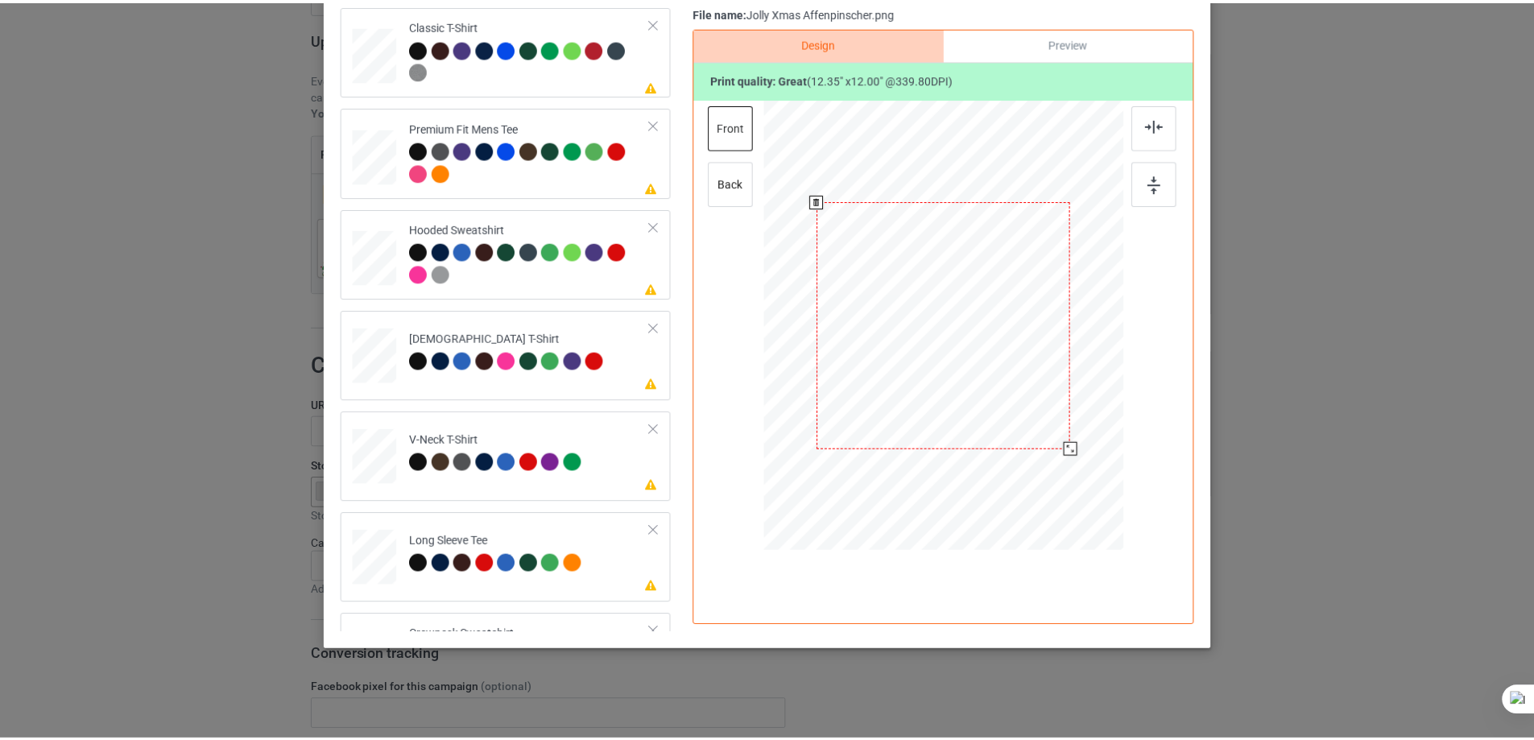
scroll to position [0, 0]
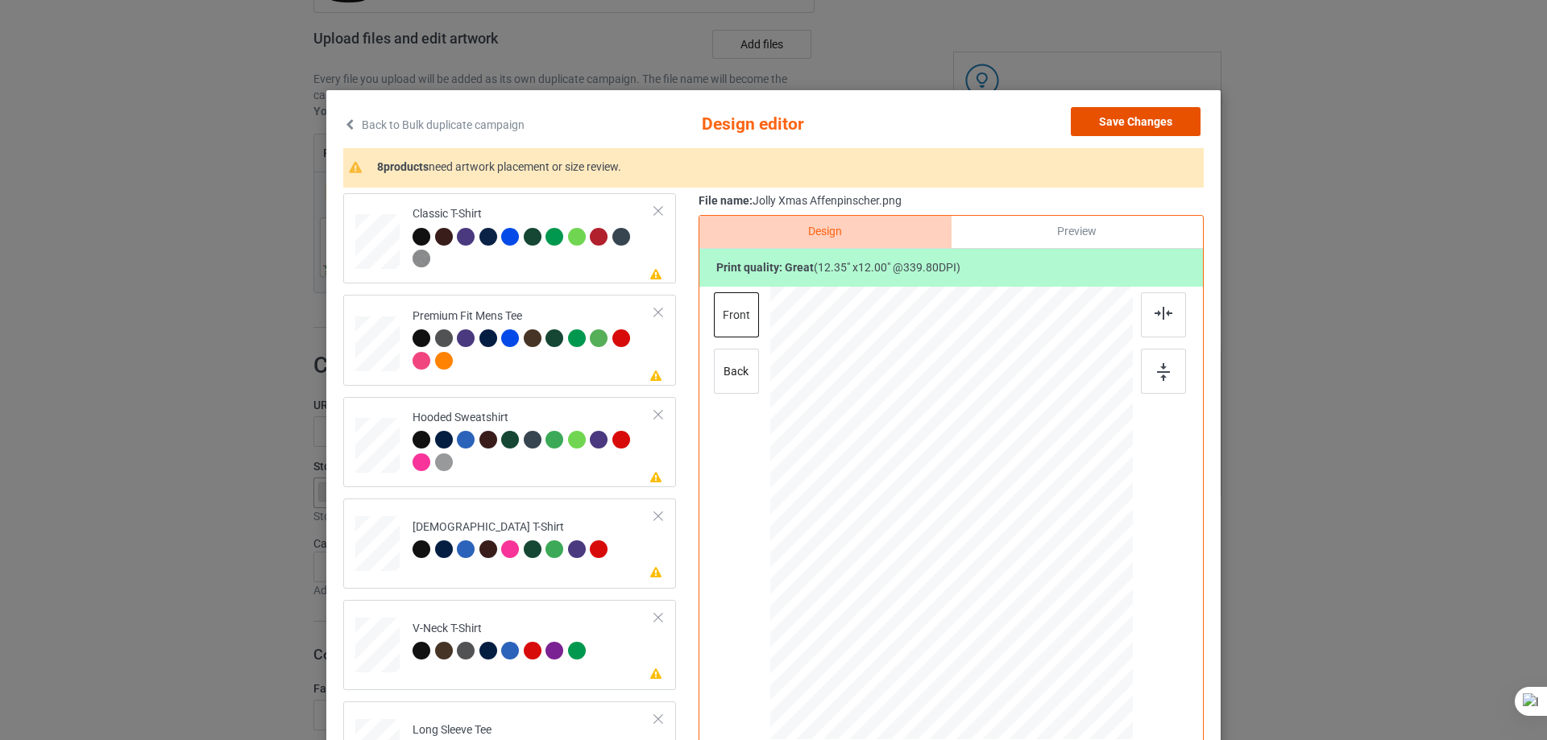
click at [1170, 128] on button "Save Changes" at bounding box center [1136, 121] width 130 height 29
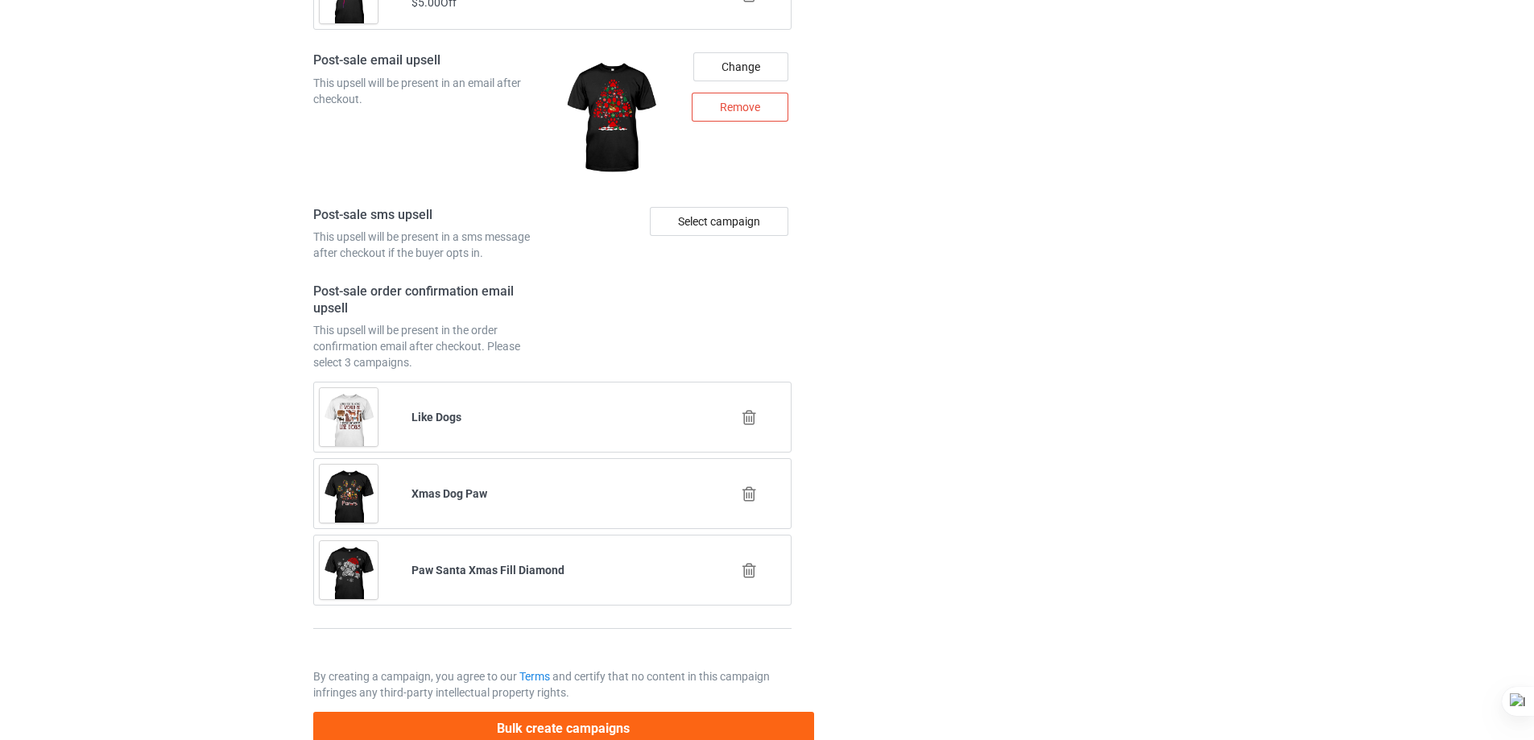
scroll to position [2202, 0]
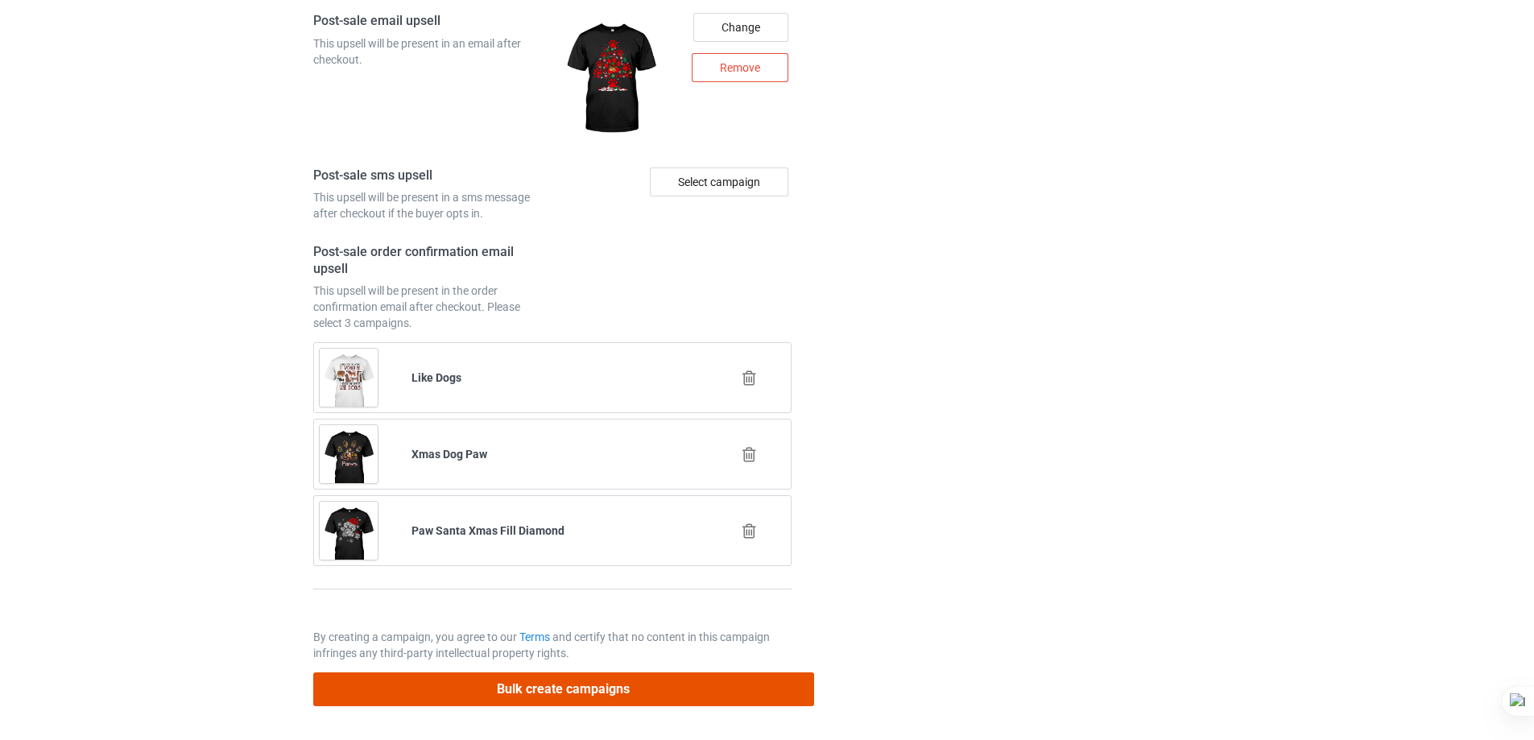
drag, startPoint x: 623, startPoint y: 686, endPoint x: 617, endPoint y: 659, distance: 28.0
click at [621, 687] on button "Bulk create campaigns" at bounding box center [563, 689] width 501 height 33
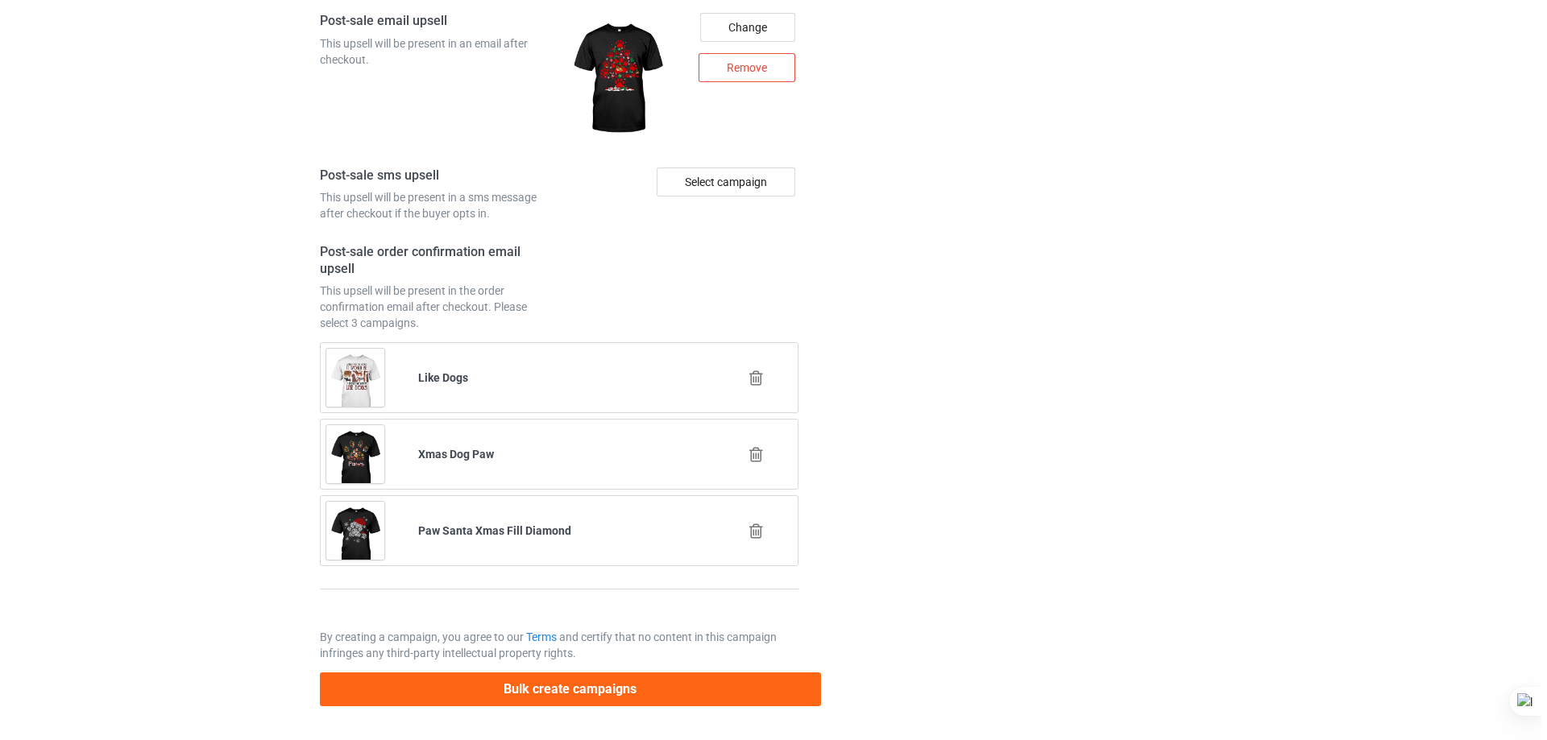
scroll to position [0, 0]
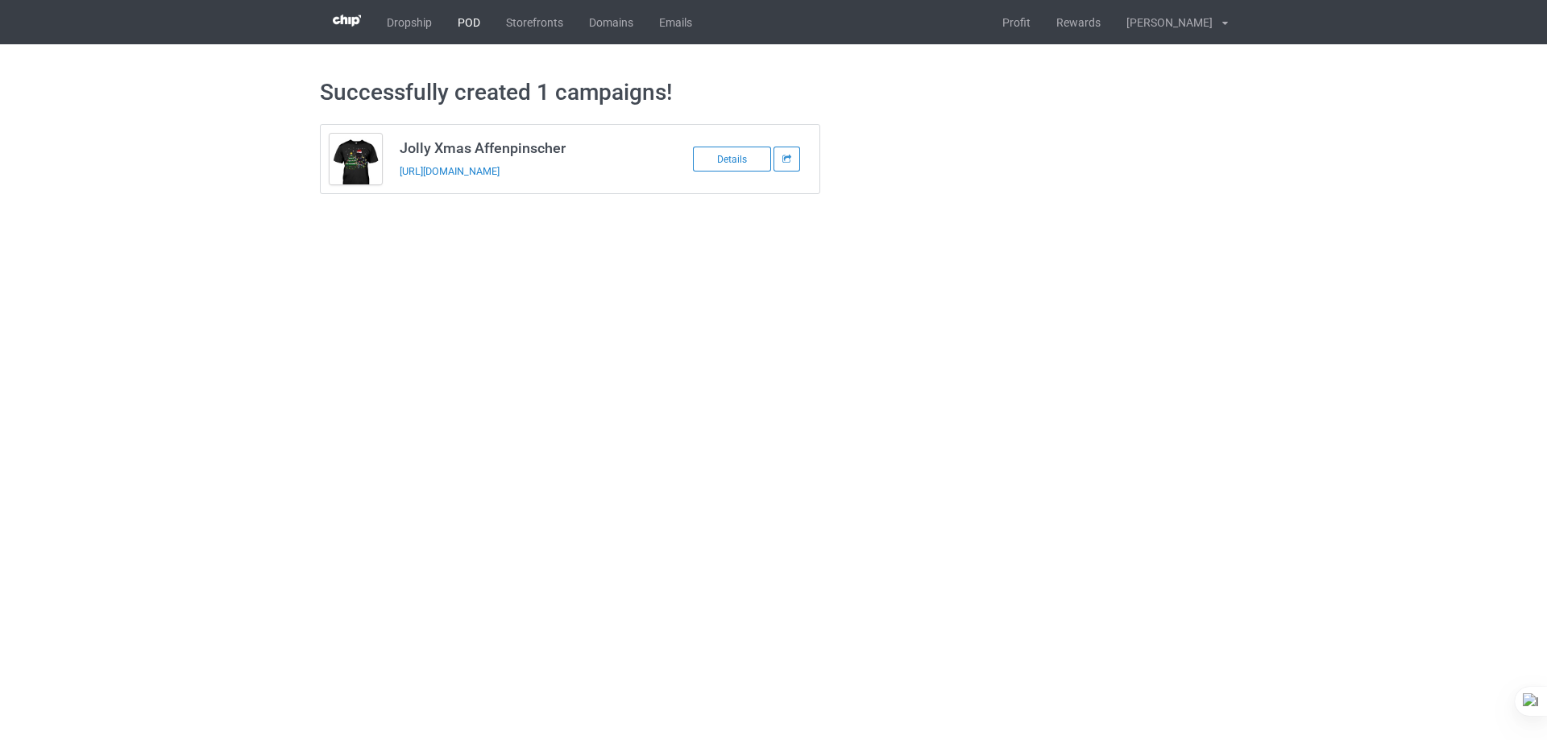
click at [478, 24] on link "POD" at bounding box center [469, 22] width 48 height 44
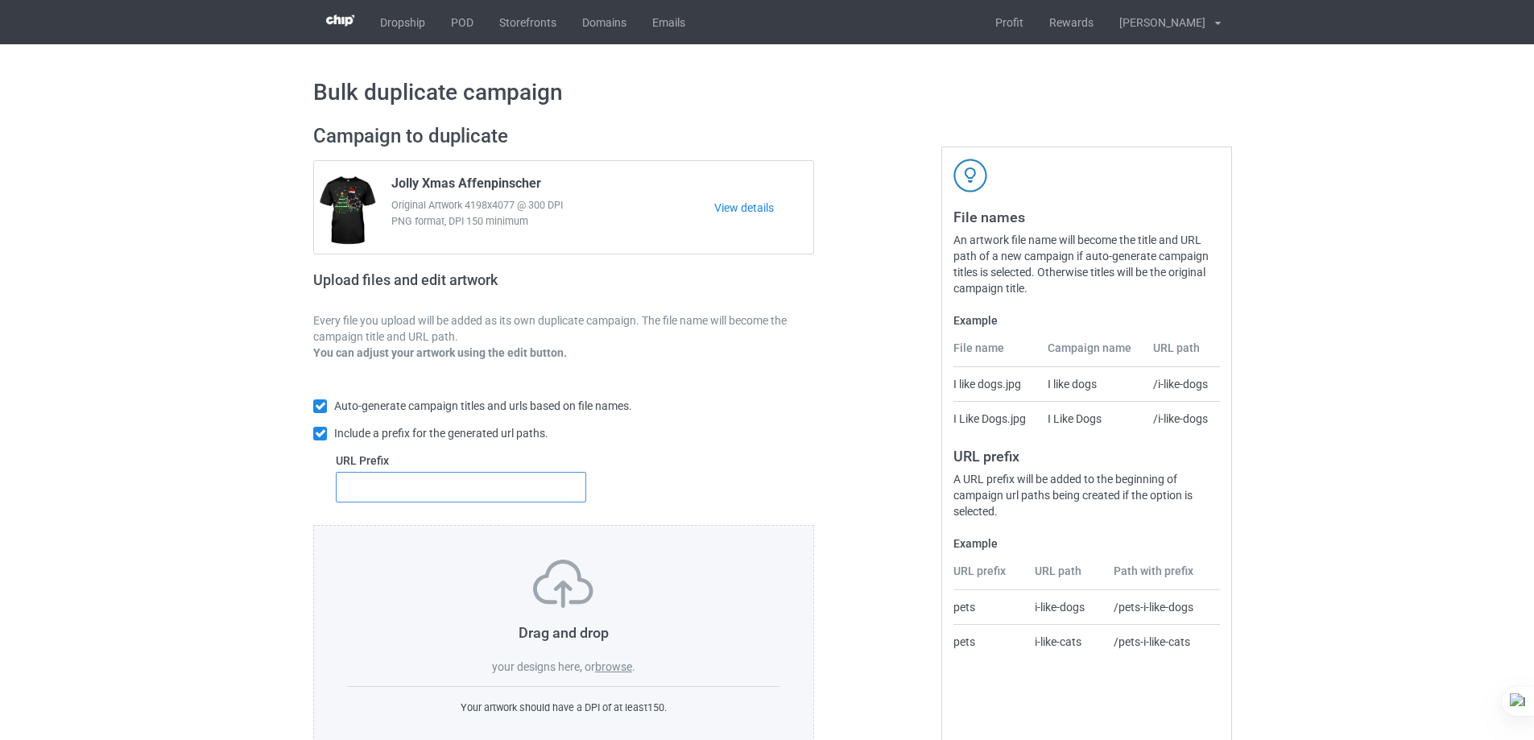
click at [512, 479] on input "text" at bounding box center [461, 487] width 251 height 31
type input "dt-"
click at [619, 665] on label "browse" at bounding box center [613, 667] width 37 height 13
click at [0, 0] on input "browse" at bounding box center [0, 0] width 0 height 0
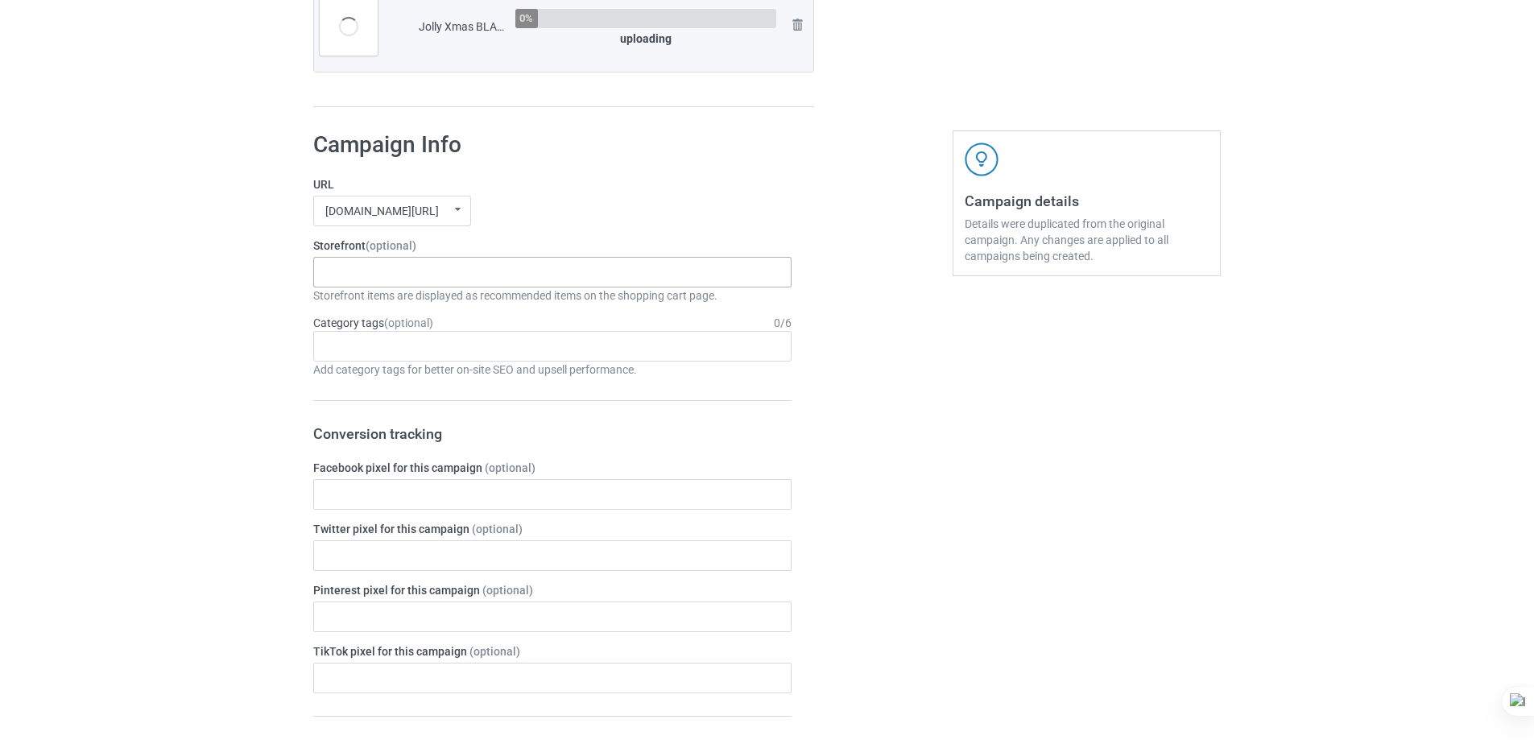
click at [535, 269] on div "Xmas Kinda Dogs Pumpkin Kinda Dogs Goofy Dogs Boot Christmas Dogs Snow Farm Dog…" at bounding box center [552, 272] width 478 height 31
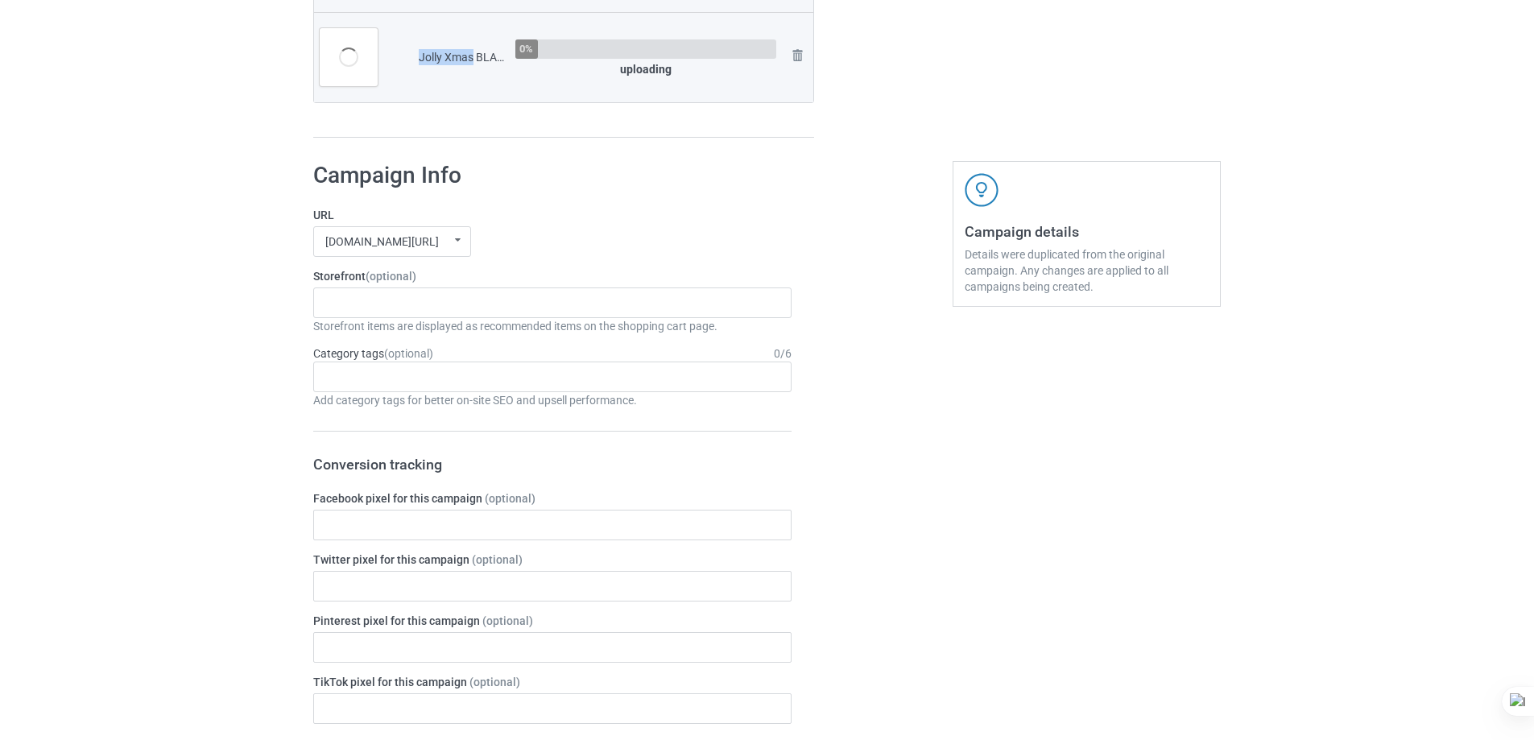
scroll to position [4886, 0]
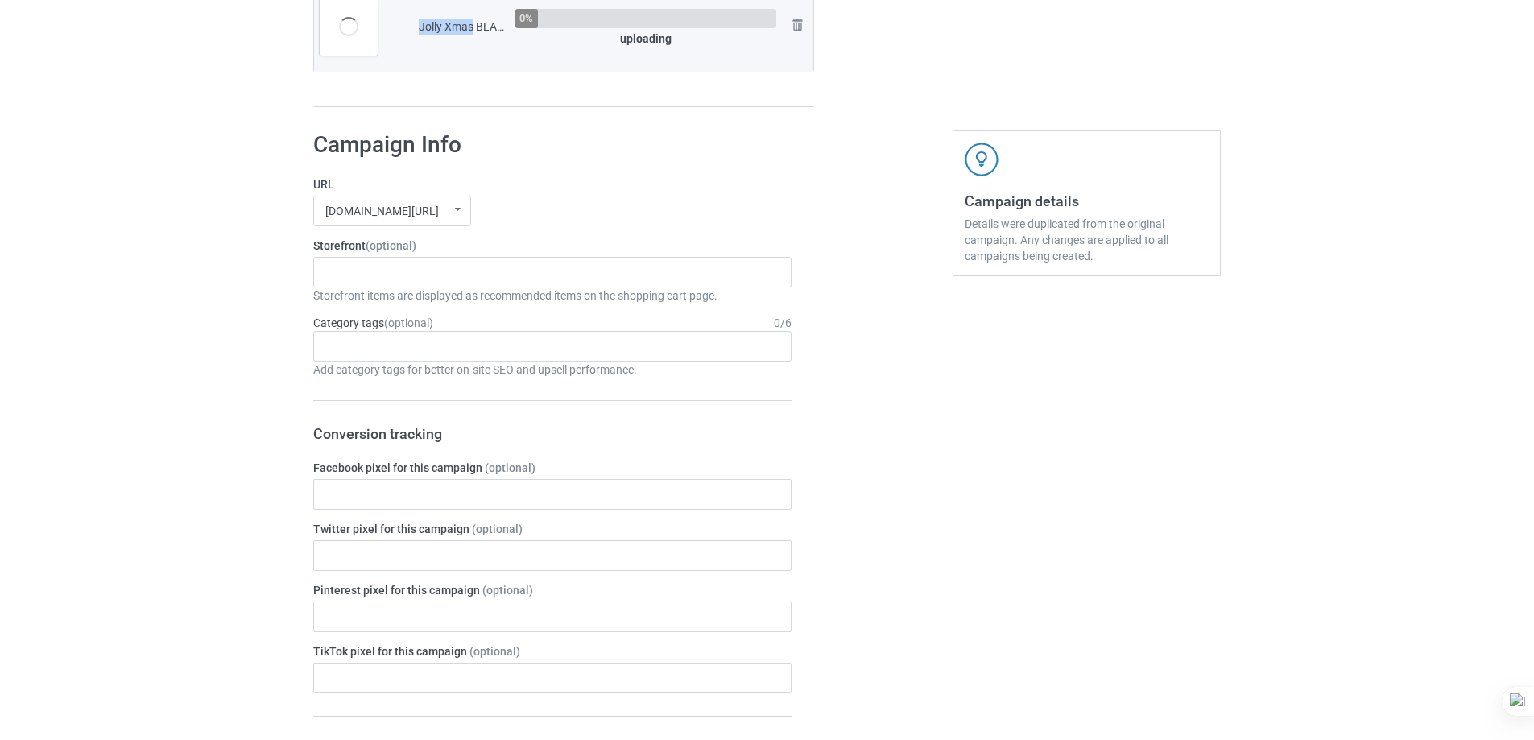
drag, startPoint x: 473, startPoint y: 26, endPoint x: 413, endPoint y: 25, distance: 59.6
click at [413, 25] on td "Jolly Xmas BLACK German Shepherd.png" at bounding box center [461, 26] width 97 height 90
copy div "Jolly Xmas"
click at [469, 261] on div "Xmas Kinda Dogs Pumpkin Kinda Dogs Goofy Dogs Boot Christmas Dogs Snow Farm Dog…" at bounding box center [552, 272] width 478 height 31
paste input "Jolly Xmas"
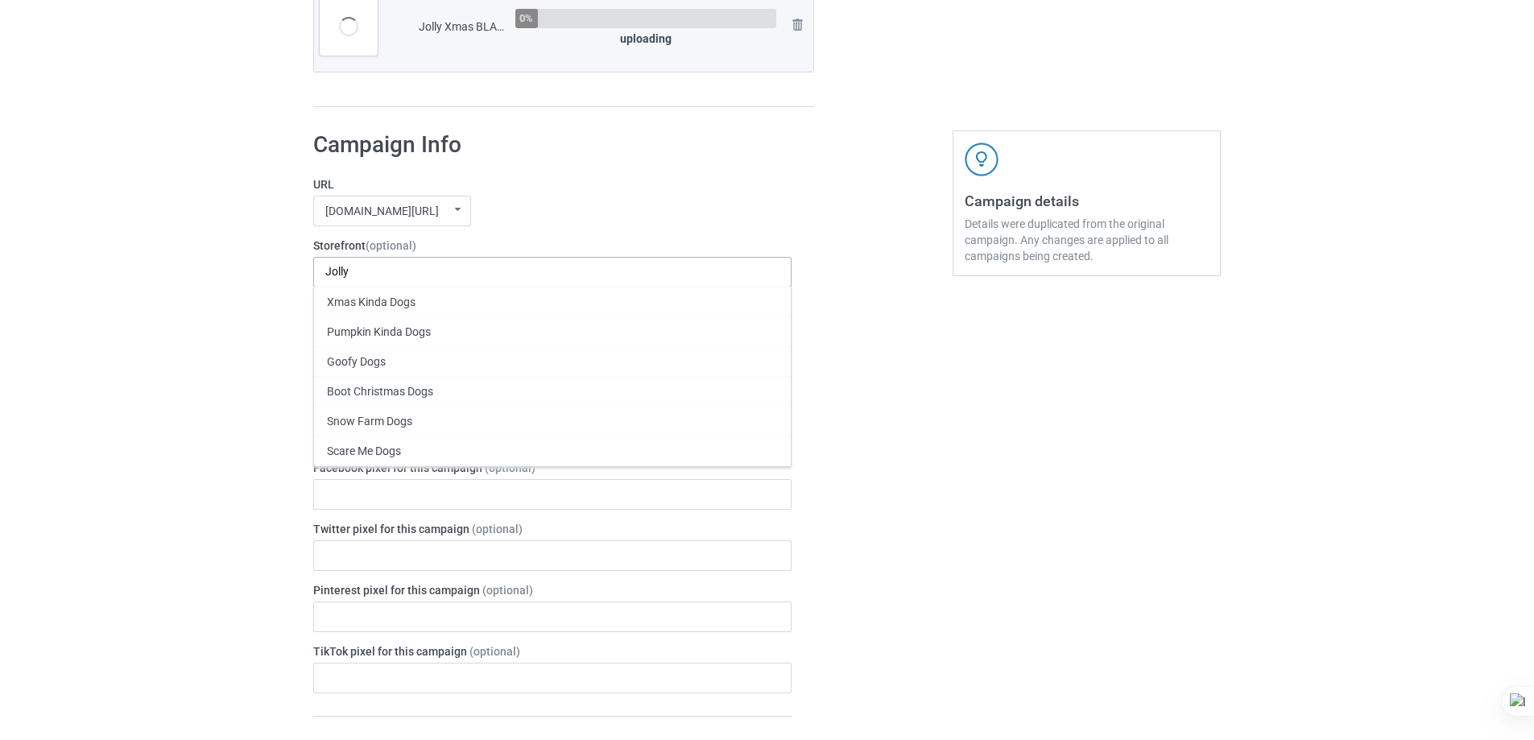
scroll to position [0, 0]
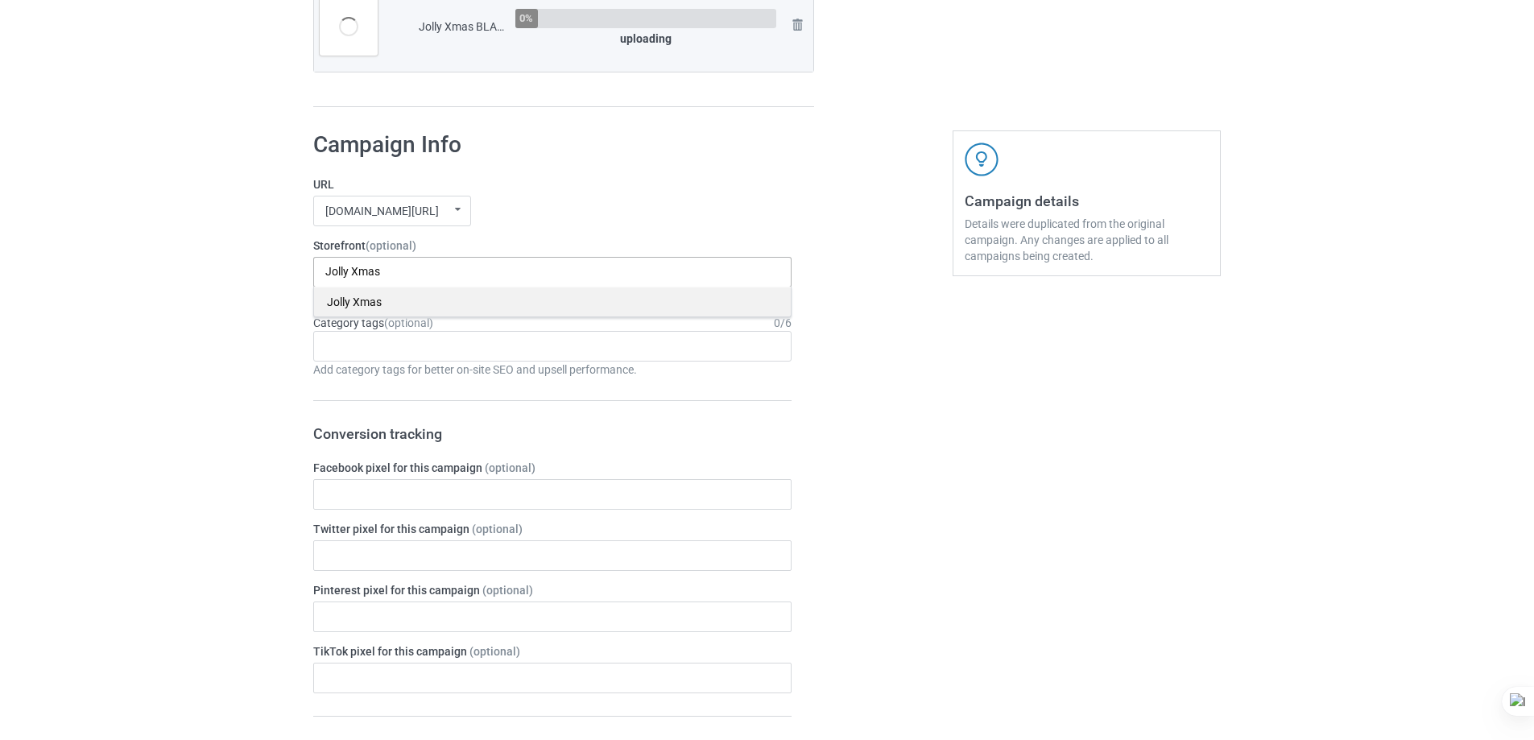
type input "Jolly Xmas"
click at [426, 303] on div "Jolly Xmas" at bounding box center [552, 302] width 477 height 30
click at [677, 207] on div "[DOMAIN_NAME][URL] undefined/ [DOMAIN_NAME][URL] undefined/ [DOMAIN_NAME][URL] …" at bounding box center [552, 211] width 478 height 31
